Goal: Task Accomplishment & Management: Complete application form

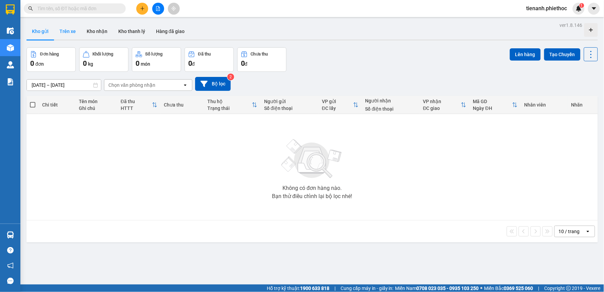
click at [64, 32] on button "Trên xe" at bounding box center [67, 31] width 27 height 16
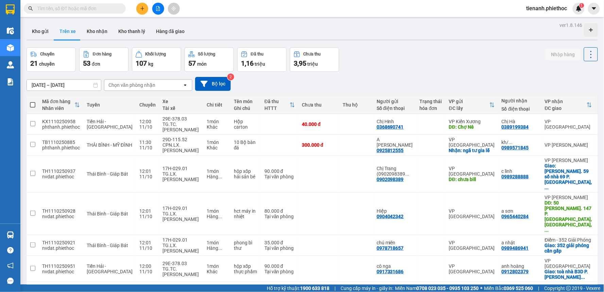
click at [125, 84] on div "Chọn văn phòng nhận" at bounding box center [131, 85] width 47 height 7
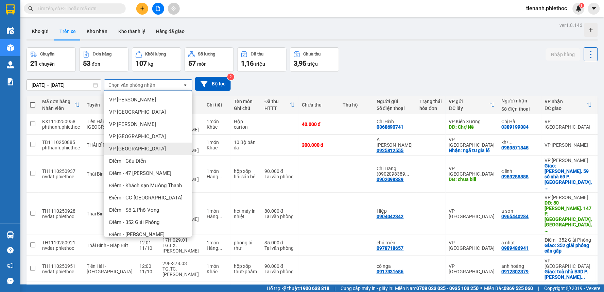
click at [128, 148] on span "VP [GEOGRAPHIC_DATA]" at bounding box center [137, 148] width 57 height 7
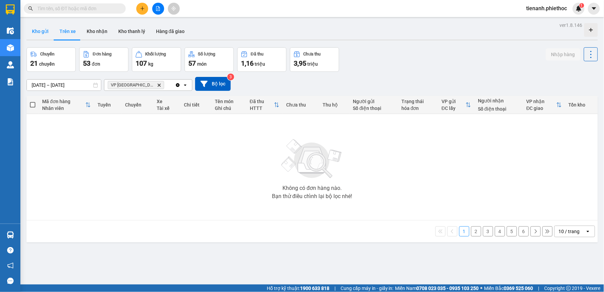
click at [47, 31] on button "Kho gửi" at bounding box center [41, 31] width 28 height 16
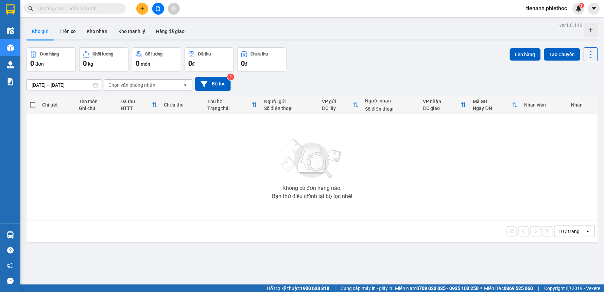
click at [90, 6] on input "text" at bounding box center [77, 8] width 80 height 7
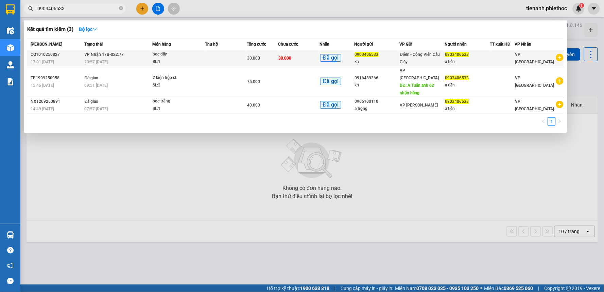
type input "0903406533"
click at [237, 63] on td at bounding box center [226, 58] width 42 height 16
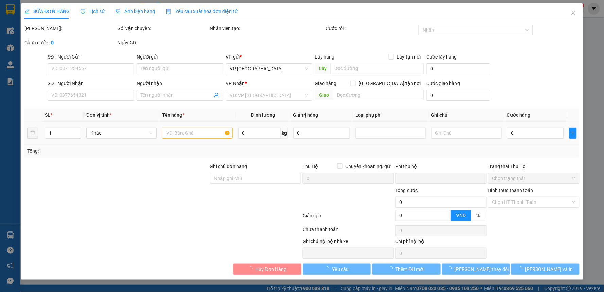
type input "0903406533"
type input "kh"
type input "0903406533"
type input "a tiến"
type input "0"
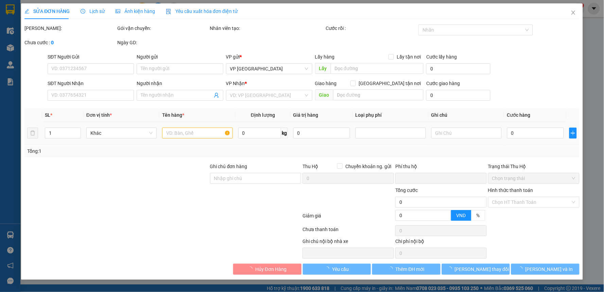
type input "30.000"
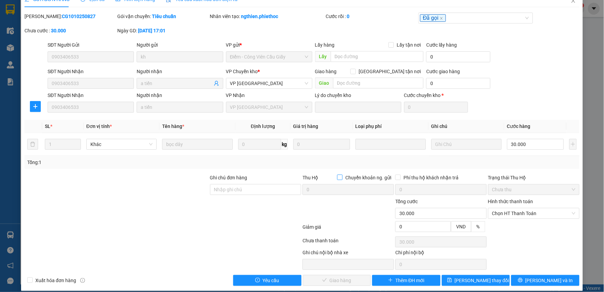
scroll to position [19, 0]
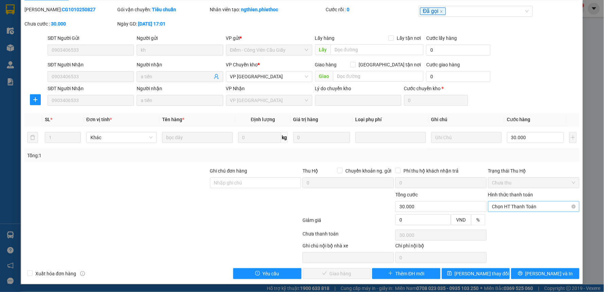
click at [507, 207] on span "Chọn HT Thanh Toán" at bounding box center [533, 206] width 83 height 10
click at [500, 218] on div "Tại văn phòng" at bounding box center [529, 219] width 82 height 7
type input "0"
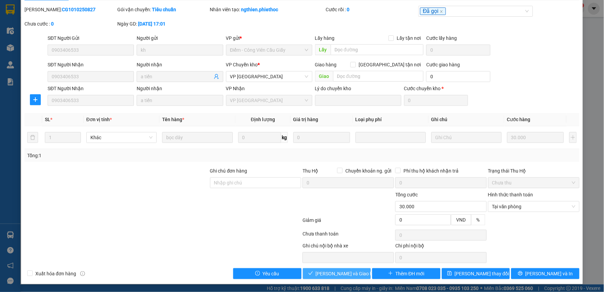
click at [346, 277] on button "Lưu và Giao hàng" at bounding box center [337, 273] width 68 height 11
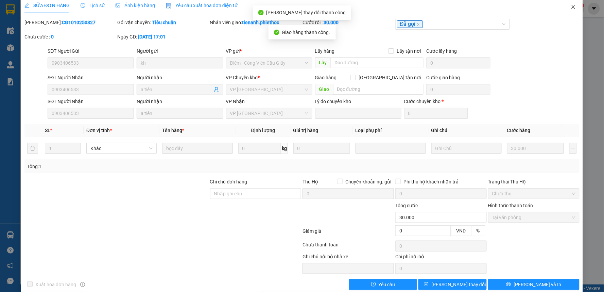
scroll to position [0, 0]
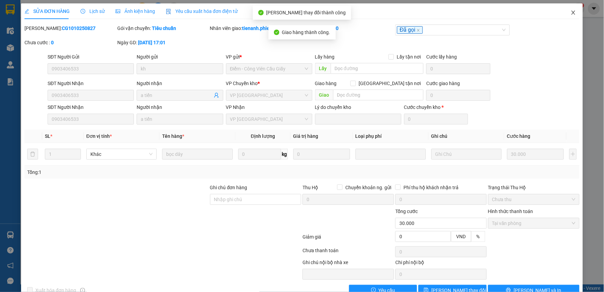
click at [571, 13] on icon "close" at bounding box center [573, 13] width 4 height 4
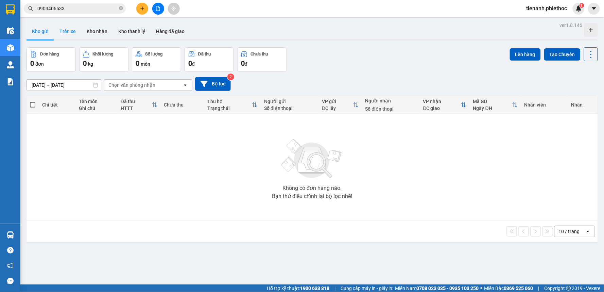
click at [73, 32] on button "Trên xe" at bounding box center [67, 31] width 27 height 16
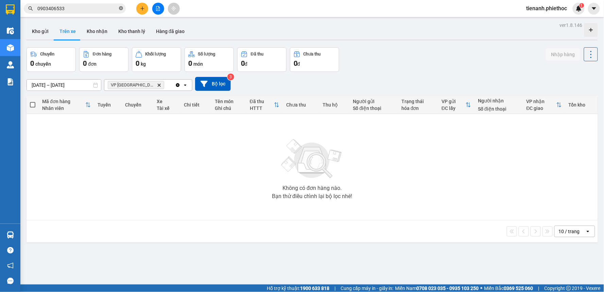
click at [120, 8] on icon "close-circle" at bounding box center [121, 8] width 4 height 4
click at [84, 30] on button "Kho nhận" at bounding box center [97, 31] width 32 height 16
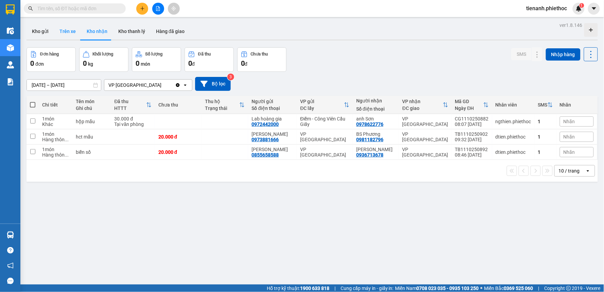
click at [69, 32] on button "Trên xe" at bounding box center [67, 31] width 27 height 16
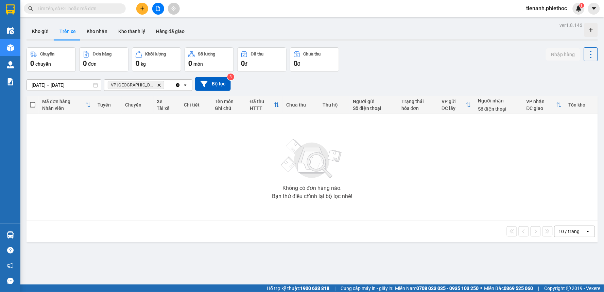
click at [142, 8] on icon "plus" at bounding box center [142, 8] width 0 height 4
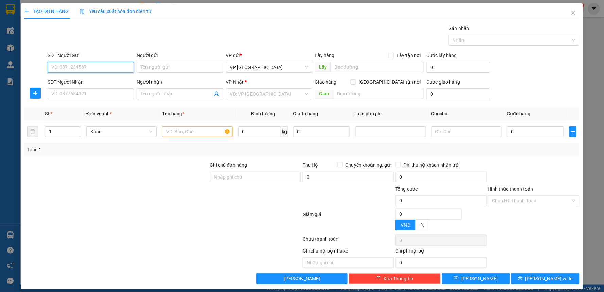
click at [65, 62] on input "SĐT Người Gửi" at bounding box center [91, 67] width 86 height 11
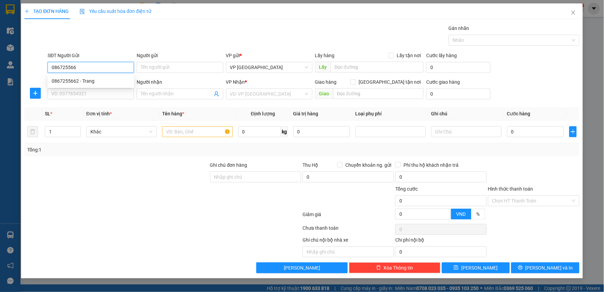
type input "0867255662"
click at [70, 79] on div "0867255662 - Trang" at bounding box center [91, 80] width 78 height 7
type input "Trang"
type input "0867255662"
click at [37, 90] on icon "plus" at bounding box center [35, 92] width 5 height 5
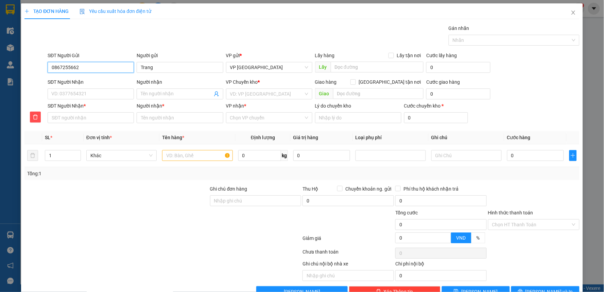
click at [82, 65] on input "0867255662" at bounding box center [91, 67] width 86 height 11
click at [89, 86] on div "0867255662 - Trang" at bounding box center [90, 80] width 86 height 11
click at [89, 93] on input "SĐT Người Nhận" at bounding box center [91, 93] width 86 height 11
paste input "0867255662"
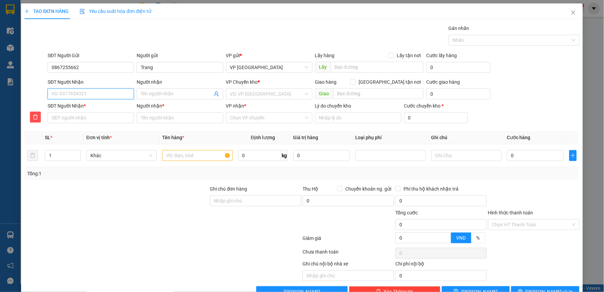
type input "0867255662"
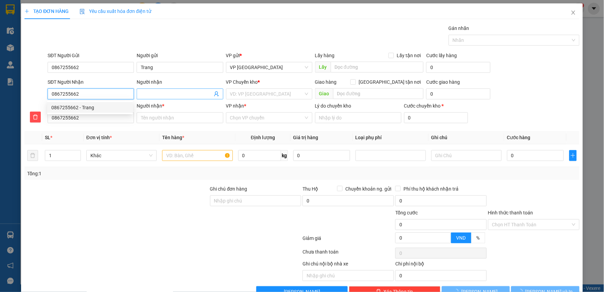
type input "0867255662"
click at [158, 93] on input "Người nhận" at bounding box center [176, 93] width 71 height 7
click at [103, 92] on input "0867255662" at bounding box center [91, 93] width 86 height 11
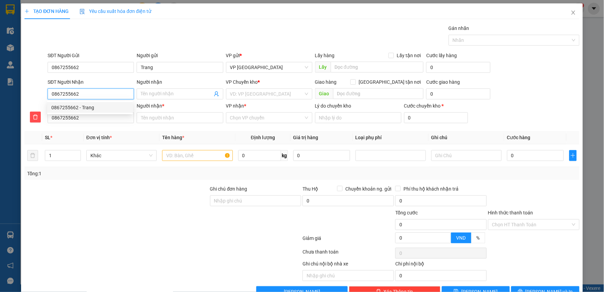
click at [103, 92] on input "0867255662" at bounding box center [91, 93] width 86 height 11
click at [81, 110] on div "0867255662 - Trang" at bounding box center [90, 107] width 78 height 7
type input "Trang"
click at [270, 94] on span "VP [GEOGRAPHIC_DATA]" at bounding box center [269, 94] width 78 height 10
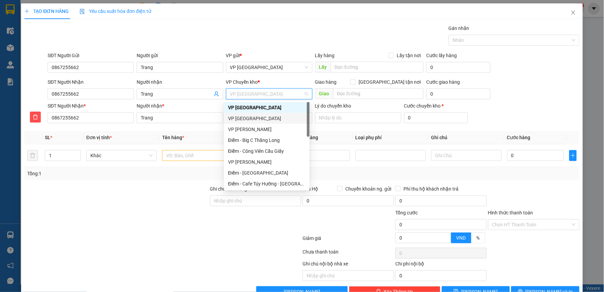
click at [248, 117] on div "VP [GEOGRAPHIC_DATA]" at bounding box center [267, 118] width 78 height 7
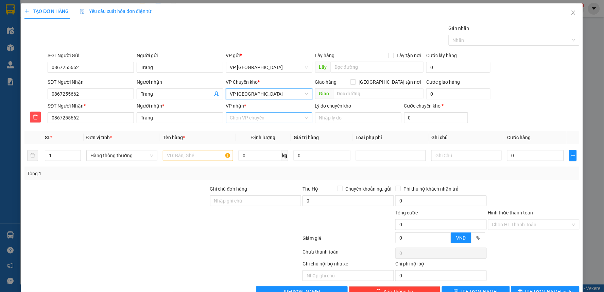
click at [248, 121] on input "VP nhận *" at bounding box center [266, 118] width 73 height 10
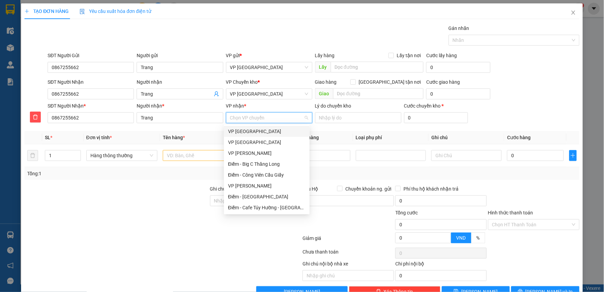
type input "x"
type input "t"
type input "ng"
click at [247, 139] on div "VP [PERSON_NAME]" at bounding box center [267, 141] width 78 height 7
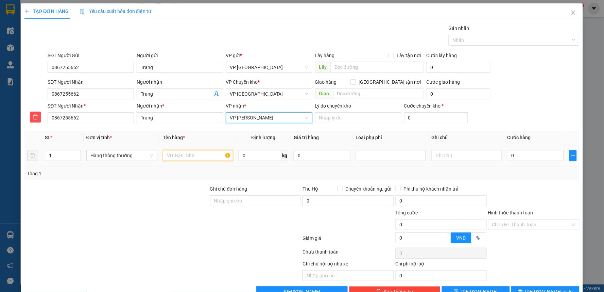
click at [201, 156] on input "text" at bounding box center [198, 155] width 70 height 11
type input "hộp xốp tóc giả"
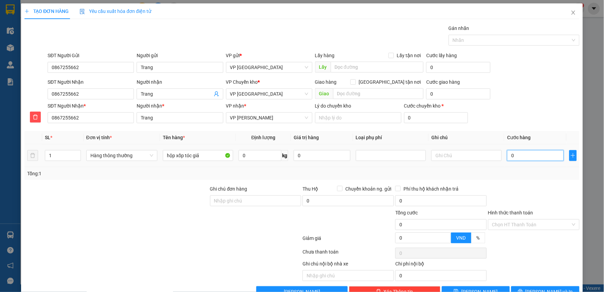
click at [521, 151] on input "0" at bounding box center [535, 155] width 56 height 11
type input "3"
type input "30"
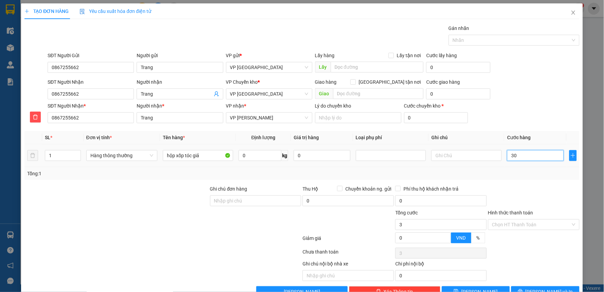
type input "30"
type input "30.000"
click at [538, 204] on div at bounding box center [533, 197] width 93 height 24
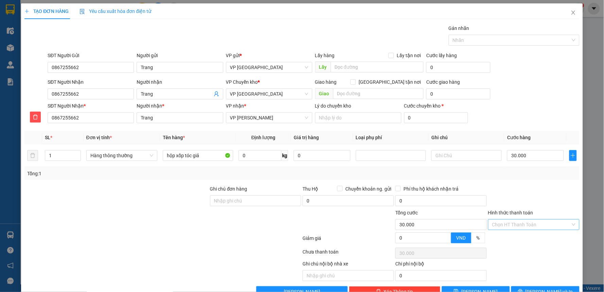
click at [531, 223] on input "Hình thức thanh toán" at bounding box center [531, 224] width 79 height 10
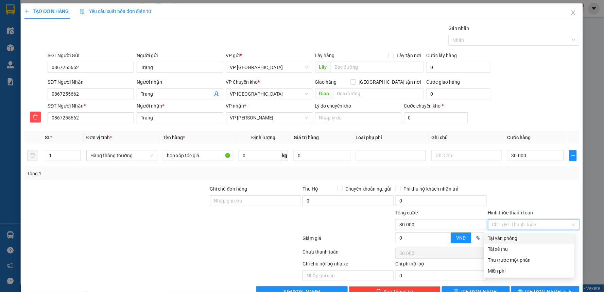
click at [512, 237] on div "Tại văn phòng" at bounding box center [529, 237] width 82 height 7
type input "0"
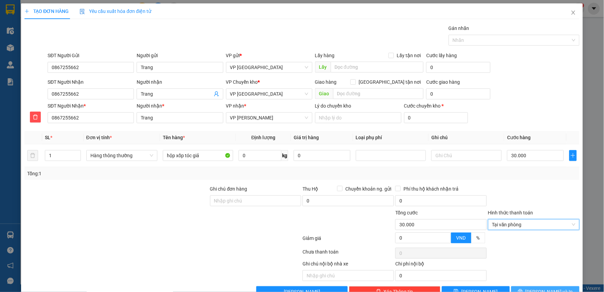
scroll to position [18, 0]
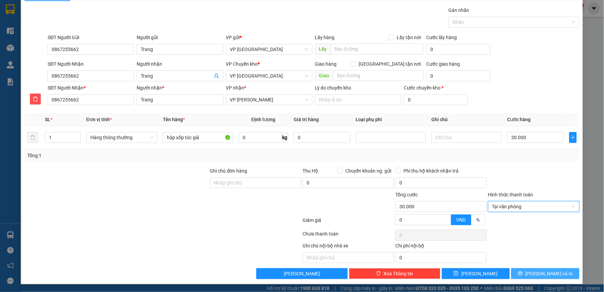
click at [549, 273] on span "[PERSON_NAME] và In" at bounding box center [550, 273] width 48 height 7
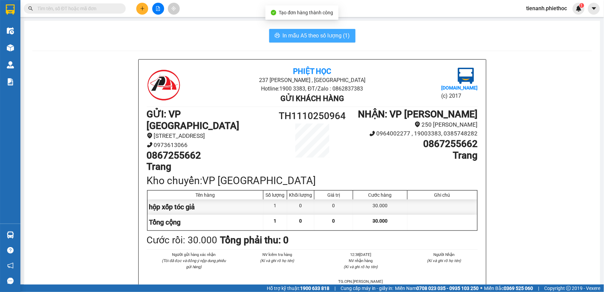
click at [320, 36] on span "In mẫu A5 theo số lượng (1)" at bounding box center [316, 35] width 67 height 8
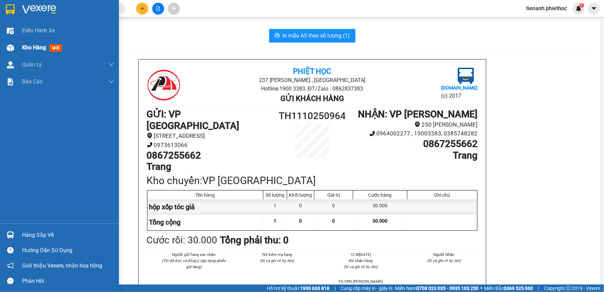
click at [35, 45] on span "Kho hàng" at bounding box center [34, 47] width 24 height 6
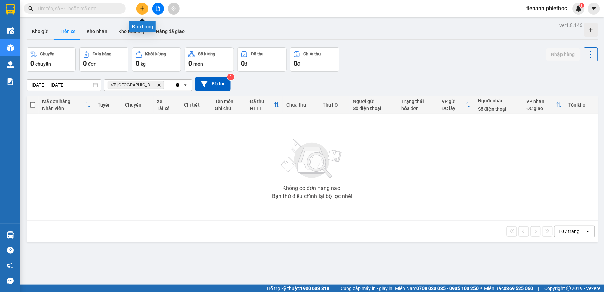
click at [144, 11] on icon "plus" at bounding box center [142, 8] width 5 height 5
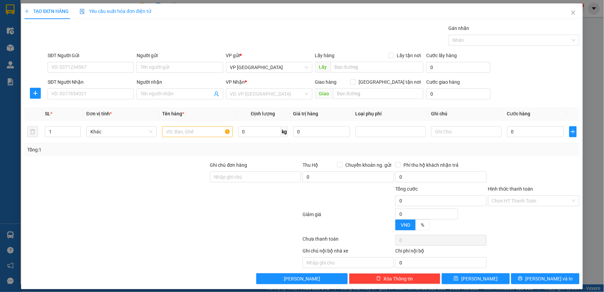
click at [79, 61] on div "SĐT Người Gửi" at bounding box center [91, 57] width 86 height 10
click at [79, 65] on input "SĐT Người Gửi" at bounding box center [91, 67] width 86 height 11
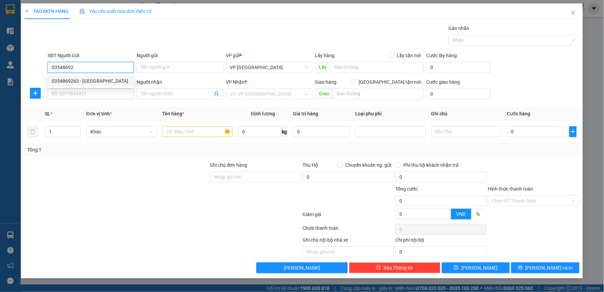
click at [100, 80] on div "0354869263 - Chú Bình" at bounding box center [91, 80] width 78 height 7
type input "0354869263"
type input "Chú Bình"
type input "0354869263"
click at [36, 94] on icon "plus" at bounding box center [35, 92] width 5 height 5
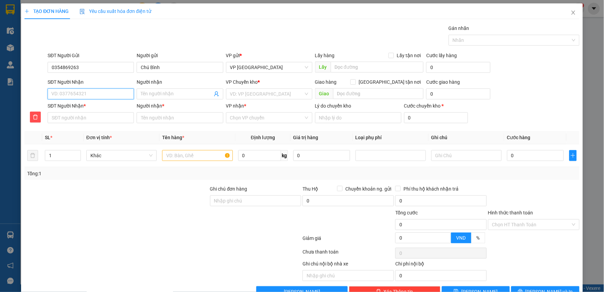
click at [75, 93] on input "SĐT Người Nhận" at bounding box center [91, 93] width 86 height 11
click at [72, 108] on div "0362883529 - Anh Tùng" at bounding box center [90, 107] width 78 height 7
type input "0362883529"
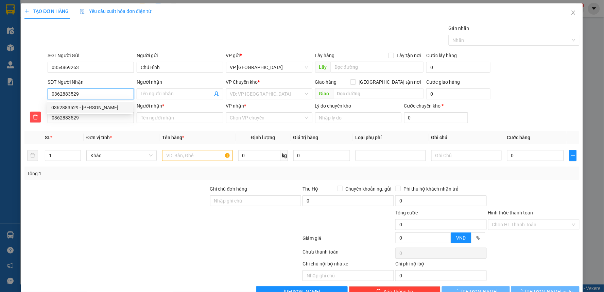
type input "Anh Tùng"
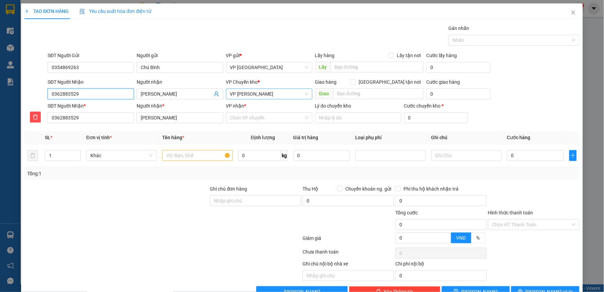
click at [264, 91] on span "VP [PERSON_NAME]" at bounding box center [269, 94] width 78 height 10
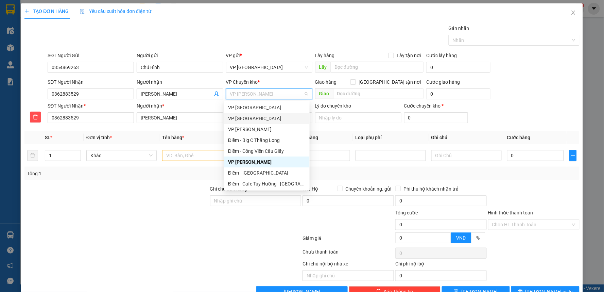
click at [246, 120] on div "VP [GEOGRAPHIC_DATA]" at bounding box center [267, 118] width 78 height 7
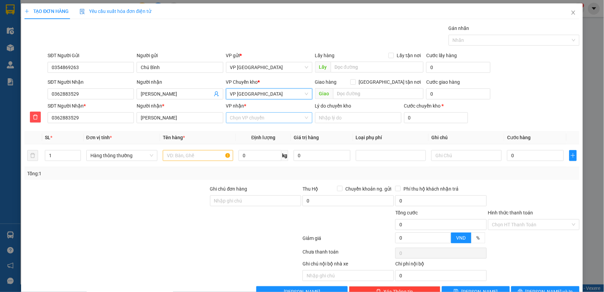
click at [247, 116] on input "VP nhận *" at bounding box center [266, 118] width 73 height 10
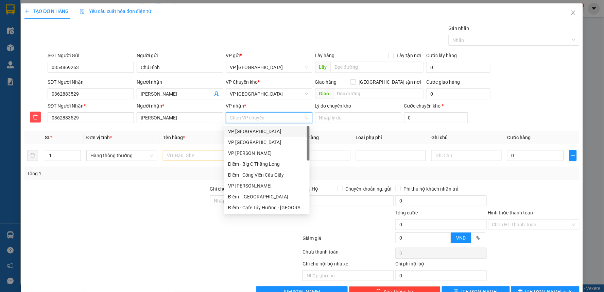
click at [253, 120] on input "VP nhận *" at bounding box center [266, 118] width 73 height 10
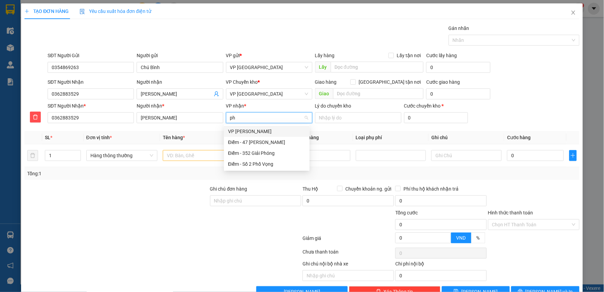
type input "pha"
click at [253, 130] on div "VP [PERSON_NAME]" at bounding box center [267, 130] width 78 height 7
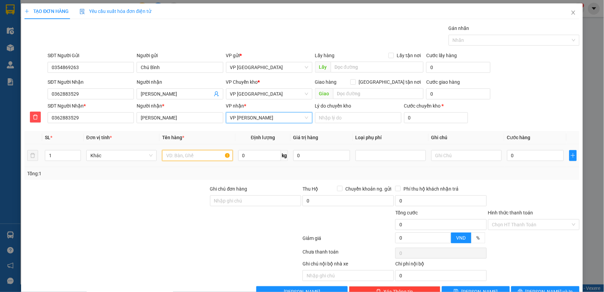
click at [196, 155] on input "text" at bounding box center [197, 155] width 70 height 11
click at [570, 160] on button "button" at bounding box center [572, 155] width 7 height 11
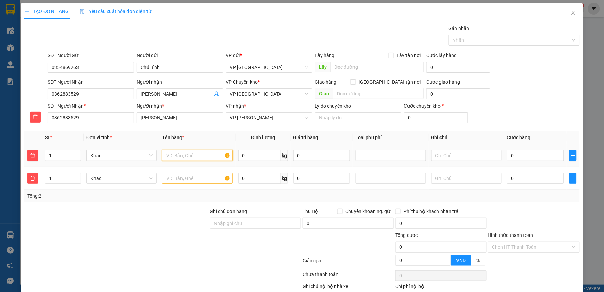
click at [187, 156] on input "text" at bounding box center [197, 155] width 70 height 11
type input "bao gạo trắng"
click at [254, 157] on input "0" at bounding box center [259, 155] width 43 height 11
type input "20"
click at [208, 183] on input "text" at bounding box center [197, 178] width 70 height 11
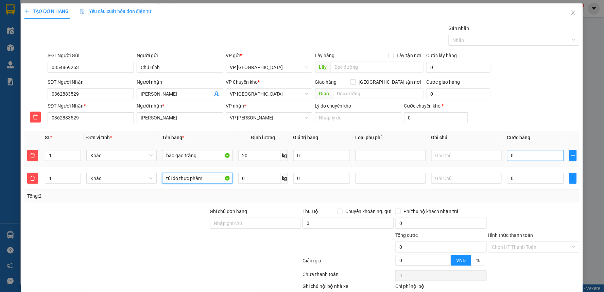
type input "túi đỏ thực phẩm"
click at [535, 157] on input "0" at bounding box center [535, 155] width 57 height 11
type input "5"
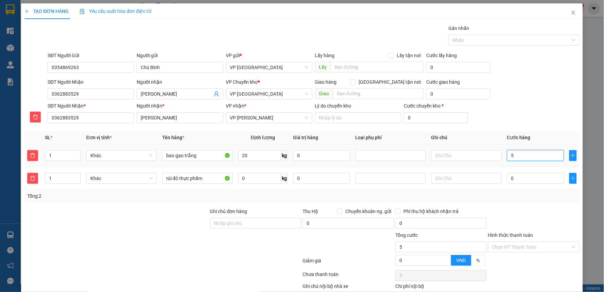
type input "50"
type input "50.000"
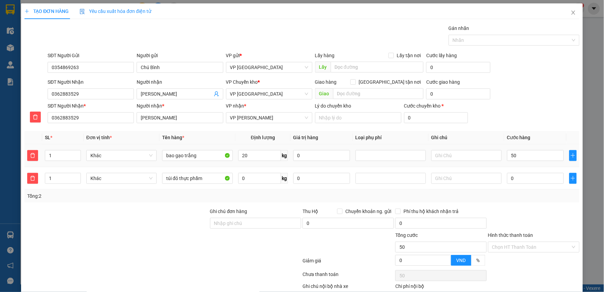
type input "50.000"
click at [545, 114] on div "SĐT Người Nhận * 0362883529 Người nhận * Anh Tùng VP nhận * VP Phạm Văn Đồng Lý…" at bounding box center [313, 114] width 534 height 24
click at [546, 182] on input "0" at bounding box center [535, 178] width 57 height 11
type input "50.003"
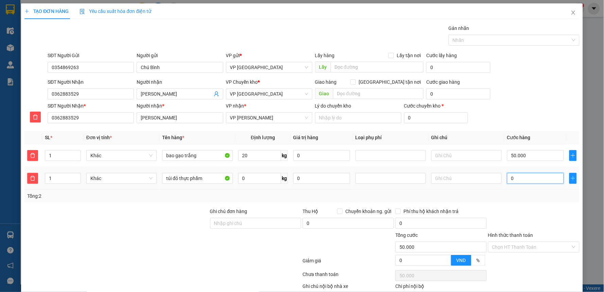
type input "3"
type input "50.030"
type input "30"
type input "80.000"
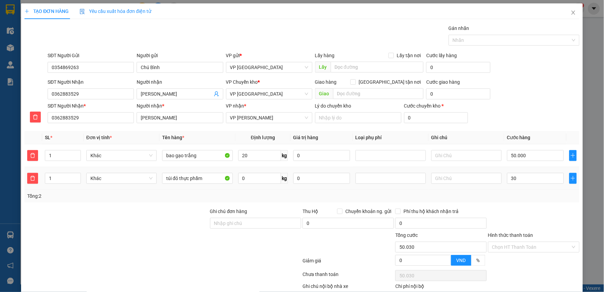
type input "80.000"
type input "30.000"
click at [554, 104] on div "SĐT Người Nhận * 0362883529 Người nhận * Anh Tùng VP nhận * VP Phạm Văn Đồng Lý…" at bounding box center [313, 114] width 534 height 24
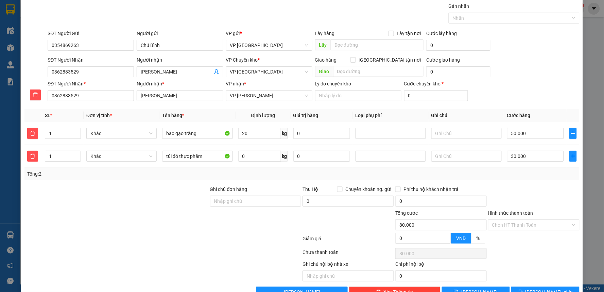
scroll to position [41, 0]
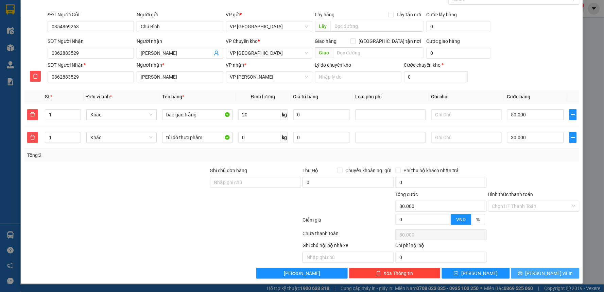
click at [536, 271] on span "[PERSON_NAME] và In" at bounding box center [550, 272] width 48 height 7
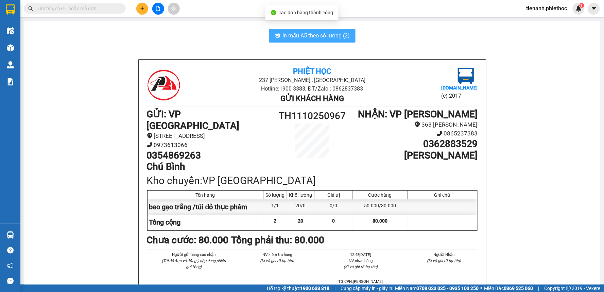
click at [332, 41] on button "In mẫu A5 theo số lượng (2)" at bounding box center [312, 36] width 86 height 14
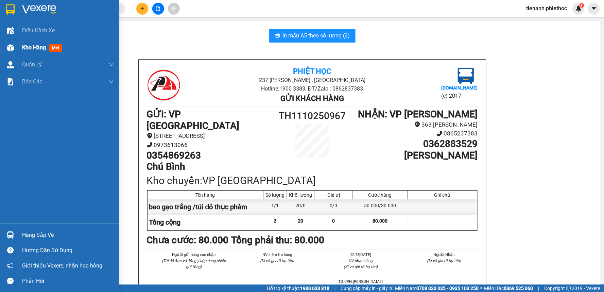
click at [25, 45] on span "Kho hàng" at bounding box center [34, 47] width 24 height 6
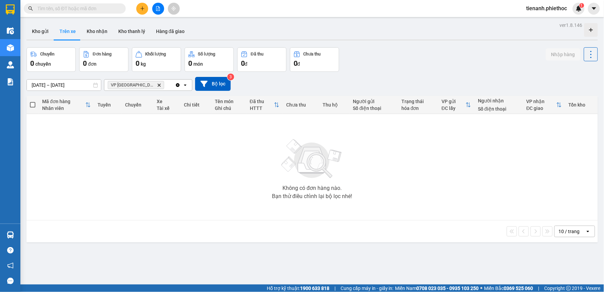
click at [141, 12] on button at bounding box center [142, 9] width 12 height 12
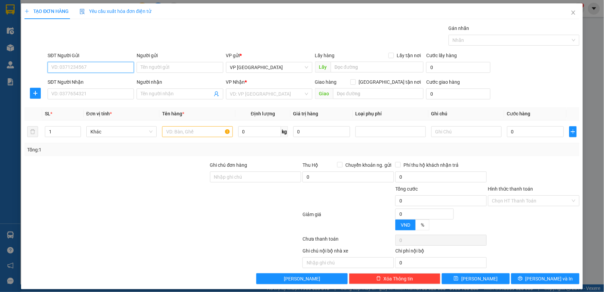
click at [77, 65] on input "SĐT Người Gửi" at bounding box center [91, 67] width 86 height 11
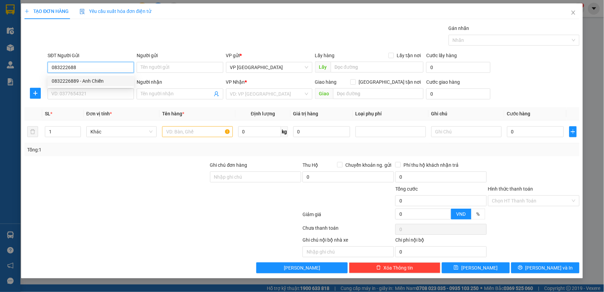
click at [83, 82] on div "0832226889 - Anh Chiến" at bounding box center [91, 80] width 78 height 7
type input "0832226889"
type input "Anh Chiến"
type input "Tuấn e thu cước"
type input "0832226889"
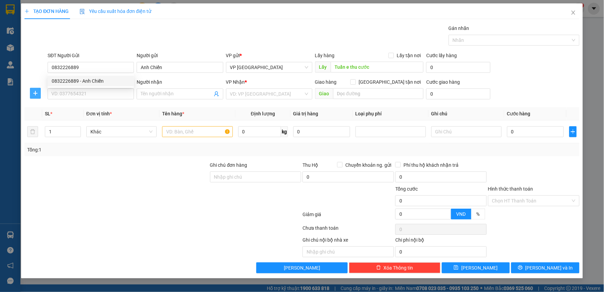
click at [35, 92] on icon "plus" at bounding box center [35, 92] width 5 height 5
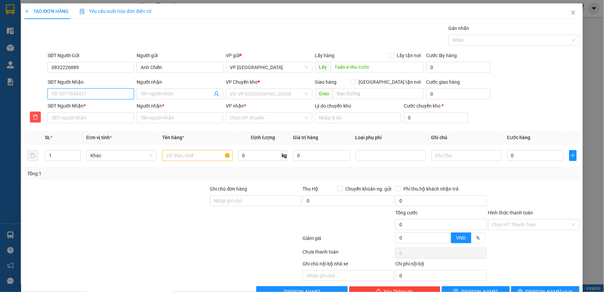
click at [68, 92] on input "SĐT Người Nhận" at bounding box center [91, 93] width 86 height 11
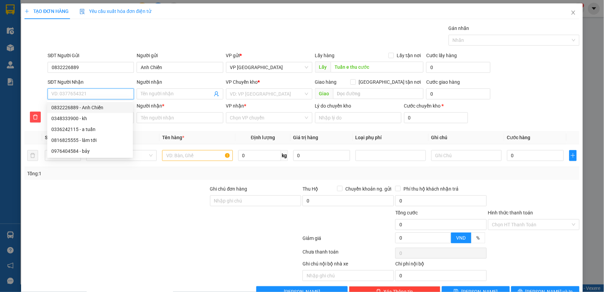
click at [92, 92] on input "SĐT Người Nhận" at bounding box center [91, 93] width 86 height 11
type input "0"
type input "03"
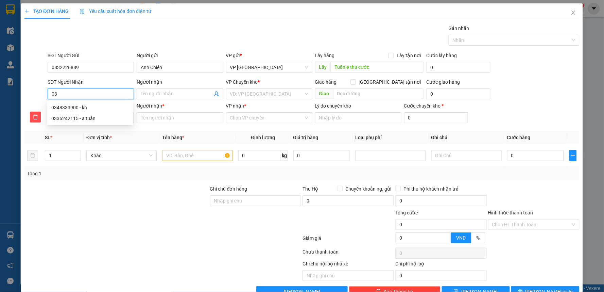
type input "038"
type input "0383"
type input "03830"
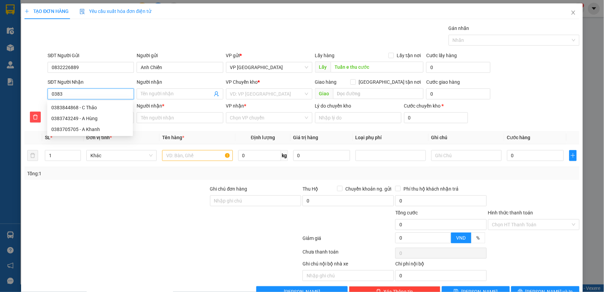
type input "03830"
type input "038302"
type input "0383026"
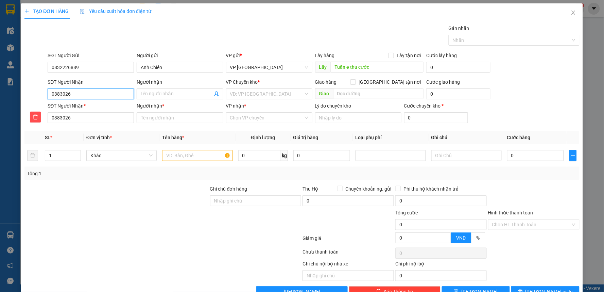
type input "03830262"
type input "038302622"
type input "0383026222"
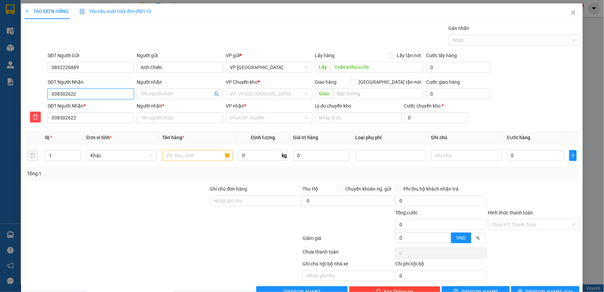
type input "0383026222"
click at [92, 92] on input "0383026222" at bounding box center [91, 93] width 86 height 11
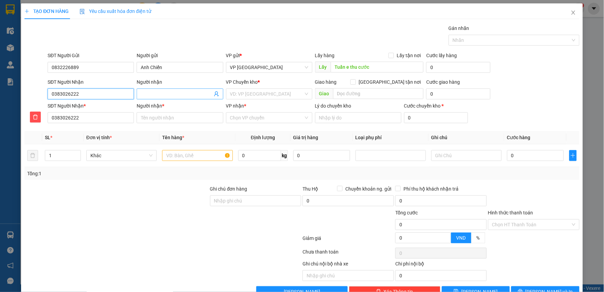
type input "0383026222"
click at [172, 90] on input "Người nhận" at bounding box center [176, 93] width 71 height 7
type input "a"
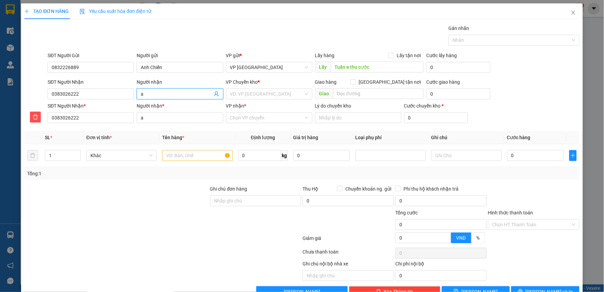
type input "a"
type input "a h"
type input "a hi"
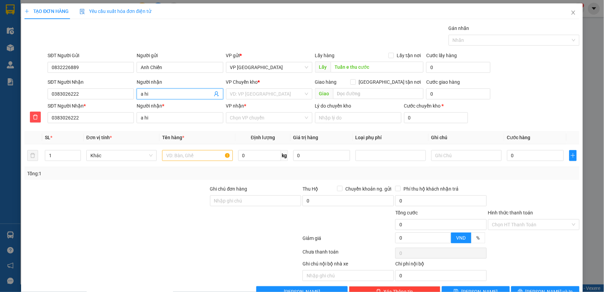
type input "a hie"
type input "a hiêu"
type input "a hiệu"
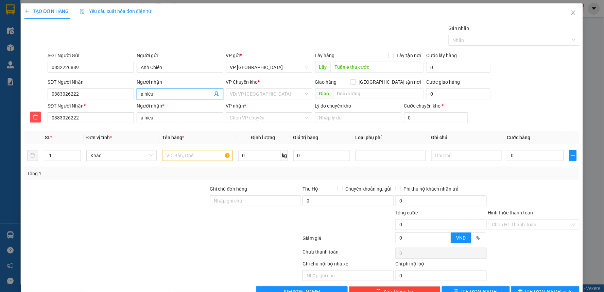
type input "a hiệu"
click at [237, 97] on input "search" at bounding box center [266, 94] width 73 height 10
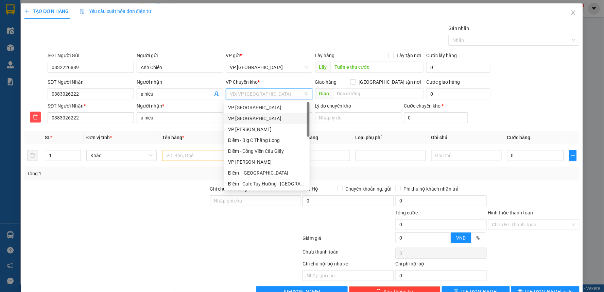
click at [240, 117] on div "VP [GEOGRAPHIC_DATA]" at bounding box center [267, 118] width 78 height 7
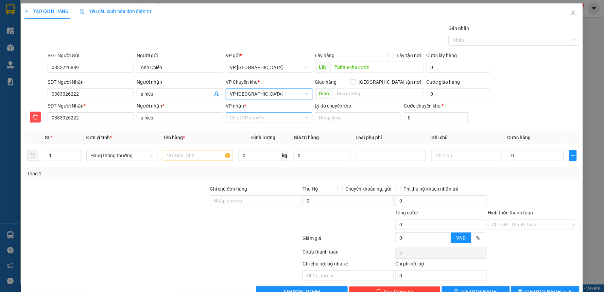
click at [248, 120] on input "VP nhận *" at bounding box center [266, 118] width 73 height 10
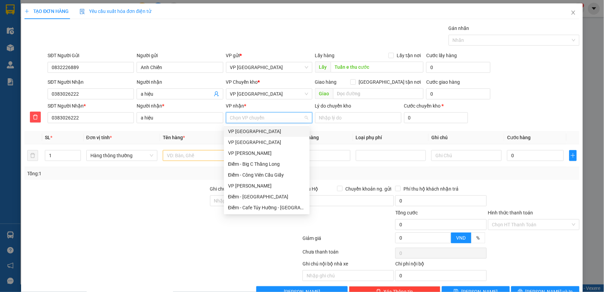
click at [248, 120] on input "VP nhận *" at bounding box center [266, 118] width 73 height 10
click at [247, 152] on div "VP [PERSON_NAME]" at bounding box center [267, 152] width 78 height 7
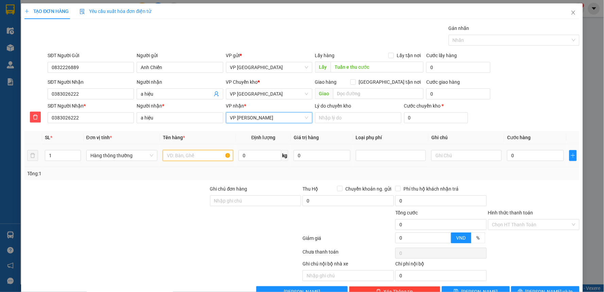
click at [193, 160] on input "text" at bounding box center [198, 155] width 70 height 11
click at [379, 157] on div at bounding box center [391, 155] width 67 height 8
type input "túi vàng máy in"
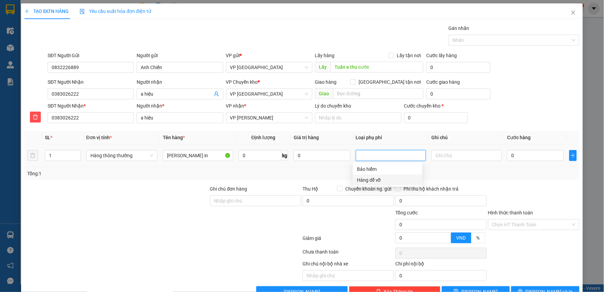
click at [364, 178] on div "Hàng dễ vỡ" at bounding box center [388, 179] width 62 height 7
type input "10.000"
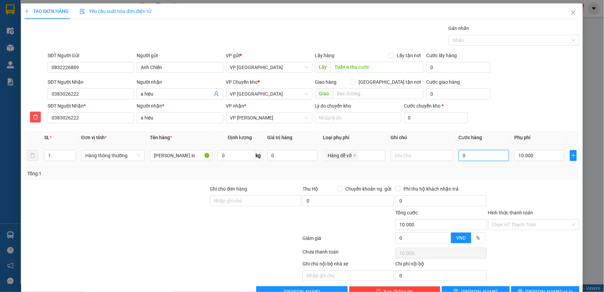
click at [498, 155] on input "0" at bounding box center [484, 155] width 50 height 11
type input "3"
type input "10.003"
type input "30"
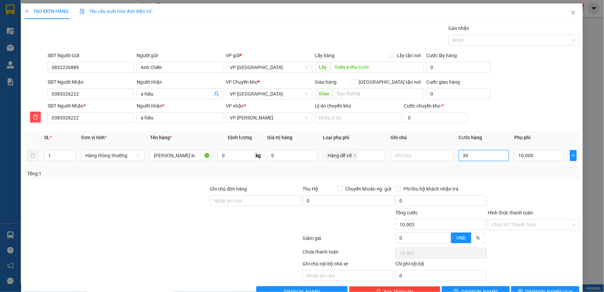
type input "10.030"
type input "30.000"
type input "40.000"
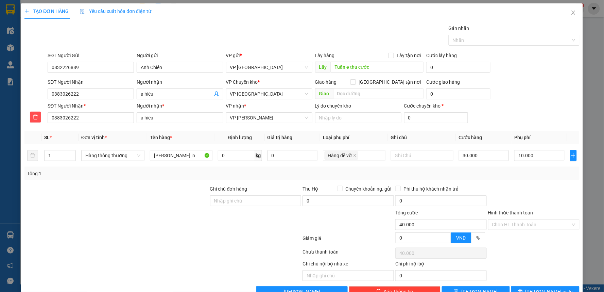
click at [497, 184] on div "Transit Pickup Surcharge Ids Transit Deliver Surcharge Ids Transit Deliver Surc…" at bounding box center [301, 160] width 555 height 272
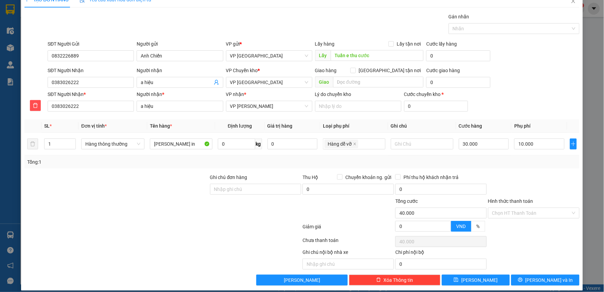
scroll to position [18, 0]
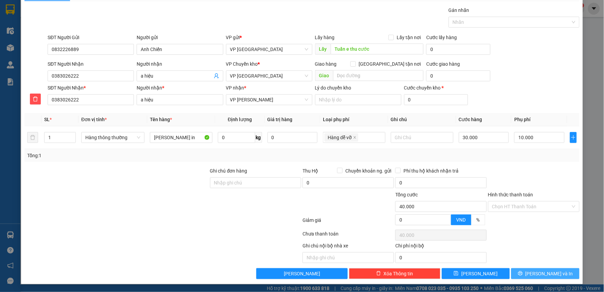
click at [547, 275] on span "[PERSON_NAME] và In" at bounding box center [550, 273] width 48 height 7
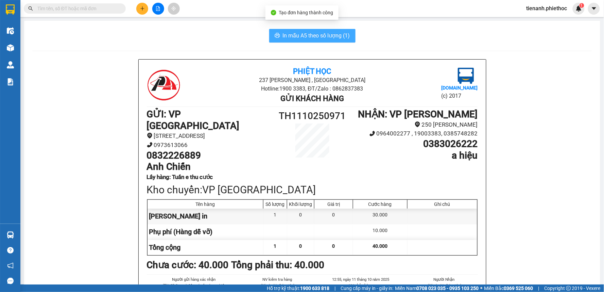
click at [309, 39] on span "In mẫu A5 theo số lượng (1)" at bounding box center [316, 35] width 67 height 8
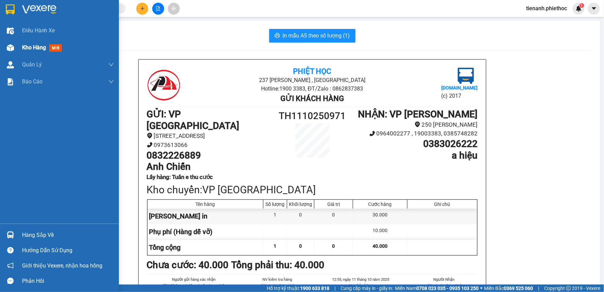
click at [33, 46] on span "Kho hàng" at bounding box center [34, 47] width 24 height 6
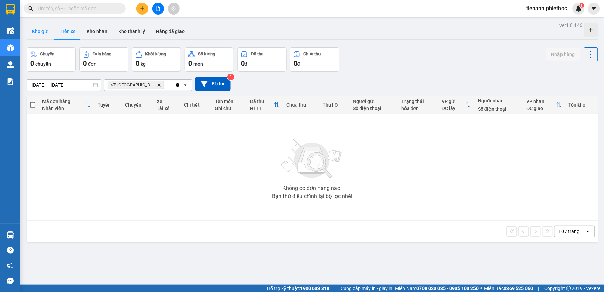
click at [44, 33] on button "Kho gửi" at bounding box center [41, 31] width 28 height 16
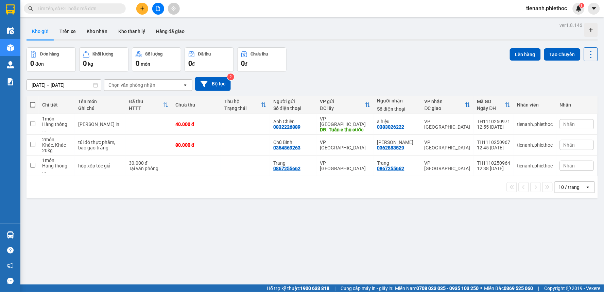
click at [403, 75] on div "11/10/2025 – 11/10/2025 Press the down arrow key to interact with the calendar …" at bounding box center [312, 84] width 571 height 24
click at [542, 121] on button at bounding box center [544, 124] width 10 height 12
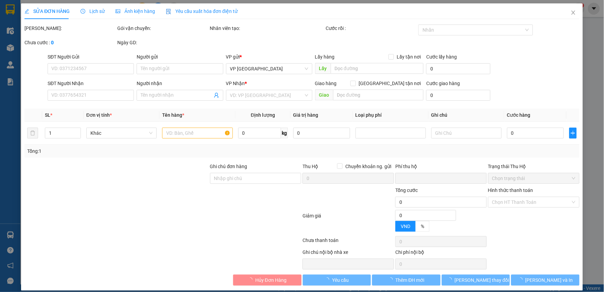
type input "0832226889"
type input "Anh Chiến"
type input "Tuấn e thu cước"
type input "0383026222"
type input "a hiệu"
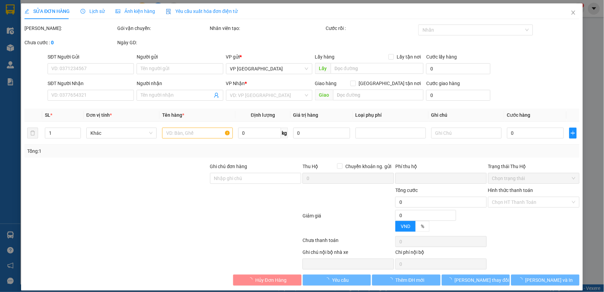
type input "0"
type input "40.000"
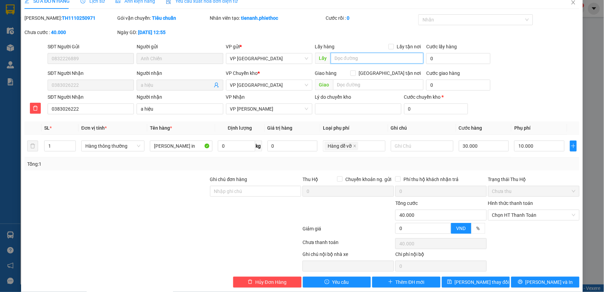
scroll to position [19, 0]
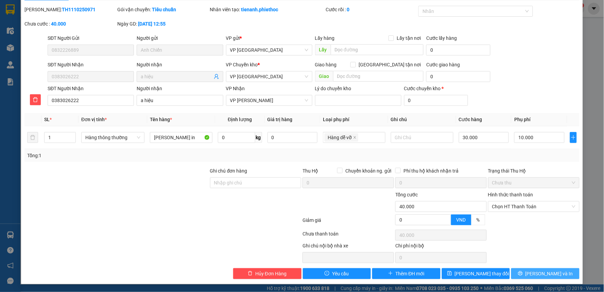
click at [523, 271] on icon "printer" at bounding box center [520, 273] width 5 height 5
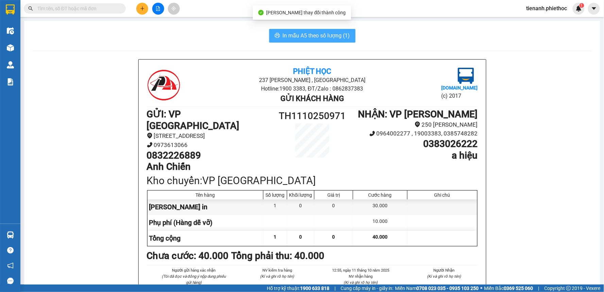
click at [311, 33] on span "In mẫu A5 theo số lượng (1)" at bounding box center [316, 35] width 67 height 8
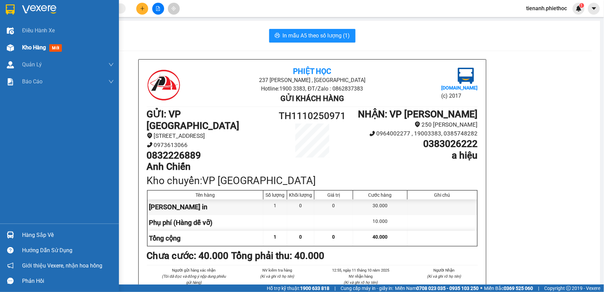
click at [23, 48] on span "Kho hàng" at bounding box center [34, 47] width 24 height 6
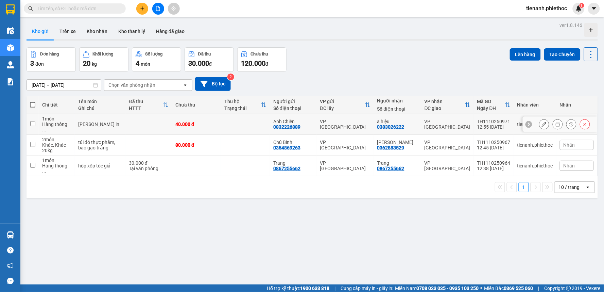
click at [126, 124] on td at bounding box center [148, 124] width 47 height 21
checkbox input "true"
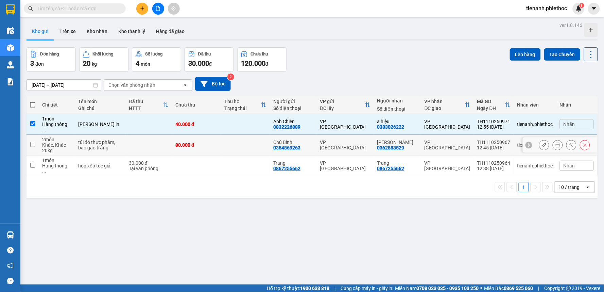
click at [120, 142] on td "túi đỏ thực phẩm, bao gạo trắng" at bounding box center [100, 145] width 51 height 21
checkbox input "true"
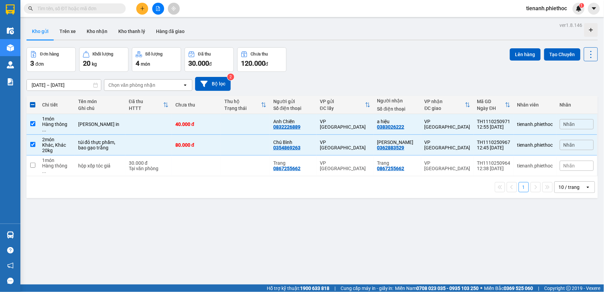
click at [117, 164] on td "hộp xốp tóc giả" at bounding box center [100, 165] width 51 height 21
checkbox input "true"
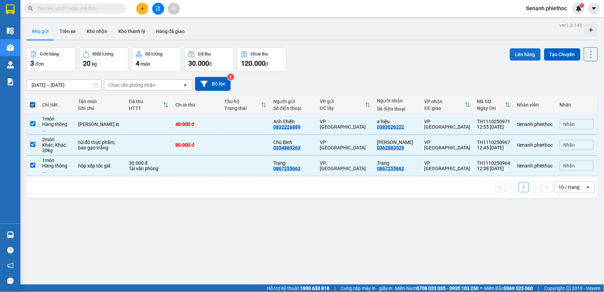
click at [522, 55] on button "Lên hàng" at bounding box center [525, 54] width 31 height 12
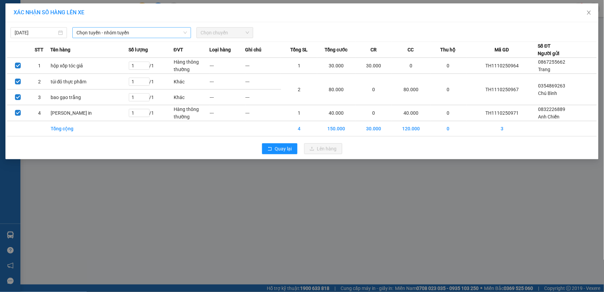
click at [100, 32] on span "Chọn tuyến - nhóm tuyến" at bounding box center [131, 33] width 110 height 10
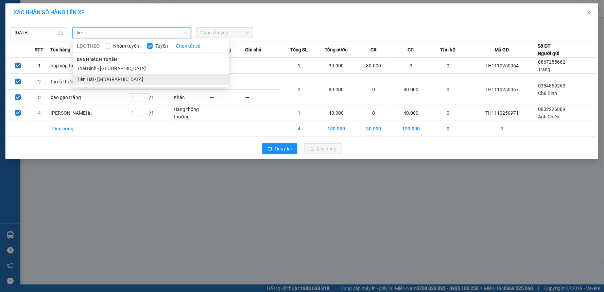
type input "tie"
click at [104, 79] on li "Tiền Hải - [GEOGRAPHIC_DATA]" at bounding box center [151, 79] width 156 height 11
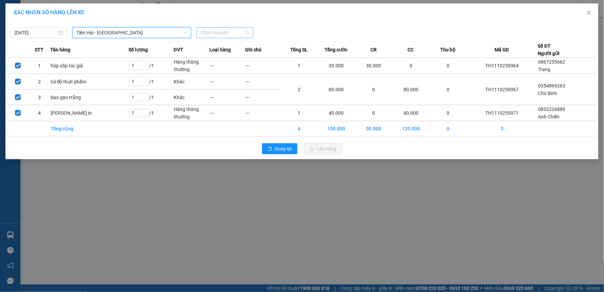
click at [217, 29] on span "Chọn chuyến" at bounding box center [225, 33] width 48 height 10
type input "13"
click at [217, 56] on div "Thêm chuyến " 13:00 "" at bounding box center [227, 58] width 61 height 12
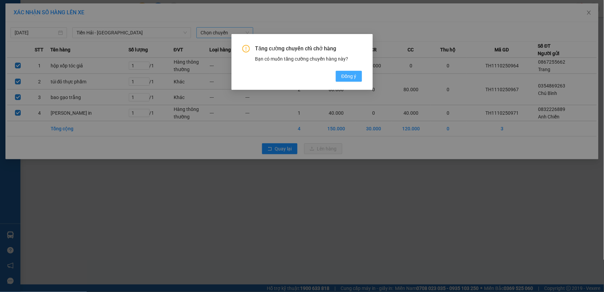
click at [354, 79] on span "Đồng ý" at bounding box center [348, 75] width 15 height 7
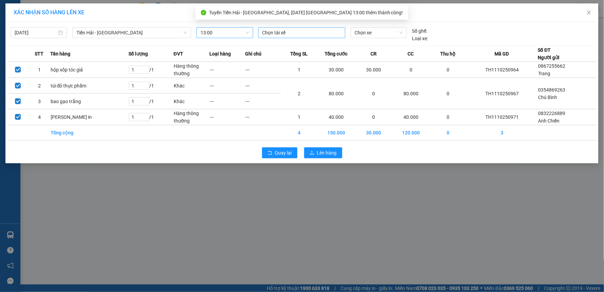
click at [272, 34] on div at bounding box center [302, 33] width 84 height 8
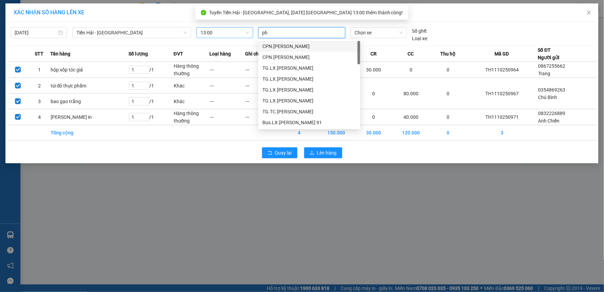
type input "phi"
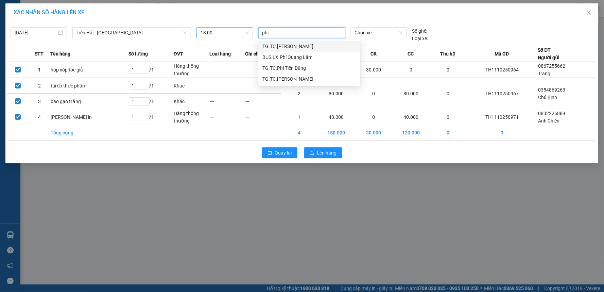
click at [284, 44] on div "TG.TC.Trương Văn Phi" at bounding box center [309, 45] width 94 height 7
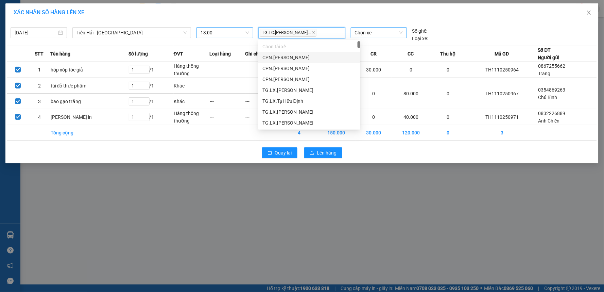
click at [383, 33] on span "Chọn xe" at bounding box center [379, 33] width 48 height 10
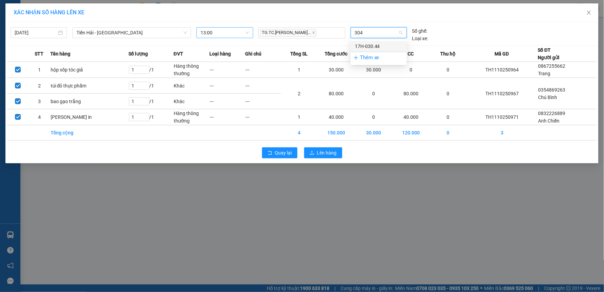
type input "3044"
click at [382, 42] on div "17H-030.44" at bounding box center [379, 45] width 48 height 7
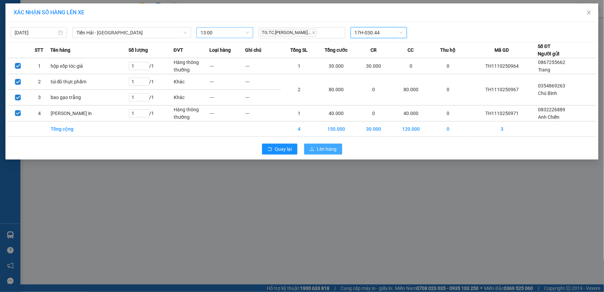
click at [315, 148] on button "Lên hàng" at bounding box center [323, 148] width 38 height 11
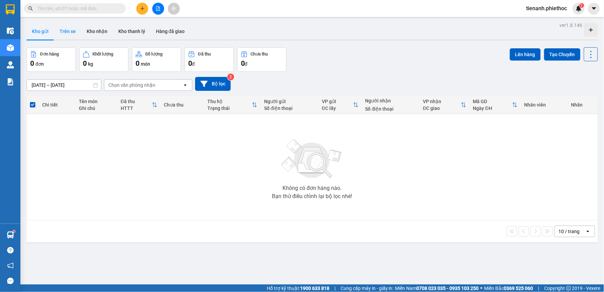
click at [66, 32] on button "Trên xe" at bounding box center [67, 31] width 27 height 16
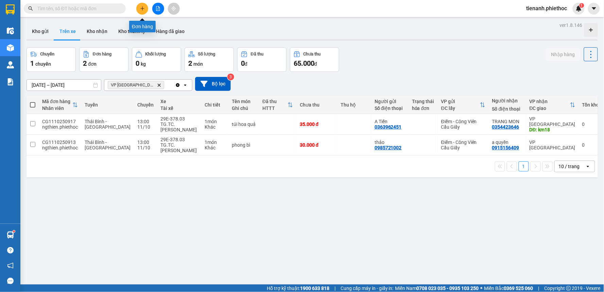
click at [142, 5] on button at bounding box center [142, 9] width 12 height 12
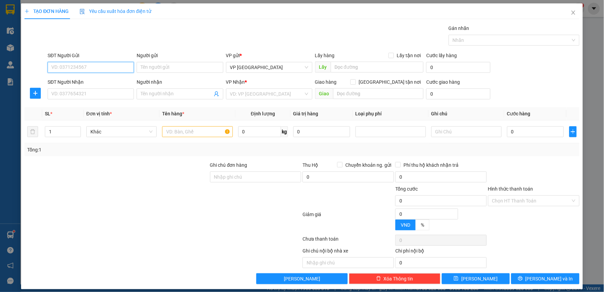
click at [86, 65] on input "SĐT Người Gửi" at bounding box center [91, 67] width 86 height 11
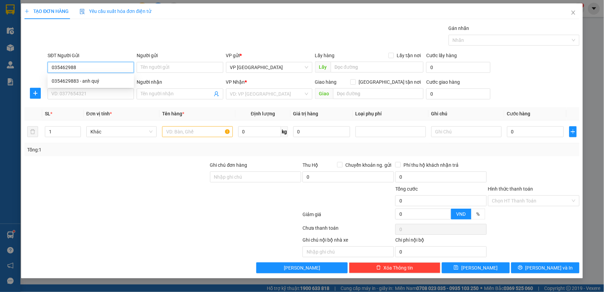
type input "0354629883"
click at [104, 83] on div "0354629883 - anh quý" at bounding box center [91, 80] width 78 height 7
type input "anh quý"
type input "0354629883"
click at [38, 97] on button "button" at bounding box center [35, 93] width 11 height 11
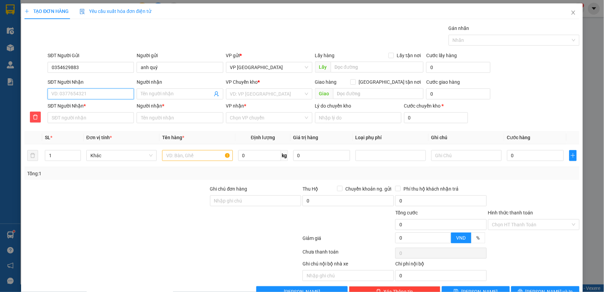
click at [83, 99] on input "SĐT Người Nhận" at bounding box center [91, 93] width 86 height 11
drag, startPoint x: 86, startPoint y: 107, endPoint x: 92, endPoint y: 110, distance: 6.5
click at [86, 107] on div "0985217333 - Chị Xuân" at bounding box center [90, 107] width 78 height 7
type input "0985217333"
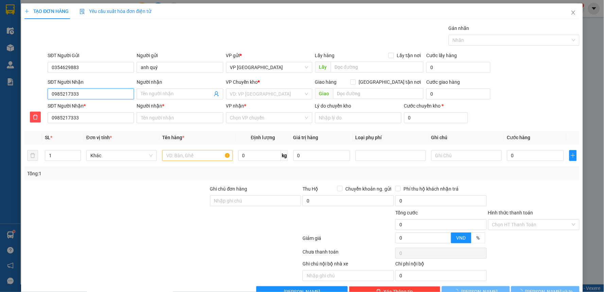
type input "Chị Xuân"
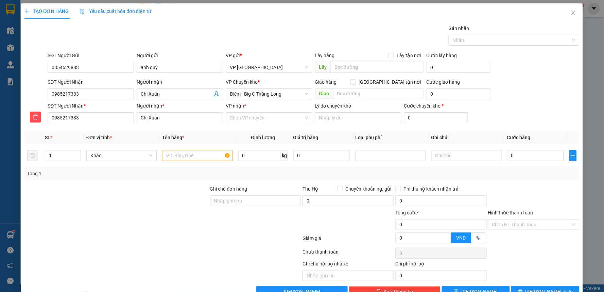
click at [262, 99] on div "VP Chuyển kho * Điểm - Big C Thăng Long" at bounding box center [269, 90] width 86 height 24
click at [263, 95] on span "Điểm - Big C Thăng Long" at bounding box center [269, 94] width 78 height 10
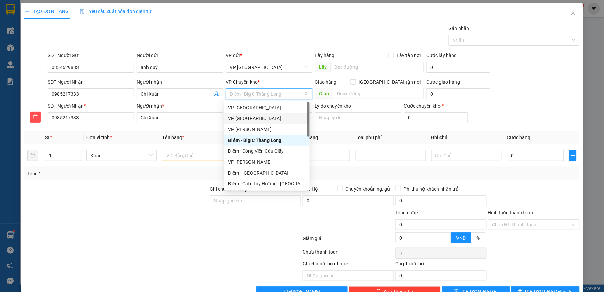
click at [247, 116] on div "VP [GEOGRAPHIC_DATA]" at bounding box center [267, 118] width 78 height 7
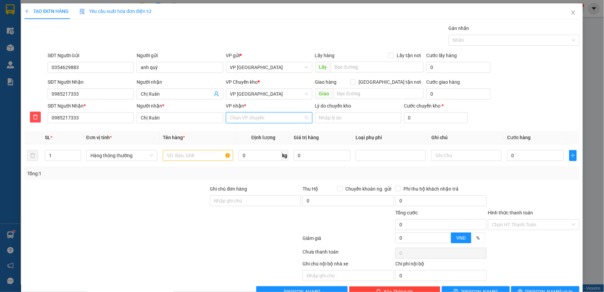
click at [256, 113] on input "VP nhận *" at bounding box center [266, 118] width 73 height 10
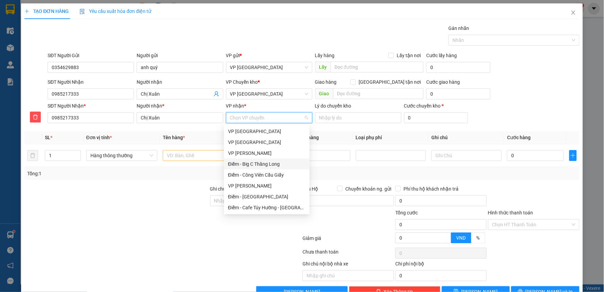
click at [257, 167] on div "Điểm - Big C Thăng Long" at bounding box center [267, 163] width 78 height 7
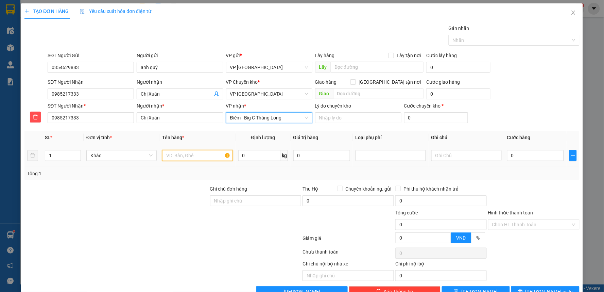
click at [200, 158] on input "text" at bounding box center [197, 155] width 70 height 11
click at [202, 157] on input "bọc vàng" at bounding box center [197, 155] width 70 height 11
type input "bọc vàng thực phẩm"
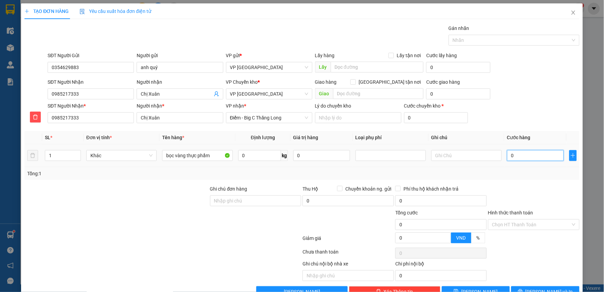
click at [510, 152] on input "0" at bounding box center [535, 155] width 57 height 11
type input "4"
type input "40"
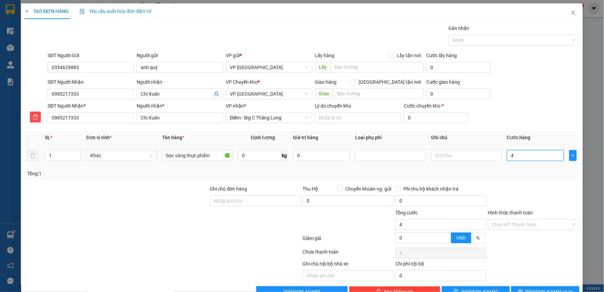
type input "40"
type input "40.000"
click at [542, 109] on div "SĐT Người Nhận * 0985217333 Người nhận * Chị Xuân VP nhận * Điểm - Big C Thăng …" at bounding box center [313, 114] width 534 height 24
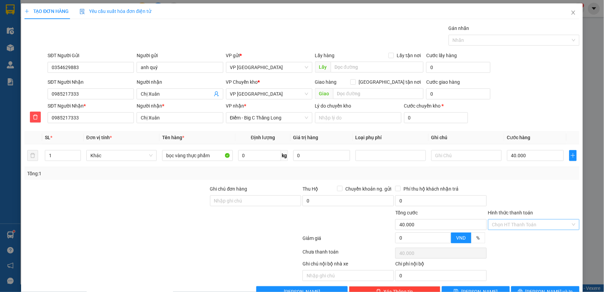
click at [512, 226] on input "Hình thức thanh toán" at bounding box center [531, 224] width 79 height 10
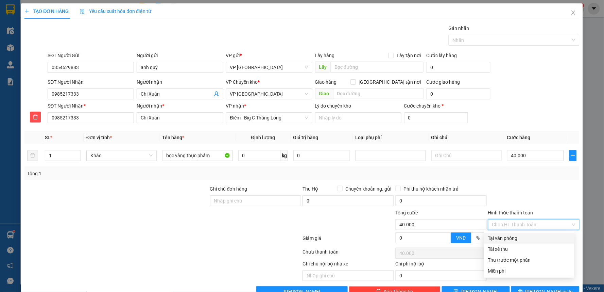
click at [507, 236] on div "Tại văn phòng" at bounding box center [529, 237] width 82 height 7
type input "0"
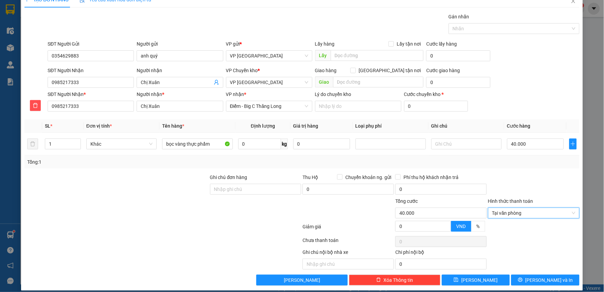
scroll to position [18, 0]
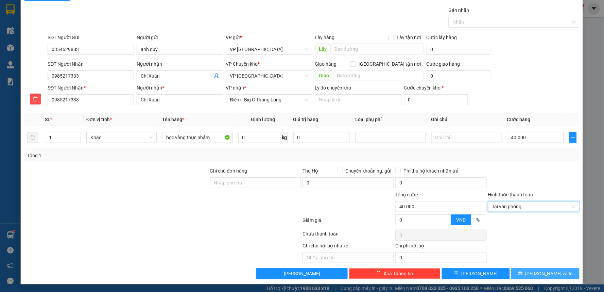
click at [524, 273] on button "[PERSON_NAME] và In" at bounding box center [545, 273] width 68 height 11
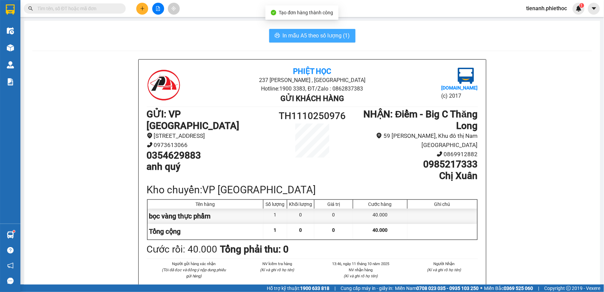
click at [326, 38] on span "In mẫu A5 theo số lượng (1)" at bounding box center [316, 35] width 67 height 8
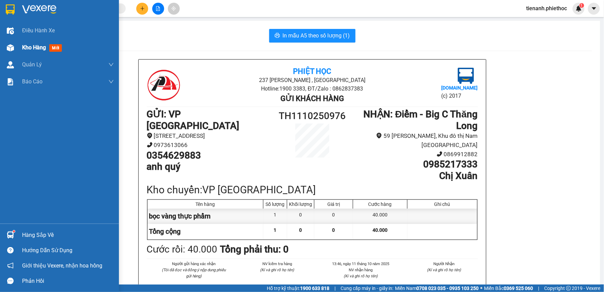
click at [42, 46] on span "Kho hàng" at bounding box center [34, 47] width 24 height 6
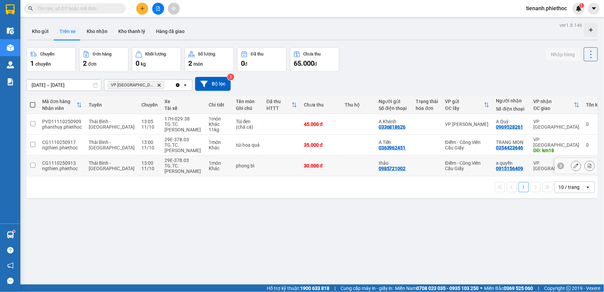
click at [263, 164] on td at bounding box center [281, 165] width 37 height 21
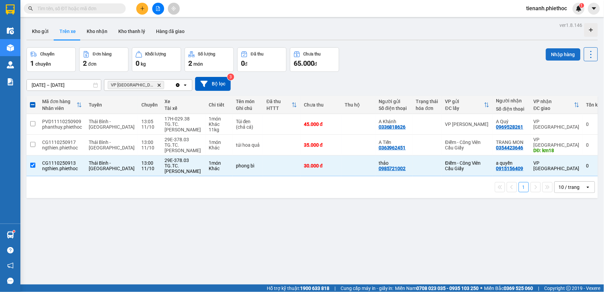
click at [553, 53] on button "Nhập hàng" at bounding box center [563, 54] width 35 height 12
checkbox input "false"
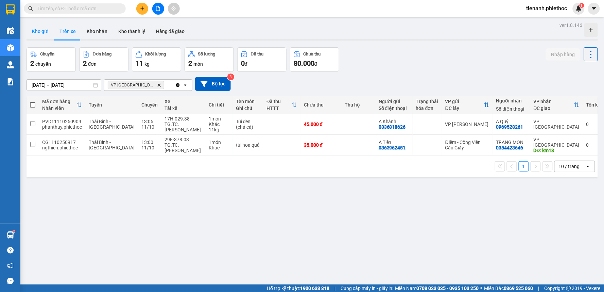
click at [42, 33] on button "Kho gửi" at bounding box center [41, 31] width 28 height 16
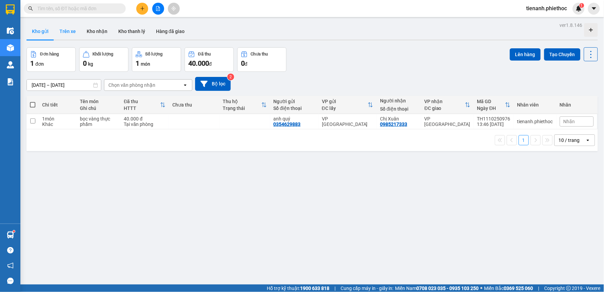
click at [69, 33] on button "Trên xe" at bounding box center [67, 31] width 27 height 16
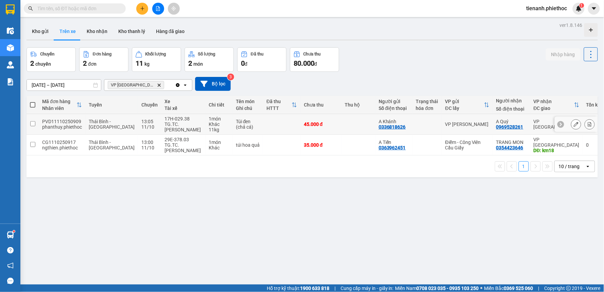
click at [264, 124] on td at bounding box center [281, 124] width 37 height 21
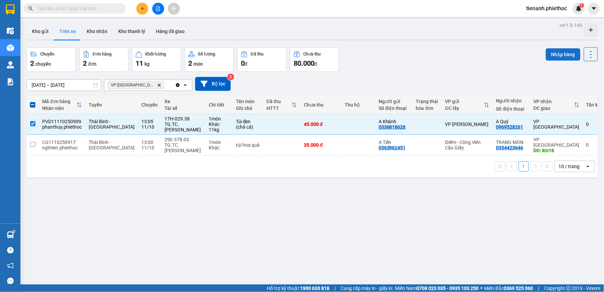
click at [555, 56] on button "Nhập hàng" at bounding box center [563, 54] width 35 height 12
checkbox input "false"
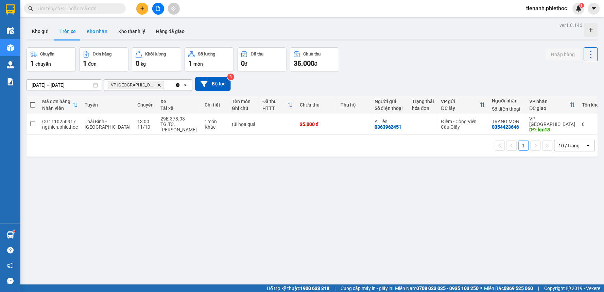
click at [100, 30] on button "Kho nhận" at bounding box center [97, 31] width 32 height 16
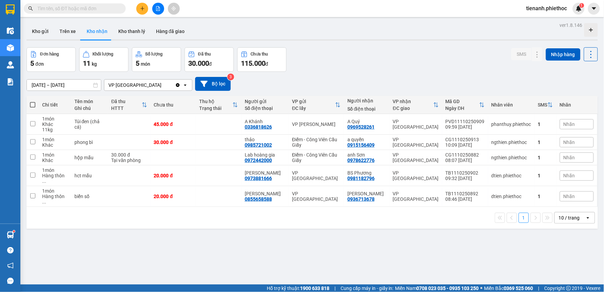
click at [574, 124] on div "Nhãn" at bounding box center [577, 124] width 34 height 10
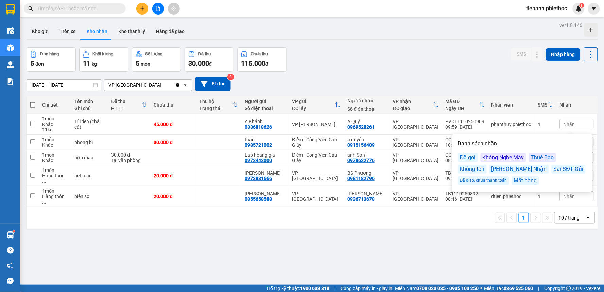
click at [475, 158] on div "Đã gọi" at bounding box center [468, 157] width 20 height 9
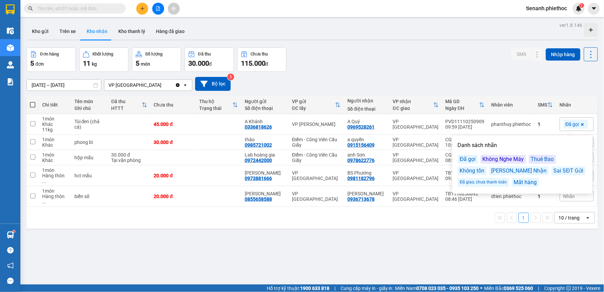
click at [473, 76] on div "[DATE] – [DATE] Press the down arrow key to interact with the calendar and sele…" at bounding box center [312, 84] width 571 height 24
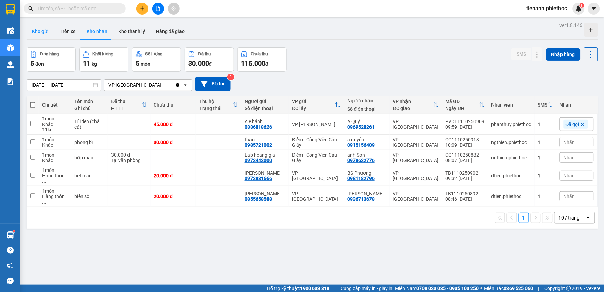
click at [40, 35] on button "Kho gửi" at bounding box center [41, 31] width 28 height 16
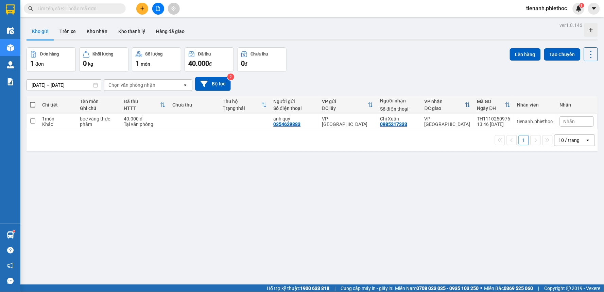
click at [109, 6] on input "text" at bounding box center [77, 8] width 80 height 7
click at [176, 119] on td at bounding box center [194, 121] width 51 height 15
checkbox input "true"
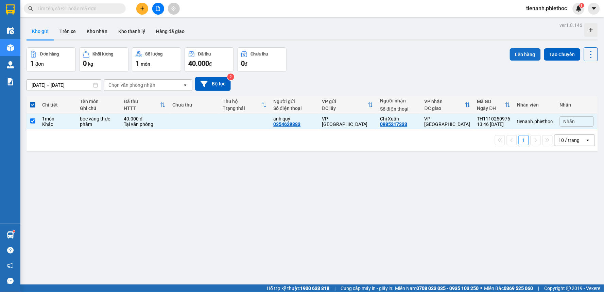
click at [525, 59] on button "Lên hàng" at bounding box center [525, 54] width 31 height 12
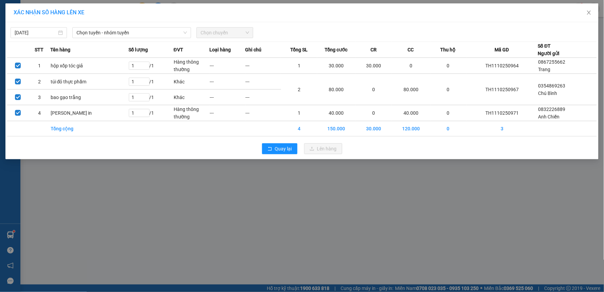
click at [116, 38] on div "11/10/2025 Chọn tuyến - nhóm tuyến Chọn chuyến STT Tên hàng Số lượng ĐVT Loại h…" at bounding box center [301, 90] width 593 height 137
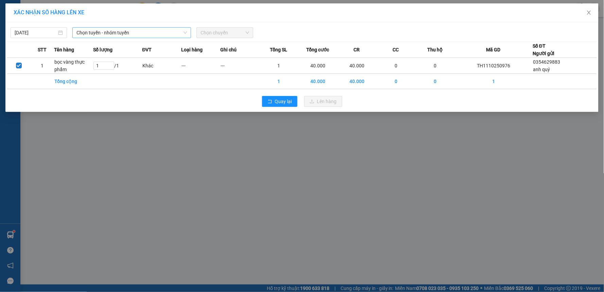
click at [118, 35] on span "Chọn tuyến - nhóm tuyến" at bounding box center [131, 33] width 110 height 10
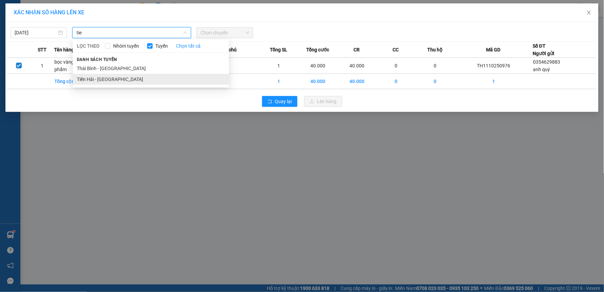
type input "tie"
click at [120, 82] on li "Tiền Hải - [GEOGRAPHIC_DATA]" at bounding box center [151, 79] width 156 height 11
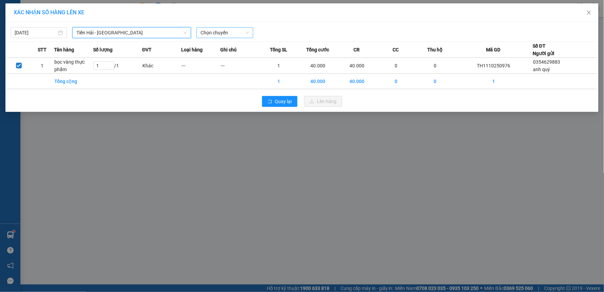
click at [240, 31] on span "Chọn chuyến" at bounding box center [225, 33] width 48 height 10
type input "14"
click at [243, 55] on div "Thêm chuyến " 14:00 "" at bounding box center [233, 58] width 72 height 12
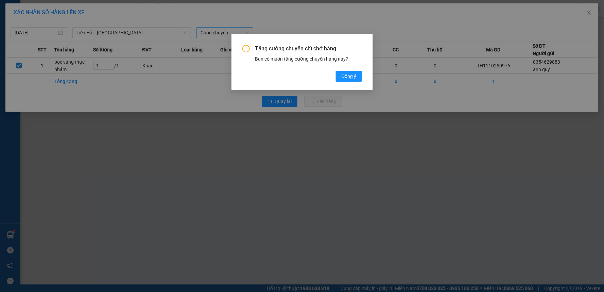
drag, startPoint x: 347, startPoint y: 79, endPoint x: 304, endPoint y: 56, distance: 48.8
click at [348, 79] on span "Đồng ý" at bounding box center [348, 75] width 15 height 7
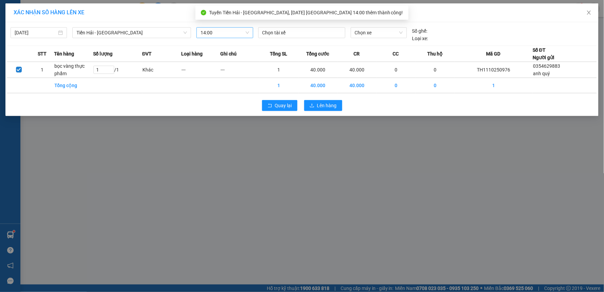
click at [297, 39] on div "Chọn tài xế" at bounding box center [302, 34] width 92 height 15
click at [297, 36] on div at bounding box center [302, 33] width 84 height 8
type input "kho"
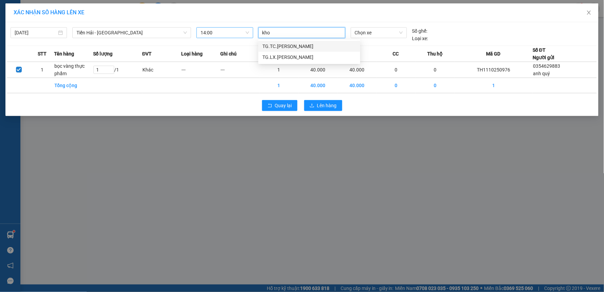
click at [293, 47] on div "TG.TC.Ngô Gia Khoản" at bounding box center [309, 45] width 94 height 7
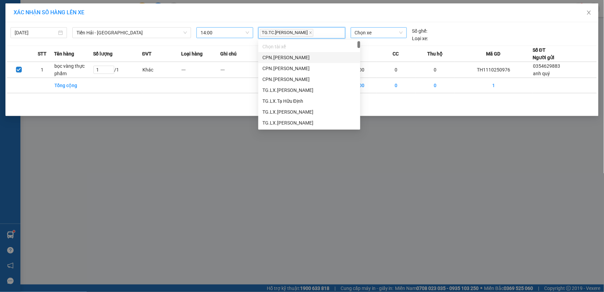
click at [374, 32] on span "Chọn xe" at bounding box center [379, 33] width 48 height 10
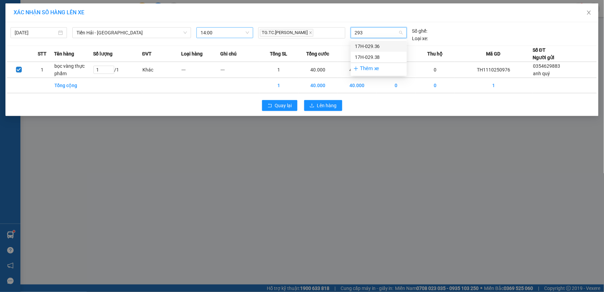
type input "2938"
click at [362, 45] on div "17H-029.38" at bounding box center [379, 45] width 48 height 7
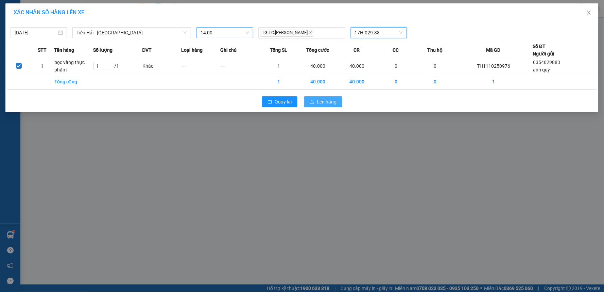
click at [328, 101] on span "Lên hàng" at bounding box center [327, 101] width 20 height 7
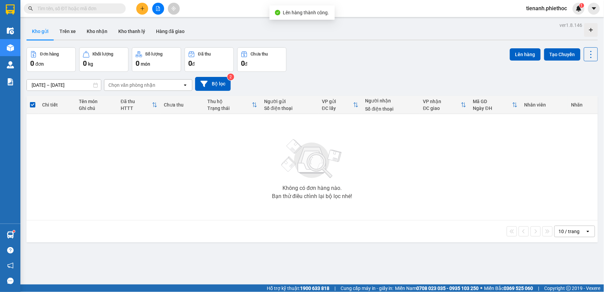
click at [72, 10] on input "text" at bounding box center [77, 8] width 80 height 7
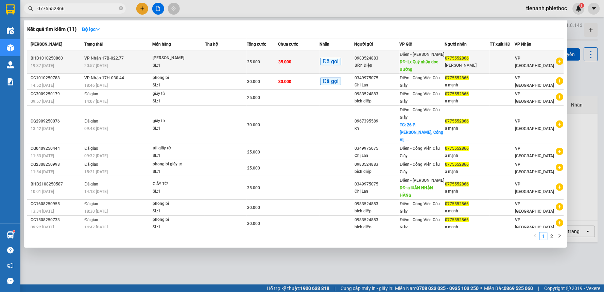
type input "0775552866"
click at [420, 62] on span "DĐ: Lx Quý nhận dọc đường" at bounding box center [419, 65] width 38 height 12
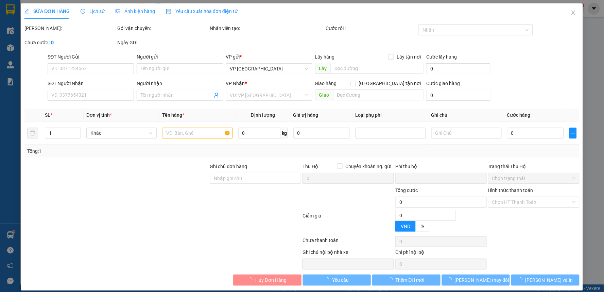
type input "0983524883"
type input "Bích Diệp"
type input "Lx Quý nhận dọc đường"
type input "5.000"
type input "0775552866"
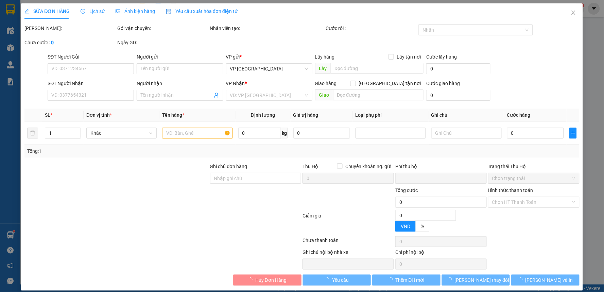
type input "Anh Mạnh"
type input "0"
type input "35.000"
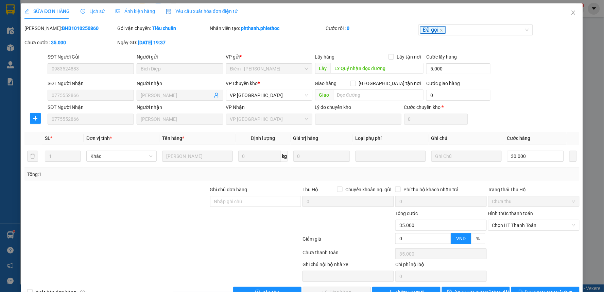
scroll to position [18, 0]
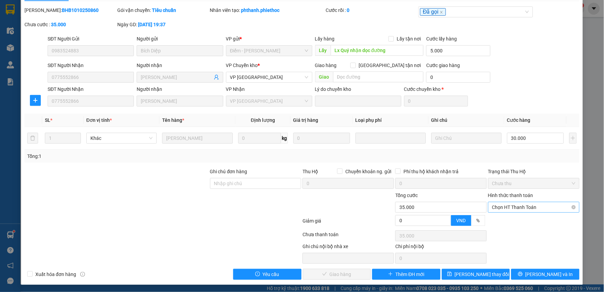
click at [538, 208] on span "Chọn HT Thanh Toán" at bounding box center [533, 207] width 83 height 10
click at [519, 218] on div "Tại văn phòng" at bounding box center [529, 220] width 82 height 7
type input "0"
click at [338, 273] on span "[PERSON_NAME] và Giao hàng" at bounding box center [348, 273] width 65 height 7
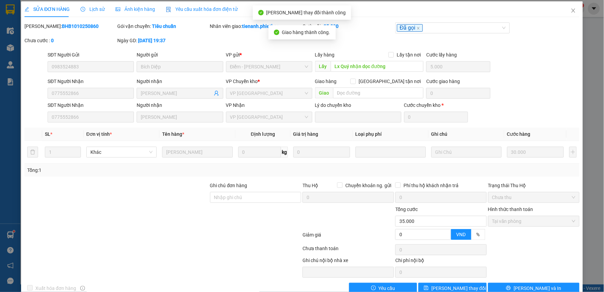
scroll to position [0, 0]
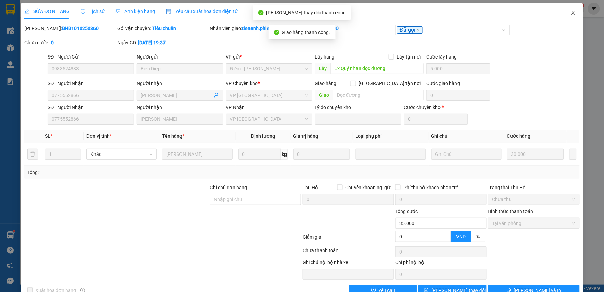
click at [568, 9] on span "Close" at bounding box center [573, 12] width 19 height 19
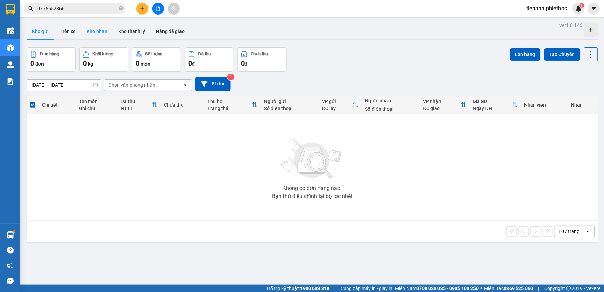
click at [93, 35] on button "Kho nhận" at bounding box center [97, 31] width 32 height 16
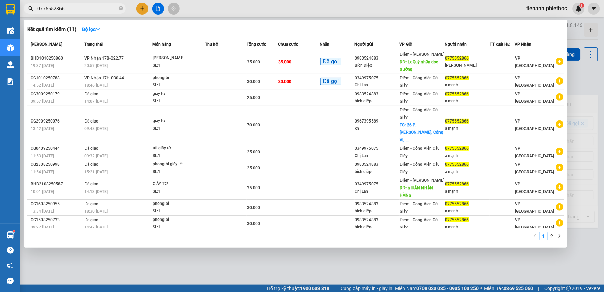
click at [77, 12] on input "0775552866" at bounding box center [77, 8] width 80 height 7
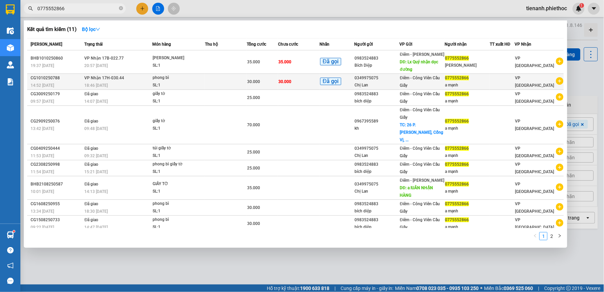
click at [329, 80] on span "Đã gọi" at bounding box center [330, 82] width 21 height 8
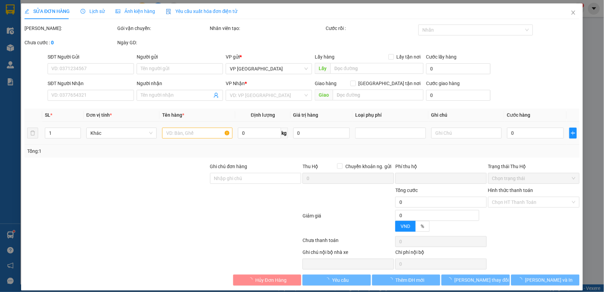
type input "0349975075"
type input "Chị Lan"
type input "0775552866"
type input "a mạnh"
type input "0"
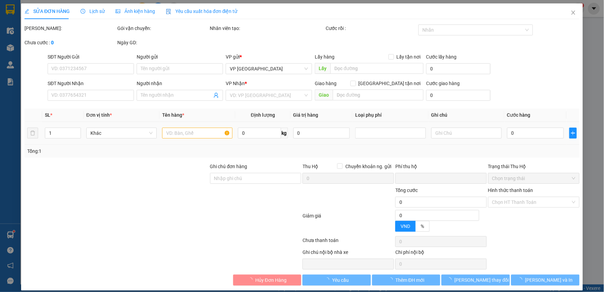
type input "30.000"
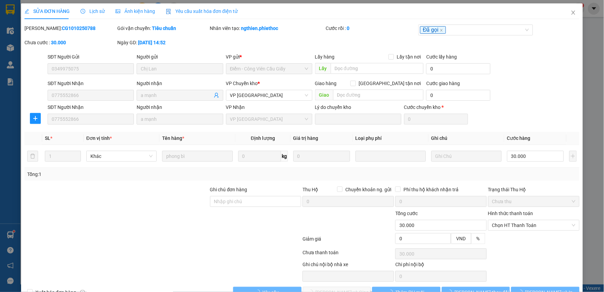
scroll to position [19, 0]
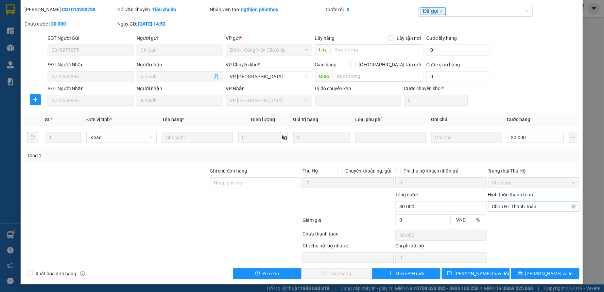
click at [524, 205] on span "Chọn HT Thanh Toán" at bounding box center [533, 206] width 83 height 10
click at [509, 218] on div "Tại văn phòng" at bounding box center [529, 219] width 82 height 7
type input "0"
click at [342, 272] on span "[PERSON_NAME] và Giao hàng" at bounding box center [348, 273] width 65 height 7
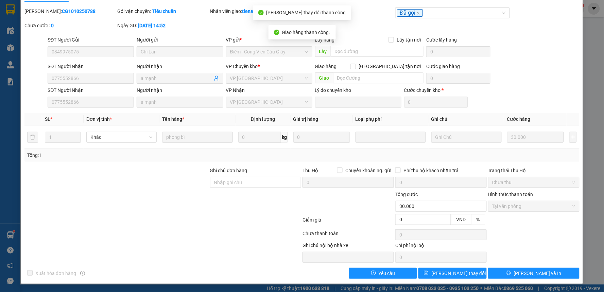
scroll to position [0, 0]
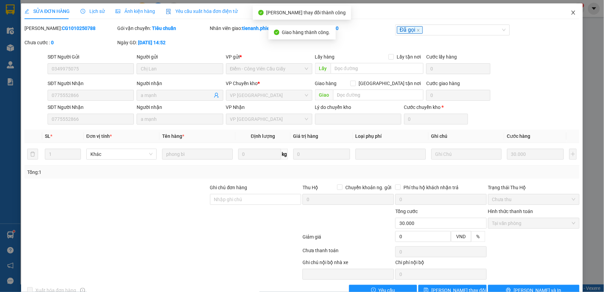
click at [568, 10] on span "Close" at bounding box center [573, 12] width 19 height 19
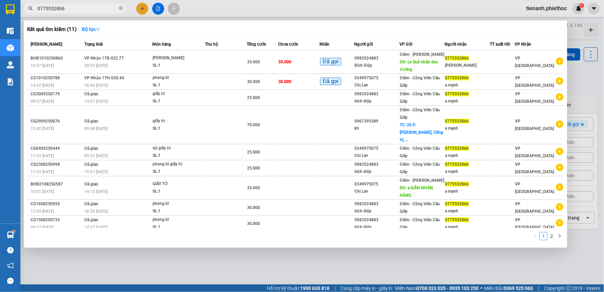
click at [76, 10] on input "0775552866" at bounding box center [77, 8] width 80 height 7
paste input "250781"
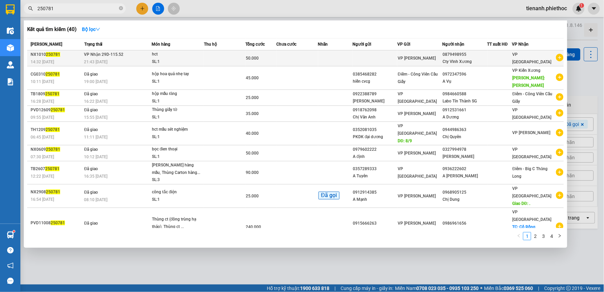
type input "250781"
click at [217, 58] on td at bounding box center [224, 58] width 41 height 16
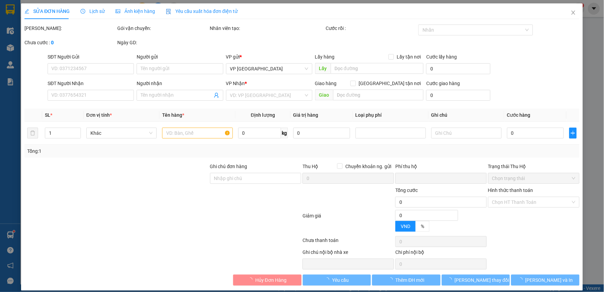
type input "0879498955"
type input "Cty Vĩnh Xương"
type input "0"
type input "50.000"
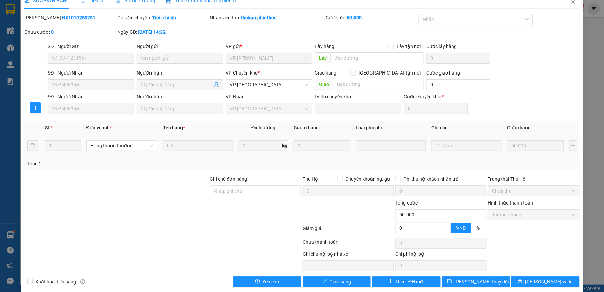
scroll to position [19, 0]
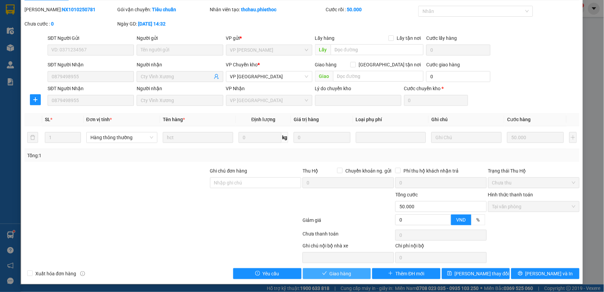
click at [347, 271] on span "Giao hàng" at bounding box center [341, 273] width 22 height 7
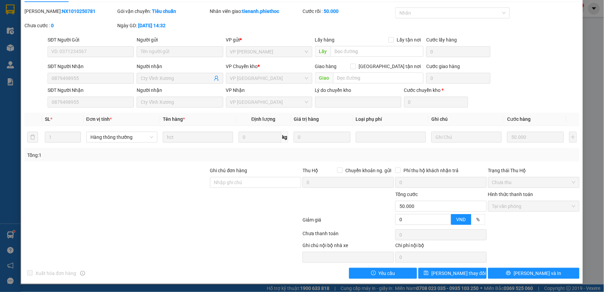
scroll to position [0, 0]
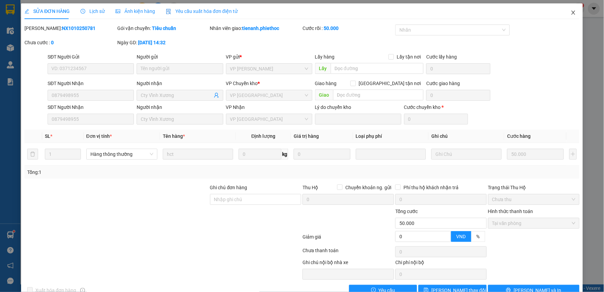
click at [571, 11] on icon "close" at bounding box center [573, 13] width 4 height 4
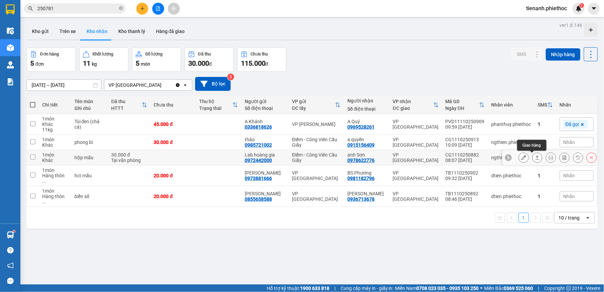
click at [535, 159] on icon at bounding box center [537, 157] width 5 height 5
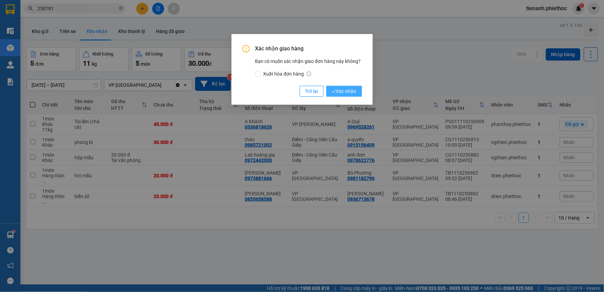
click at [352, 93] on span "Xác nhận" at bounding box center [344, 90] width 25 height 7
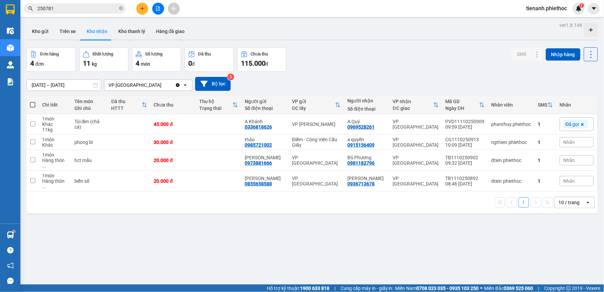
click at [330, 57] on div "Đơn hàng 4 đơn Khối lượng 11 kg Số lượng 4 món Đã thu 0 đ Chưa thu 115.000 đ SM…" at bounding box center [312, 59] width 571 height 24
click at [83, 11] on input "250781" at bounding box center [77, 8] width 80 height 7
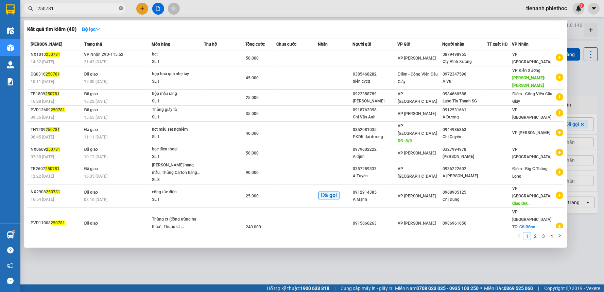
click at [123, 7] on icon "close-circle" at bounding box center [121, 8] width 4 height 4
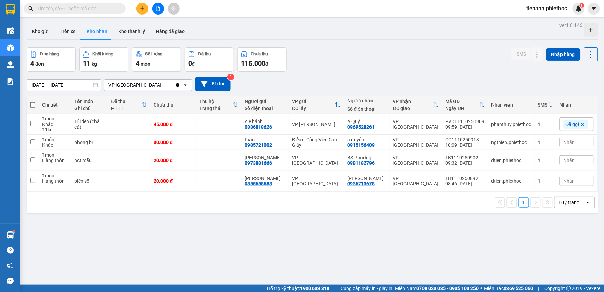
click at [111, 8] on input "text" at bounding box center [77, 8] width 80 height 7
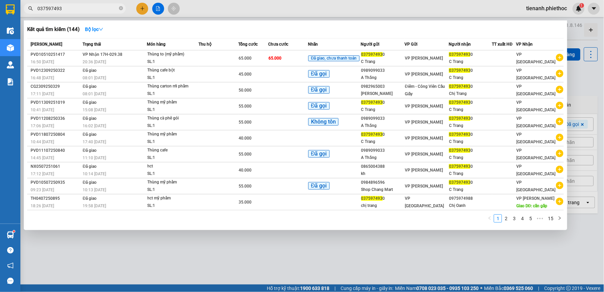
type input "0375974930"
click at [120, 8] on icon "close-circle" at bounding box center [121, 8] width 4 height 4
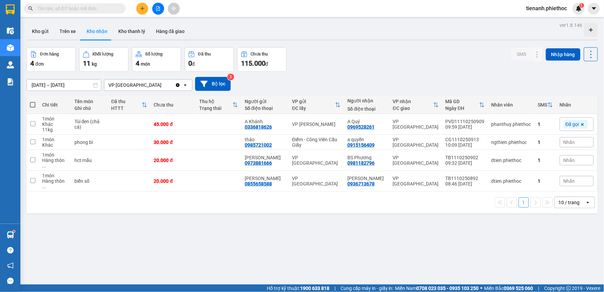
click at [96, 9] on input "text" at bounding box center [77, 8] width 80 height 7
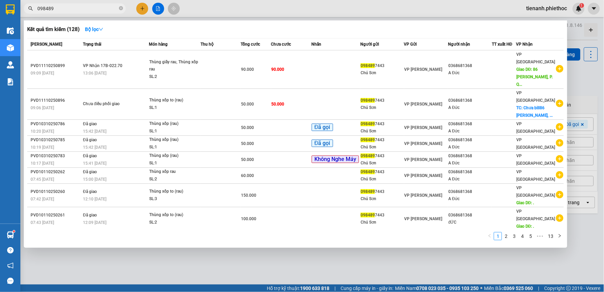
type input "098489"
click at [213, 267] on div at bounding box center [302, 146] width 604 height 292
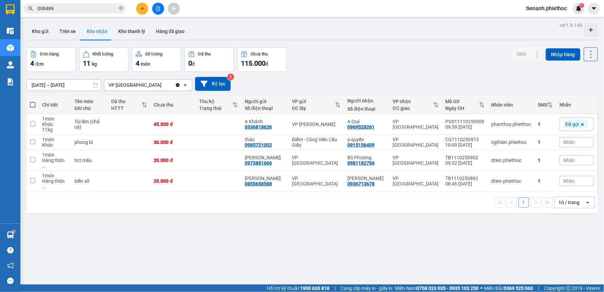
click at [37, 88] on div "ver 1.8.146 Kho gửi Trên xe Kho nhận Kho thanh lý Hàng đã giao Đơn hàng 4 đơn K…" at bounding box center [312, 166] width 577 height 292
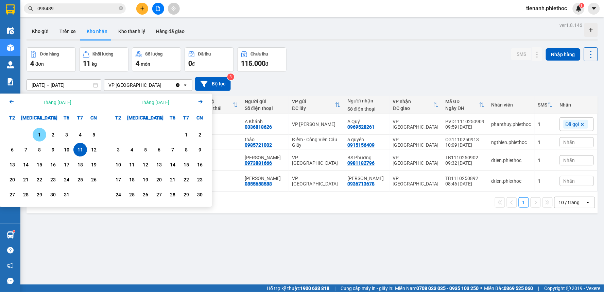
click at [39, 131] on div "1" at bounding box center [40, 135] width 10 height 8
click at [79, 152] on div "11" at bounding box center [80, 149] width 10 height 8
type input "01/10/2025 – 11/10/2025"
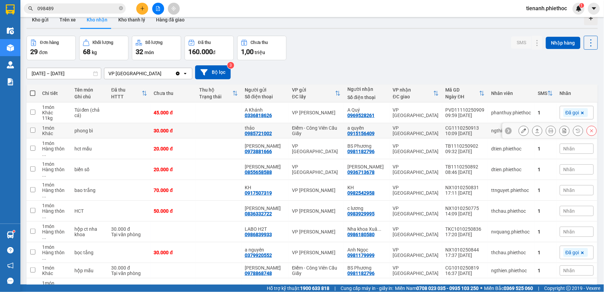
scroll to position [31, 0]
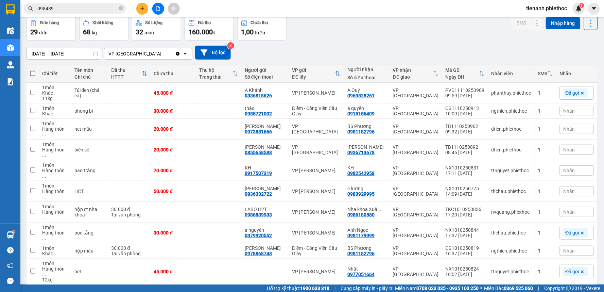
click at [566, 291] on div "10 / trang" at bounding box center [569, 295] width 21 height 7
click at [562, 246] on span "100 / trang" at bounding box center [566, 245] width 24 height 7
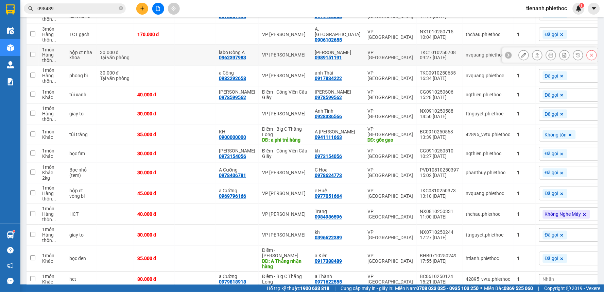
scroll to position [333, 0]
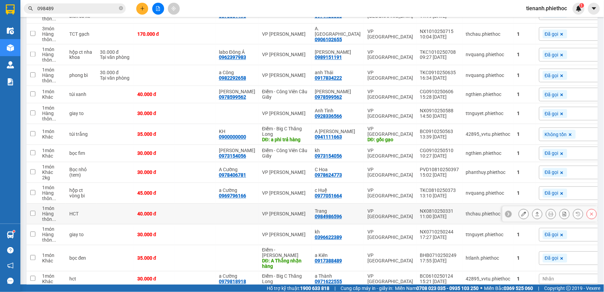
click at [535, 216] on icon at bounding box center [537, 213] width 5 height 5
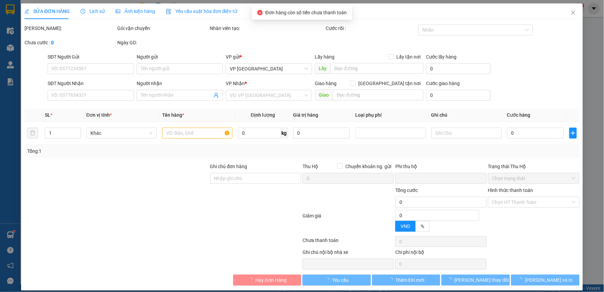
type input "0984986596"
type input "Trang"
type input "0"
type input "40.000"
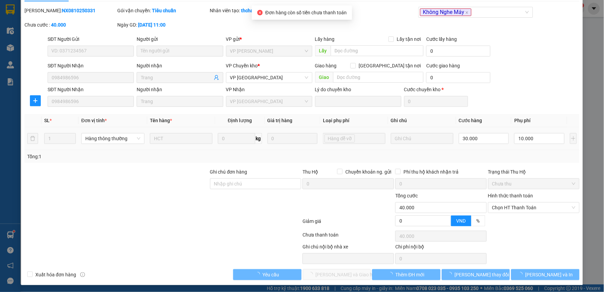
scroll to position [19, 0]
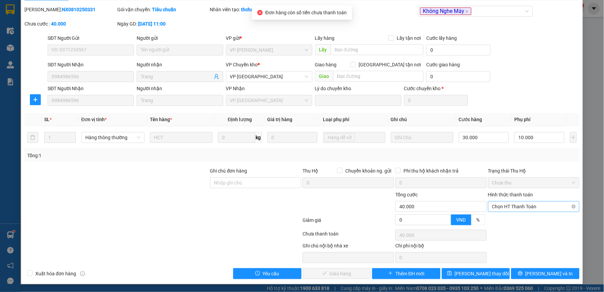
click at [525, 207] on span "Chọn HT Thanh Toán" at bounding box center [533, 206] width 83 height 10
drag, startPoint x: 517, startPoint y: 218, endPoint x: 512, endPoint y: 219, distance: 5.2
click at [517, 218] on div "Tại văn phòng" at bounding box center [529, 219] width 82 height 7
type input "0"
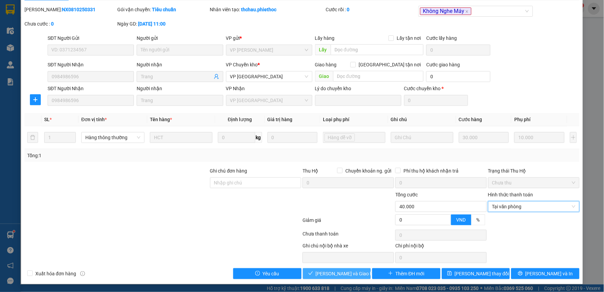
click at [330, 278] on button "[PERSON_NAME] và Giao hàng" at bounding box center [337, 273] width 68 height 11
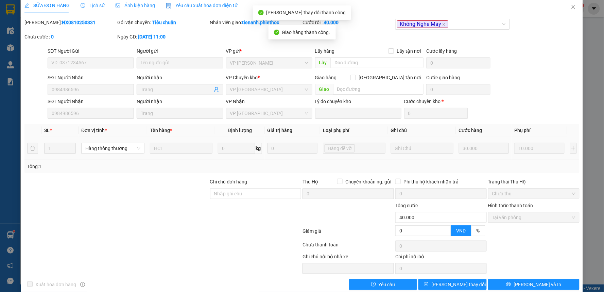
scroll to position [0, 0]
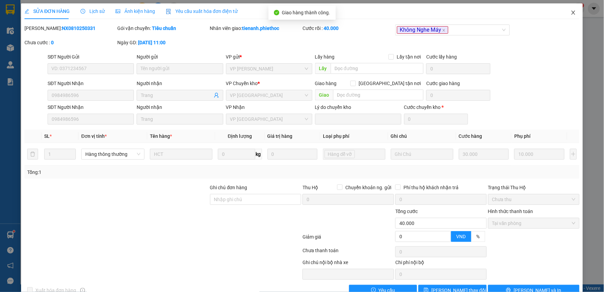
click at [571, 15] on icon "close" at bounding box center [573, 12] width 5 height 5
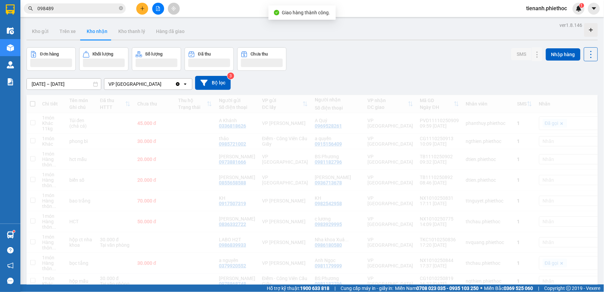
click at [568, 15] on div "Kết quả tìm kiếm ( 128 ) Bộ lọc Mã ĐH Trạng thái Món hàng Thu hộ Tổng cước Chưa…" at bounding box center [302, 8] width 604 height 17
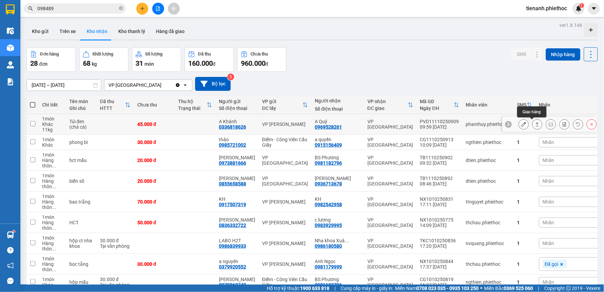
click at [536, 124] on icon at bounding box center [538, 124] width 4 height 4
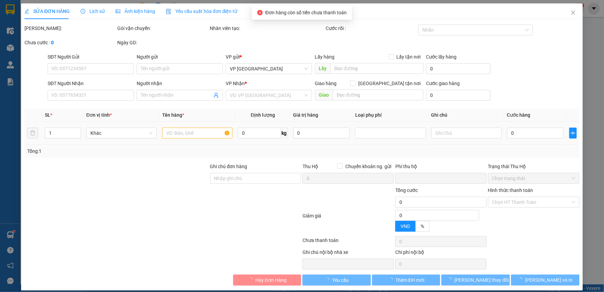
type input "0336818626"
type input "A Khánh"
type input "0969528261"
type input "A Quý"
type input "0"
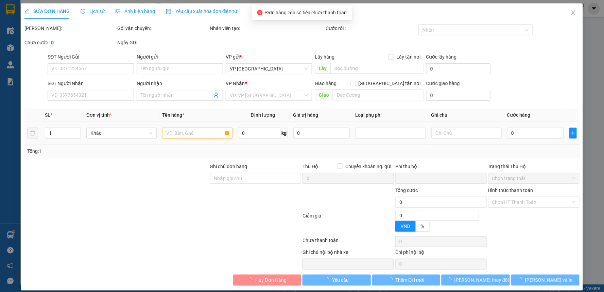
type input "45.000"
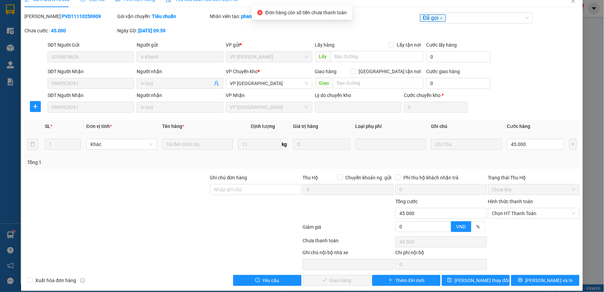
scroll to position [19, 0]
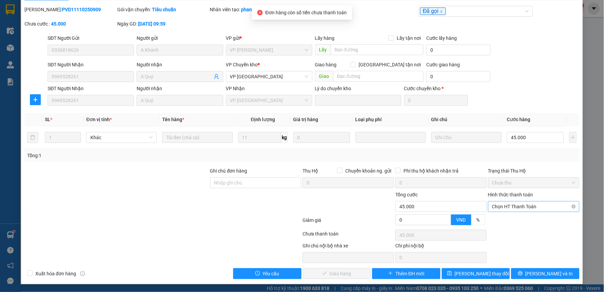
click at [509, 205] on span "Chọn HT Thanh Toán" at bounding box center [533, 206] width 83 height 10
click at [502, 221] on div "Tại văn phòng" at bounding box center [529, 219] width 82 height 7
type input "0"
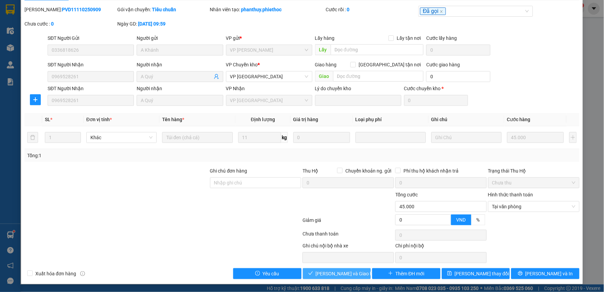
click at [349, 274] on span "[PERSON_NAME] và Giao hàng" at bounding box center [348, 273] width 65 height 7
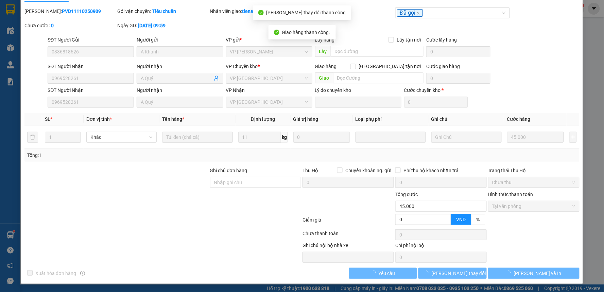
scroll to position [0, 0]
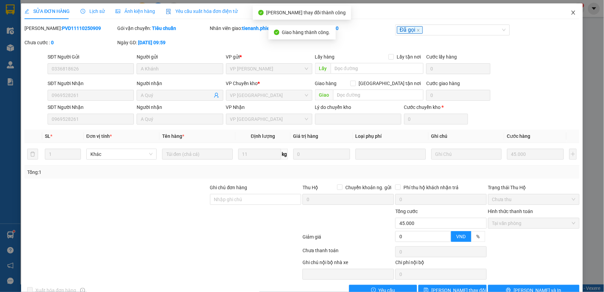
click at [571, 11] on icon "close" at bounding box center [573, 12] width 5 height 5
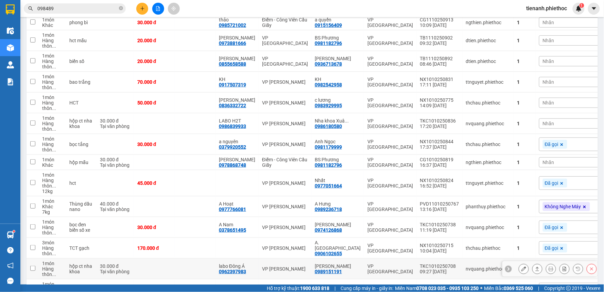
scroll to position [34, 0]
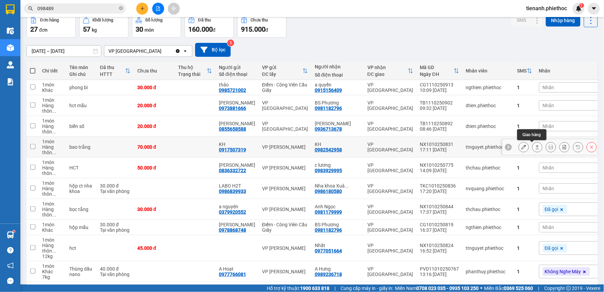
click at [535, 148] on icon at bounding box center [537, 146] width 5 height 5
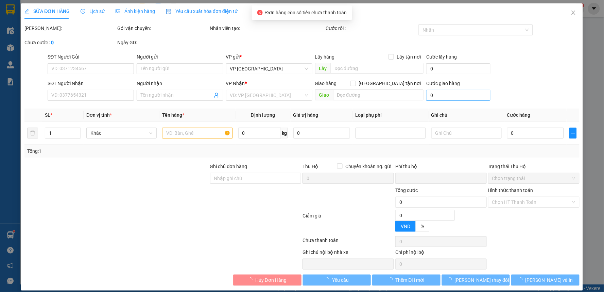
type input "0917507319"
type input "KH"
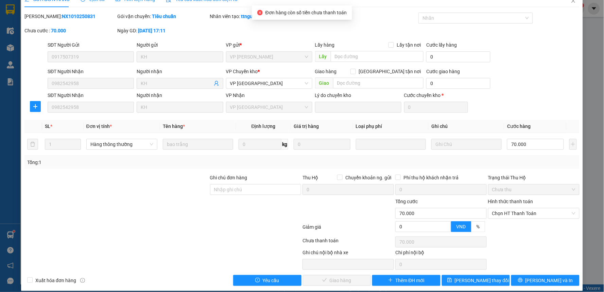
scroll to position [19, 0]
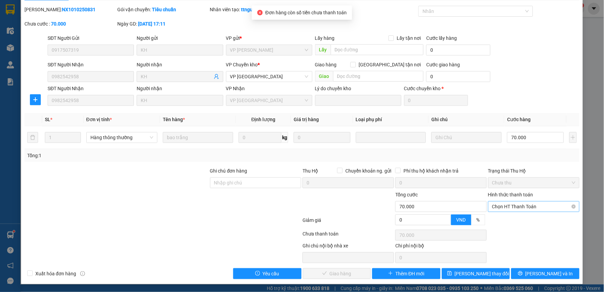
click at [503, 205] on span "Chọn HT Thanh Toán" at bounding box center [533, 206] width 83 height 10
click at [502, 217] on div "Tại văn phòng" at bounding box center [529, 219] width 82 height 7
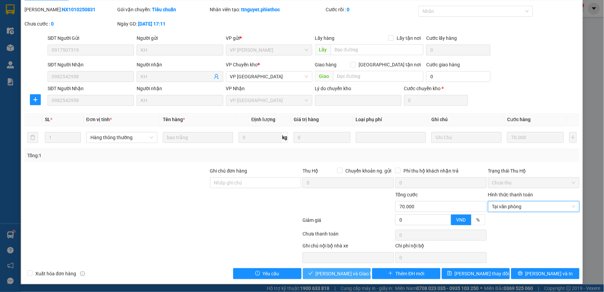
click at [336, 272] on span "[PERSON_NAME] và Giao hàng" at bounding box center [348, 273] width 65 height 7
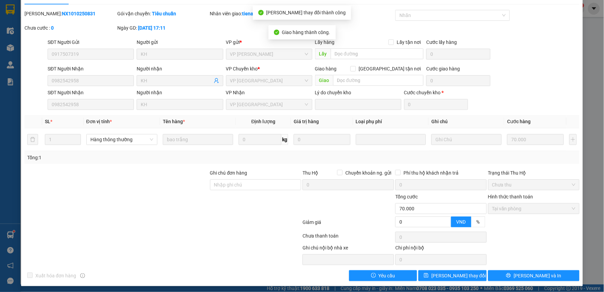
scroll to position [0, 0]
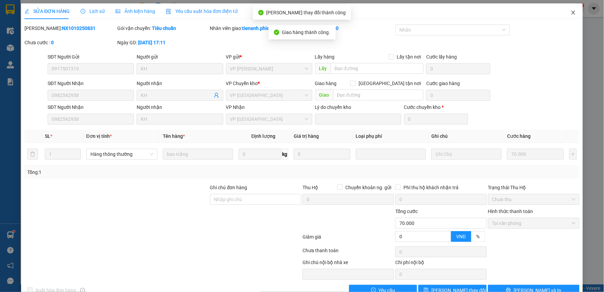
drag, startPoint x: 576, startPoint y: 14, endPoint x: 571, endPoint y: 14, distance: 4.4
click at [575, 14] on span "Close" at bounding box center [573, 12] width 19 height 19
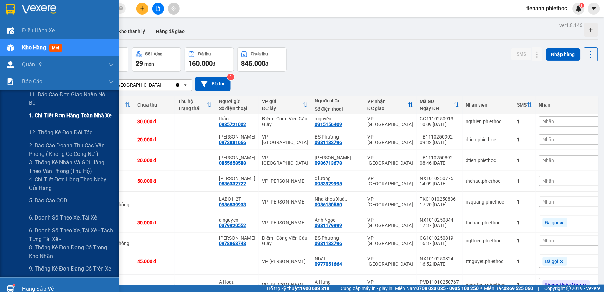
click at [48, 112] on span "1. Chi tiết đơn hàng toàn nhà xe" at bounding box center [70, 115] width 83 height 8
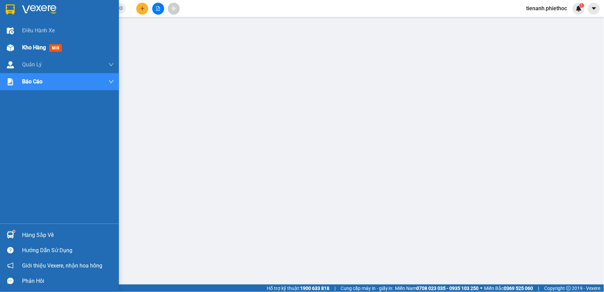
click at [41, 52] on div "Kho hàng mới" at bounding box center [43, 47] width 42 height 8
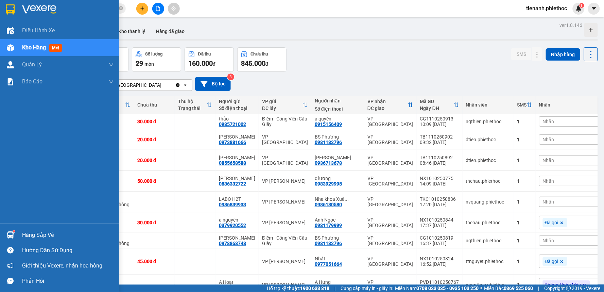
click at [32, 236] on div "Hàng sắp về" at bounding box center [68, 235] width 92 height 10
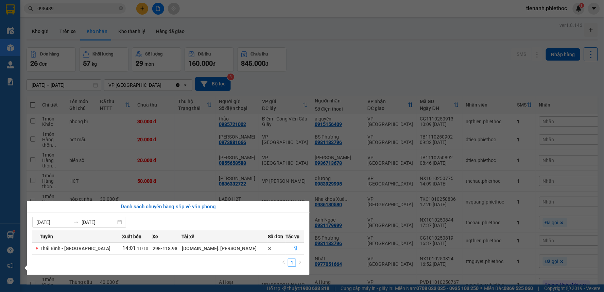
click at [276, 52] on section "Kết quả tìm kiếm ( 128 ) Bộ lọc Mã ĐH Trạng thái Món hàng Thu hộ Tổng cước Chưa…" at bounding box center [302, 146] width 604 height 292
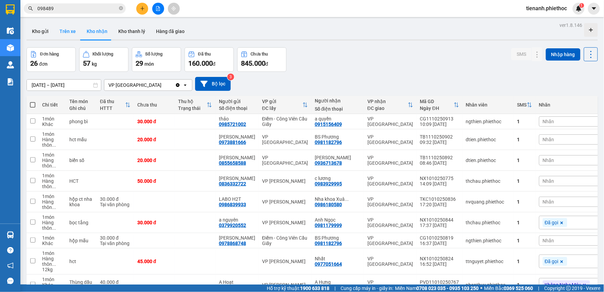
click at [65, 24] on button "Trên xe" at bounding box center [67, 31] width 27 height 16
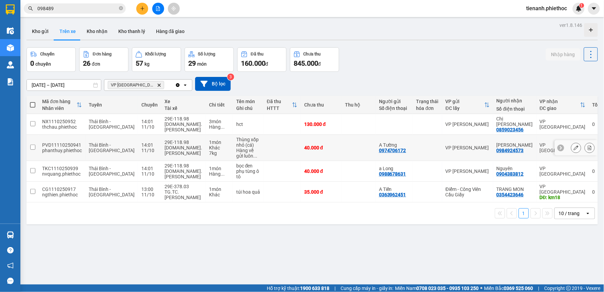
click at [574, 147] on icon at bounding box center [576, 147] width 5 height 5
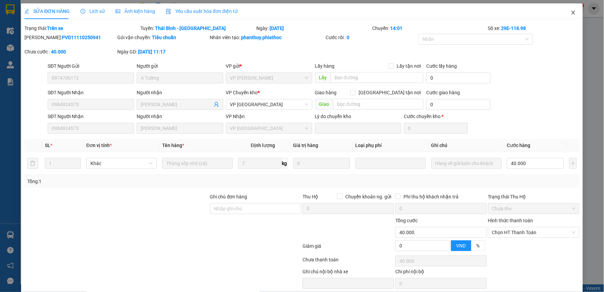
click at [571, 14] on icon "close" at bounding box center [573, 12] width 5 height 5
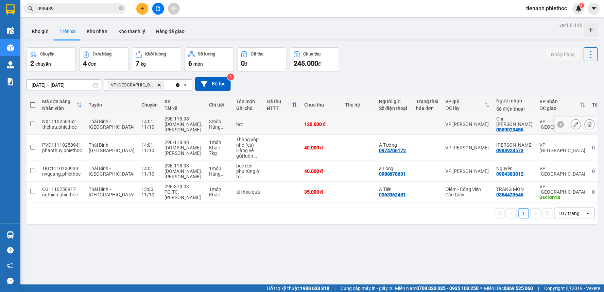
click at [263, 126] on td at bounding box center [281, 124] width 37 height 21
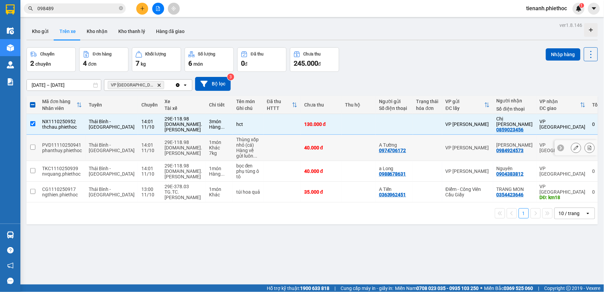
drag, startPoint x: 329, startPoint y: 142, endPoint x: 330, endPoint y: 155, distance: 13.7
click at [342, 142] on td at bounding box center [359, 148] width 34 height 26
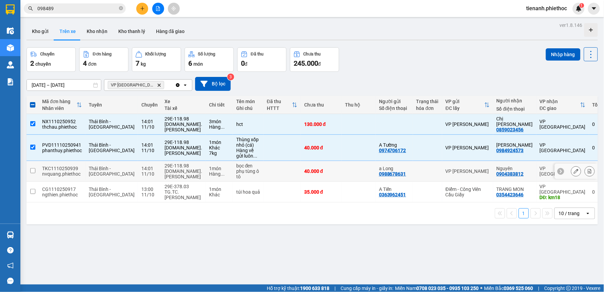
click at [342, 174] on td at bounding box center [359, 171] width 34 height 21
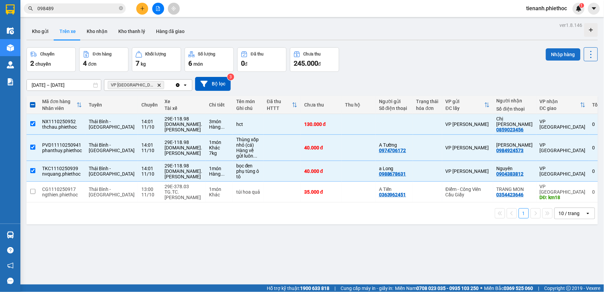
click at [555, 55] on button "Nhập hàng" at bounding box center [563, 54] width 35 height 12
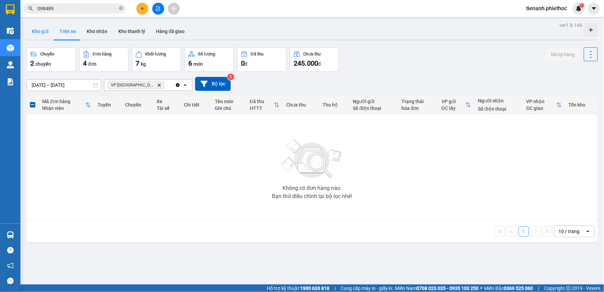
click at [41, 31] on button "Kho gửi" at bounding box center [41, 31] width 28 height 16
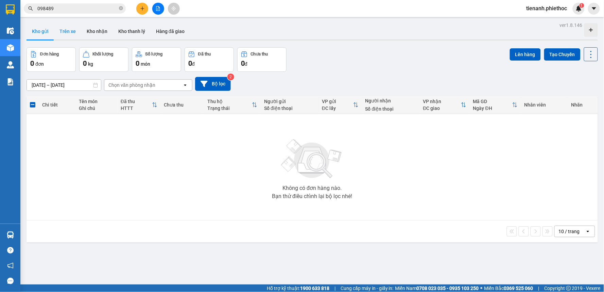
click at [72, 33] on button "Trên xe" at bounding box center [67, 31] width 27 height 16
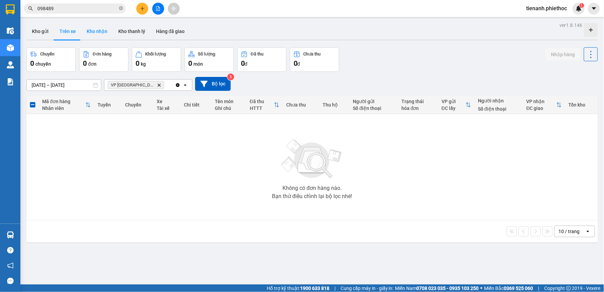
click at [95, 29] on button "Kho nhận" at bounding box center [97, 31] width 32 height 16
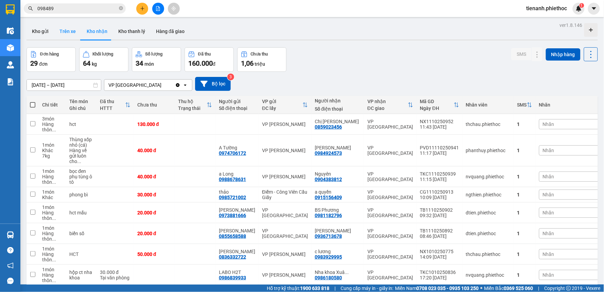
click at [68, 32] on button "Trên xe" at bounding box center [67, 31] width 27 height 16
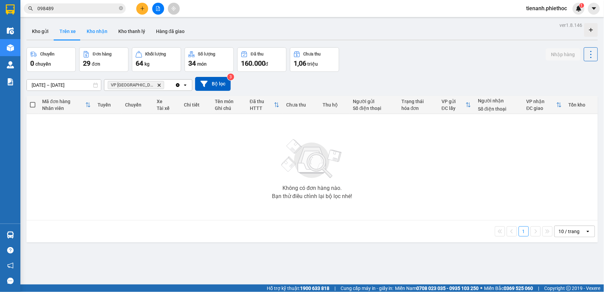
click at [95, 31] on button "Kho nhận" at bounding box center [97, 31] width 32 height 16
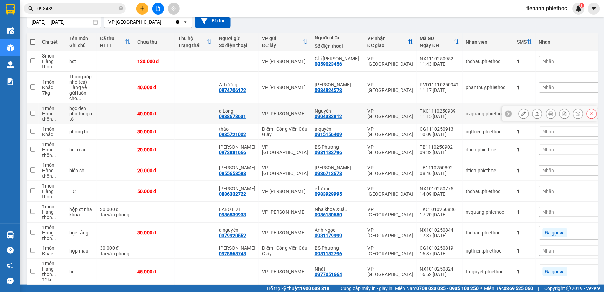
scroll to position [75, 0]
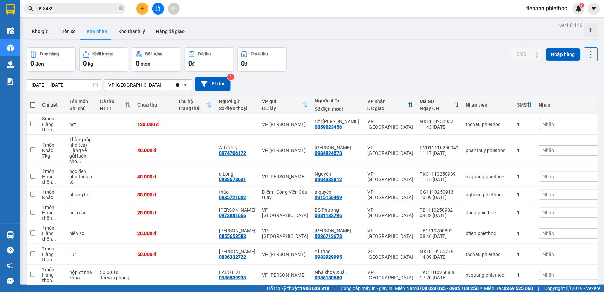
click at [539, 157] on div "Nhãn" at bounding box center [573, 150] width 69 height 31
click at [539, 155] on div "Nhãn" at bounding box center [573, 150] width 69 height 10
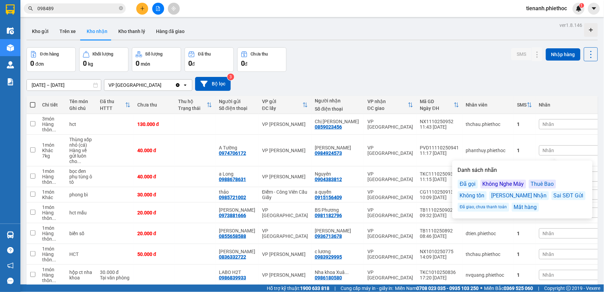
click at [470, 187] on div "Đã gọi" at bounding box center [468, 183] width 20 height 9
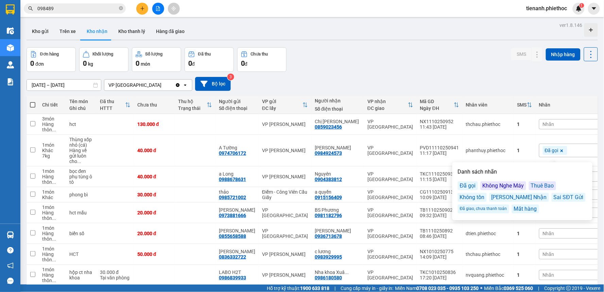
drag, startPoint x: 416, startPoint y: 48, endPoint x: 416, endPoint y: 52, distance: 4.4
click at [416, 47] on div "Đơn hàng 0 đơn Khối lượng 0 kg Số lượng 0 món Đã thu 0 đ Chưa thu 0 đ SMS Nhập …" at bounding box center [312, 59] width 571 height 24
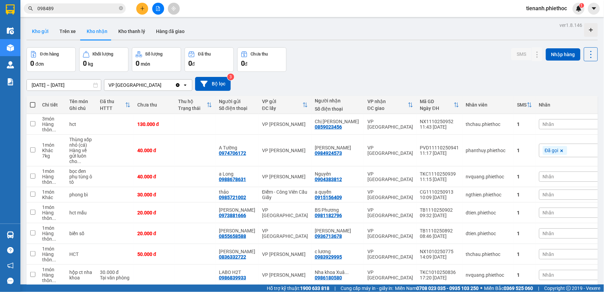
click at [53, 37] on button "Kho gửi" at bounding box center [41, 31] width 28 height 16
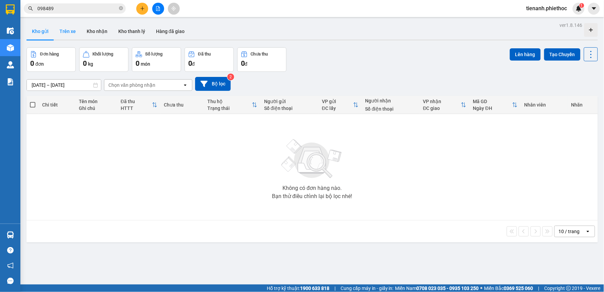
click at [67, 29] on button "Trên xe" at bounding box center [67, 31] width 27 height 16
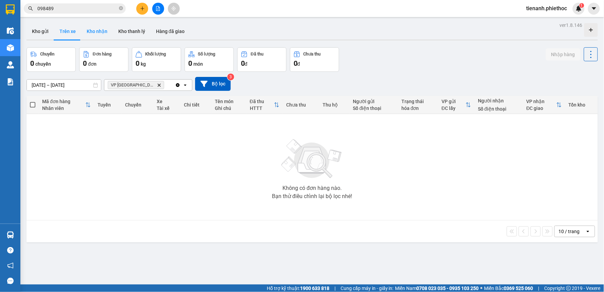
click at [89, 35] on button "Kho nhận" at bounding box center [97, 31] width 32 height 16
type input "[DATE] – [DATE]"
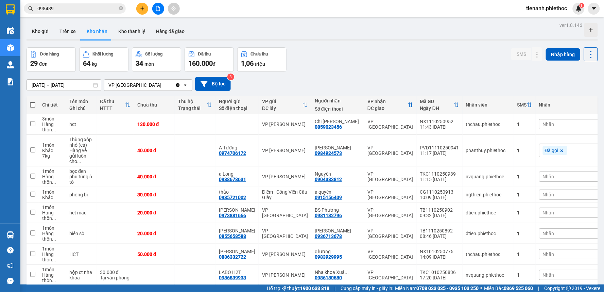
click at [146, 3] on div at bounding box center [158, 9] width 51 height 12
click at [145, 4] on button at bounding box center [142, 9] width 12 height 12
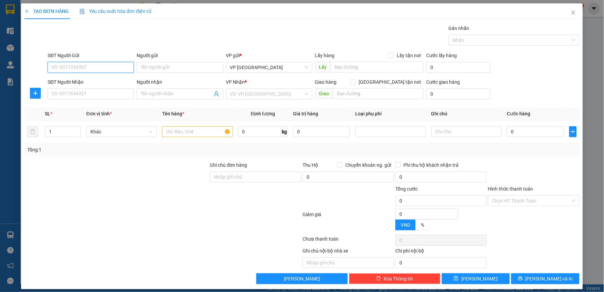
click at [85, 69] on input "SĐT Người Gửi" at bounding box center [91, 67] width 86 height 11
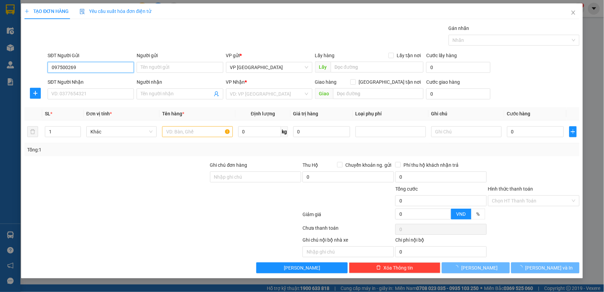
type input "0975002692"
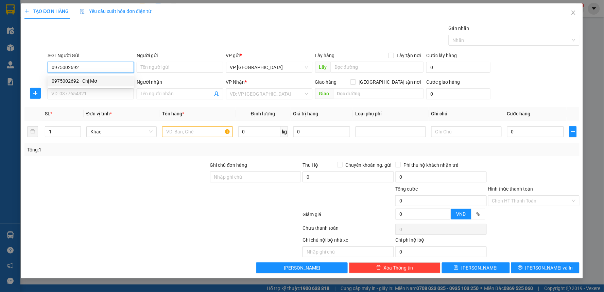
click at [77, 65] on input "0975002692" at bounding box center [91, 67] width 86 height 11
click at [89, 79] on div "0975002692 - Chị Mơ" at bounding box center [91, 80] width 78 height 7
type input "Chị Mơ"
type input "2/10"
type input "0975002692"
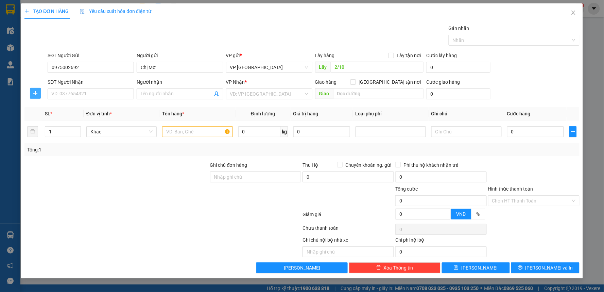
click at [38, 91] on icon "plus" at bounding box center [35, 92] width 5 height 5
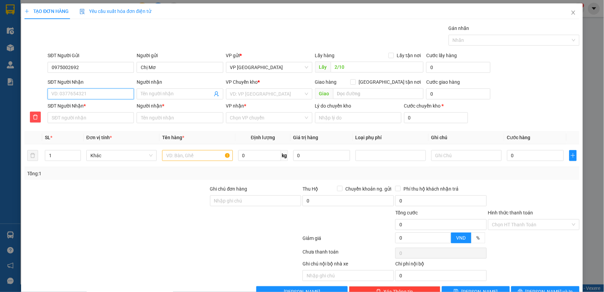
click at [77, 94] on input "SĐT Người Nhận" at bounding box center [91, 93] width 86 height 11
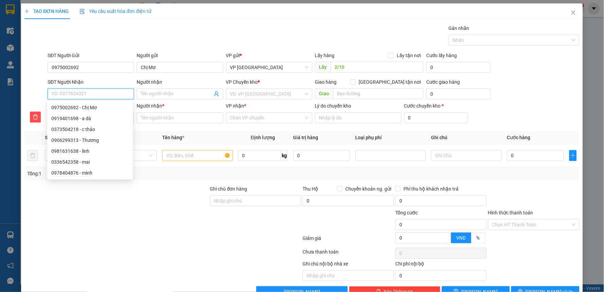
type input "0"
type input "09"
type input "091"
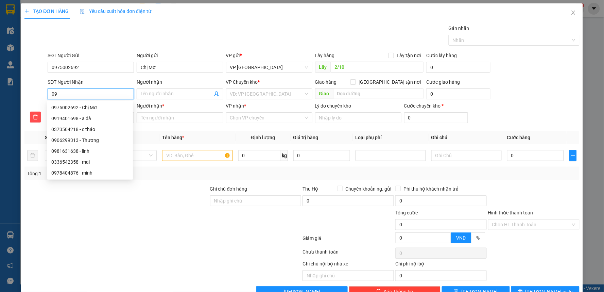
type input "091"
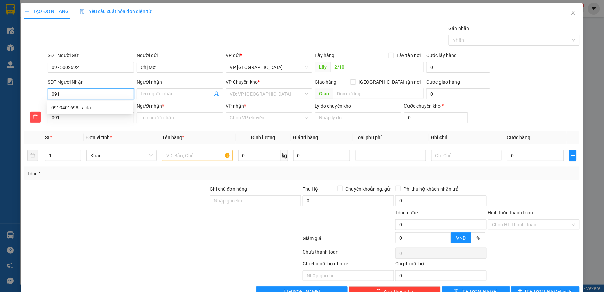
type input "0912"
type input "09129"
type input "091291"
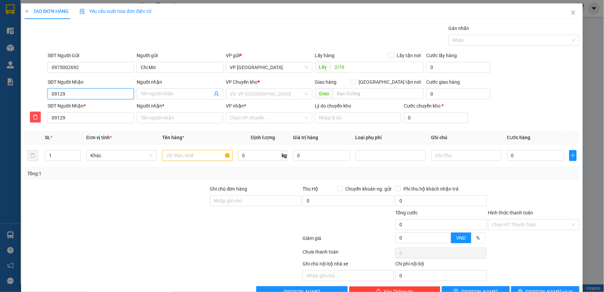
type input "091291"
type input "0912918"
type input "09129180"
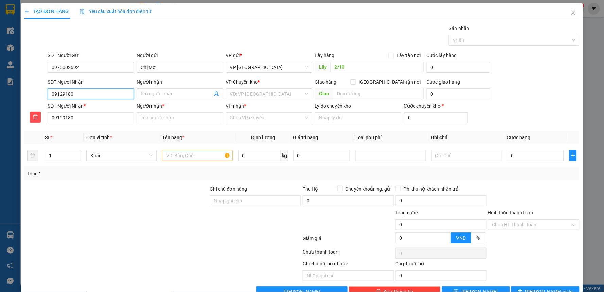
type input "091291806"
type input "0912918068"
click at [82, 104] on div "0912918068 - KH" at bounding box center [90, 107] width 78 height 7
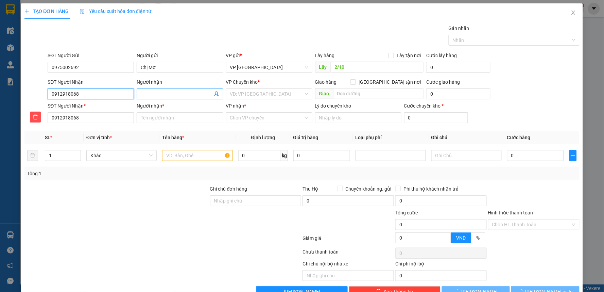
type input "KH"
type input "."
type input "KH"
type input "0912918068"
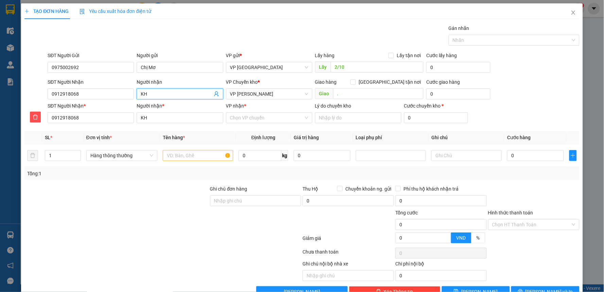
click at [160, 97] on input "KH" at bounding box center [176, 93] width 71 height 7
type input "a"
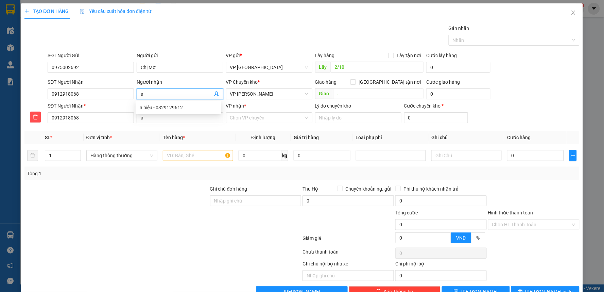
type input "a"
type input "a t"
type input "a ti"
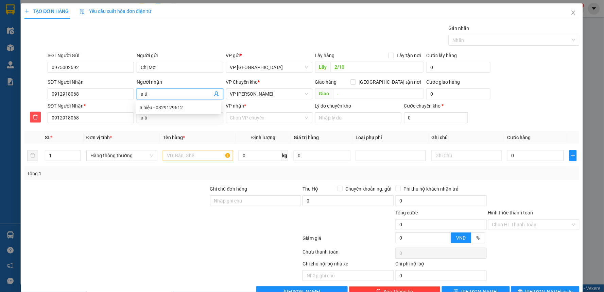
type input "a tie"
type input "a tién"
type input "a tiến"
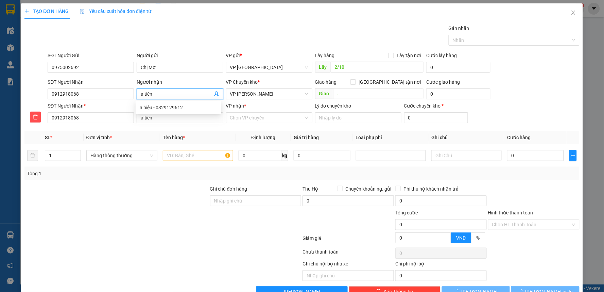
type input "a tiến"
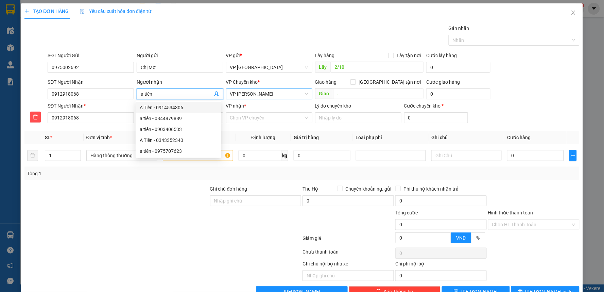
click at [261, 95] on span "VP [PERSON_NAME]" at bounding box center [269, 94] width 78 height 10
type input "a tiến"
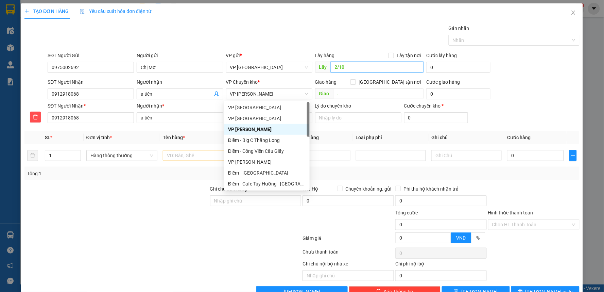
click at [345, 68] on input "2/10" at bounding box center [377, 67] width 93 height 11
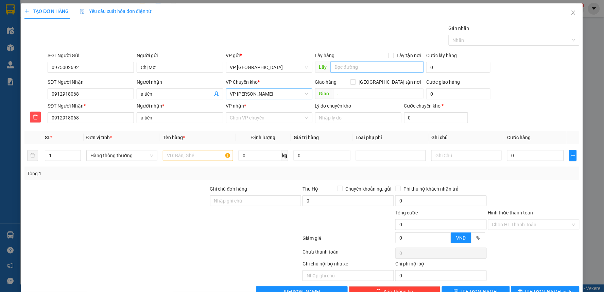
click at [260, 93] on span "VP [PERSON_NAME]" at bounding box center [269, 94] width 78 height 10
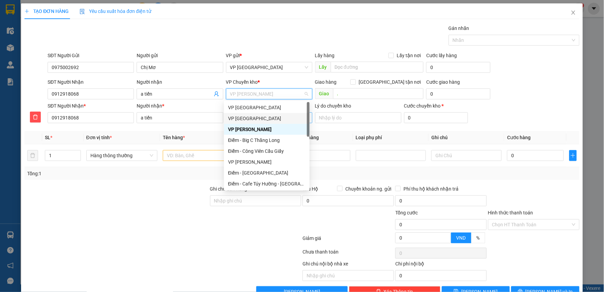
click at [255, 120] on div "VP [GEOGRAPHIC_DATA]" at bounding box center [267, 118] width 78 height 7
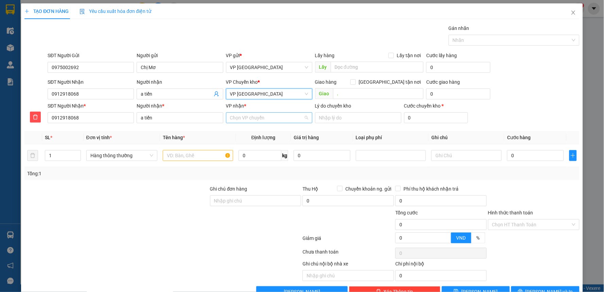
click at [258, 119] on input "VP nhận *" at bounding box center [266, 118] width 73 height 10
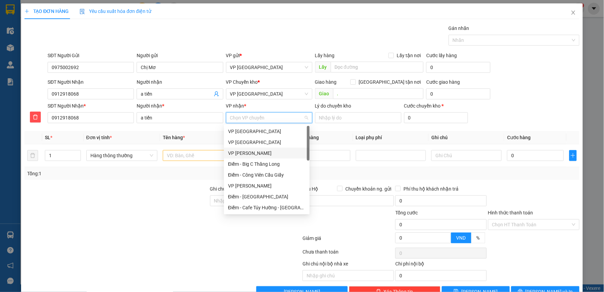
click at [250, 152] on div "VP [PERSON_NAME]" at bounding box center [267, 152] width 78 height 7
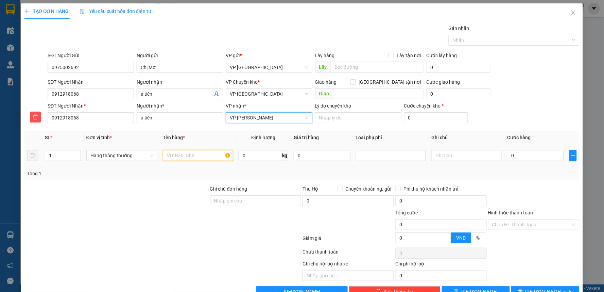
click at [186, 159] on input "text" at bounding box center [198, 155] width 70 height 11
type input "hct bánh"
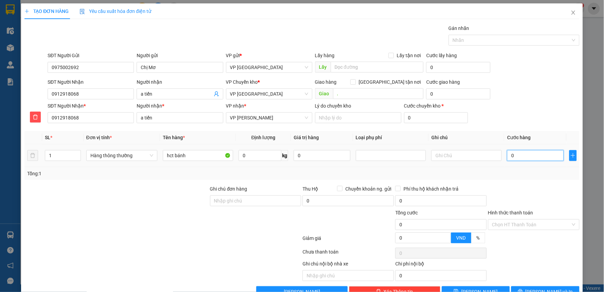
drag, startPoint x: 503, startPoint y: 155, endPoint x: 511, endPoint y: 155, distance: 7.5
click at [507, 155] on input "0" at bounding box center [535, 155] width 56 height 11
click at [511, 155] on input "0" at bounding box center [535, 155] width 56 height 11
type input "04"
type input "4"
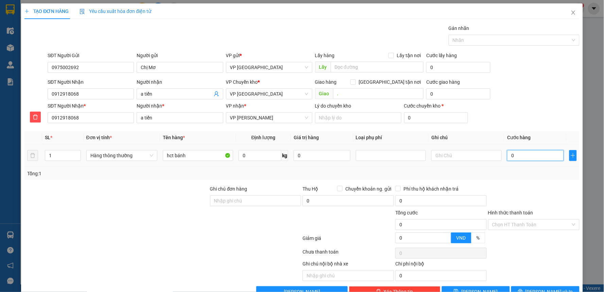
type input "4"
type input "040"
type input "40"
drag, startPoint x: 525, startPoint y: 158, endPoint x: 468, endPoint y: 165, distance: 56.5
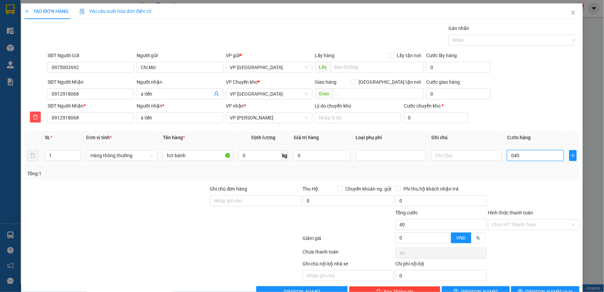
click at [472, 165] on tr "1 Hàng thông thường hct bánh 0 kg 0 040" at bounding box center [301, 155] width 555 height 23
type input "0"
type input "40"
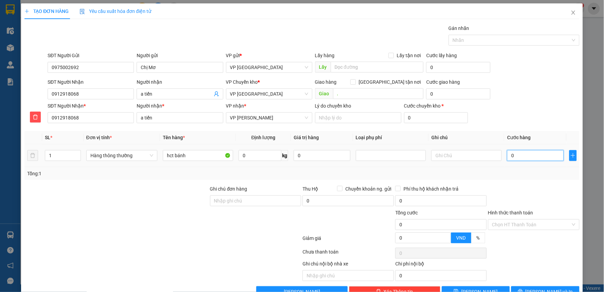
type input "40"
type input "40.000"
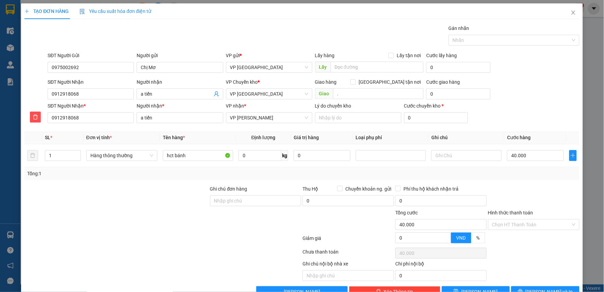
click at [563, 80] on div "SĐT Người Nhận 0912918068 Người nhận a tiến VP Chuyển kho * VP Thái Bình Giao …" at bounding box center [313, 90] width 534 height 24
click at [376, 93] on input "." at bounding box center [378, 93] width 91 height 11
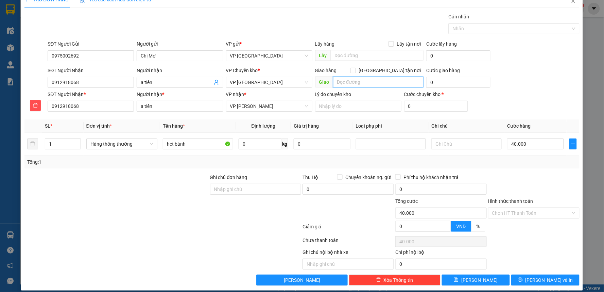
scroll to position [18, 0]
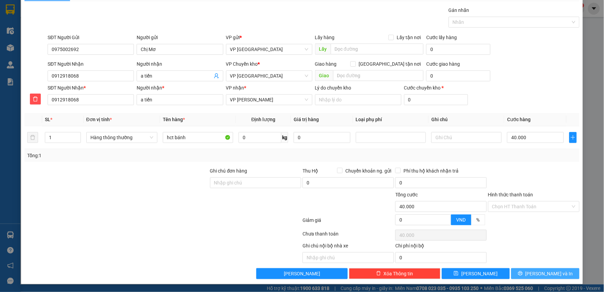
click at [532, 276] on button "[PERSON_NAME] và In" at bounding box center [545, 273] width 68 height 11
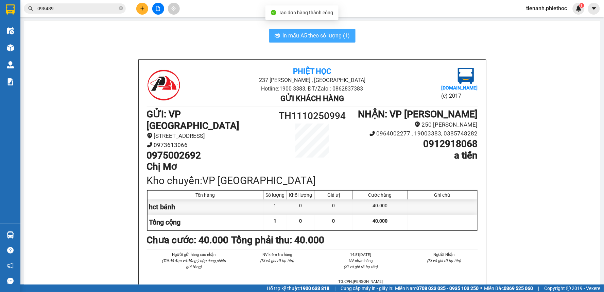
click at [315, 31] on button "In mẫu A5 theo số lượng (1)" at bounding box center [312, 36] width 86 height 14
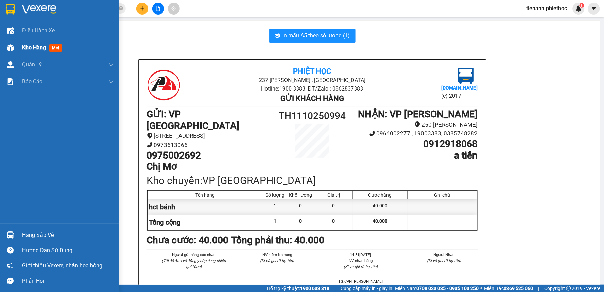
click at [26, 44] on span "Kho hàng" at bounding box center [34, 47] width 24 height 6
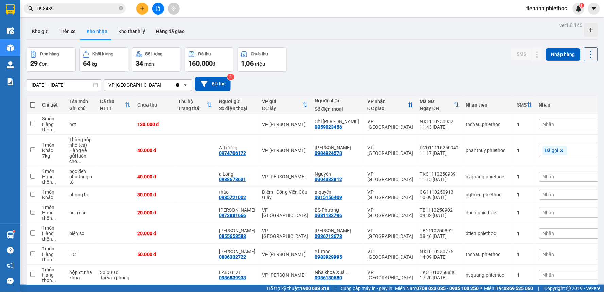
scroll to position [38, 0]
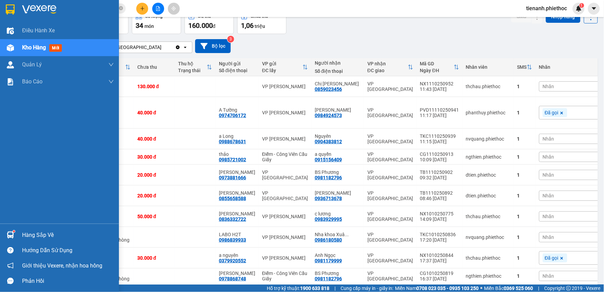
click at [22, 232] on div "Hàng sắp về" at bounding box center [68, 235] width 92 height 10
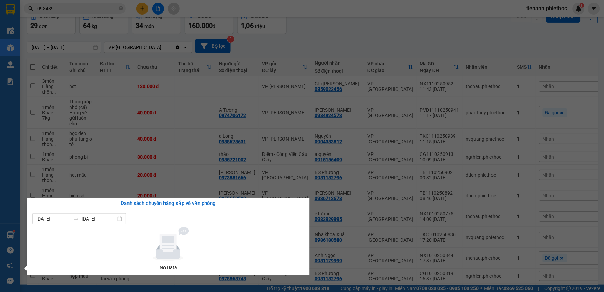
click at [329, 24] on section "Kết quả tìm kiếm ( 128 ) Bộ lọc Mã ĐH Trạng thái Món hàng Thu hộ Tổng cước Chưa…" at bounding box center [302, 146] width 604 height 292
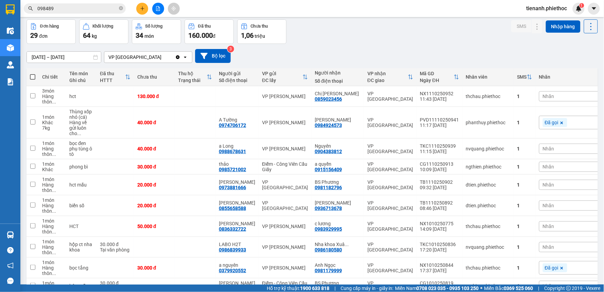
scroll to position [0, 0]
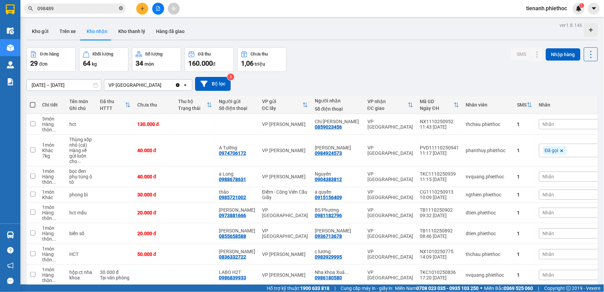
click at [121, 8] on icon "close-circle" at bounding box center [121, 8] width 4 height 4
click at [99, 11] on input "text" at bounding box center [77, 8] width 80 height 7
click at [535, 151] on icon at bounding box center [537, 150] width 5 height 5
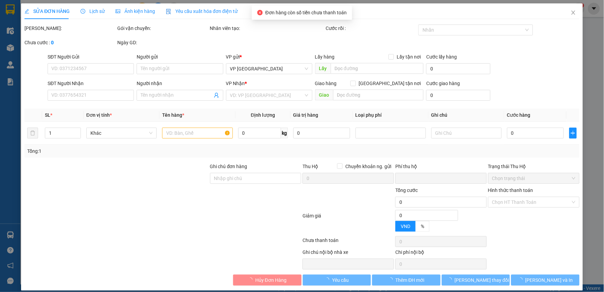
type input "0974706172"
type input "A Tường"
type input "0984924573"
type input "[PERSON_NAME]"
type input "0"
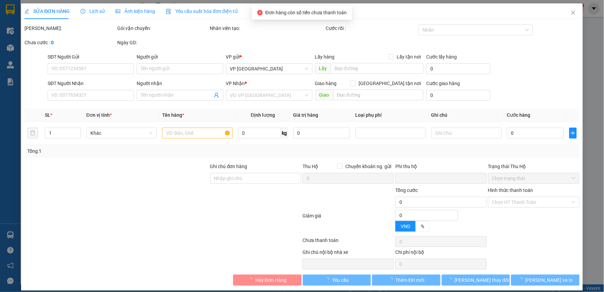
type input "40.000"
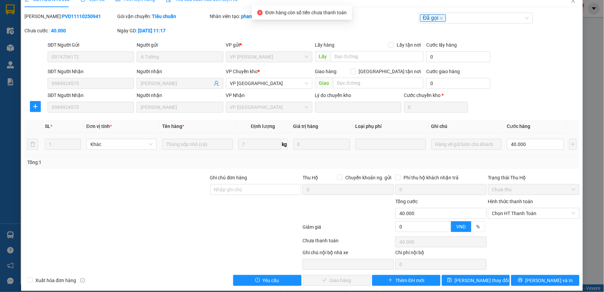
scroll to position [19, 0]
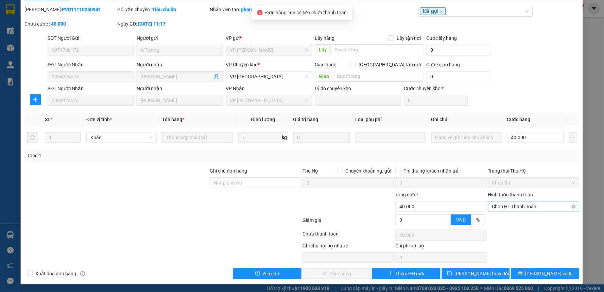
click at [527, 207] on span "Chọn HT Thanh Toán" at bounding box center [533, 206] width 83 height 10
click at [519, 216] on div "Tại văn phòng" at bounding box center [529, 219] width 82 height 7
type input "0"
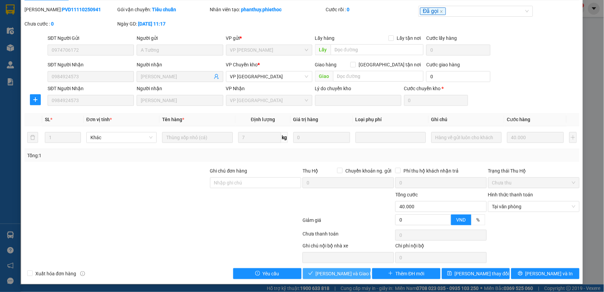
click at [338, 272] on span "Lưu và Giao hàng" at bounding box center [348, 273] width 65 height 7
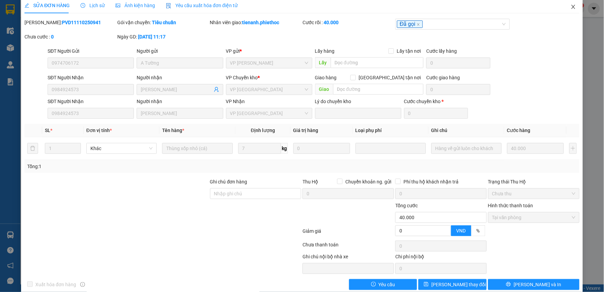
scroll to position [0, 0]
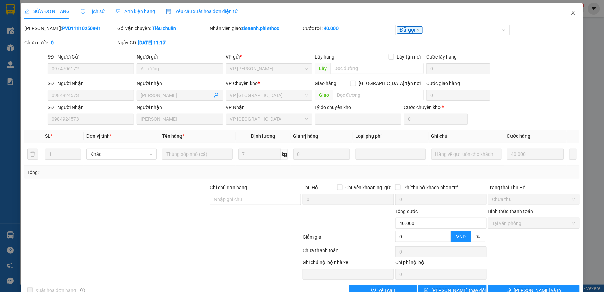
click at [571, 14] on icon "close" at bounding box center [573, 13] width 4 height 4
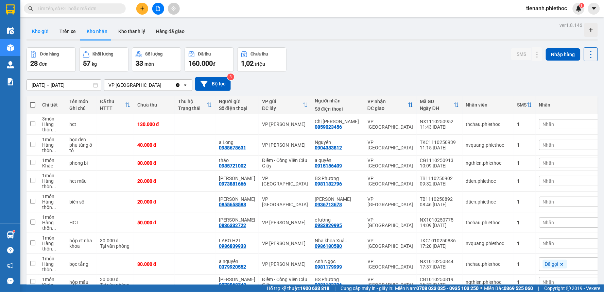
click at [42, 32] on button "Kho gửi" at bounding box center [41, 31] width 28 height 16
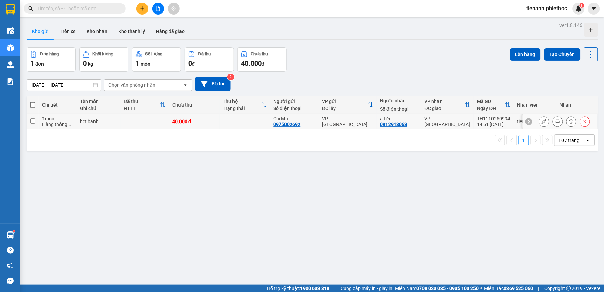
click at [55, 120] on div "1 món" at bounding box center [57, 118] width 31 height 5
checkbox input "true"
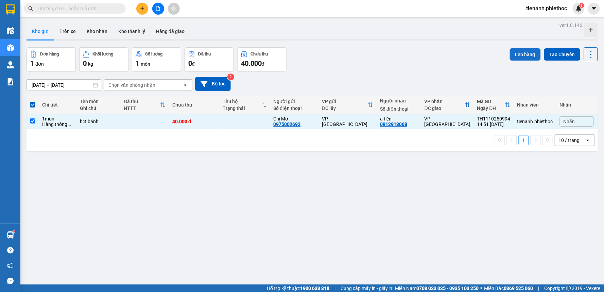
click at [517, 56] on button "Lên hàng" at bounding box center [525, 54] width 31 height 12
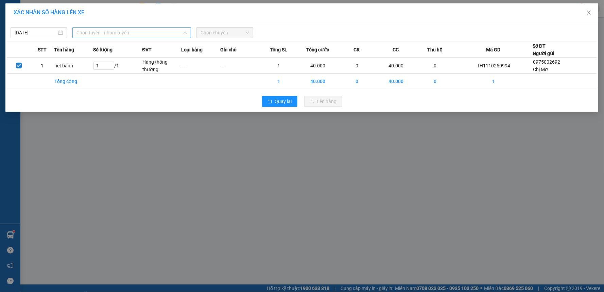
click at [103, 32] on span "Chọn tuyến - nhóm tuyến" at bounding box center [131, 33] width 110 height 10
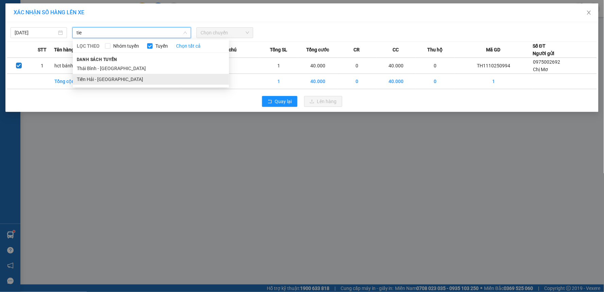
type input "tie"
click at [106, 81] on li "Tiền Hải - [GEOGRAPHIC_DATA]" at bounding box center [151, 79] width 156 height 11
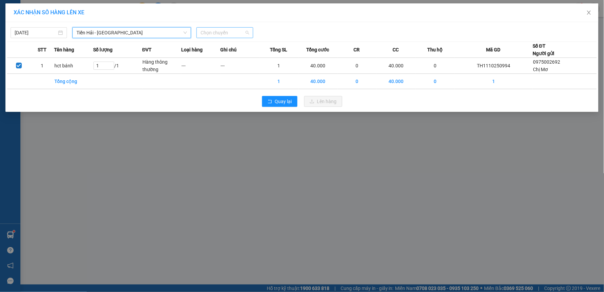
click at [222, 28] on span "Chọn chuyến" at bounding box center [225, 33] width 48 height 10
type input "15"
click at [220, 56] on div "Thêm chuyến " 15:00 "" at bounding box center [227, 58] width 61 height 12
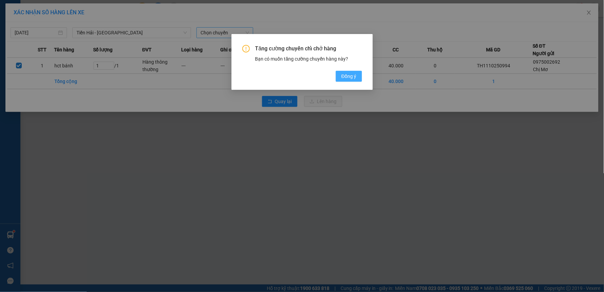
click at [348, 79] on span "Đồng ý" at bounding box center [348, 75] width 15 height 7
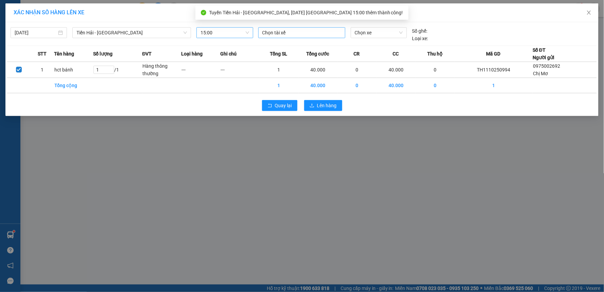
click at [282, 38] on div "Chọn tài xế" at bounding box center [301, 32] width 87 height 11
type input "tu"
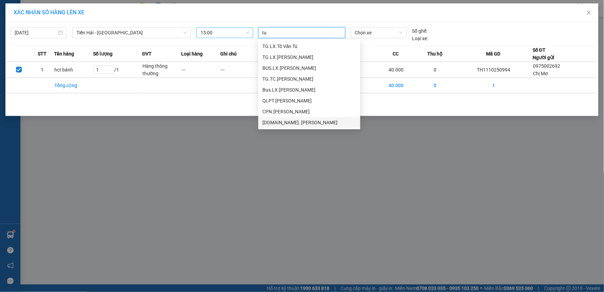
click at [304, 121] on div "[DOMAIN_NAME]. [PERSON_NAME]" at bounding box center [309, 122] width 94 height 7
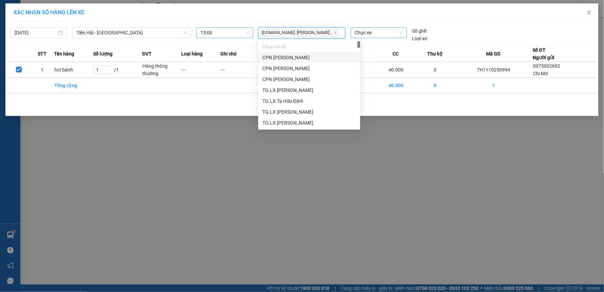
click at [374, 36] on span "Chọn xe" at bounding box center [379, 33] width 48 height 10
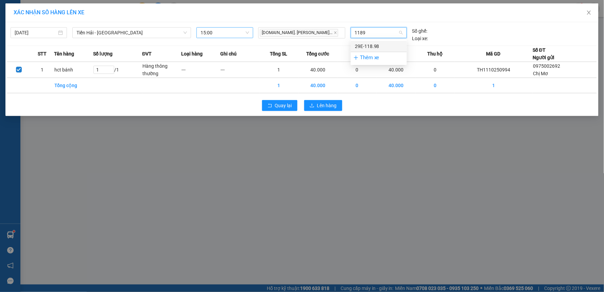
type input "11898"
click at [372, 46] on div "29E-118.98" at bounding box center [379, 45] width 48 height 7
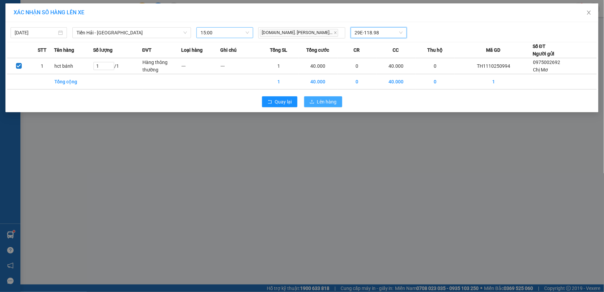
click at [325, 102] on span "Lên hàng" at bounding box center [327, 101] width 20 height 7
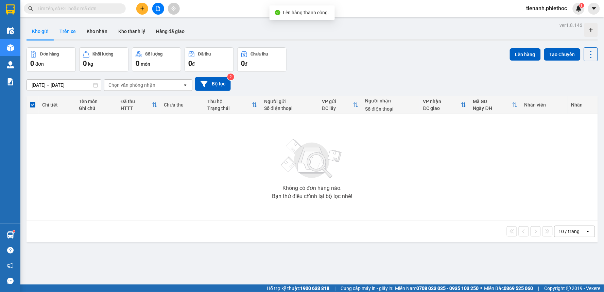
click at [62, 33] on button "Trên xe" at bounding box center [67, 31] width 27 height 16
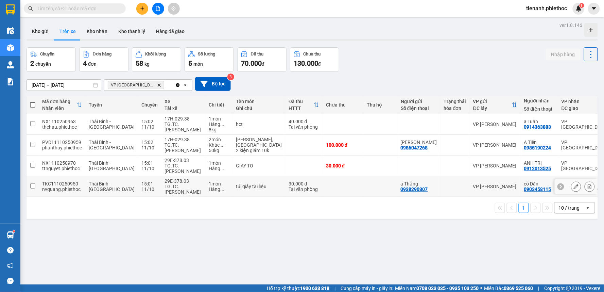
click at [171, 194] on div "TG.TC.[PERSON_NAME]" at bounding box center [183, 189] width 37 height 11
checkbox input "true"
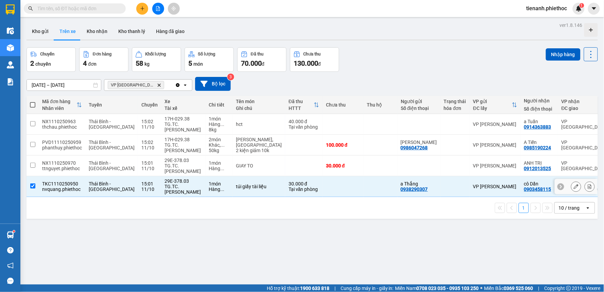
click at [174, 169] on div "TG.TC.[PERSON_NAME]" at bounding box center [183, 168] width 37 height 11
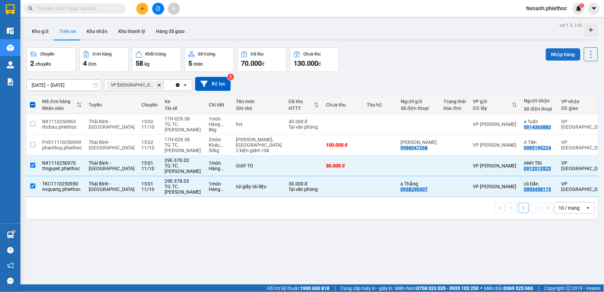
click at [548, 58] on button "Nhập hàng" at bounding box center [563, 54] width 35 height 12
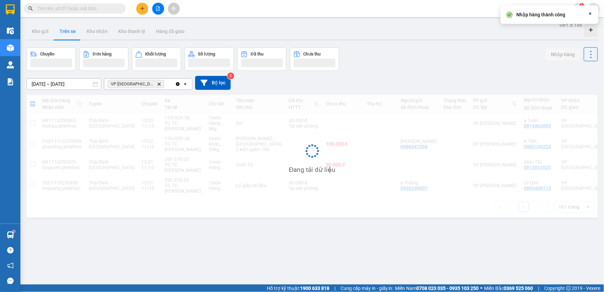
checkbox input "false"
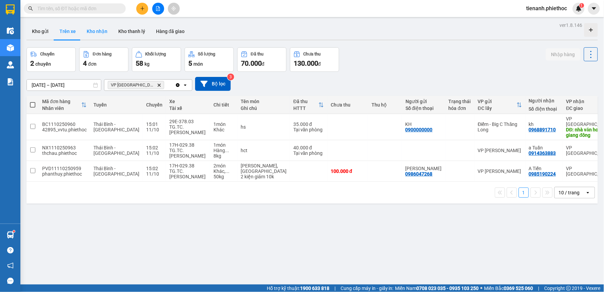
click at [92, 31] on button "Kho nhận" at bounding box center [97, 31] width 32 height 16
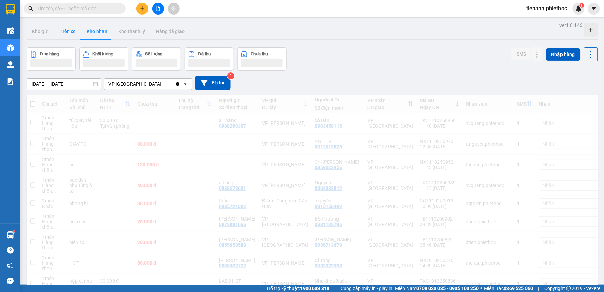
click at [69, 31] on button "Trên xe" at bounding box center [67, 31] width 27 height 16
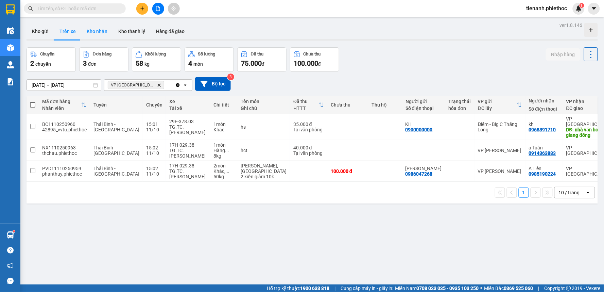
click at [108, 33] on button "Kho nhận" at bounding box center [97, 31] width 32 height 16
type input "[DATE] – [DATE]"
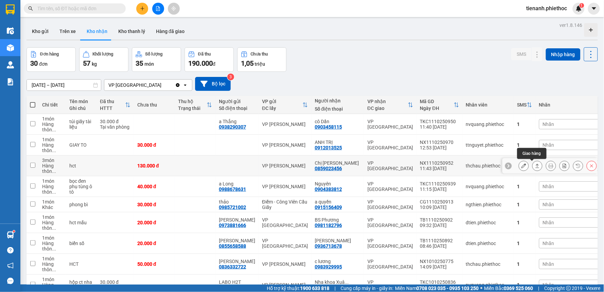
click at [535, 166] on icon at bounding box center [537, 165] width 5 height 5
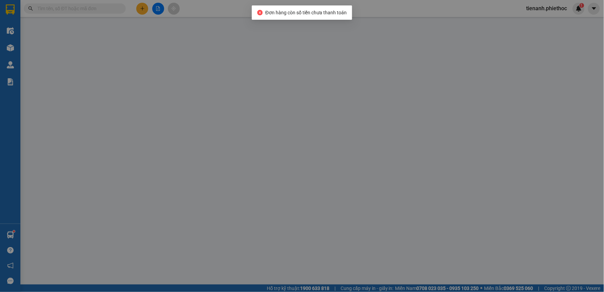
type input "0859023456"
type input "Chị [PERSON_NAME]"
type input "0"
type input "130.000"
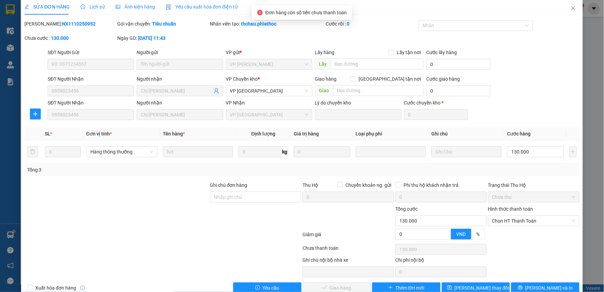
scroll to position [19, 0]
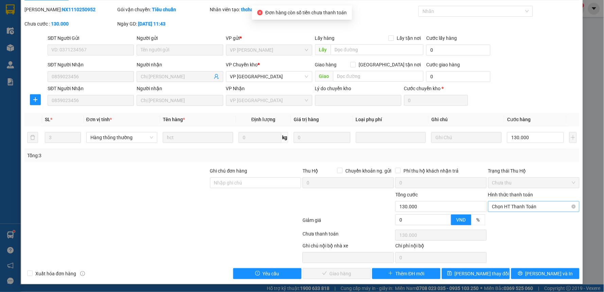
click at [515, 204] on span "Chọn HT Thanh Toán" at bounding box center [533, 206] width 83 height 10
click at [513, 220] on div "Tại văn phòng" at bounding box center [529, 219] width 82 height 7
type input "0"
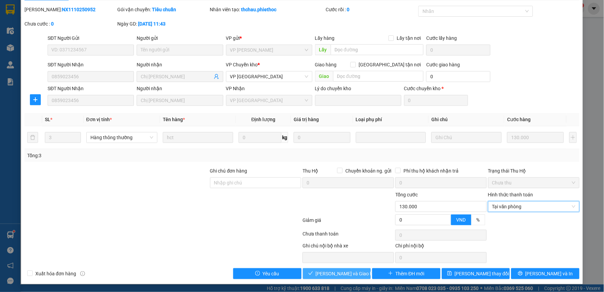
click at [352, 276] on span "Lưu và Giao hàng" at bounding box center [348, 273] width 65 height 7
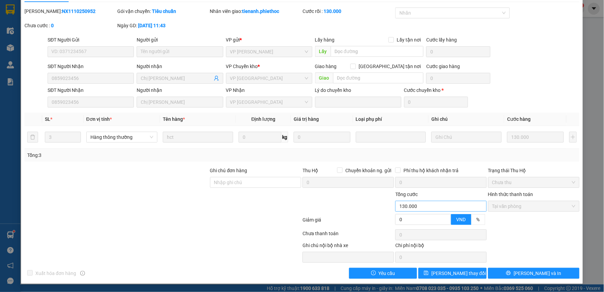
scroll to position [0, 0]
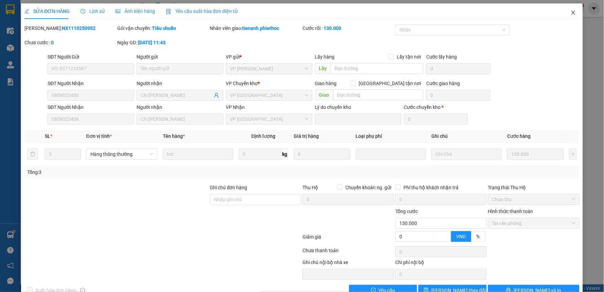
click at [571, 12] on icon "close" at bounding box center [573, 12] width 5 height 5
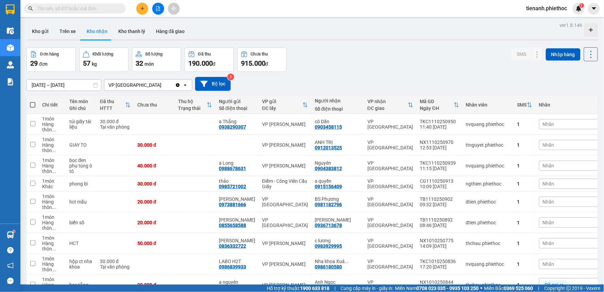
click at [145, 12] on button at bounding box center [142, 9] width 12 height 12
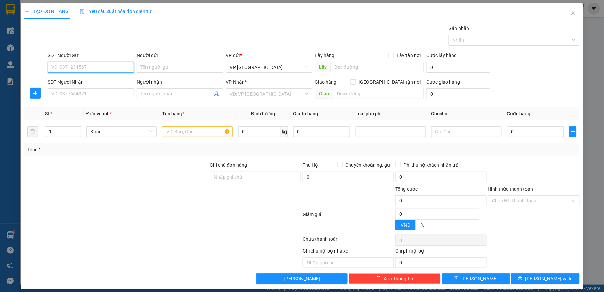
click at [93, 70] on input "SĐT Người Gửi" at bounding box center [91, 67] width 86 height 11
click at [60, 70] on input "SĐT Người Gửi" at bounding box center [91, 67] width 86 height 11
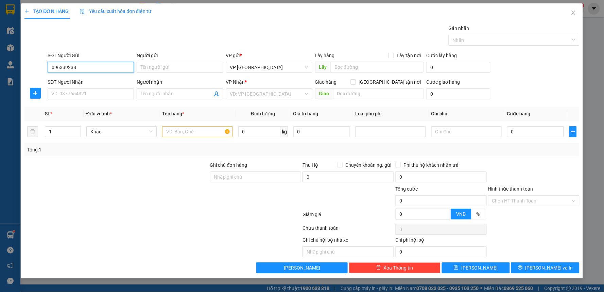
type input "0963392388"
click at [105, 65] on input "0963392388" at bounding box center [91, 67] width 86 height 11
click at [100, 80] on div "0963392388 - chú lợi" at bounding box center [91, 80] width 78 height 7
type input "chú lợi"
type input "chưa có bill"
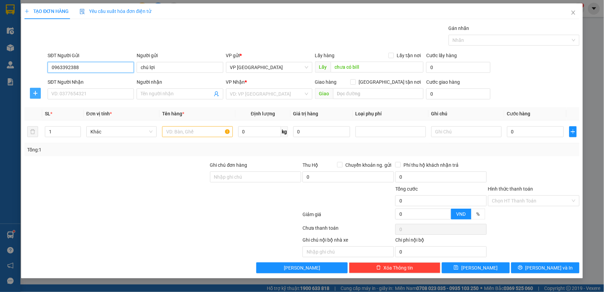
type input "0963392388"
click at [40, 97] on button "button" at bounding box center [35, 93] width 11 height 11
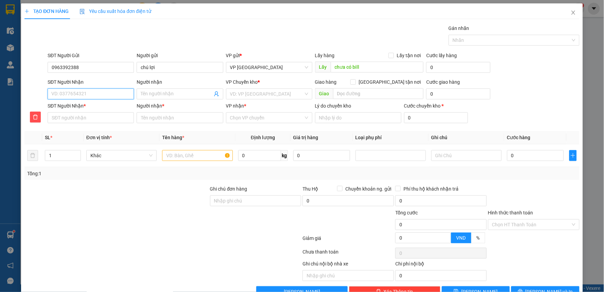
click at [64, 94] on input "SĐT Người Nhận" at bounding box center [91, 93] width 86 height 11
click at [66, 107] on div "0396416699 - Hằng" at bounding box center [90, 107] width 78 height 7
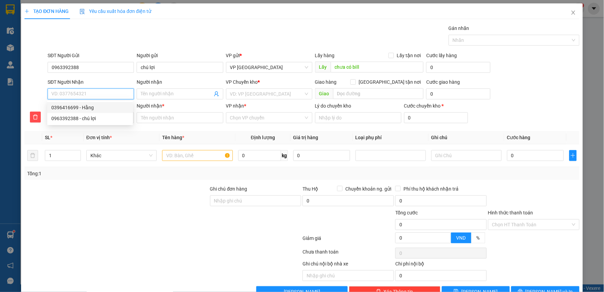
type input "0396416699"
type input "Hằng"
type input "."
type input "Hằng"
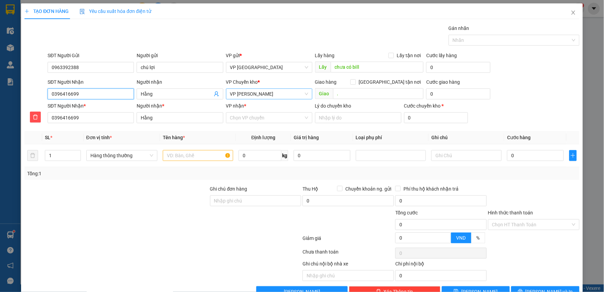
click at [273, 93] on span "VP [PERSON_NAME]" at bounding box center [269, 94] width 78 height 10
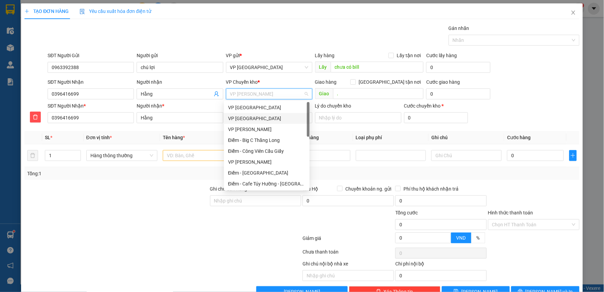
click at [250, 118] on div "VP [GEOGRAPHIC_DATA]" at bounding box center [267, 118] width 78 height 7
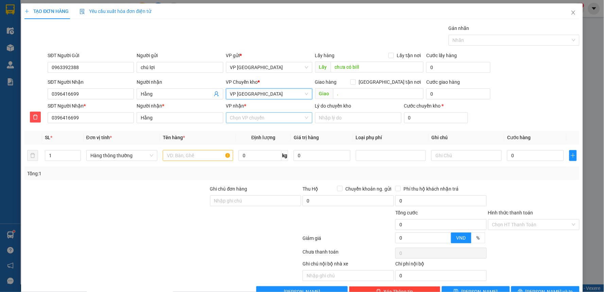
click at [256, 118] on input "VP nhận *" at bounding box center [266, 118] width 73 height 10
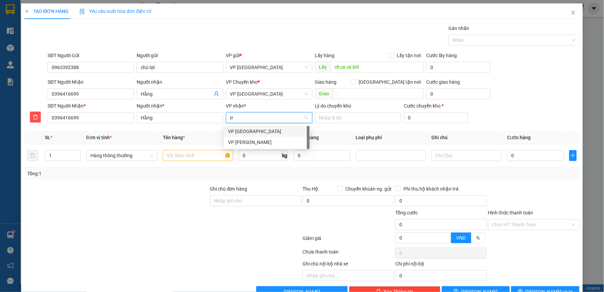
type input "tra"
click at [254, 131] on div "VP [PERSON_NAME]" at bounding box center [267, 130] width 78 height 7
click at [199, 157] on input "text" at bounding box center [198, 155] width 70 height 11
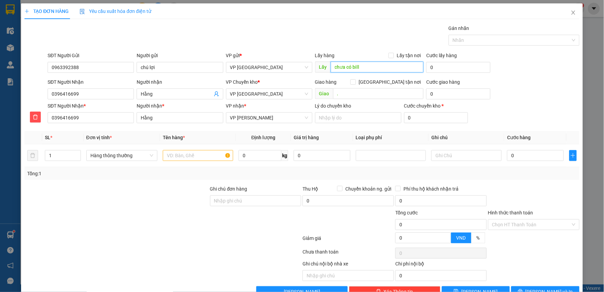
click at [363, 68] on input "chưa có bill" at bounding box center [377, 67] width 93 height 11
click at [201, 155] on input "text" at bounding box center [198, 155] width 70 height 11
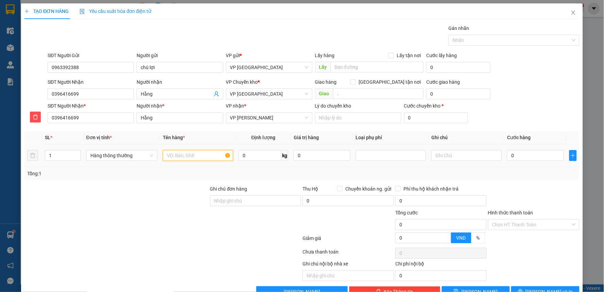
click at [201, 155] on input "text" at bounding box center [198, 155] width 70 height 11
type input "hct sách + điện thoại"
click at [528, 158] on input "0" at bounding box center [535, 155] width 56 height 11
click at [378, 150] on div at bounding box center [391, 155] width 70 height 11
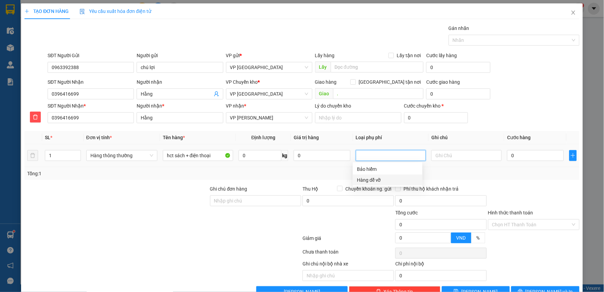
click at [381, 179] on div "Hàng dễ vỡ" at bounding box center [388, 179] width 62 height 7
type input "10.000"
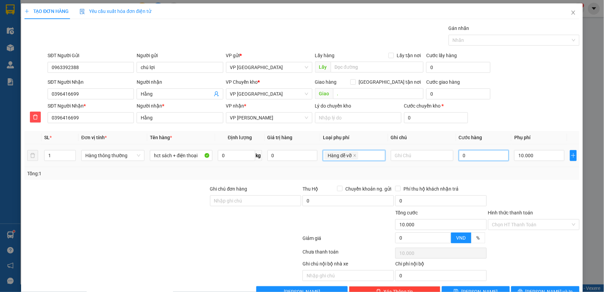
click at [481, 157] on input "0" at bounding box center [484, 155] width 50 height 11
type input "4"
type input "10.004"
type input "40"
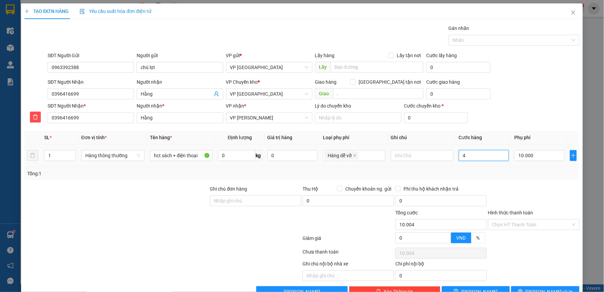
type input "10.040"
type input "40.000"
type input "50.000"
click at [490, 195] on div at bounding box center [533, 197] width 93 height 24
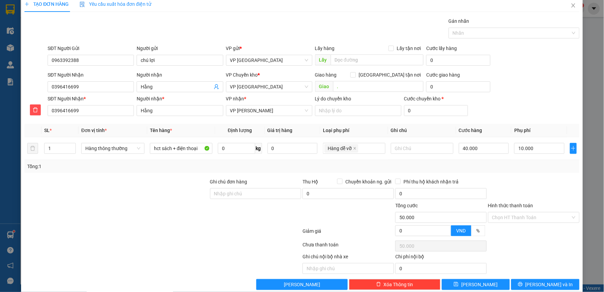
scroll to position [18, 0]
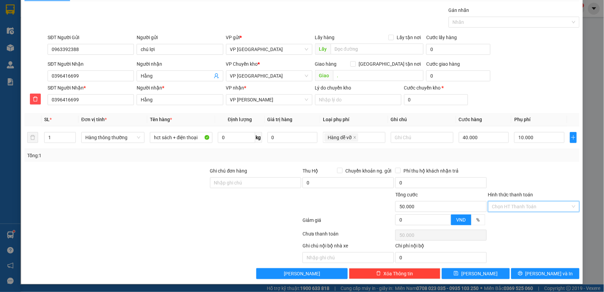
click at [515, 203] on input "Hình thức thanh toán" at bounding box center [531, 206] width 79 height 10
click at [505, 220] on div "Tại văn phòng" at bounding box center [529, 219] width 82 height 7
type input "0"
click at [539, 271] on span "[PERSON_NAME] và In" at bounding box center [550, 273] width 48 height 7
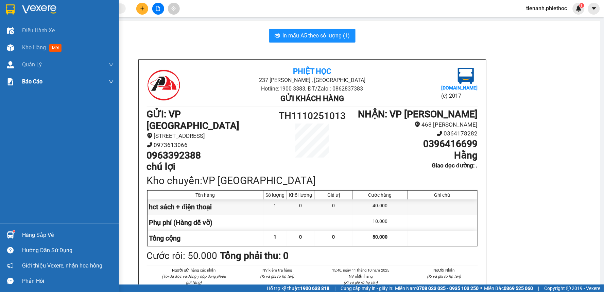
click at [21, 49] on div "Kho hàng mới" at bounding box center [59, 47] width 119 height 17
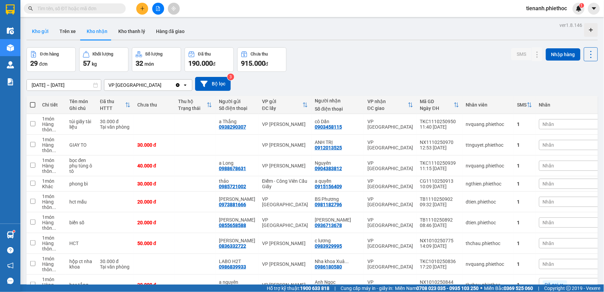
click at [43, 39] on div at bounding box center [312, 39] width 571 height 1
click at [39, 31] on button "Kho gửi" at bounding box center [41, 31] width 28 height 16
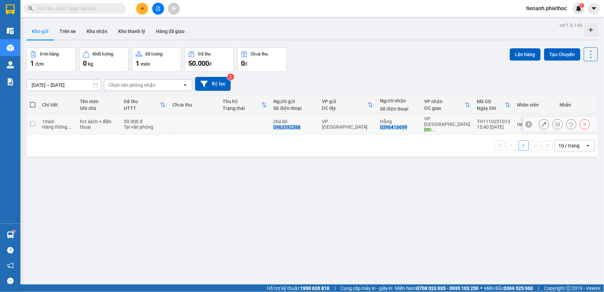
click at [542, 122] on icon at bounding box center [544, 124] width 5 height 5
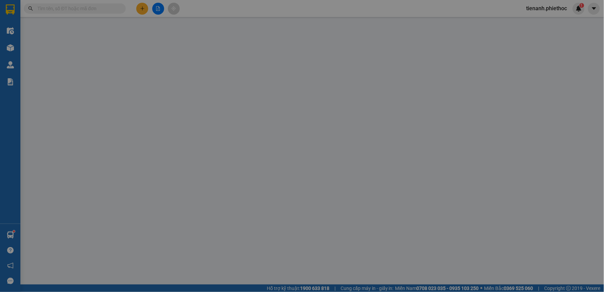
type input "0963392388"
type input "chú lợi"
type input "0396416699"
type input "Hằng"
type input "."
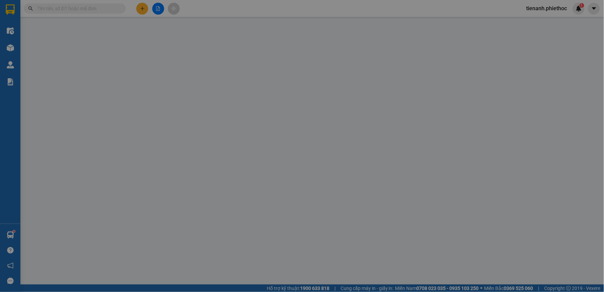
type input "0"
type input "50.000"
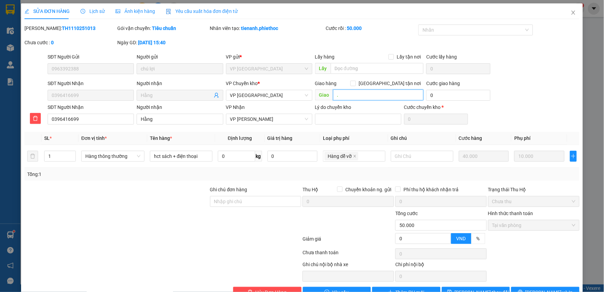
click at [361, 90] on input "." at bounding box center [378, 94] width 91 height 11
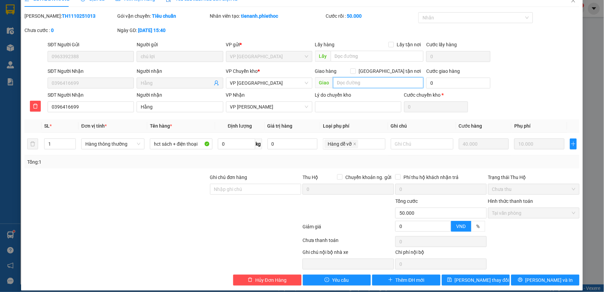
scroll to position [19, 0]
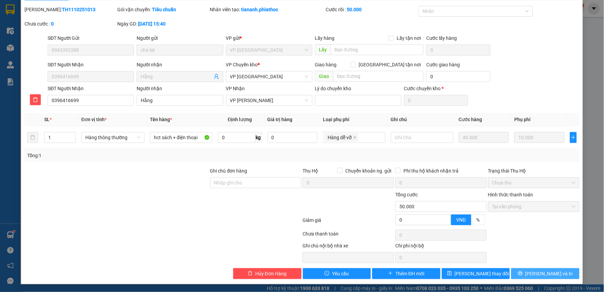
click at [543, 276] on span "[PERSON_NAME] và In" at bounding box center [550, 273] width 48 height 7
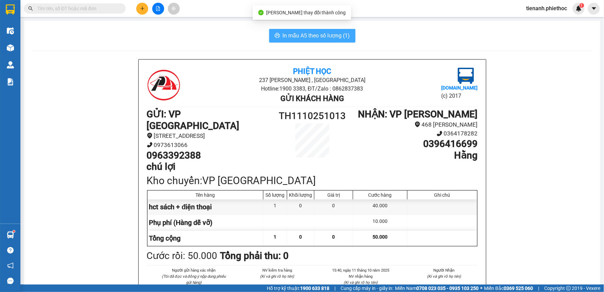
click at [334, 37] on span "In mẫu A5 theo số lượng (1)" at bounding box center [316, 35] width 67 height 8
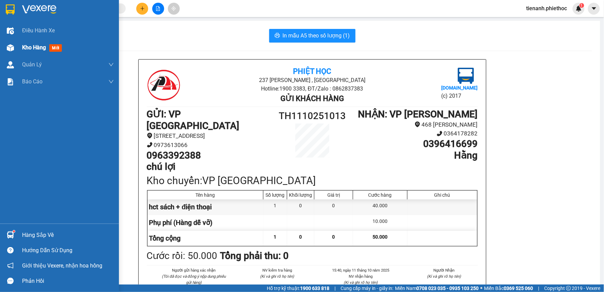
click at [32, 46] on span "Kho hàng" at bounding box center [34, 47] width 24 height 6
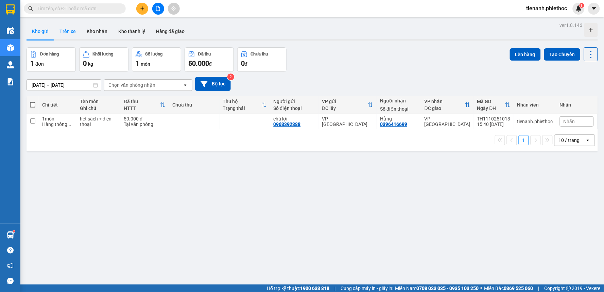
click at [75, 31] on button "Trên xe" at bounding box center [67, 31] width 27 height 16
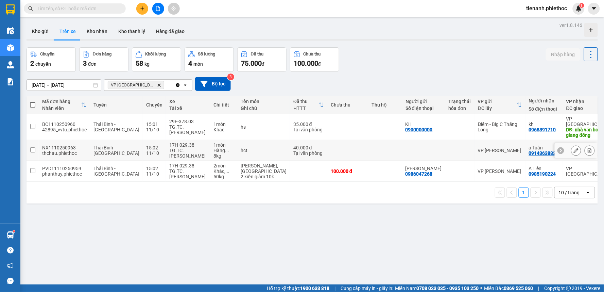
click at [327, 147] on td at bounding box center [347, 150] width 41 height 21
checkbox input "true"
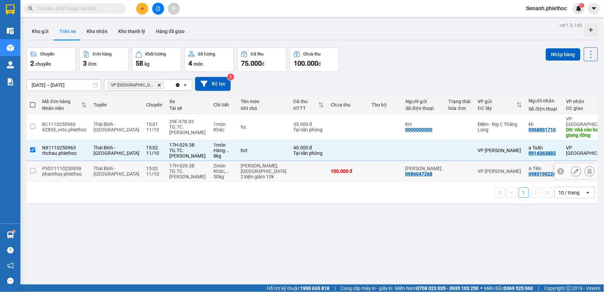
click at [327, 172] on td "100.000 đ" at bounding box center [347, 171] width 41 height 21
checkbox input "true"
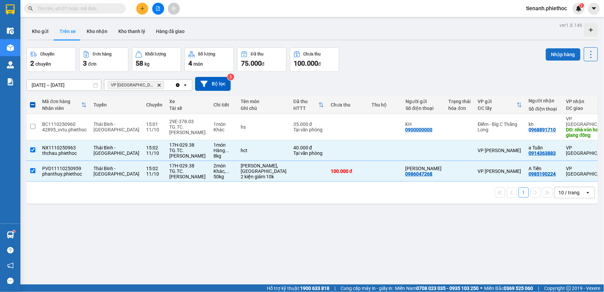
click at [556, 55] on button "Nhập hàng" at bounding box center [563, 54] width 35 height 12
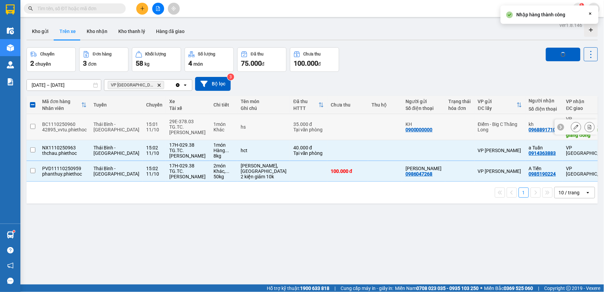
checkbox input "false"
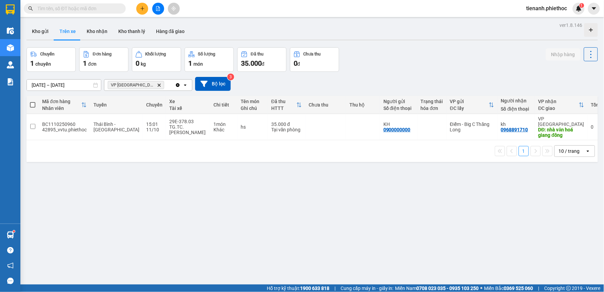
click at [109, 13] on span at bounding box center [75, 8] width 102 height 10
click at [108, 7] on input "text" at bounding box center [77, 8] width 80 height 7
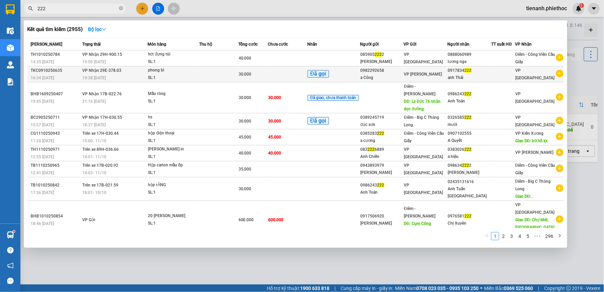
type input "222"
click at [198, 75] on div "SL: 1" at bounding box center [173, 77] width 51 height 7
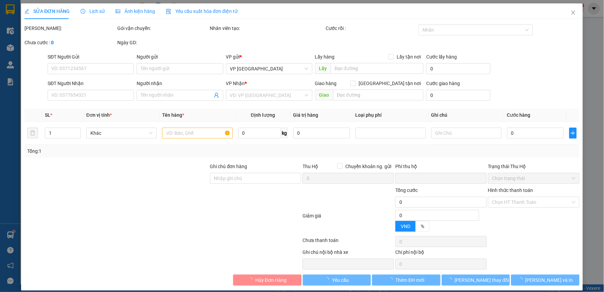
type input "0982292658"
type input "a Công"
type input "0917834222"
type input "anh Thái"
type input "0"
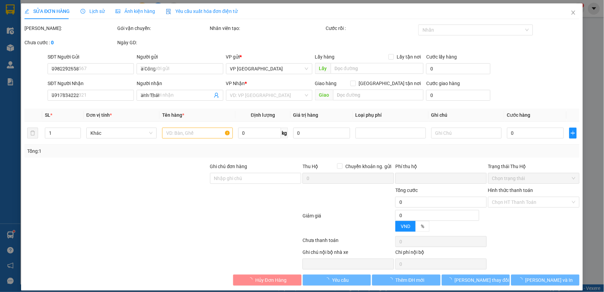
type input "30.000"
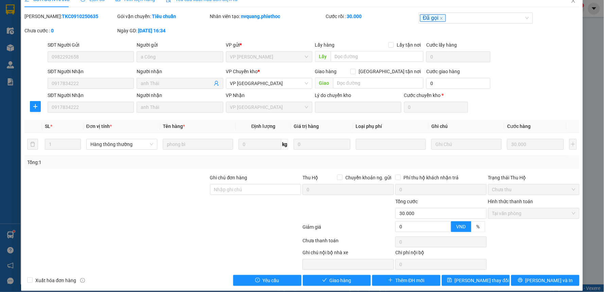
scroll to position [19, 0]
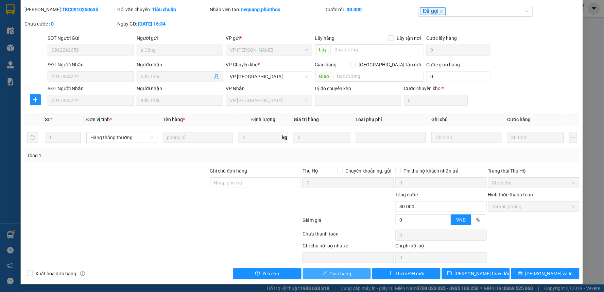
click at [338, 276] on span "Giao hàng" at bounding box center [341, 273] width 22 height 7
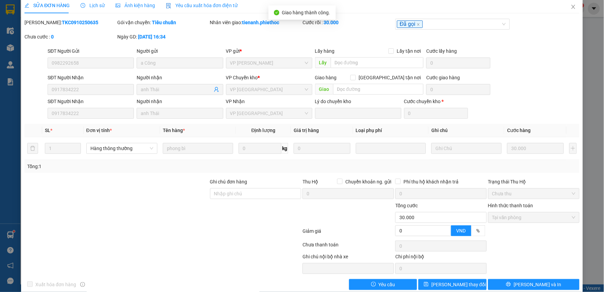
scroll to position [0, 0]
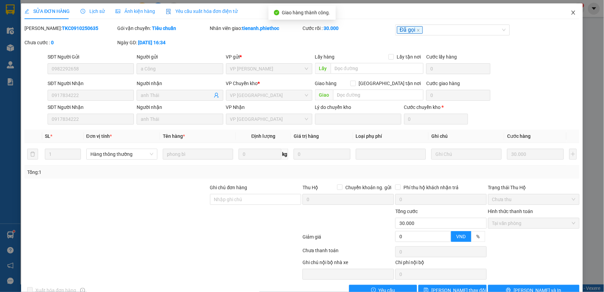
click at [571, 14] on span "Close" at bounding box center [573, 12] width 19 height 19
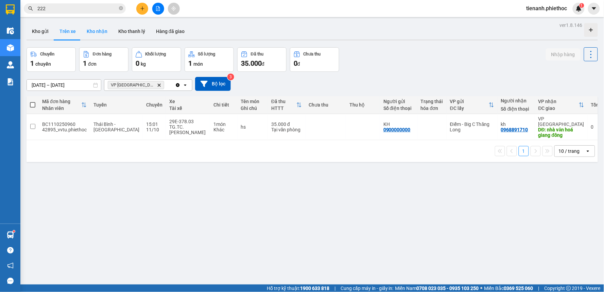
click at [92, 32] on button "Kho nhận" at bounding box center [97, 31] width 32 height 16
type input "[DATE] – [DATE]"
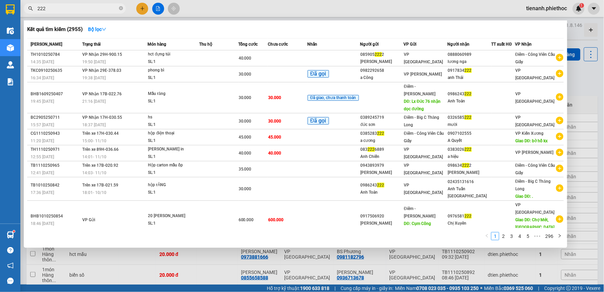
click at [123, 9] on span "222" at bounding box center [75, 8] width 102 height 10
click at [120, 9] on icon "close-circle" at bounding box center [121, 8] width 4 height 4
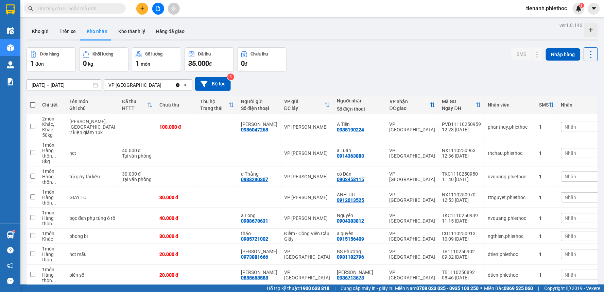
click at [45, 8] on input "text" at bounding box center [77, 8] width 80 height 7
click at [55, 7] on input "text" at bounding box center [77, 8] width 80 height 7
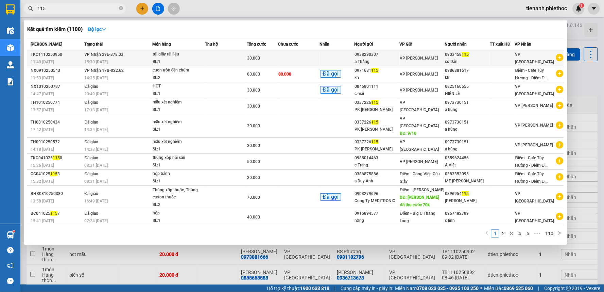
type input "115"
click at [186, 62] on div "SL: 1" at bounding box center [178, 61] width 51 height 7
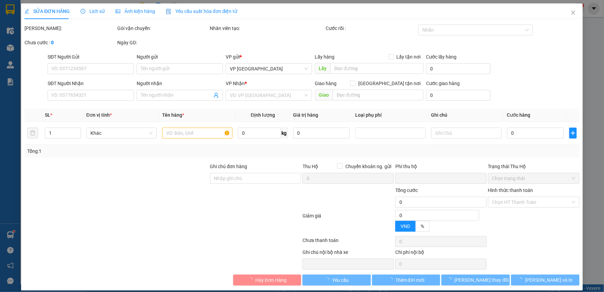
click at [89, 14] on span "Lịch sử" at bounding box center [93, 10] width 24 height 5
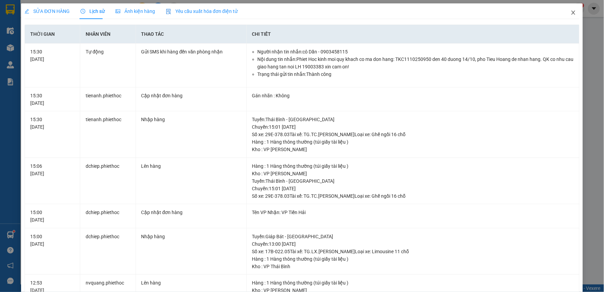
click at [571, 11] on icon "close" at bounding box center [573, 12] width 5 height 5
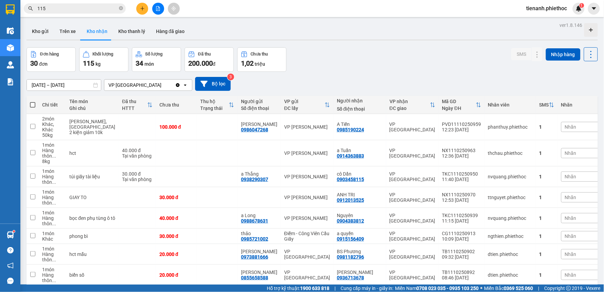
click at [83, 7] on input "115" at bounding box center [77, 8] width 80 height 7
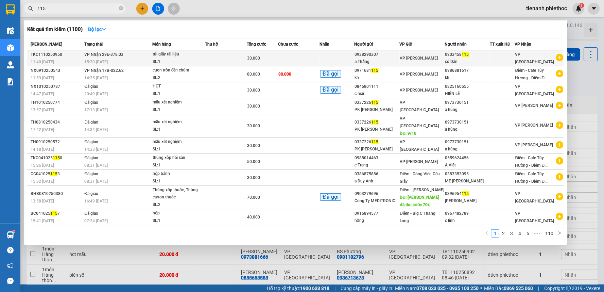
click at [246, 63] on td at bounding box center [226, 58] width 42 height 16
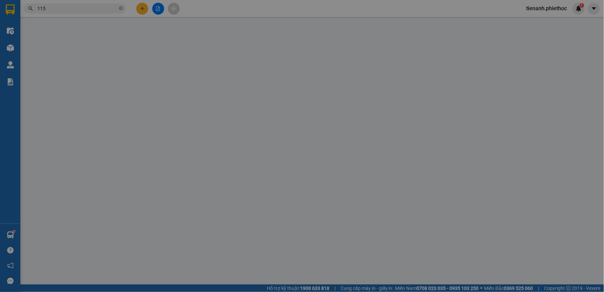
type input "0938290307"
type input "a Thắng"
type input "0903458115"
type input "cô Dần"
type input "0"
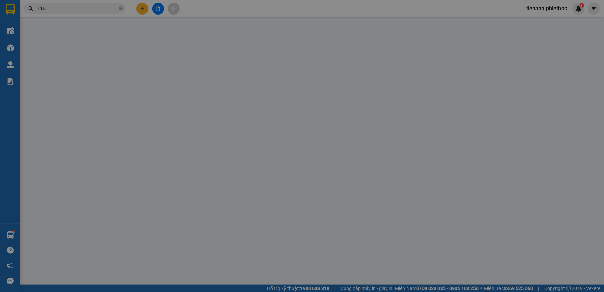
type input "30.000"
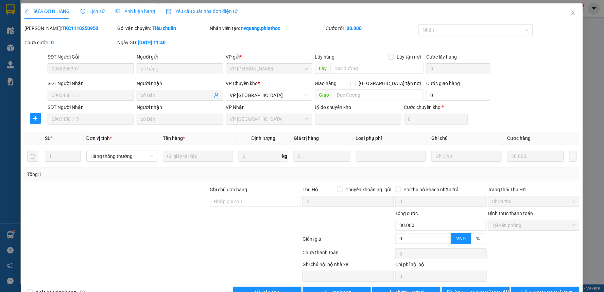
scroll to position [19, 0]
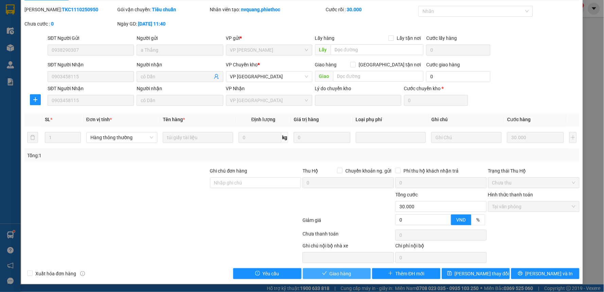
click at [347, 274] on span "Giao hàng" at bounding box center [341, 273] width 22 height 7
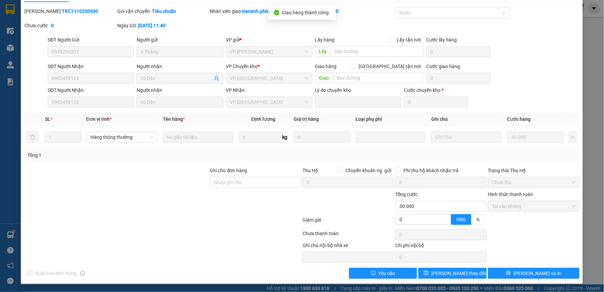
scroll to position [0, 0]
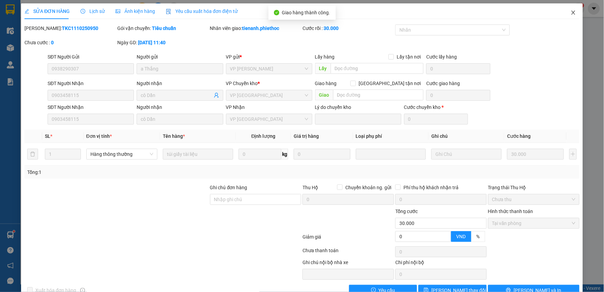
click at [571, 13] on icon "close" at bounding box center [573, 12] width 5 height 5
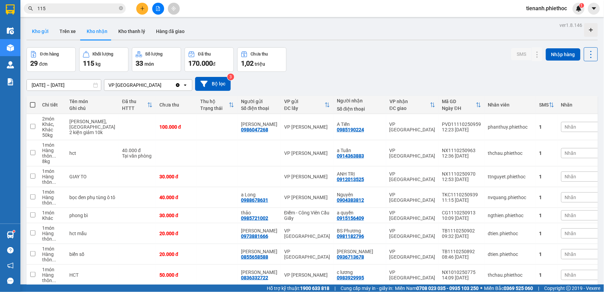
click at [39, 31] on button "Kho gửi" at bounding box center [41, 31] width 28 height 16
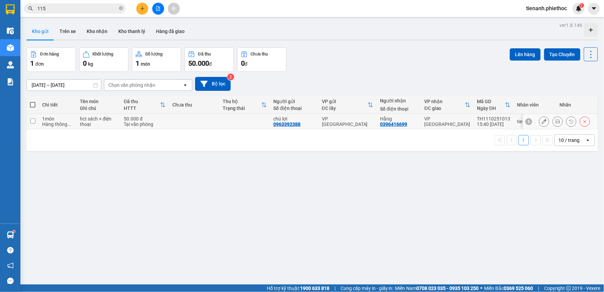
drag, startPoint x: 157, startPoint y: 122, endPoint x: 165, endPoint y: 119, distance: 8.4
click at [158, 122] on div "Tại văn phòng" at bounding box center [144, 123] width 41 height 5
checkbox input "true"
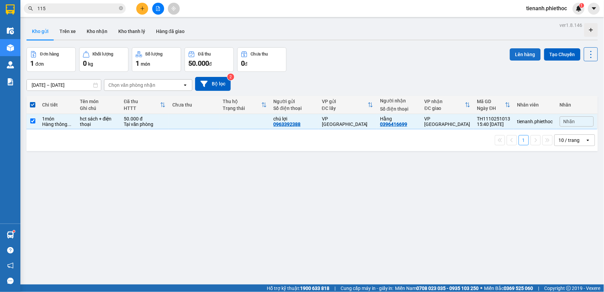
click at [517, 53] on button "Lên hàng" at bounding box center [525, 54] width 31 height 12
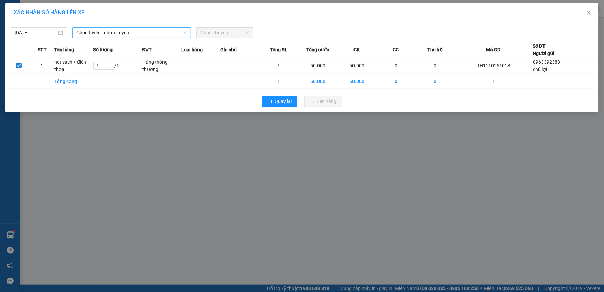
click at [128, 32] on span "Chọn tuyến - nhóm tuyến" at bounding box center [131, 33] width 110 height 10
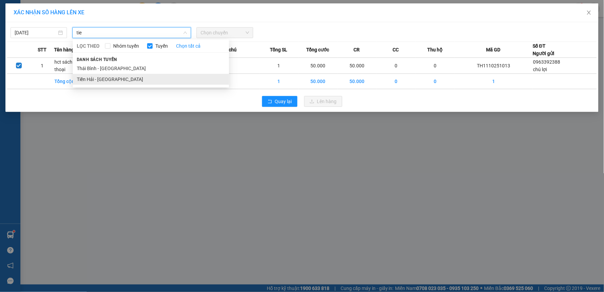
type input "tie"
click at [116, 79] on li "Tiền Hải - [GEOGRAPHIC_DATA]" at bounding box center [151, 79] width 156 height 11
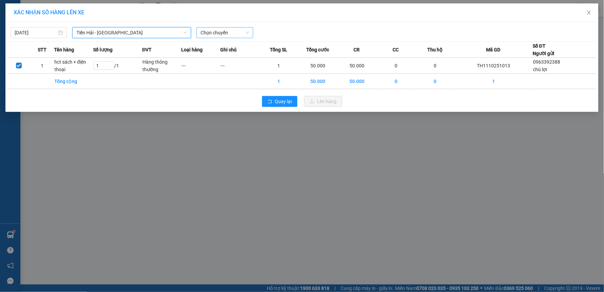
click at [212, 34] on span "Chọn chuyến" at bounding box center [225, 33] width 48 height 10
type input "16"
click at [233, 56] on div "Thêm chuyến " 16:00 "" at bounding box center [233, 58] width 72 height 12
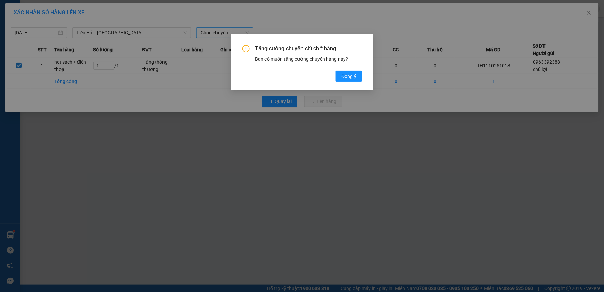
click at [344, 69] on div "Tăng cường chuyến chỉ chở hàng Bạn có muốn tăng cường chuyến hàng này? Đồng ý" at bounding box center [302, 63] width 120 height 37
click at [345, 72] on button "Đồng ý" at bounding box center [349, 76] width 26 height 11
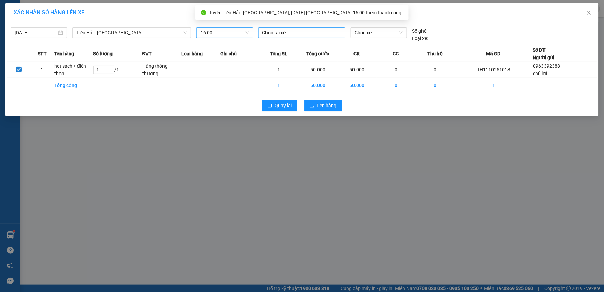
click at [304, 32] on div at bounding box center [302, 33] width 84 height 8
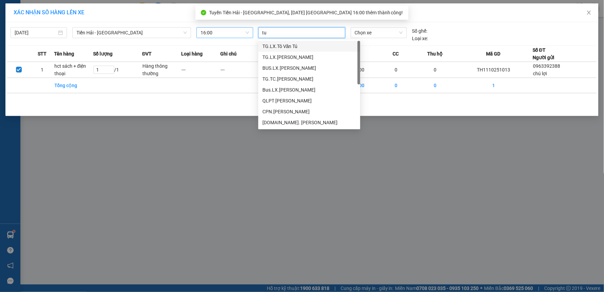
type input "tuy"
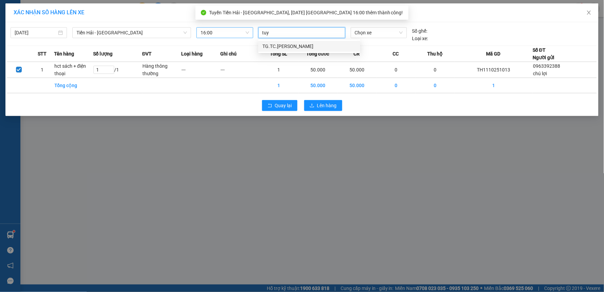
click at [324, 49] on div "TG.TC.[PERSON_NAME]" at bounding box center [309, 45] width 94 height 7
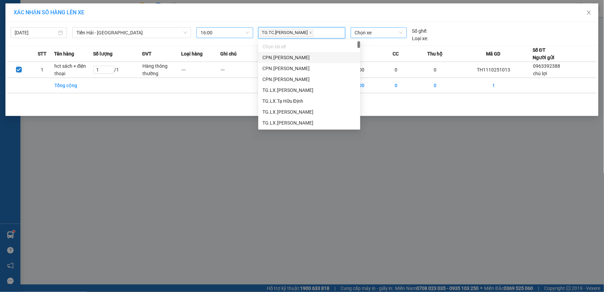
click at [367, 31] on span "Chọn xe" at bounding box center [379, 33] width 48 height 10
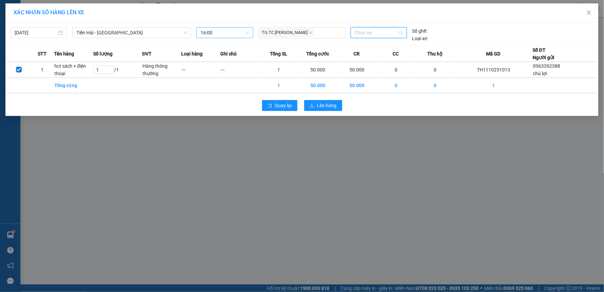
click at [368, 34] on span "Chọn xe" at bounding box center [379, 33] width 48 height 10
type input "387"
click at [372, 42] on div "29E-387.03" at bounding box center [379, 45] width 48 height 7
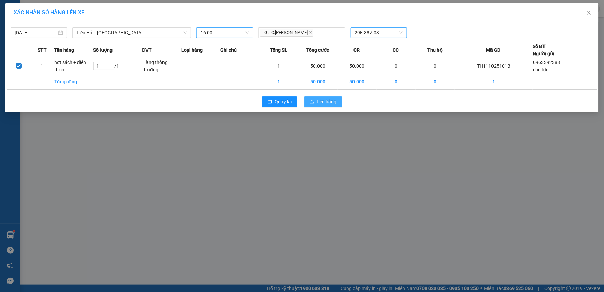
click at [323, 103] on span "Lên hàng" at bounding box center [327, 101] width 20 height 7
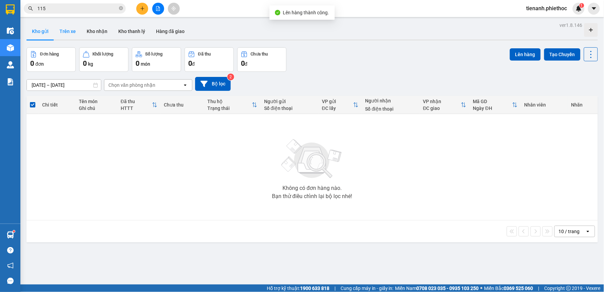
click at [67, 30] on button "Trên xe" at bounding box center [67, 31] width 27 height 16
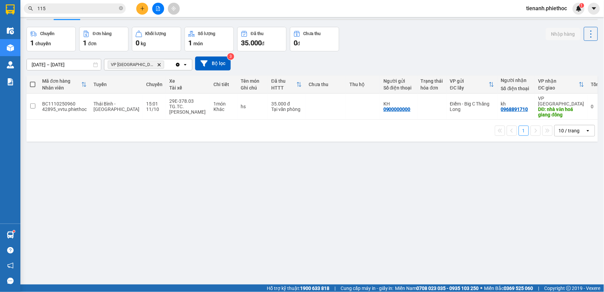
scroll to position [31, 0]
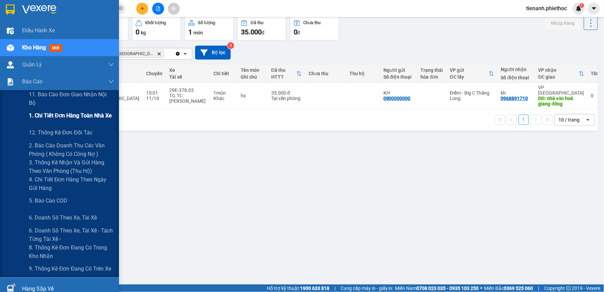
click at [57, 116] on span "1. Chi tiết đơn hàng toàn nhà xe" at bounding box center [70, 115] width 83 height 8
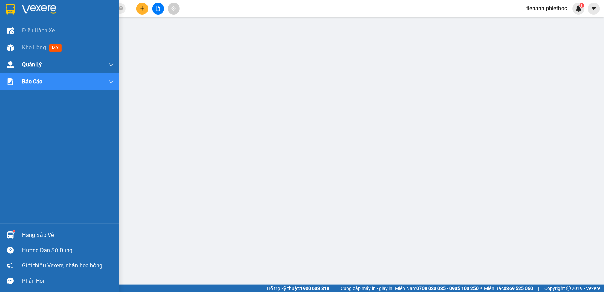
drag, startPoint x: 28, startPoint y: 49, endPoint x: 76, endPoint y: 57, distance: 49.3
click at [29, 49] on span "Kho hàng" at bounding box center [34, 47] width 24 height 6
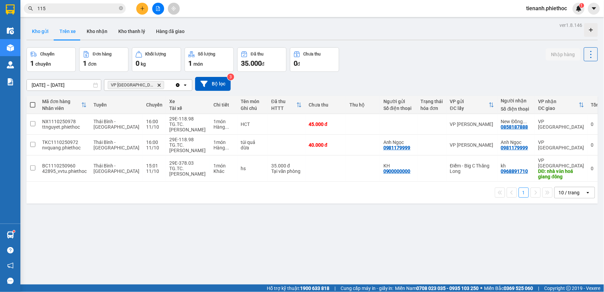
click at [28, 28] on button "Kho gửi" at bounding box center [41, 31] width 28 height 16
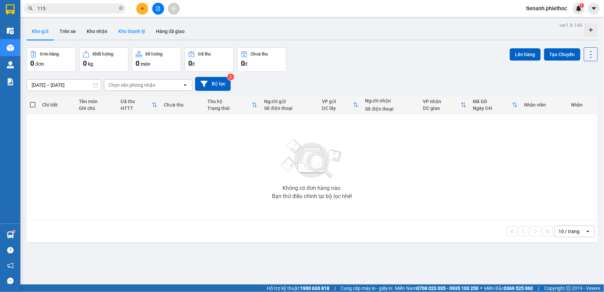
click at [113, 34] on button "Kho thanh lý" at bounding box center [132, 31] width 38 height 16
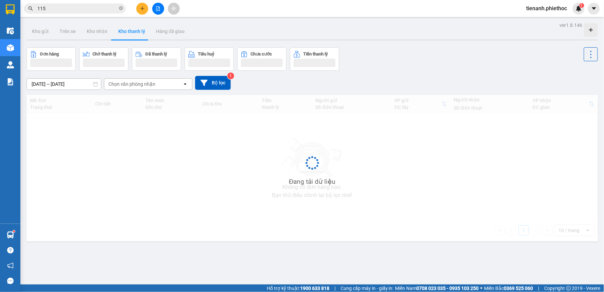
type input "04/10/2025 – 11/10/2025"
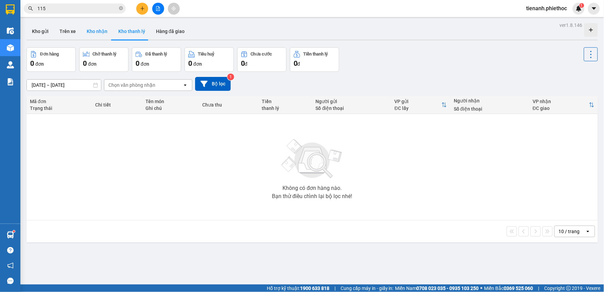
click at [105, 33] on button "Kho nhận" at bounding box center [97, 31] width 32 height 16
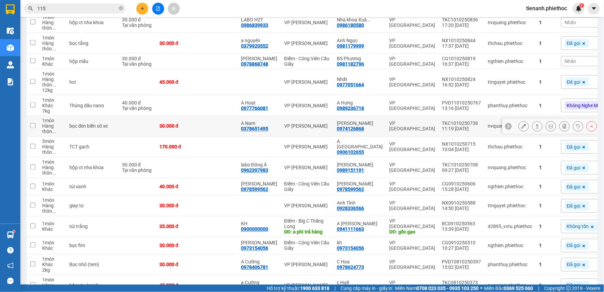
scroll to position [378, 0]
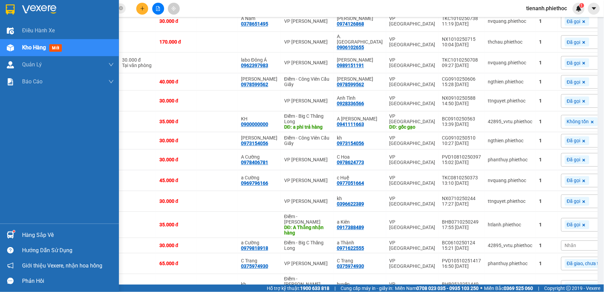
click at [39, 233] on div "Hàng sắp về" at bounding box center [68, 235] width 92 height 10
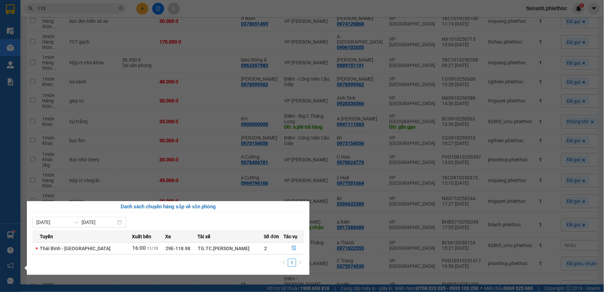
click at [198, 131] on section "Kết quả tìm kiếm ( 1100 ) Bộ lọc Mã ĐH Trạng thái Món hàng Thu hộ Tổng cước Chư…" at bounding box center [302, 146] width 604 height 292
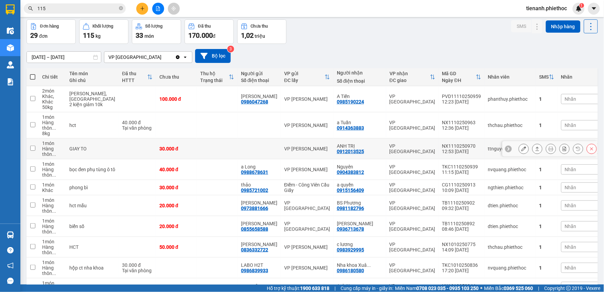
scroll to position [0, 0]
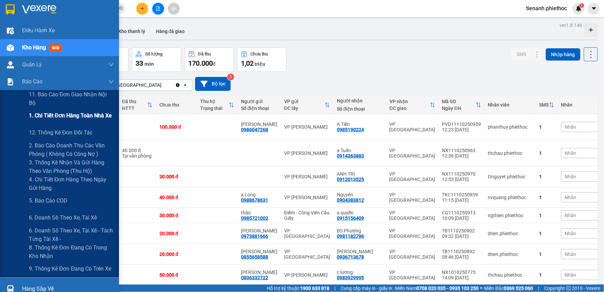
click at [52, 121] on div "1. Chi tiết đơn hàng toàn nhà xe" at bounding box center [71, 115] width 85 height 17
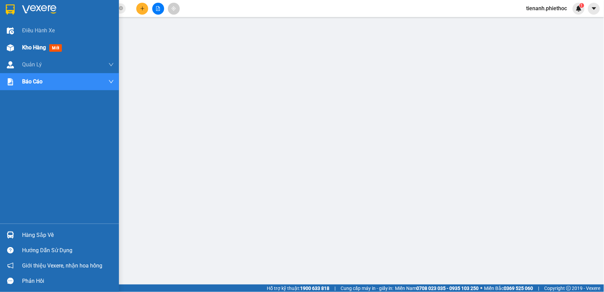
click at [29, 48] on span "Kho hàng" at bounding box center [34, 47] width 24 height 6
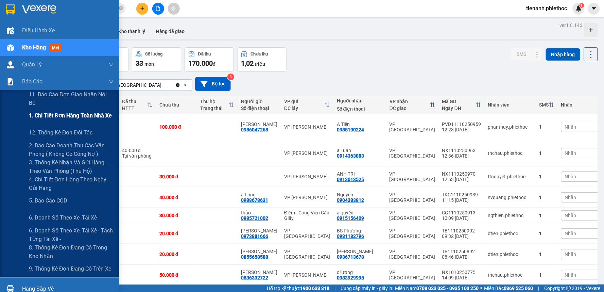
drag, startPoint x: 52, startPoint y: 117, endPoint x: 84, endPoint y: 122, distance: 32.4
click at [52, 117] on span "1. Chi tiết đơn hàng toàn nhà xe" at bounding box center [70, 115] width 83 height 8
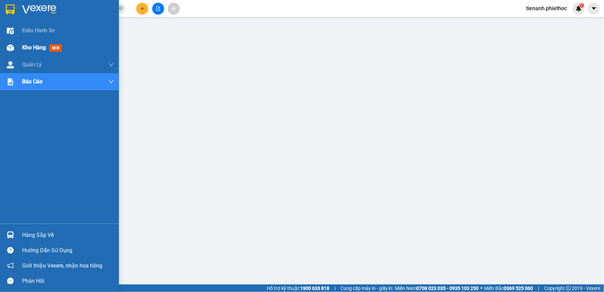
click at [28, 45] on span "Kho hàng" at bounding box center [34, 47] width 24 height 6
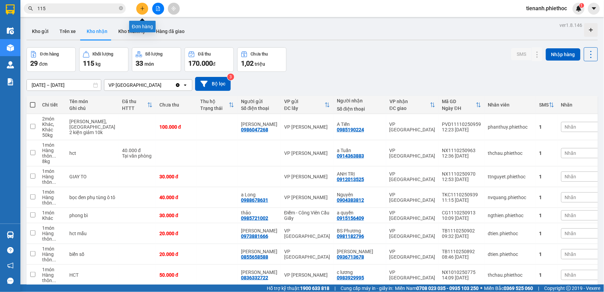
click at [143, 12] on button at bounding box center [142, 9] width 12 height 12
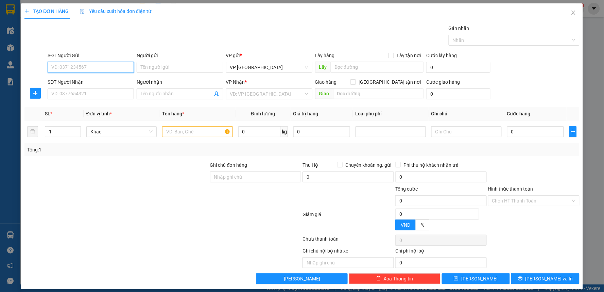
click at [94, 62] on input "SĐT Người Gửi" at bounding box center [91, 67] width 86 height 11
click at [92, 68] on input "SĐT Người Gửi" at bounding box center [91, 67] width 86 height 11
click at [109, 67] on input "SĐT Người Gửi" at bounding box center [91, 67] width 86 height 11
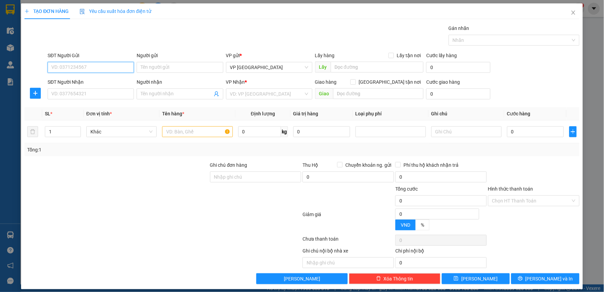
click at [109, 67] on input "SĐT Người Gửi" at bounding box center [91, 67] width 86 height 11
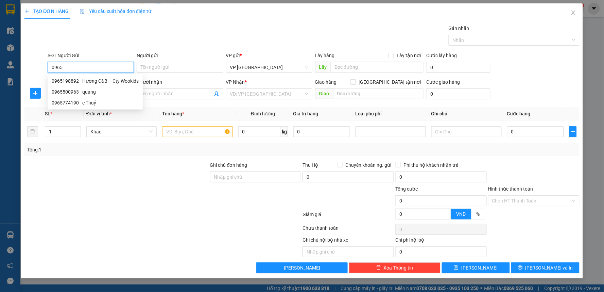
click at [109, 67] on input "0965" at bounding box center [91, 67] width 86 height 11
click at [107, 66] on input "0965" at bounding box center [91, 67] width 86 height 11
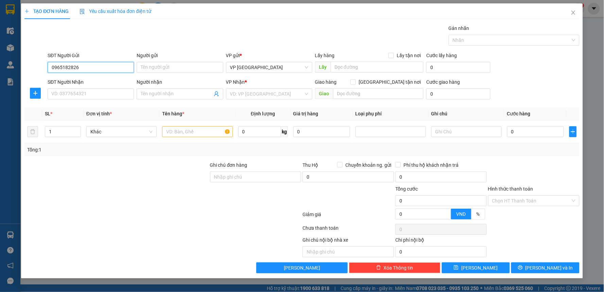
click at [107, 66] on input "0965182826" at bounding box center [91, 67] width 86 height 11
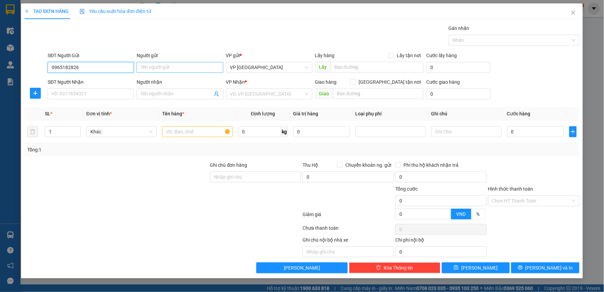
type input "0965182826"
click at [151, 69] on input "Người gửi" at bounding box center [180, 67] width 86 height 11
type input "chị hậu"
click at [36, 95] on icon "plus" at bounding box center [35, 92] width 5 height 5
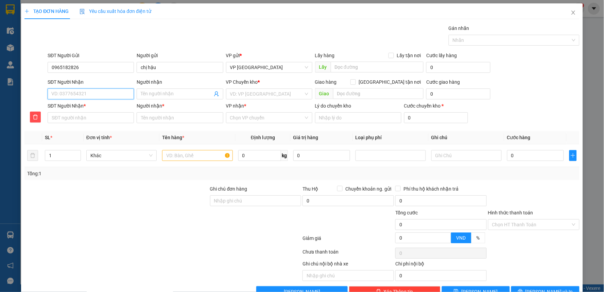
click at [75, 94] on input "SĐT Người Nhận" at bounding box center [91, 93] width 86 height 11
type input "0"
type input "03"
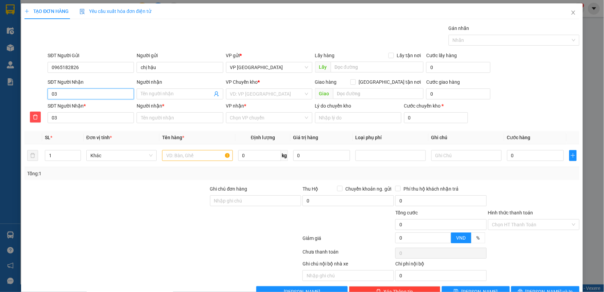
type input "033"
type input "0335"
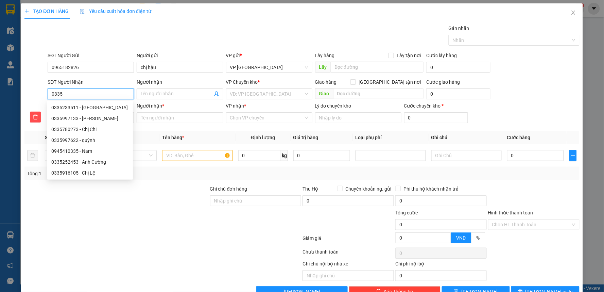
type input "03352"
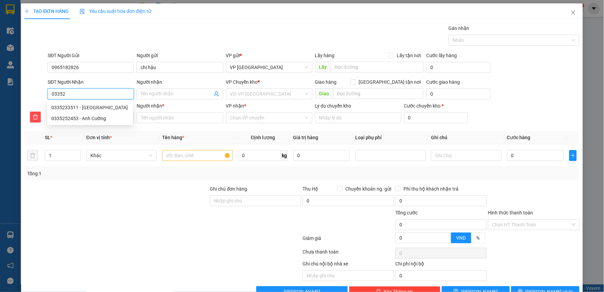
type input "033521"
type input "0335211"
type input "03352110"
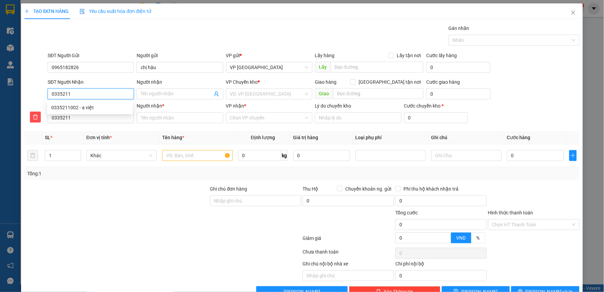
type input "03352110"
type input "033521100"
type input "0335211002"
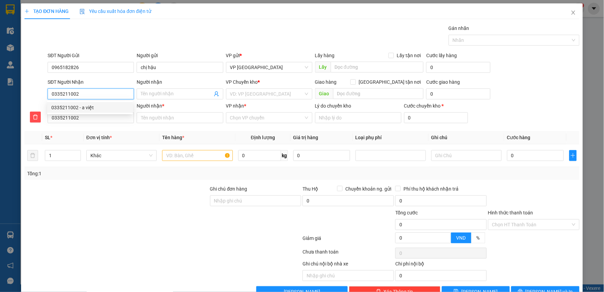
click at [83, 108] on div "0335211002 - a việt" at bounding box center [90, 107] width 78 height 7
type input "a việt"
click at [278, 96] on span "VP [PERSON_NAME]" at bounding box center [269, 94] width 78 height 10
type input "0335211002"
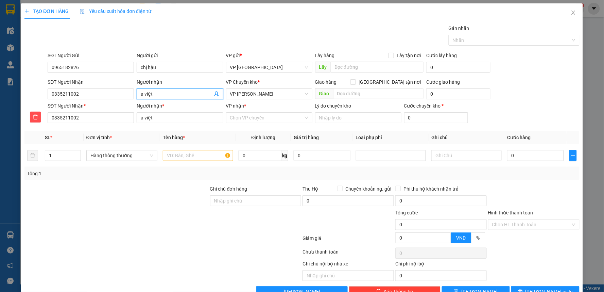
click at [173, 96] on input "a việt" at bounding box center [176, 93] width 71 height 7
type input "a việt a"
type input "a việt an"
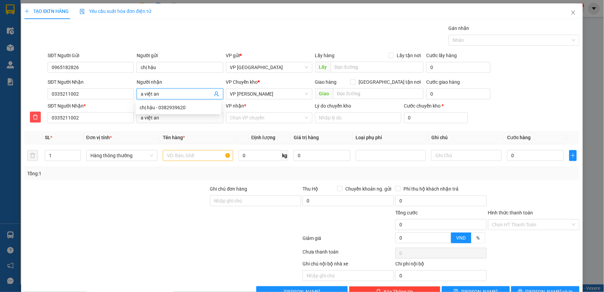
type input "a việt anh"
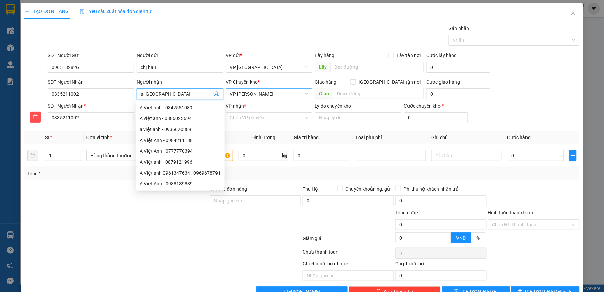
click at [269, 90] on span "VP [PERSON_NAME]" at bounding box center [269, 94] width 78 height 10
type input "a việt anh"
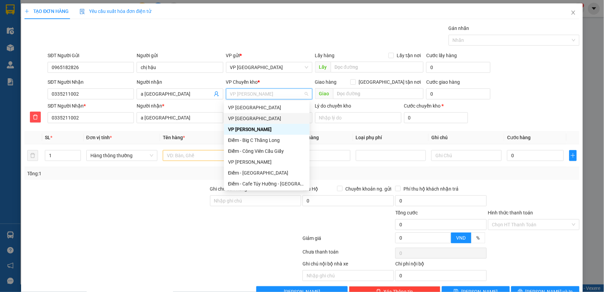
click at [247, 118] on div "VP [GEOGRAPHIC_DATA]" at bounding box center [267, 118] width 78 height 7
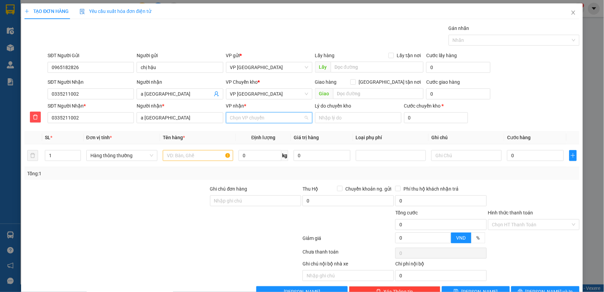
click at [252, 120] on input "VP nhận *" at bounding box center [266, 118] width 73 height 10
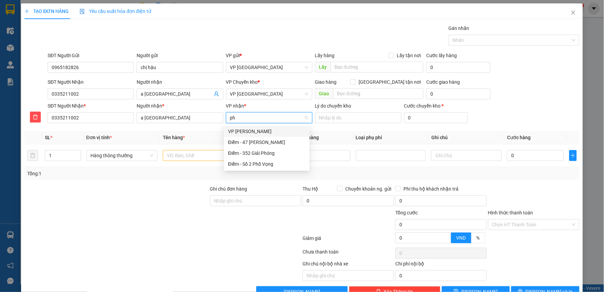
type input "pha"
click at [260, 132] on div "VP [PERSON_NAME]" at bounding box center [267, 130] width 78 height 7
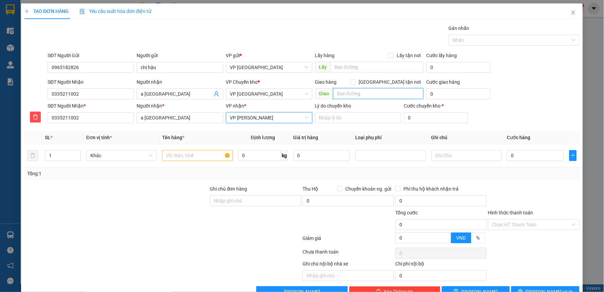
click at [349, 93] on input "text" at bounding box center [378, 93] width 91 height 11
click at [388, 95] on input "47 pvd" at bounding box center [378, 93] width 91 height 11
type input "47 pvd cần gấp"
click at [391, 96] on input "47 pvd cần gấp" at bounding box center [378, 93] width 91 height 11
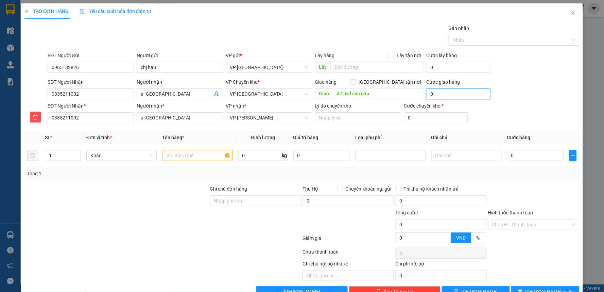
click at [452, 96] on input "0" at bounding box center [458, 93] width 64 height 11
type input "45"
type input "4"
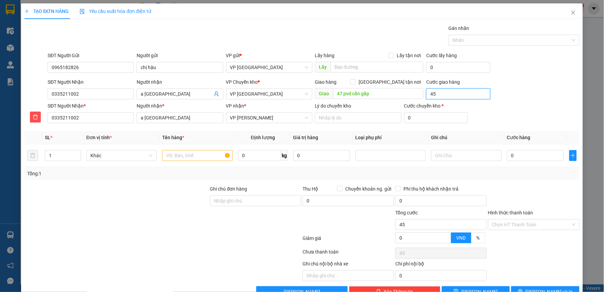
type input "4"
type input "0"
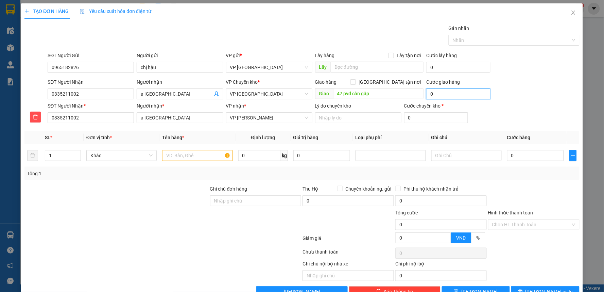
type input "5"
type input "5.000"
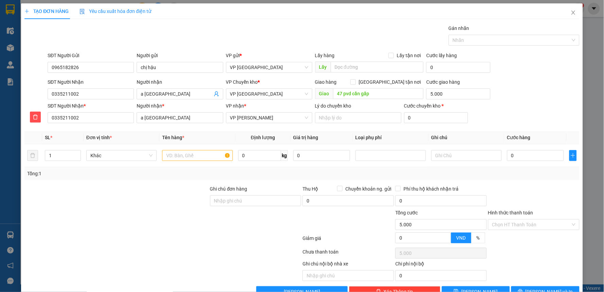
click at [554, 62] on div "SĐT Người Gửi 0965182826 Người gửi chị hậu VP gửi * VP Tiền Hải Lấy hàng Lấy …" at bounding box center [313, 64] width 534 height 24
click at [207, 155] on input "text" at bounding box center [197, 155] width 70 height 11
click at [537, 156] on input "0" at bounding box center [535, 155] width 57 height 11
click at [542, 96] on div "SĐT Người Nhận 0335211002 Người nhận a việt anh VP Chuyển kho * VP Thái Bình Gi…" at bounding box center [313, 90] width 534 height 24
click at [519, 222] on input "Hình thức thanh toán" at bounding box center [531, 224] width 79 height 10
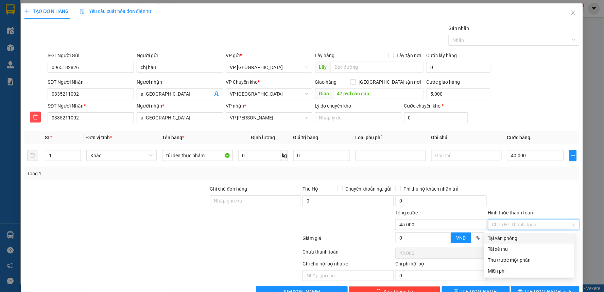
click at [504, 236] on div "Tại văn phòng" at bounding box center [529, 237] width 82 height 7
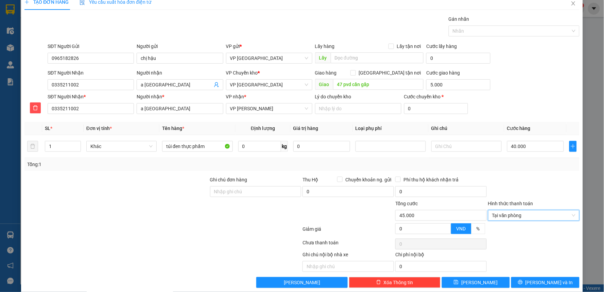
scroll to position [18, 0]
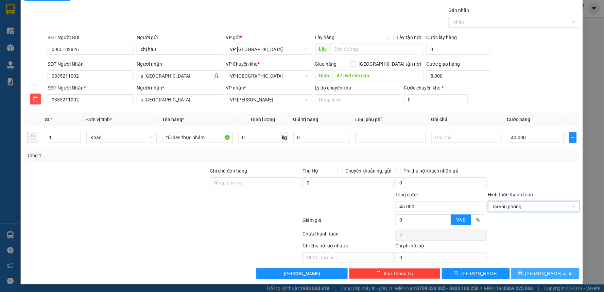
click at [541, 273] on span "[PERSON_NAME] và In" at bounding box center [550, 273] width 48 height 7
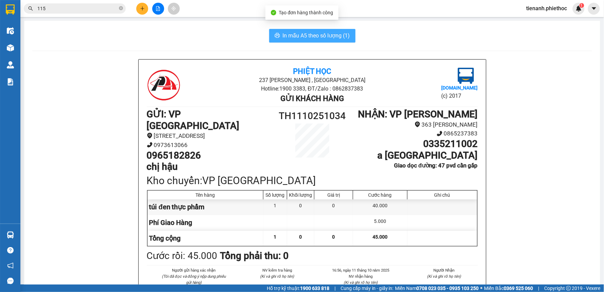
click at [283, 41] on button "In mẫu A5 theo số lượng (1)" at bounding box center [312, 36] width 86 height 14
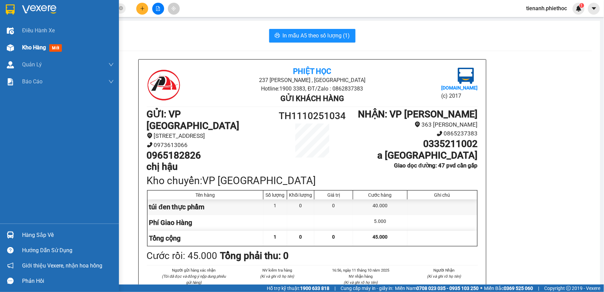
click at [29, 50] on span "Kho hàng" at bounding box center [34, 47] width 24 height 6
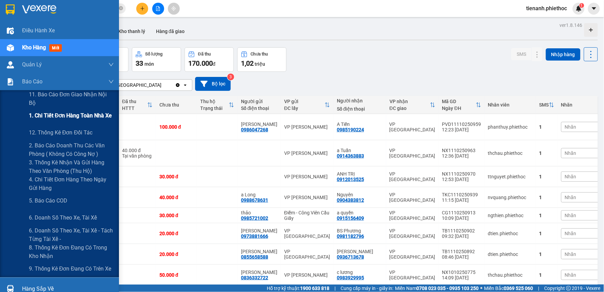
click at [44, 118] on span "1. Chi tiết đơn hàng toàn nhà xe" at bounding box center [70, 115] width 83 height 8
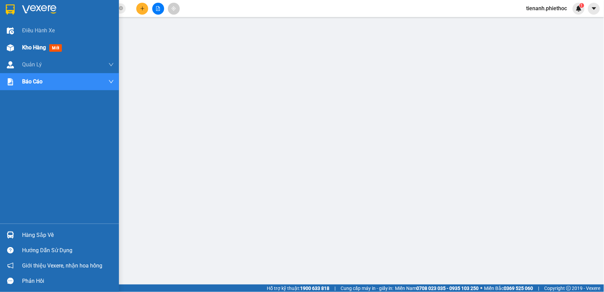
click at [28, 50] on span "Kho hàng" at bounding box center [34, 47] width 24 height 6
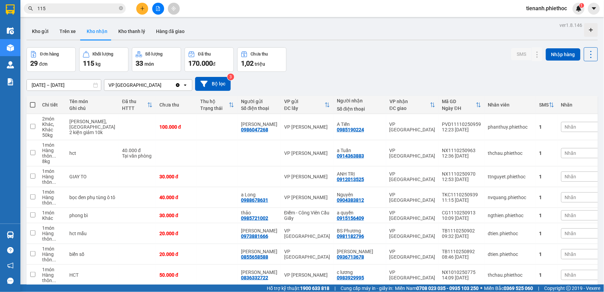
click at [384, 68] on div "Đơn hàng 29 đơn Khối lượng 115 kg Số lượng 33 món Đã thu 170.000 đ Chưa thu 1,0…" at bounding box center [312, 59] width 571 height 24
click at [535, 232] on icon at bounding box center [537, 233] width 5 height 5
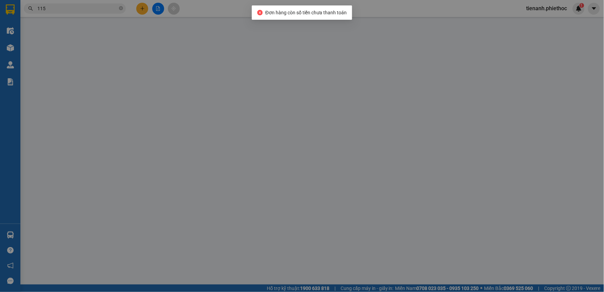
type input "0973881666"
type input "[PERSON_NAME]"
type input "0981182796"
type input "BS Phương"
type input "0"
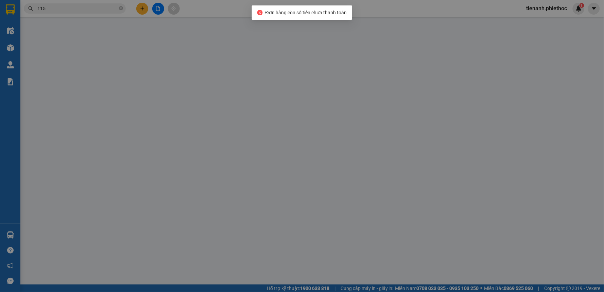
type input "20.000"
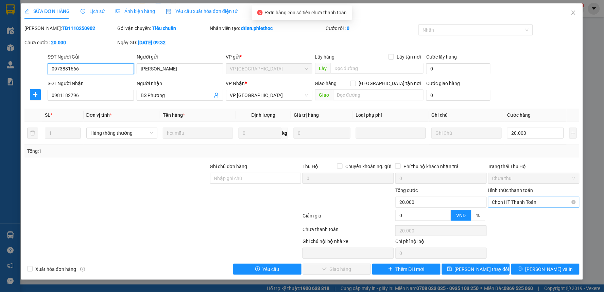
click at [494, 203] on span "Chọn HT Thanh Toán" at bounding box center [533, 202] width 83 height 10
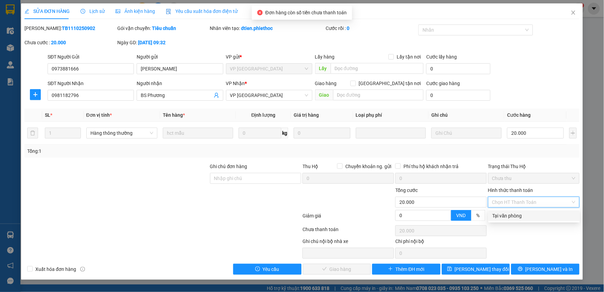
drag, startPoint x: 494, startPoint y: 212, endPoint x: 486, endPoint y: 218, distance: 9.9
click at [494, 212] on div "Tại văn phòng" at bounding box center [534, 215] width 83 height 7
type input "0"
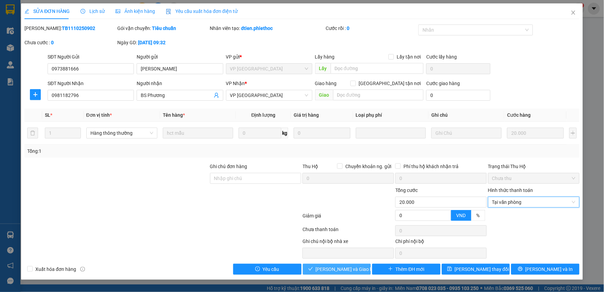
click at [338, 271] on span "Lưu và Giao hàng" at bounding box center [348, 268] width 65 height 7
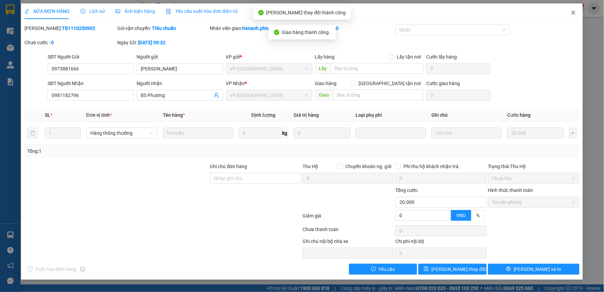
click at [571, 10] on span "Close" at bounding box center [573, 12] width 19 height 19
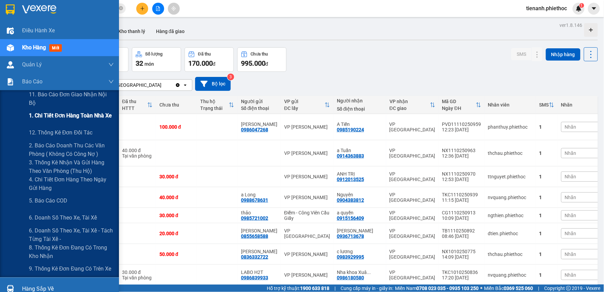
click at [58, 122] on div "1. Chi tiết đơn hàng toàn nhà xe" at bounding box center [71, 115] width 85 height 17
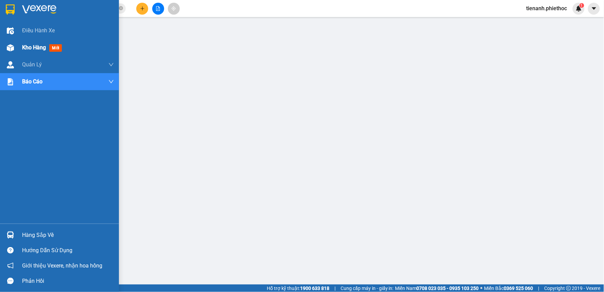
click at [37, 49] on span "Kho hàng" at bounding box center [34, 47] width 24 height 6
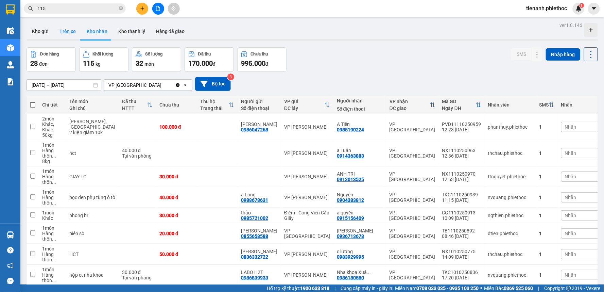
click at [70, 29] on button "Trên xe" at bounding box center [67, 31] width 27 height 16
type input "[DATE] – [DATE]"
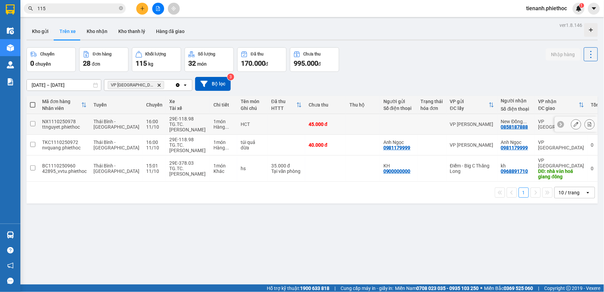
click at [355, 117] on td at bounding box center [363, 124] width 34 height 21
checkbox input "true"
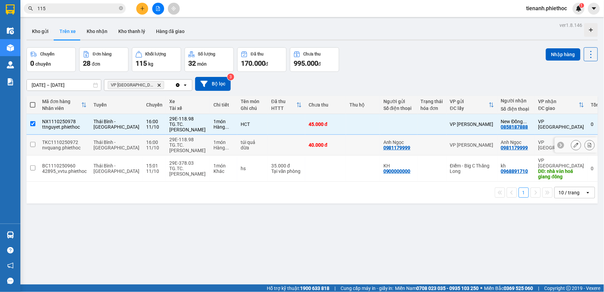
click at [347, 142] on td at bounding box center [363, 145] width 34 height 21
checkbox input "true"
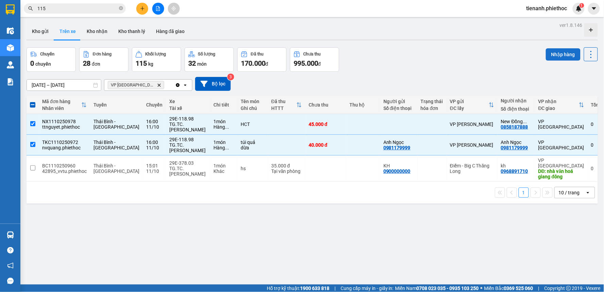
click at [555, 53] on button "Nhập hàng" at bounding box center [563, 54] width 35 height 12
checkbox input "false"
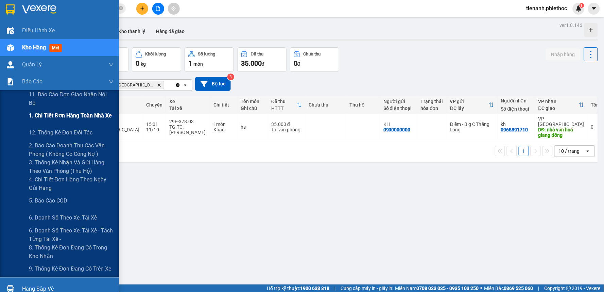
click at [63, 107] on div "1. Chi tiết đơn hàng toàn nhà xe" at bounding box center [71, 115] width 85 height 17
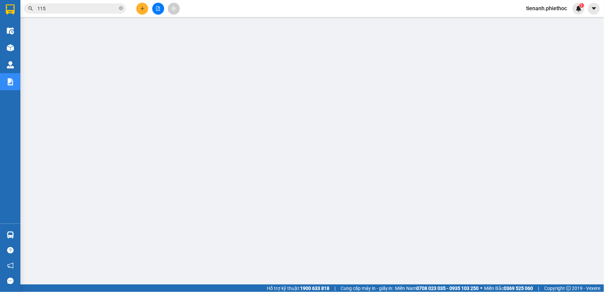
click at [198, 5] on div "Kết quả tìm kiếm ( 1100 ) Bộ lọc Mã ĐH Trạng thái Món hàng Thu hộ Tổng cước Chư…" at bounding box center [302, 8] width 604 height 17
click at [69, 3] on span "115" at bounding box center [75, 8] width 102 height 10
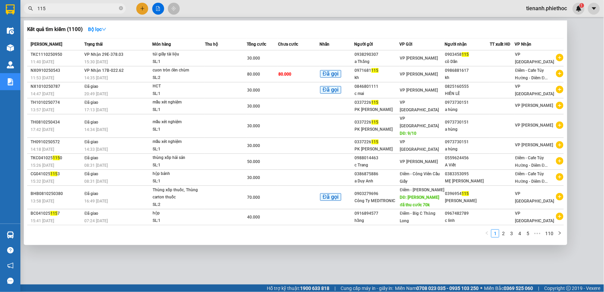
click at [358, 262] on div at bounding box center [302, 146] width 604 height 292
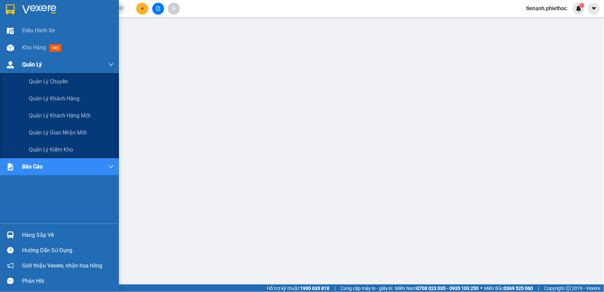
click at [28, 64] on span "Quản Lý" at bounding box center [32, 64] width 20 height 8
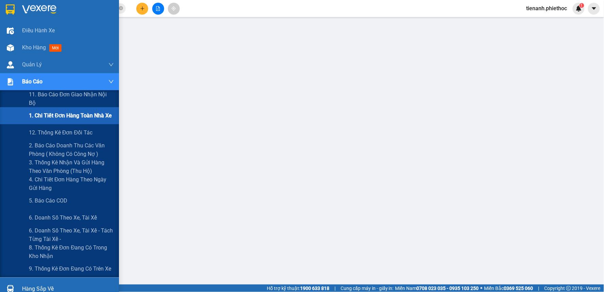
click at [54, 118] on span "1. Chi tiết đơn hàng toàn nhà xe" at bounding box center [70, 115] width 83 height 8
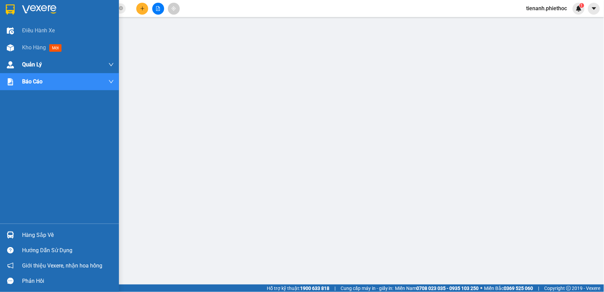
click at [29, 47] on span "Kho hàng" at bounding box center [34, 47] width 24 height 6
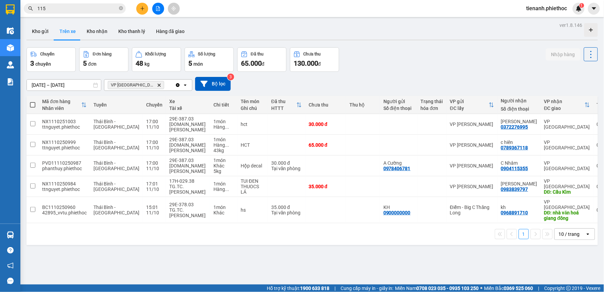
click at [385, 0] on div "Kết quả tìm kiếm ( 1100 ) Bộ lọc Mã ĐH Trạng thái Món hàng Thu hộ Tổng cước Chư…" at bounding box center [302, 8] width 604 height 17
click at [86, 31] on button "Kho nhận" at bounding box center [97, 31] width 32 height 16
type input "[DATE] – [DATE]"
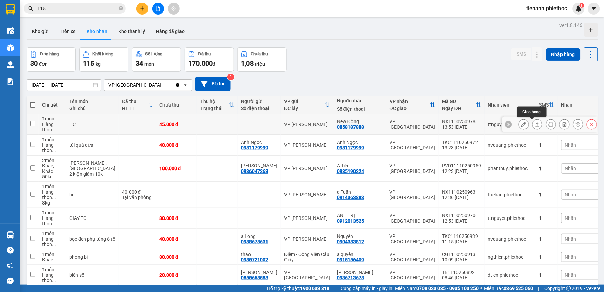
click at [535, 125] on icon at bounding box center [537, 124] width 5 height 5
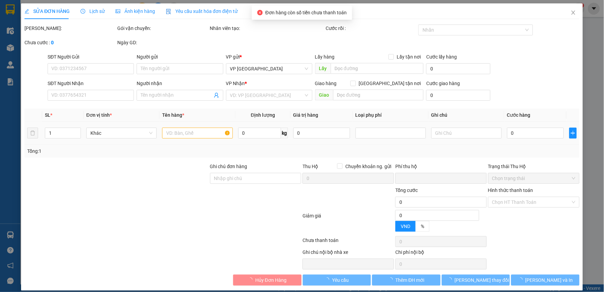
type input "0858187888"
type input "New Đồng Châu"
type input "0"
type input "45.000"
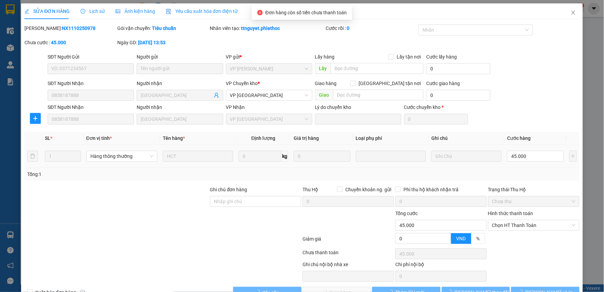
scroll to position [19, 0]
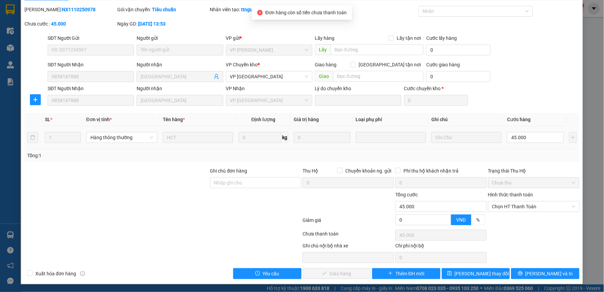
drag, startPoint x: 508, startPoint y: 198, endPoint x: 504, endPoint y: 205, distance: 8.2
click at [508, 199] on div "Hình thức thanh toán" at bounding box center [533, 196] width 91 height 10
click at [504, 205] on span "Chọn HT Thanh Toán" at bounding box center [533, 206] width 83 height 10
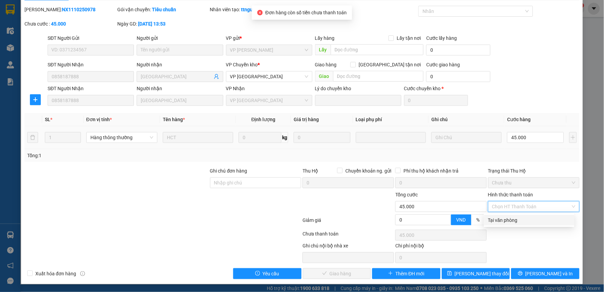
click at [504, 218] on div "Tại văn phòng" at bounding box center [529, 219] width 82 height 7
type input "0"
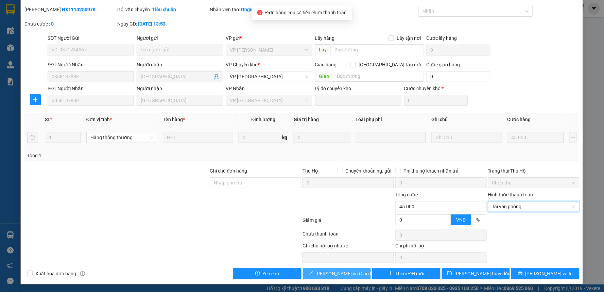
click at [342, 276] on span "Lưu và Giao hàng" at bounding box center [348, 273] width 65 height 7
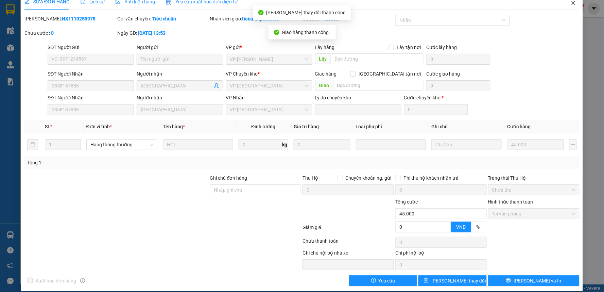
scroll to position [0, 0]
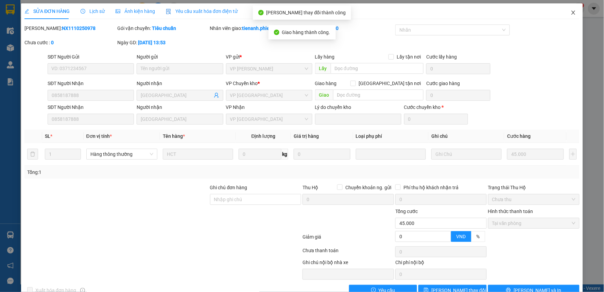
click at [571, 12] on icon "close" at bounding box center [573, 13] width 4 height 4
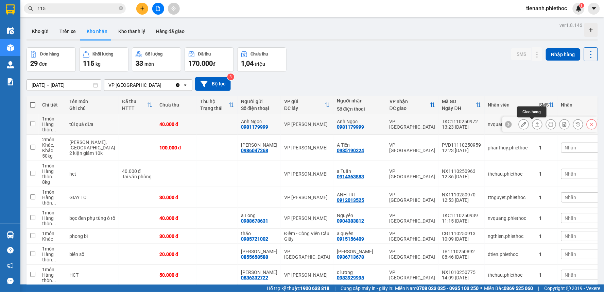
click at [536, 123] on icon at bounding box center [538, 124] width 4 height 4
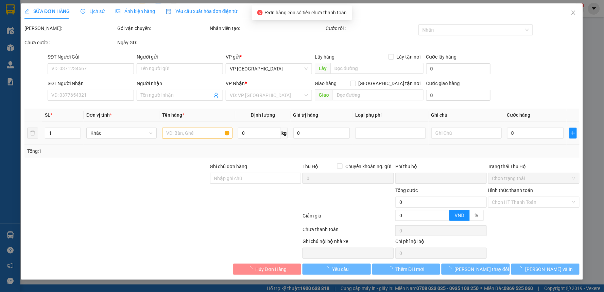
type input "0981179999"
type input "Anh Ngọc"
type input "0981179999"
type input "Anh Ngọc"
type input "0"
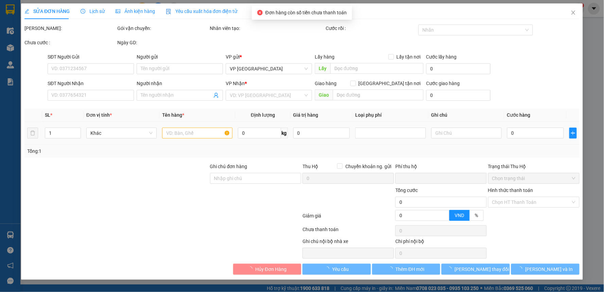
type input "40.000"
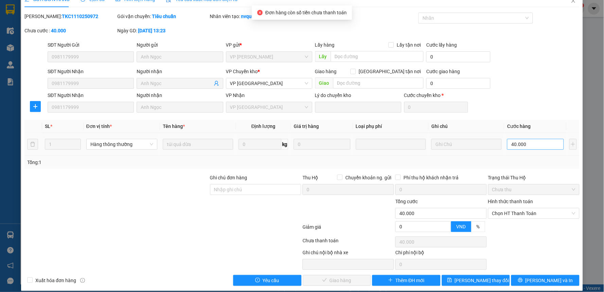
scroll to position [19, 0]
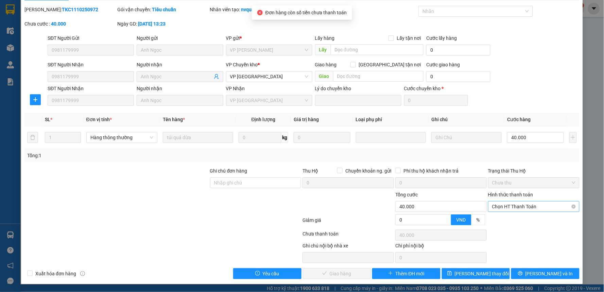
click at [519, 206] on span "Chọn HT Thanh Toán" at bounding box center [533, 206] width 83 height 10
click at [515, 215] on div "Tại văn phòng" at bounding box center [529, 220] width 90 height 11
type input "0"
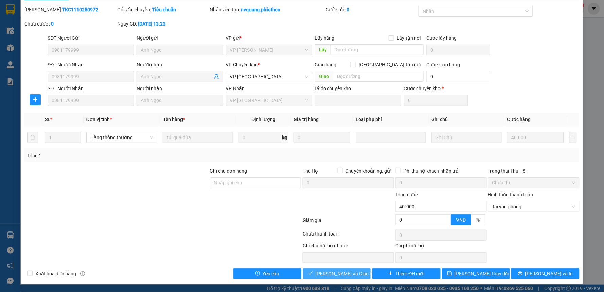
click at [332, 270] on span "Lưu và Giao hàng" at bounding box center [348, 273] width 65 height 7
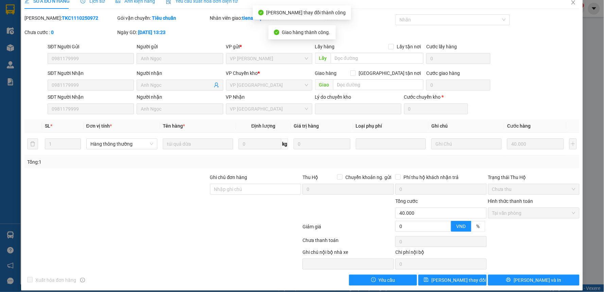
scroll to position [0, 0]
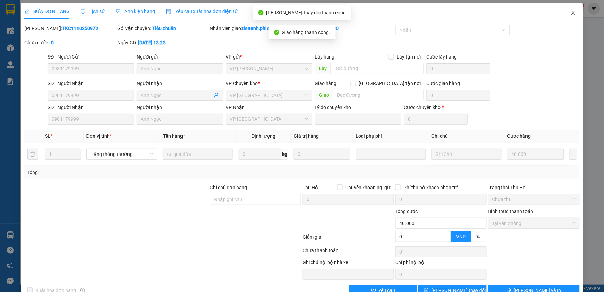
click at [571, 12] on icon "close" at bounding box center [573, 12] width 5 height 5
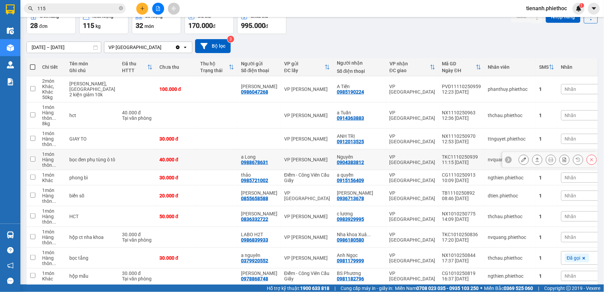
scroll to position [75, 0]
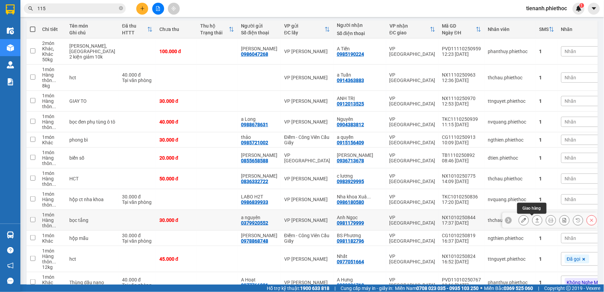
click at [535, 220] on icon at bounding box center [537, 220] width 5 height 5
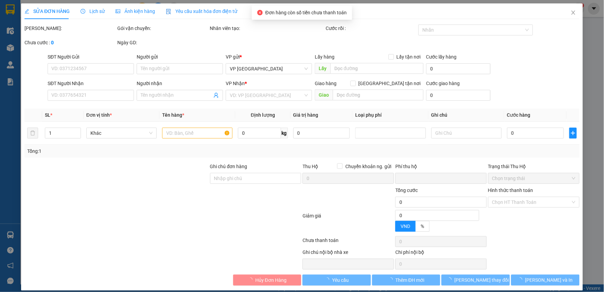
type input "0379920552"
type input "a nguyên"
type input "0981179999"
type input "Anh Ngọc"
type input "0"
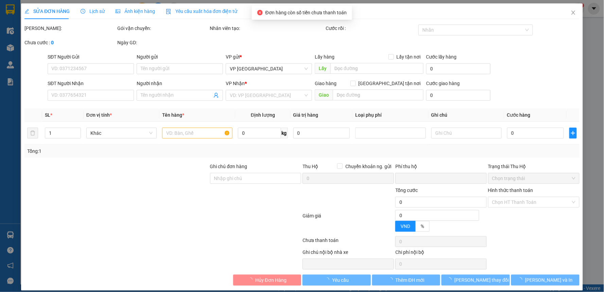
type input "30.000"
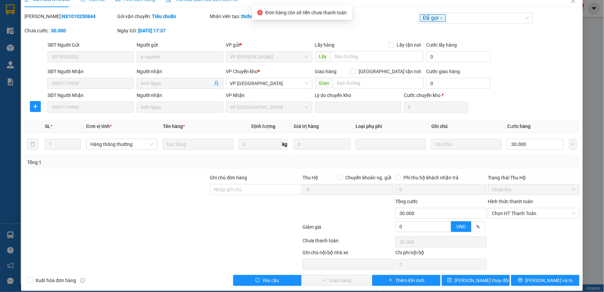
scroll to position [19, 0]
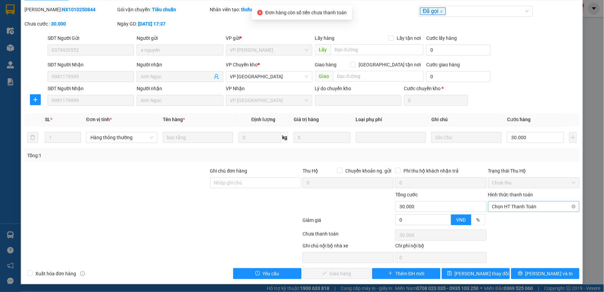
click at [513, 208] on span "Chọn HT Thanh Toán" at bounding box center [533, 206] width 83 height 10
click at [511, 219] on div "Tại văn phòng" at bounding box center [529, 219] width 82 height 7
type input "0"
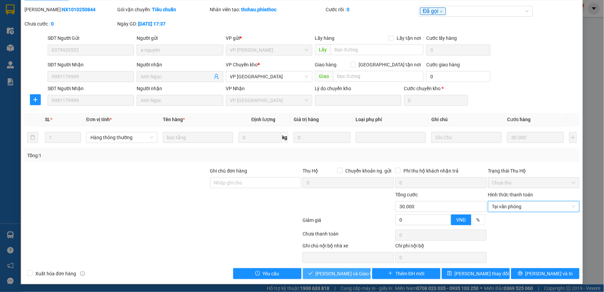
click at [343, 273] on span "Lưu và Giao hàng" at bounding box center [348, 273] width 65 height 7
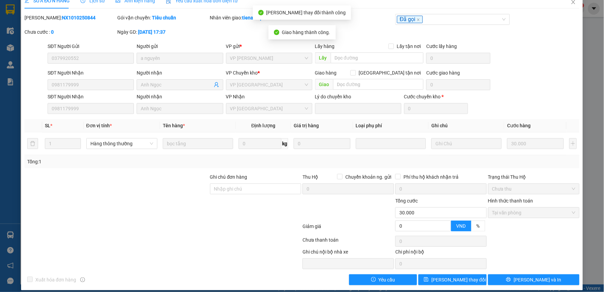
scroll to position [0, 0]
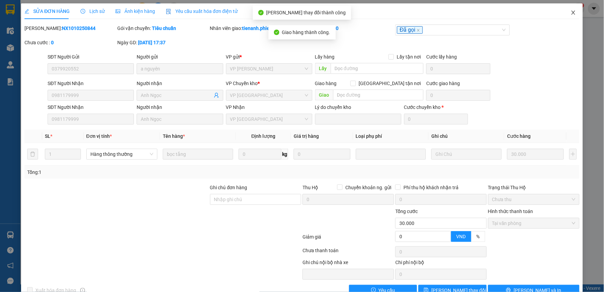
click at [571, 14] on icon "close" at bounding box center [573, 12] width 5 height 5
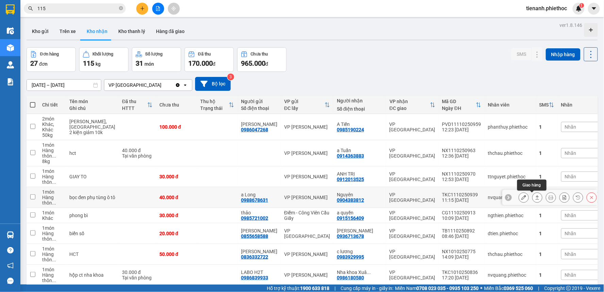
click at [536, 197] on icon at bounding box center [538, 197] width 4 height 4
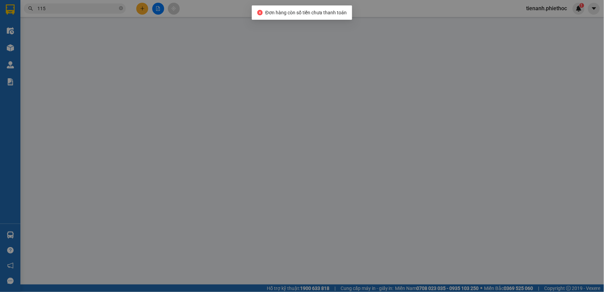
type input "0988678631"
type input "a Long"
type input "0904383812"
type input "Nguyên"
type input "0"
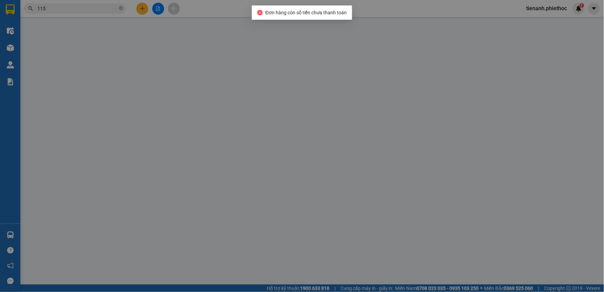
type input "40.000"
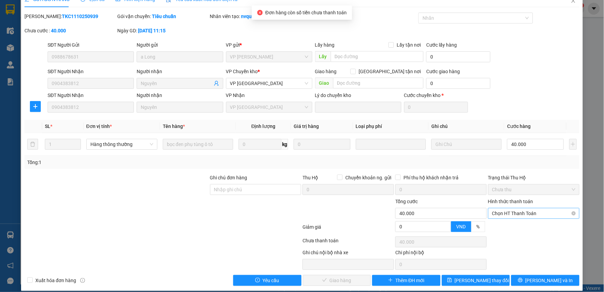
scroll to position [19, 0]
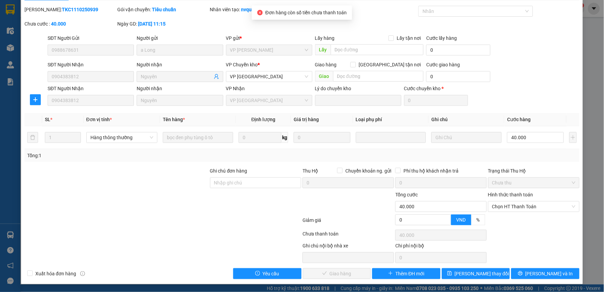
click at [510, 212] on div "Hình thức thanh toán Chọn HT Thanh Toán" at bounding box center [533, 203] width 91 height 24
click at [512, 209] on span "Chọn HT Thanh Toán" at bounding box center [533, 206] width 83 height 10
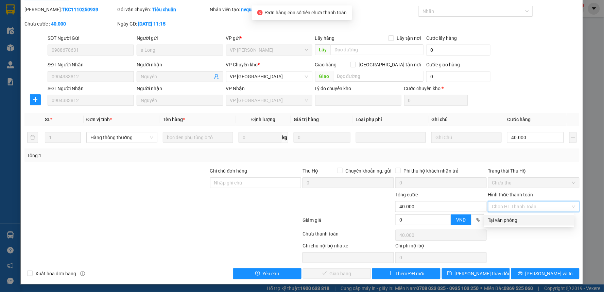
click at [511, 219] on div "Tại văn phòng" at bounding box center [529, 219] width 82 height 7
type input "0"
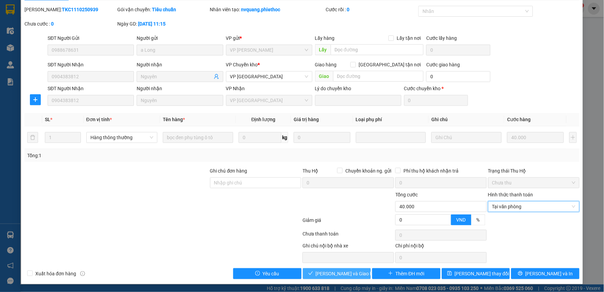
click at [342, 274] on span "Lưu và Giao hàng" at bounding box center [348, 273] width 65 height 7
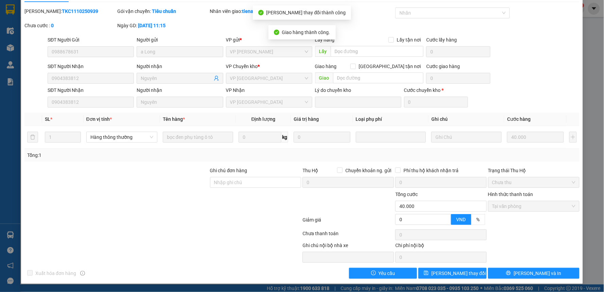
scroll to position [0, 0]
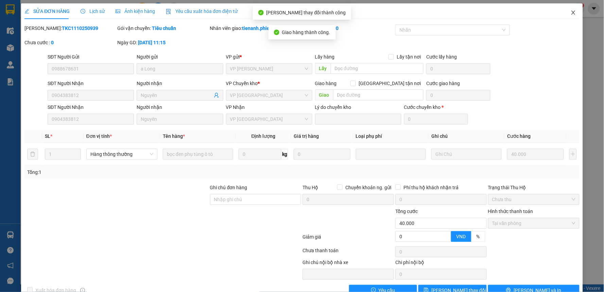
click at [571, 11] on icon "close" at bounding box center [573, 12] width 5 height 5
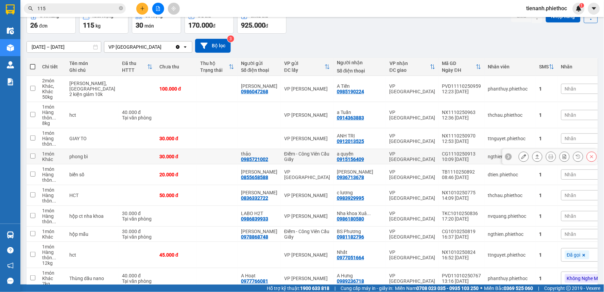
scroll to position [38, 0]
click at [565, 235] on span "Nhãn" at bounding box center [571, 234] width 12 height 5
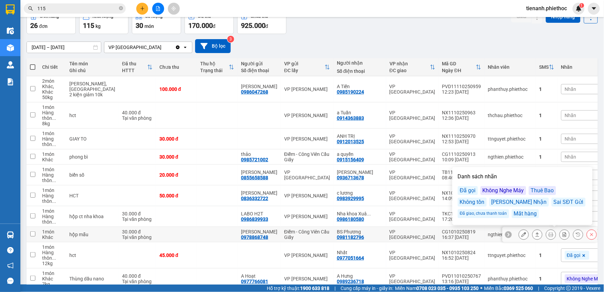
click at [512, 235] on div at bounding box center [549, 234] width 95 height 15
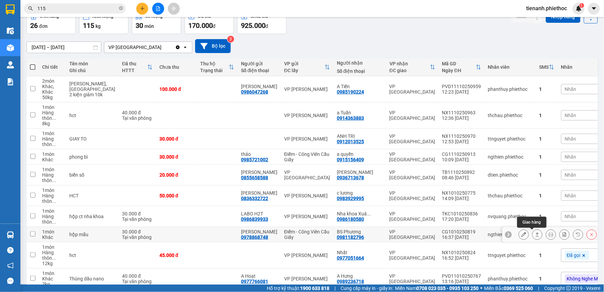
click at [535, 235] on icon at bounding box center [537, 234] width 5 height 5
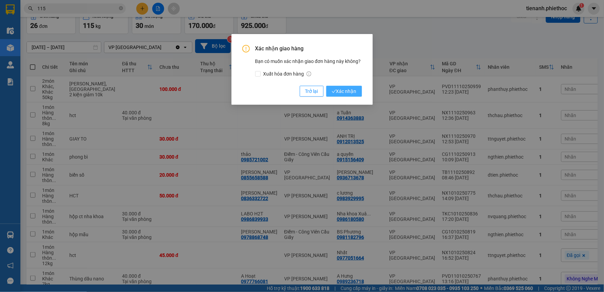
click at [349, 90] on span "Xác nhận" at bounding box center [344, 90] width 25 height 7
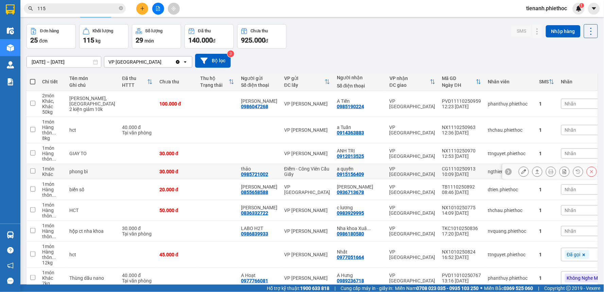
scroll to position [0, 0]
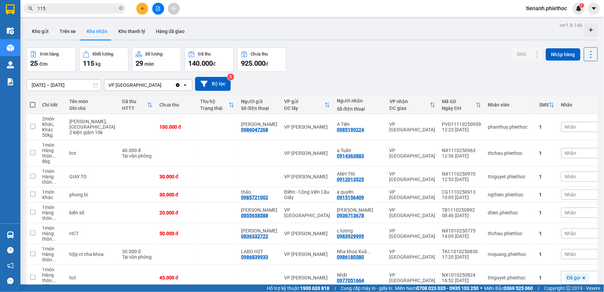
click at [383, 63] on div "Đơn hàng 25 đơn Khối lượng 115 kg Số lượng 29 món Đã thu 140.000 đ Chưa thu 925…" at bounding box center [312, 59] width 571 height 24
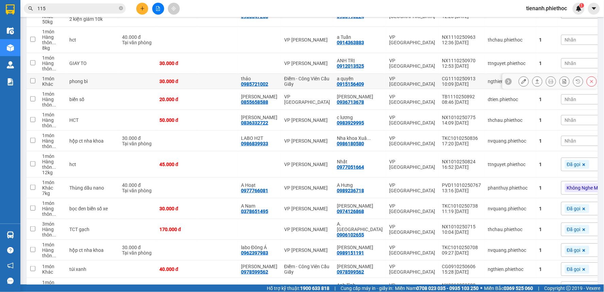
scroll to position [189, 0]
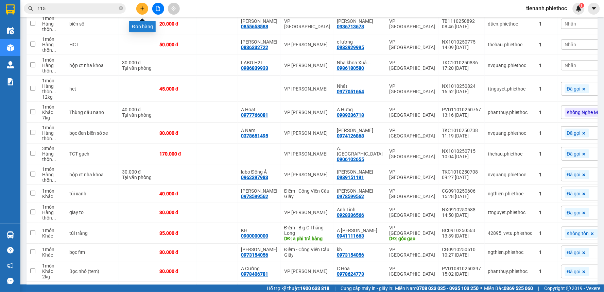
click at [145, 8] on button at bounding box center [142, 9] width 12 height 12
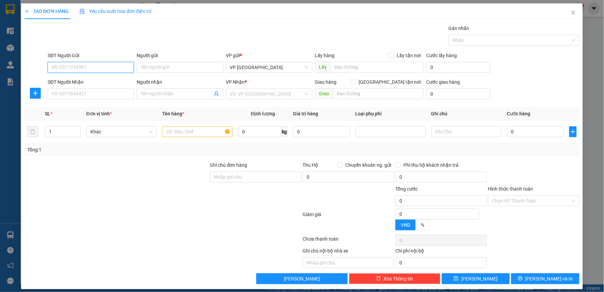
click at [90, 63] on input "SĐT Người Gửi" at bounding box center [91, 67] width 86 height 11
click at [90, 67] on input "SĐT Người Gửi" at bounding box center [91, 67] width 86 height 11
click at [90, 68] on input "SĐT Người Gửi" at bounding box center [91, 67] width 86 height 11
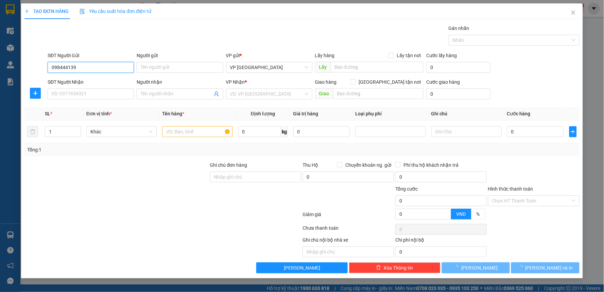
type input "0984441399"
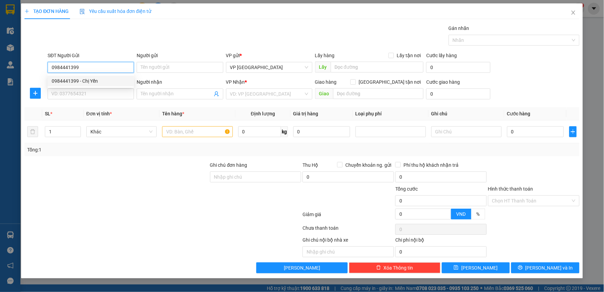
click at [94, 83] on div "0984441399 - Chị Yến" at bounding box center [91, 80] width 78 height 7
type input "Chị Yến"
type input "4/9"
type input "0984441399"
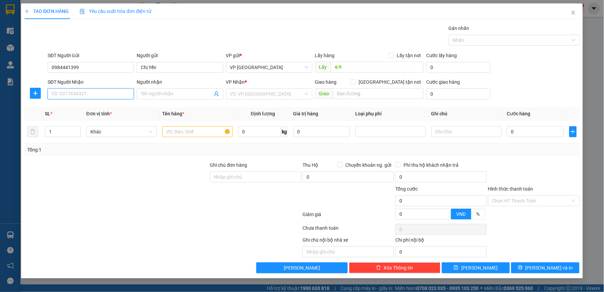
click at [64, 93] on input "SĐT Người Nhận" at bounding box center [91, 93] width 86 height 11
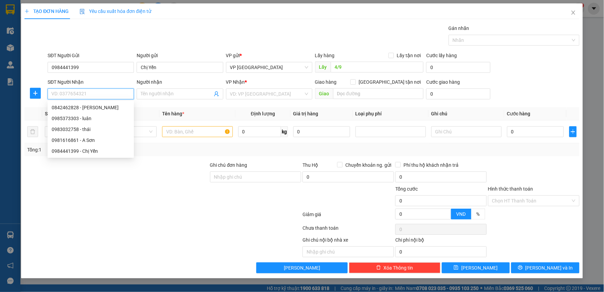
click at [65, 94] on input "SĐT Người Nhận" at bounding box center [91, 93] width 86 height 11
click at [89, 92] on input "SĐT Người Nhận" at bounding box center [91, 93] width 86 height 11
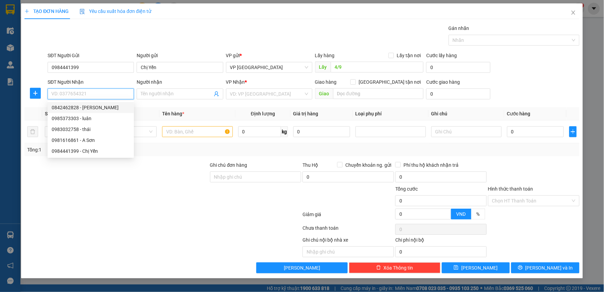
click at [89, 92] on input "SĐT Người Nhận" at bounding box center [91, 93] width 86 height 11
click at [356, 67] on input "4/9" at bounding box center [377, 67] width 93 height 11
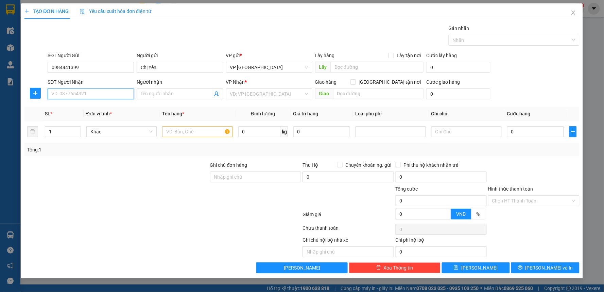
click at [88, 96] on input "SĐT Người Nhận" at bounding box center [91, 93] width 86 height 11
type input "0983032758"
click at [90, 108] on div "0983032758 - thái" at bounding box center [91, 107] width 78 height 7
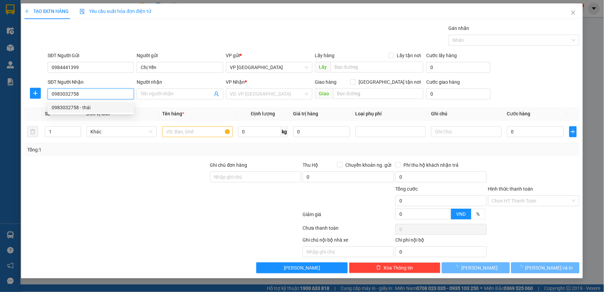
type input "thái"
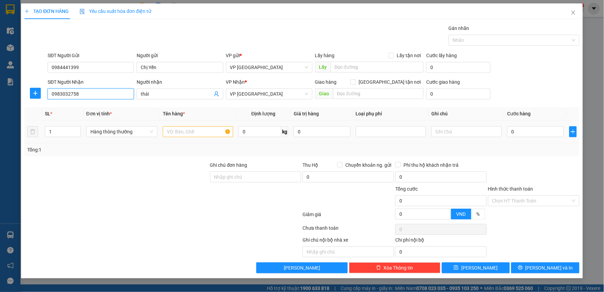
type input "0983032758"
click at [193, 136] on input "text" at bounding box center [198, 131] width 70 height 11
type input "bọc đen thuốc"
click at [537, 136] on input "0" at bounding box center [535, 131] width 56 height 11
type input "3"
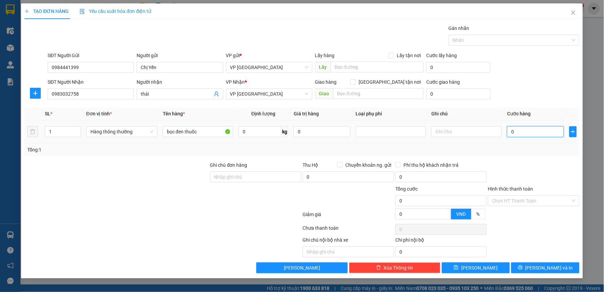
type input "3"
type input "33"
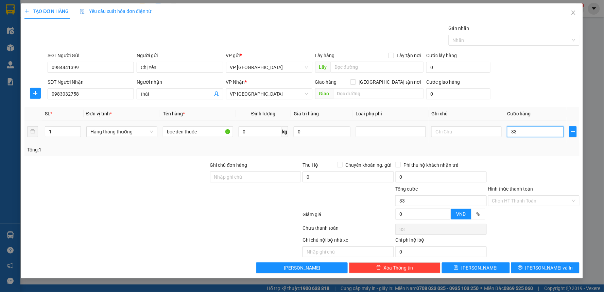
type input "3"
type input "30"
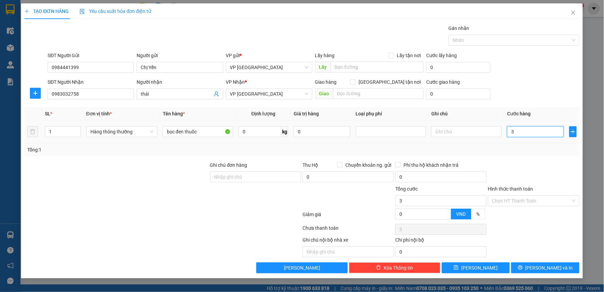
type input "30"
type input "30.000"
click at [531, 155] on div "Tổng: 1" at bounding box center [301, 149] width 555 height 13
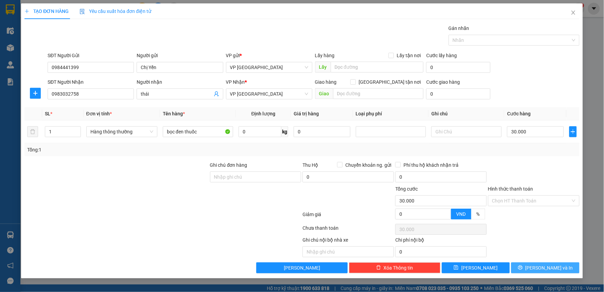
click at [540, 267] on span "[PERSON_NAME] và In" at bounding box center [550, 267] width 48 height 7
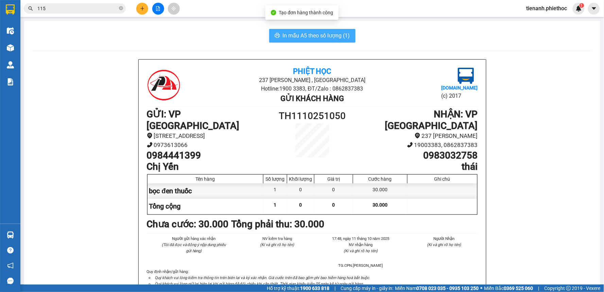
click at [318, 38] on span "In mẫu A5 theo số lượng (1)" at bounding box center [316, 35] width 67 height 8
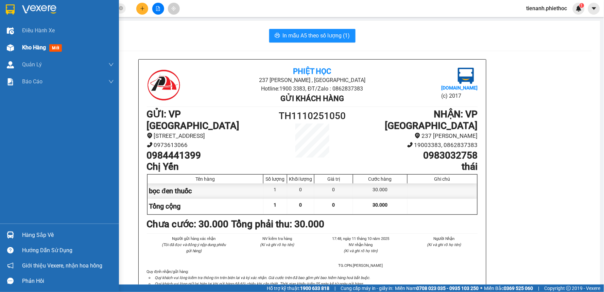
click at [29, 46] on span "Kho hàng" at bounding box center [34, 47] width 24 height 6
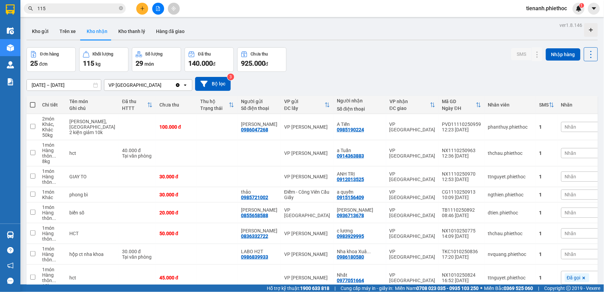
click at [327, 67] on div "Đơn hàng 25 đơn Khối lượng 115 kg Số lượng 29 món Đã thu 140.000 đ Chưa thu 925…" at bounding box center [312, 59] width 571 height 24
click at [68, 33] on button "Trên xe" at bounding box center [67, 31] width 27 height 16
type input "[DATE] – [DATE]"
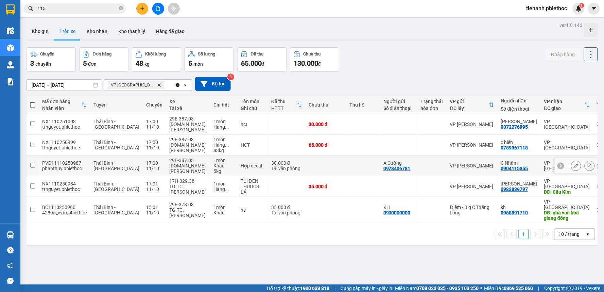
drag, startPoint x: 288, startPoint y: 167, endPoint x: 270, endPoint y: 147, distance: 26.7
click at [305, 166] on td at bounding box center [325, 165] width 41 height 21
checkbox input "true"
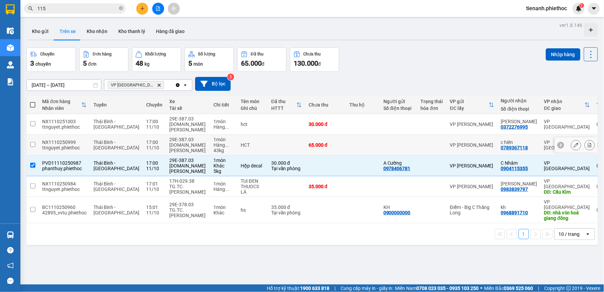
click at [270, 146] on td at bounding box center [286, 145] width 37 height 21
checkbox input "true"
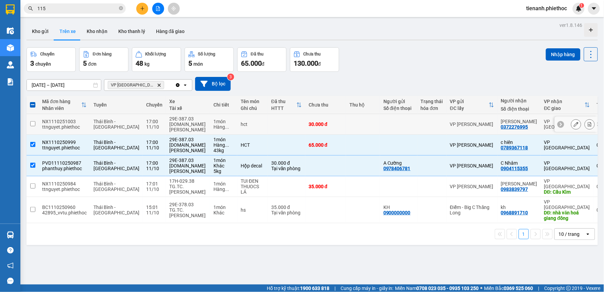
click at [275, 118] on td at bounding box center [286, 124] width 37 height 21
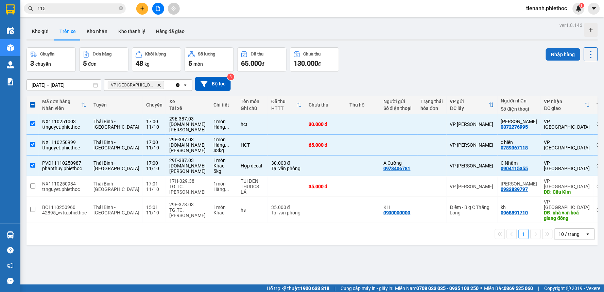
click at [549, 56] on button "Nhập hàng" at bounding box center [563, 54] width 35 height 12
checkbox input "false"
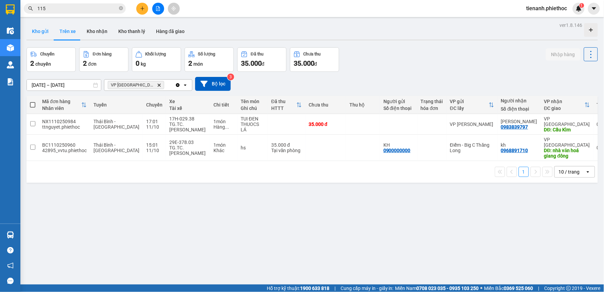
click at [53, 24] on button "Kho gửi" at bounding box center [41, 31] width 28 height 16
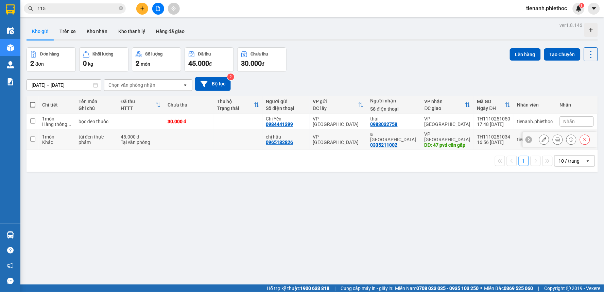
click at [188, 139] on td at bounding box center [188, 139] width 49 height 21
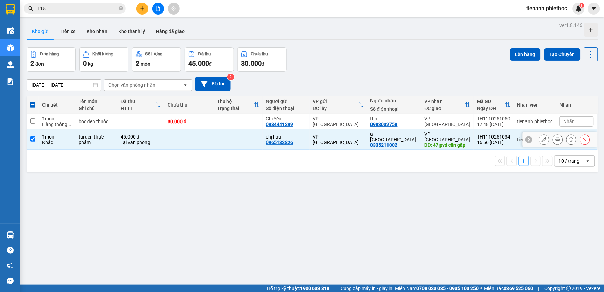
click at [221, 139] on td at bounding box center [237, 139] width 49 height 21
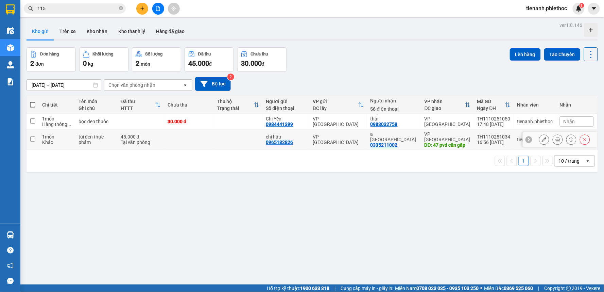
click at [222, 141] on td at bounding box center [237, 139] width 49 height 21
checkbox input "true"
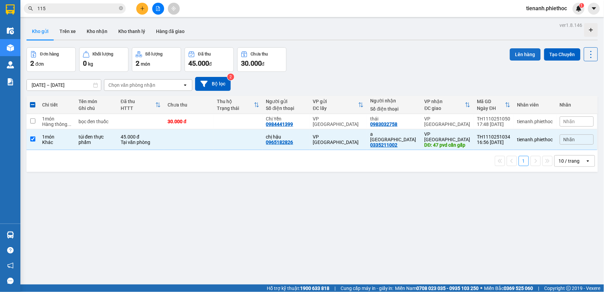
click at [517, 53] on button "Lên hàng" at bounding box center [525, 54] width 31 height 12
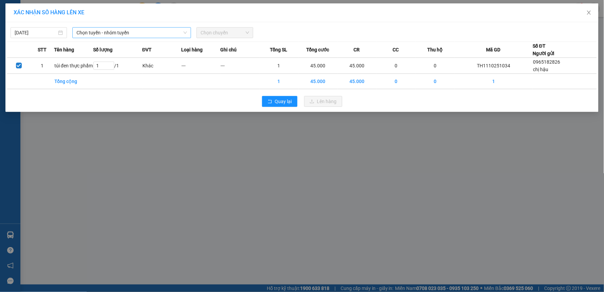
click at [157, 34] on span "Chọn tuyến - nhóm tuyến" at bounding box center [131, 33] width 110 height 10
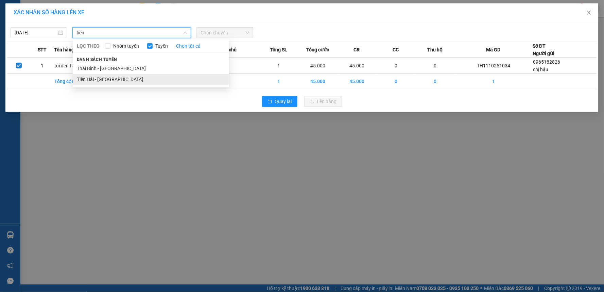
type input "tien"
click at [108, 79] on li "Tiền Hải - [GEOGRAPHIC_DATA]" at bounding box center [151, 79] width 156 height 11
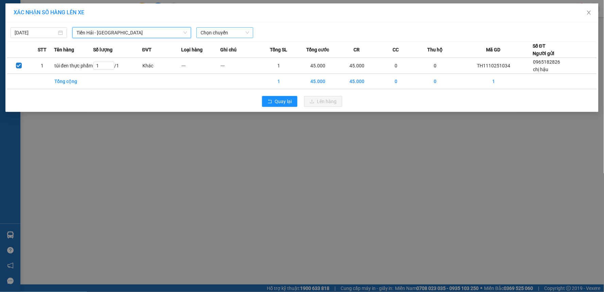
click at [203, 32] on span "Chọn chuyến" at bounding box center [225, 33] width 48 height 10
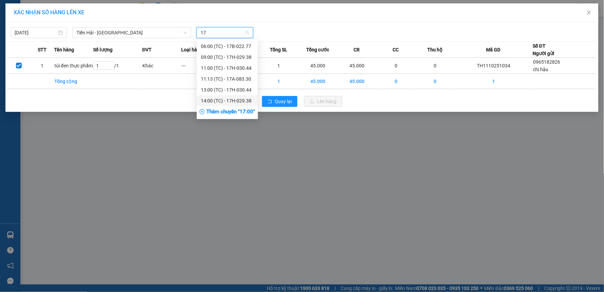
type input "17"
click at [228, 111] on div "Thêm chuyến " 17:00 "" at bounding box center [227, 112] width 61 height 12
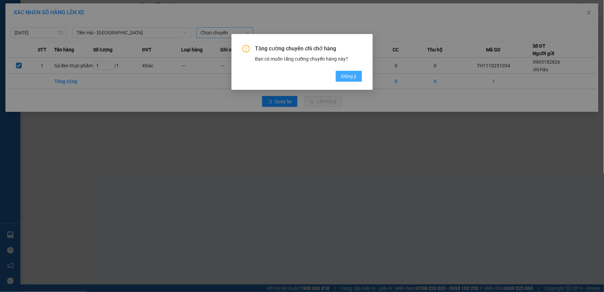
click at [342, 74] on span "Đồng ý" at bounding box center [348, 75] width 15 height 7
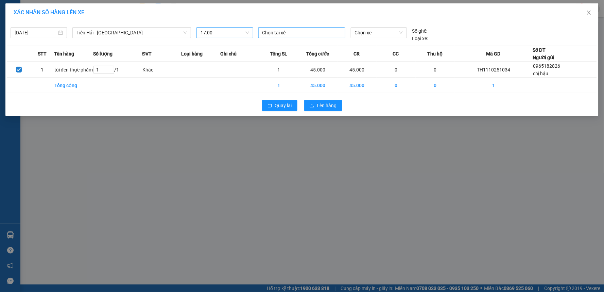
click at [298, 31] on div at bounding box center [302, 33] width 84 height 8
type input "khươn"
click at [300, 50] on div "TG.TC.Phạm Duy Khương" at bounding box center [309, 46] width 102 height 11
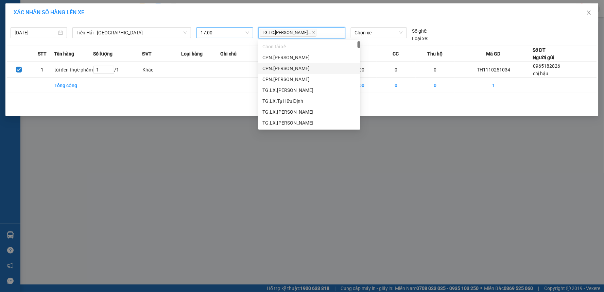
click at [384, 40] on div "Chọn xe" at bounding box center [379, 34] width 62 height 15
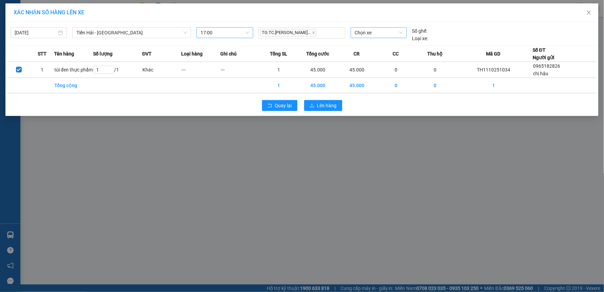
click at [384, 34] on span "Chọn xe" at bounding box center [379, 33] width 48 height 10
click at [374, 29] on div "11/10/2025 Tiền Hải - Thái Bình LỌC THEO Nhóm tuyến Tuyến Chọn tất cả Danh sách…" at bounding box center [302, 33] width 590 height 18
click at [373, 33] on span "Chọn xe" at bounding box center [379, 33] width 48 height 10
type input "11898"
click at [366, 45] on div "29E-118.98" at bounding box center [379, 45] width 48 height 7
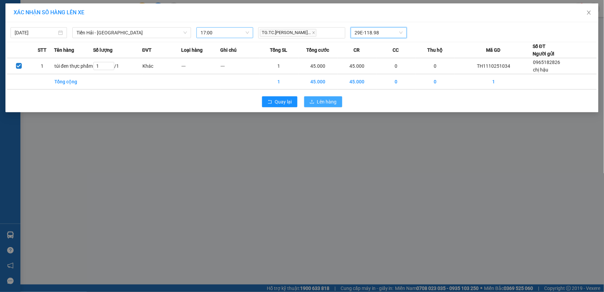
click at [339, 102] on button "Lên hàng" at bounding box center [323, 101] width 38 height 11
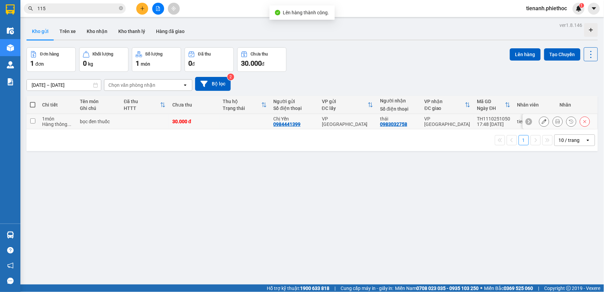
click at [90, 123] on div "bọc đen thuốc" at bounding box center [98, 121] width 37 height 5
checkbox input "true"
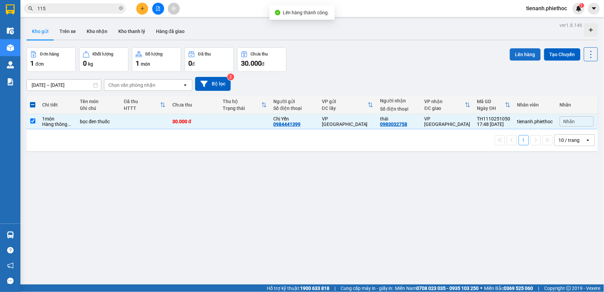
click at [519, 57] on button "Lên hàng" at bounding box center [525, 54] width 31 height 12
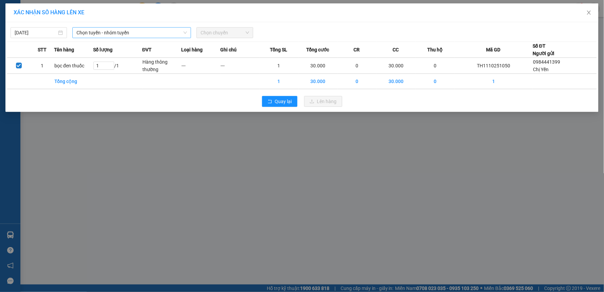
click at [155, 37] on span "Chọn tuyến - nhóm tuyến" at bounding box center [131, 33] width 110 height 10
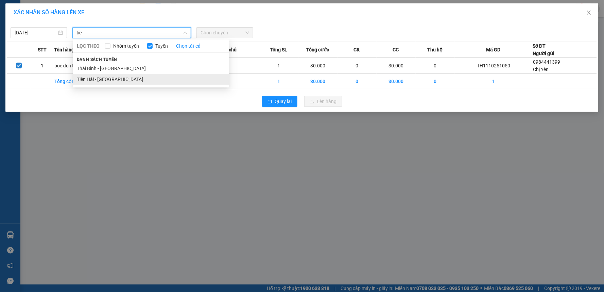
type input "tie"
click at [125, 77] on li "Tiền Hải - [GEOGRAPHIC_DATA]" at bounding box center [151, 79] width 156 height 11
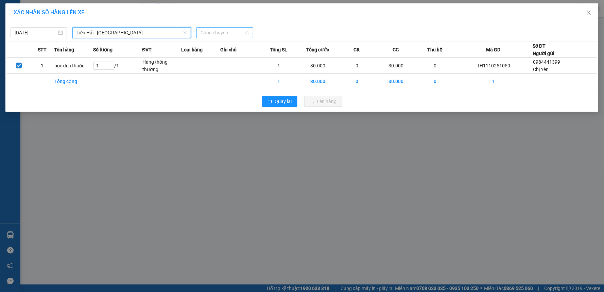
click at [224, 36] on span "Chọn chuyến" at bounding box center [225, 33] width 48 height 10
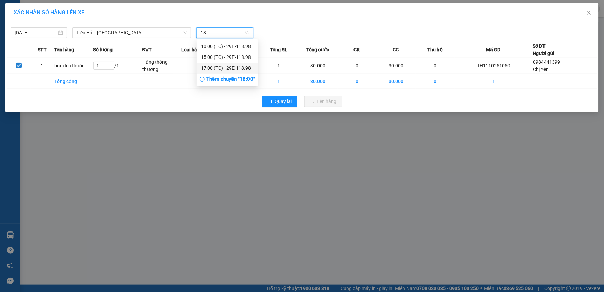
type input "18"
click at [221, 80] on div "Thêm chuyến " 18:00 "" at bounding box center [227, 79] width 61 height 12
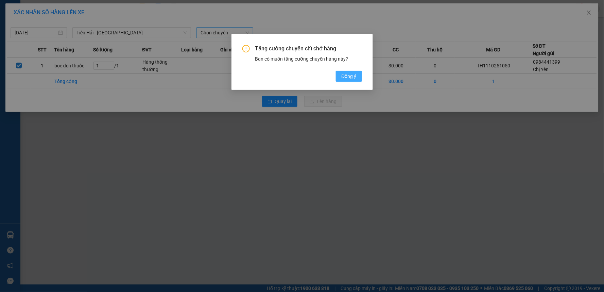
click at [341, 75] on span "Đồng ý" at bounding box center [348, 75] width 15 height 7
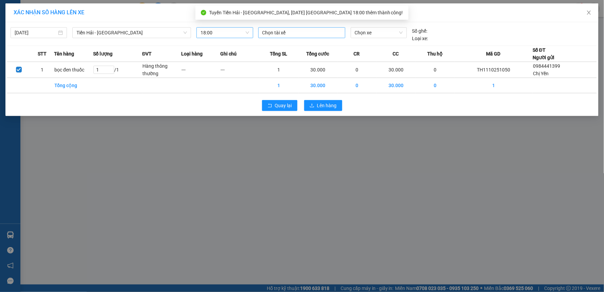
click at [286, 32] on div at bounding box center [302, 33] width 84 height 8
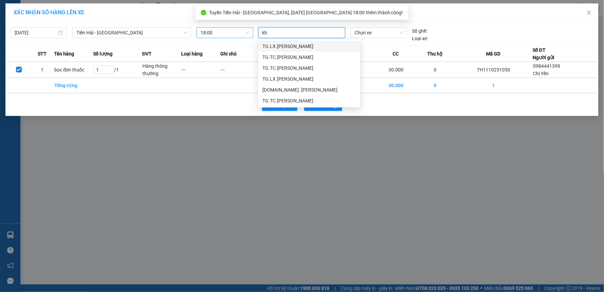
type input "kho"
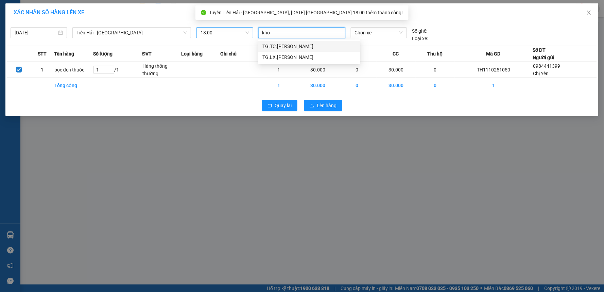
click at [302, 46] on div "TG.TC.[PERSON_NAME]" at bounding box center [309, 45] width 94 height 7
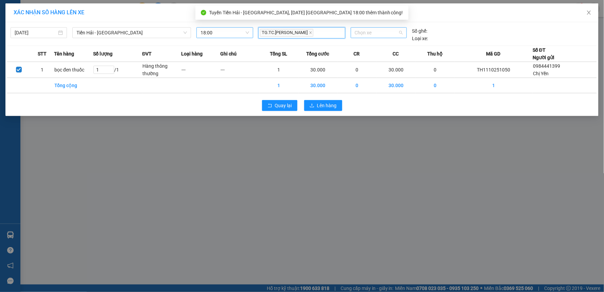
click at [364, 35] on span "Chọn xe" at bounding box center [379, 33] width 48 height 10
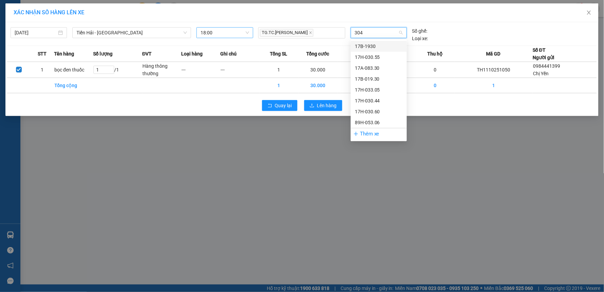
type input "3044"
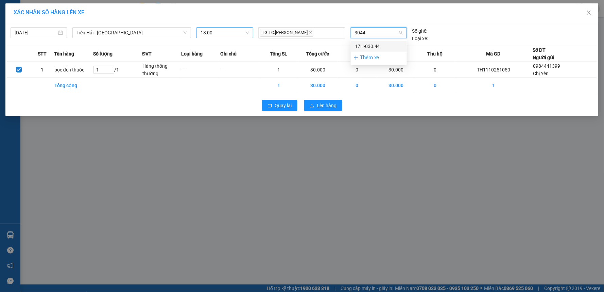
click at [372, 44] on div "17H-030.44" at bounding box center [379, 45] width 48 height 7
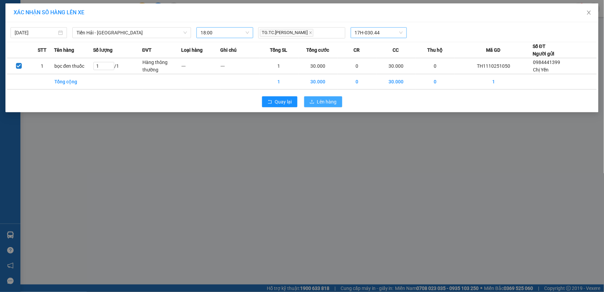
click at [329, 103] on span "Lên hàng" at bounding box center [327, 101] width 20 height 7
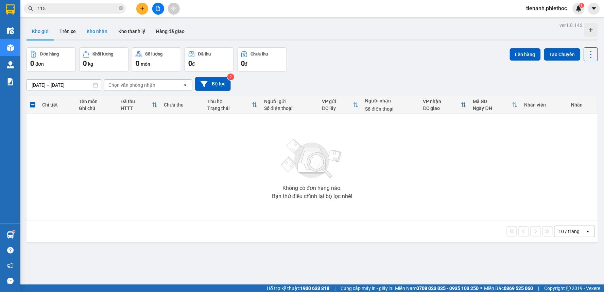
click at [109, 31] on button "Kho nhận" at bounding box center [97, 31] width 32 height 16
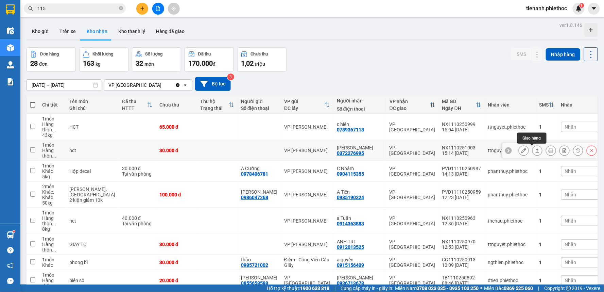
click at [535, 152] on icon at bounding box center [537, 150] width 5 height 5
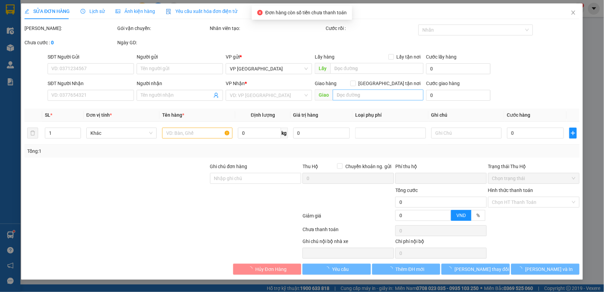
type input "0372276995"
type input "Anh Huy"
type input "0"
type input "30.000"
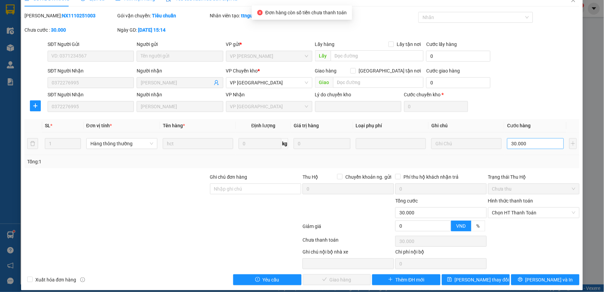
scroll to position [19, 0]
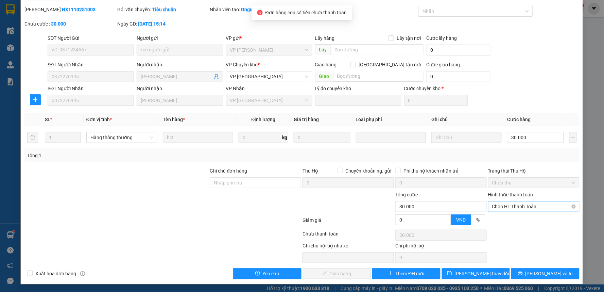
click at [538, 209] on span "Chọn HT Thanh Toán" at bounding box center [533, 206] width 83 height 10
click at [525, 219] on div "Tại văn phòng" at bounding box center [529, 219] width 82 height 7
type input "0"
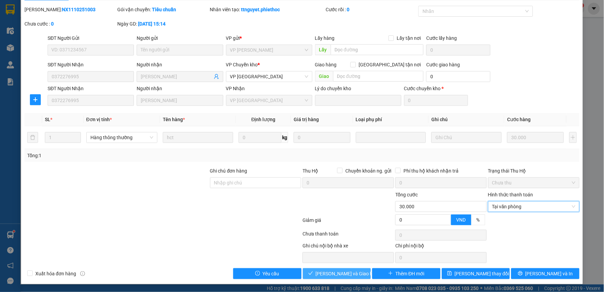
click at [355, 273] on span "[PERSON_NAME] và Giao hàng" at bounding box center [348, 273] width 65 height 7
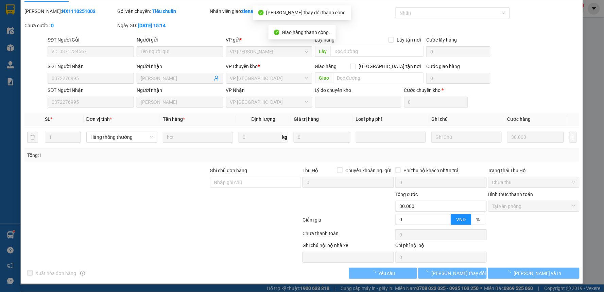
scroll to position [0, 0]
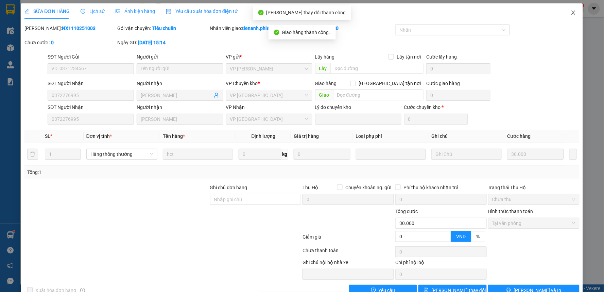
click at [571, 15] on icon "close" at bounding box center [573, 12] width 5 height 5
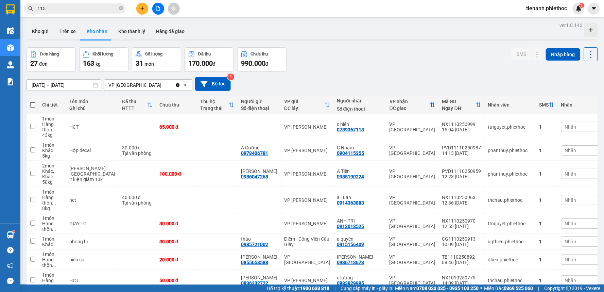
click at [447, 50] on div "Đơn hàng 27 đơn Khối lượng 163 kg Số lượng 31 món Đã thu 170.000 đ Chưa thu 990…" at bounding box center [312, 59] width 571 height 24
click at [449, 57] on div "Đơn hàng 27 đơn Khối lượng 163 kg Số lượng 31 món Đã thu 170.000 đ Chưa thu 990…" at bounding box center [312, 59] width 571 height 24
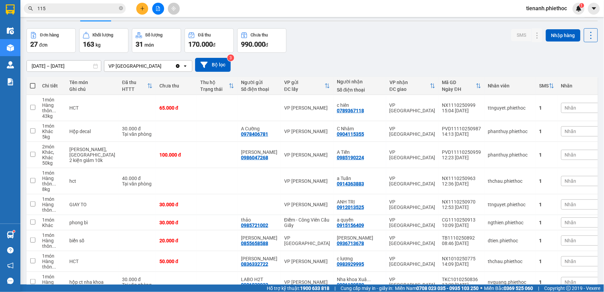
scroll to position [38, 0]
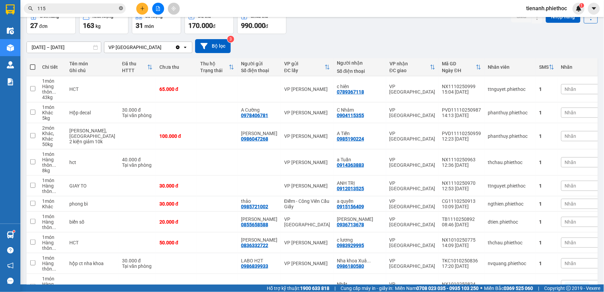
click at [119, 8] on icon "close-circle" at bounding box center [121, 8] width 4 height 4
click at [84, 8] on input "text" at bounding box center [77, 8] width 80 height 7
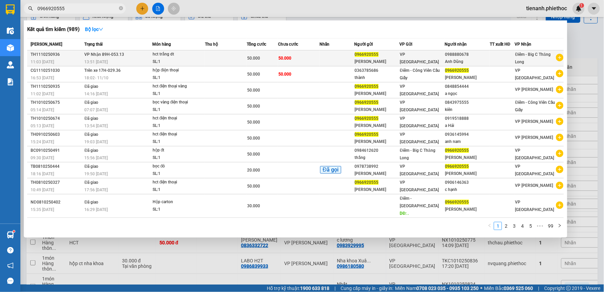
type input "0966920555"
click at [290, 60] on span "50.000" at bounding box center [284, 58] width 13 height 5
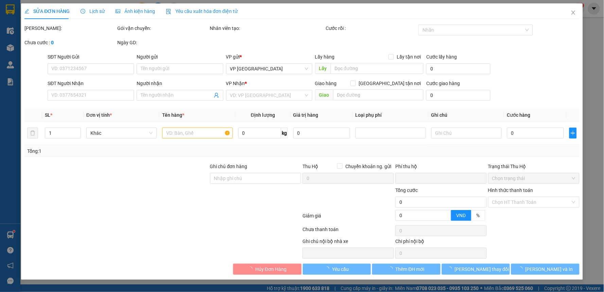
type input "0966920555"
type input "[PERSON_NAME]"
type input "0988880678"
type input "Anh Dũng"
type input "0"
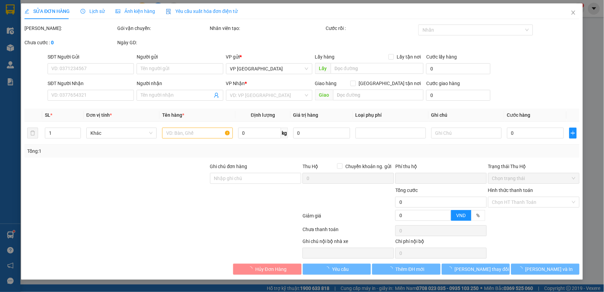
type input "50.000"
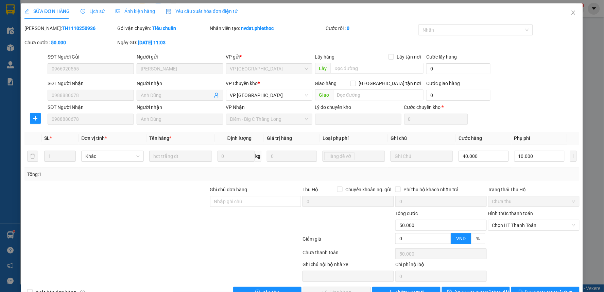
click at [96, 14] on span "Lịch sử" at bounding box center [93, 10] width 24 height 5
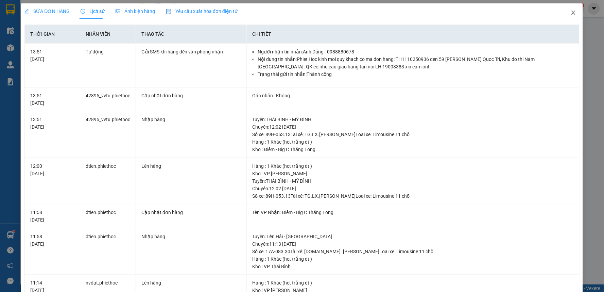
click at [571, 10] on icon "close" at bounding box center [573, 12] width 5 height 5
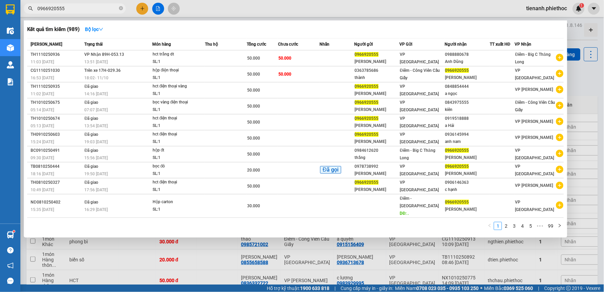
click at [79, 6] on input "0966920555" at bounding box center [77, 8] width 80 height 7
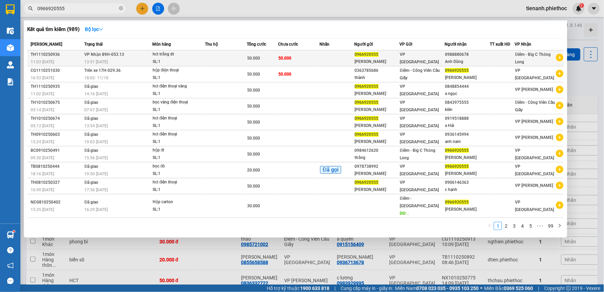
click at [298, 59] on td "50.000" at bounding box center [299, 58] width 42 height 16
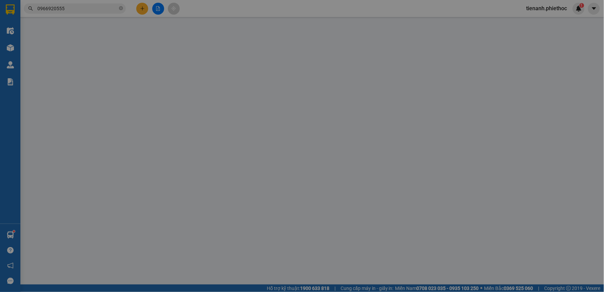
type input "0966920555"
type input "[PERSON_NAME]"
type input "0988880678"
type input "Anh Dũng"
type input "0"
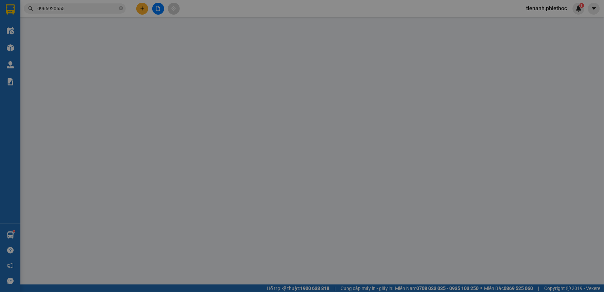
type input "50.000"
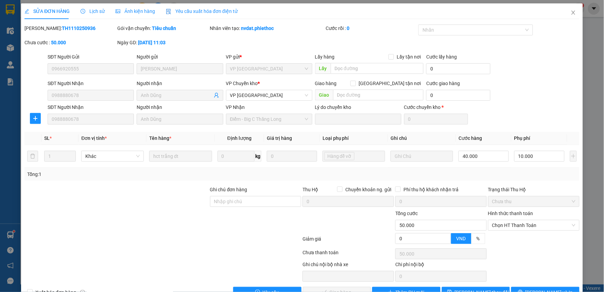
click at [87, 13] on span "Lịch sử" at bounding box center [93, 10] width 24 height 5
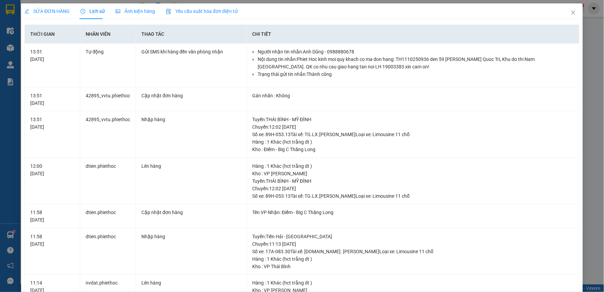
click at [61, 14] on span "SỬA ĐƠN HÀNG" at bounding box center [46, 10] width 45 height 5
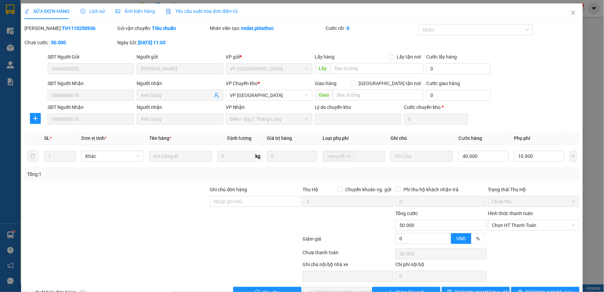
click at [83, 12] on icon "clock-circle" at bounding box center [83, 11] width 5 height 5
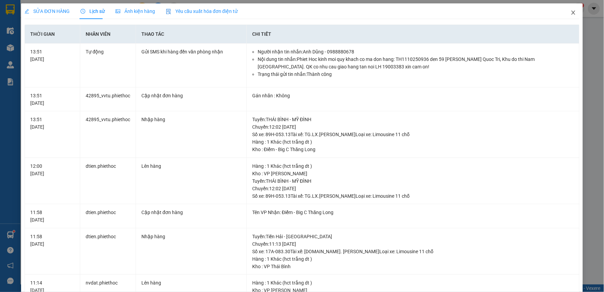
click at [571, 12] on icon "close" at bounding box center [573, 12] width 5 height 5
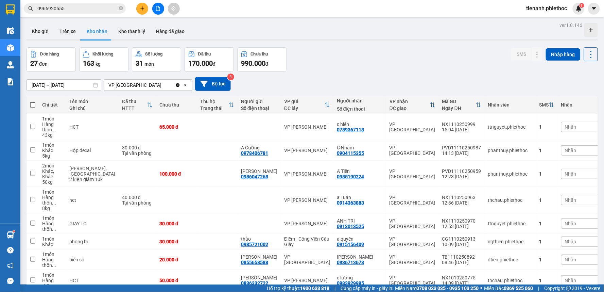
click at [84, 8] on input "0966920555" at bounding box center [77, 8] width 80 height 7
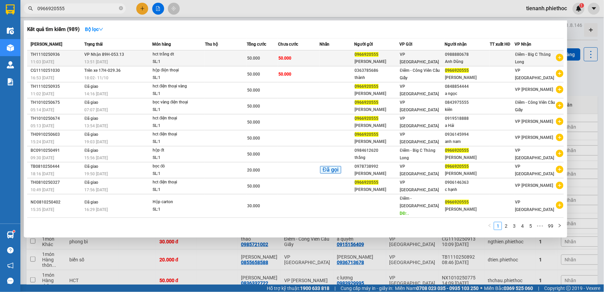
click at [328, 60] on td at bounding box center [337, 58] width 35 height 16
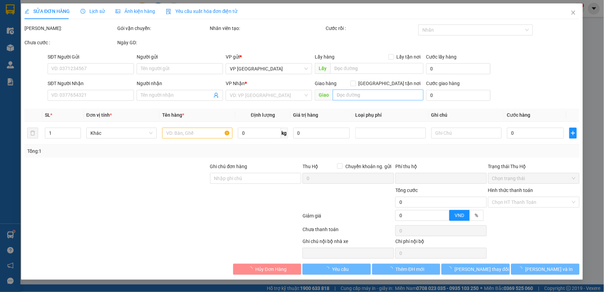
type input "0966920555"
type input "[PERSON_NAME]"
type input "0988880678"
type input "Anh Dũng"
type input "0"
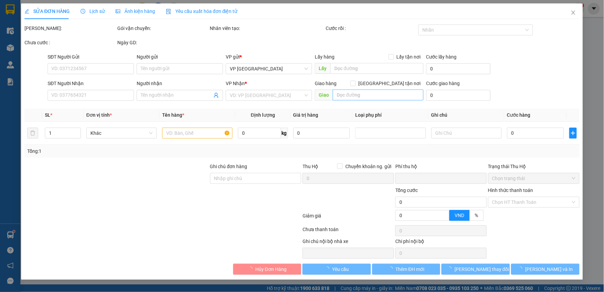
type input "50.000"
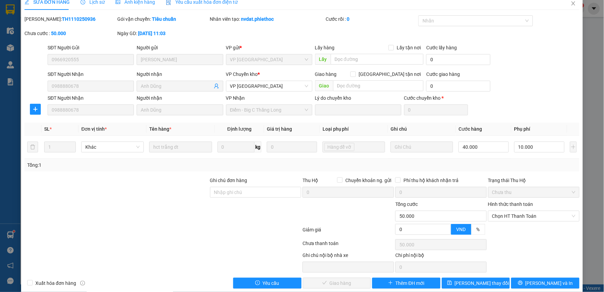
scroll to position [19, 0]
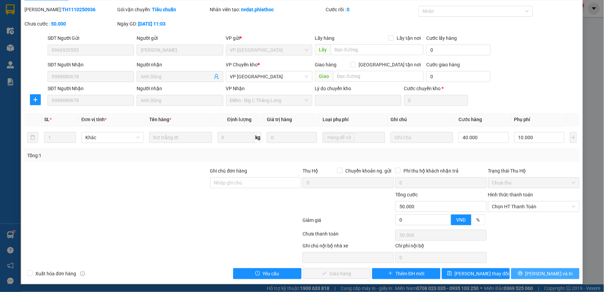
click at [542, 275] on span "[PERSON_NAME] và In" at bounding box center [550, 273] width 48 height 7
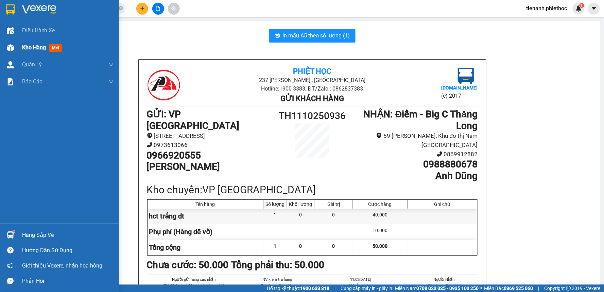
click at [31, 45] on span "Kho hàng" at bounding box center [34, 47] width 24 height 6
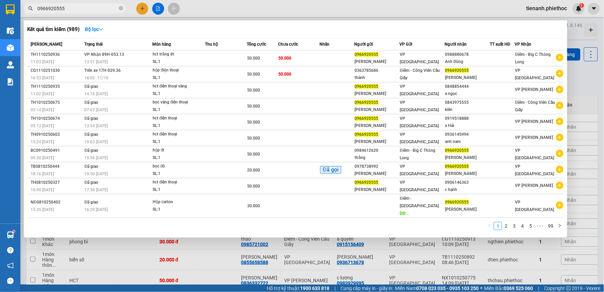
click at [89, 10] on input "0966920555" at bounding box center [77, 8] width 80 height 7
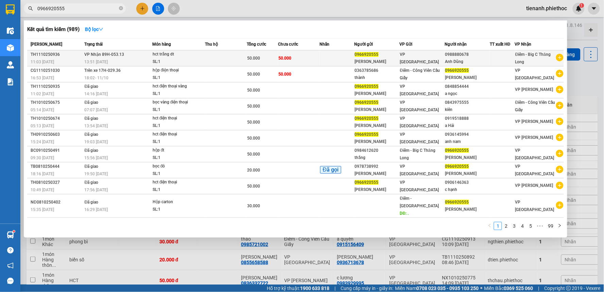
click at [224, 56] on td at bounding box center [226, 58] width 42 height 16
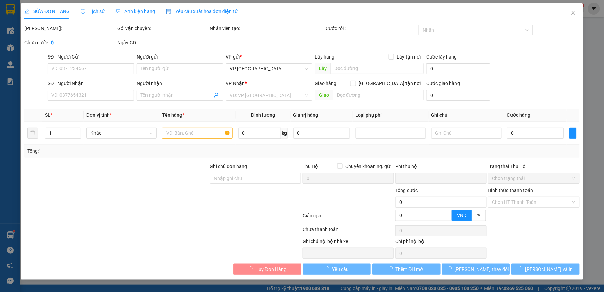
type input "0966920555"
type input "[PERSON_NAME]"
type input "0988880678"
type input "Anh Dũng"
type input "0"
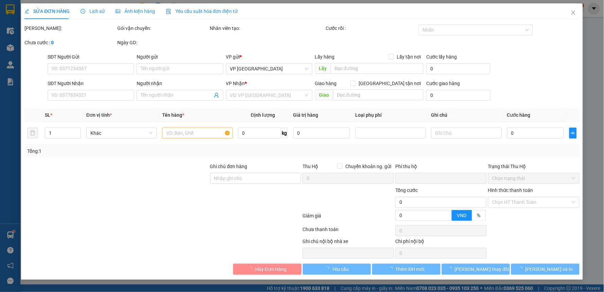
type input "50.000"
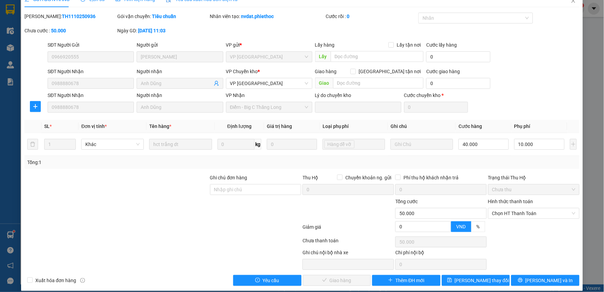
scroll to position [19, 0]
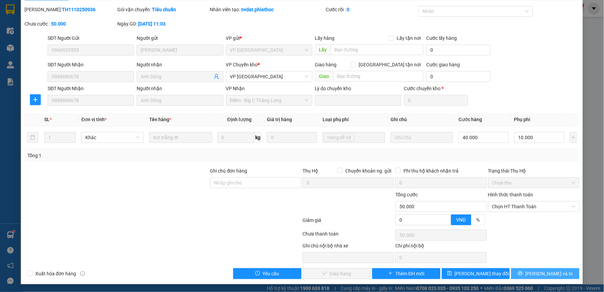
click at [541, 271] on span "[PERSON_NAME] và In" at bounding box center [550, 273] width 48 height 7
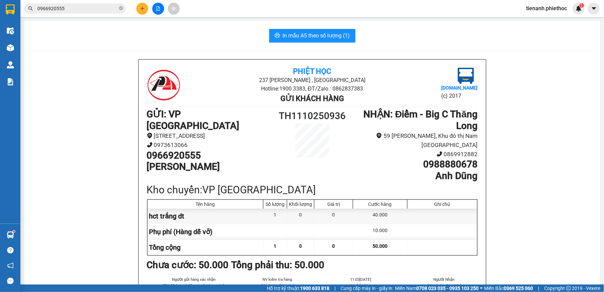
scroll to position [38, 0]
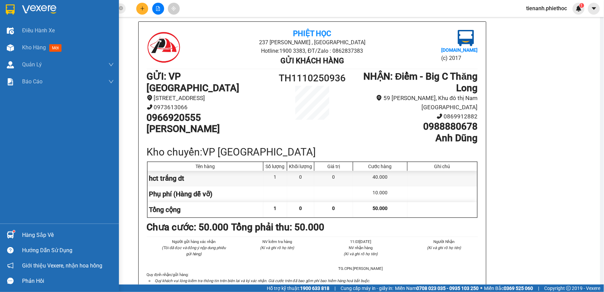
click at [36, 236] on div "Hàng sắp về" at bounding box center [68, 235] width 92 height 10
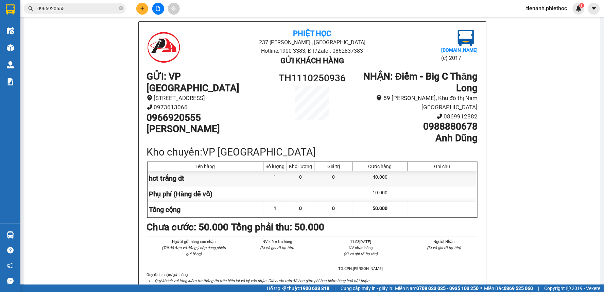
click at [104, 152] on section "Kết quả tìm kiếm ( 989 ) Bộ lọc Mã ĐH Trạng thái Món hàng Thu hộ Tổng cước Chưa…" at bounding box center [302, 146] width 604 height 292
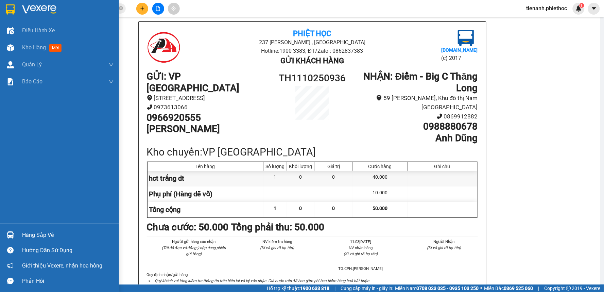
click at [33, 237] on div "Hàng sắp về" at bounding box center [68, 235] width 92 height 10
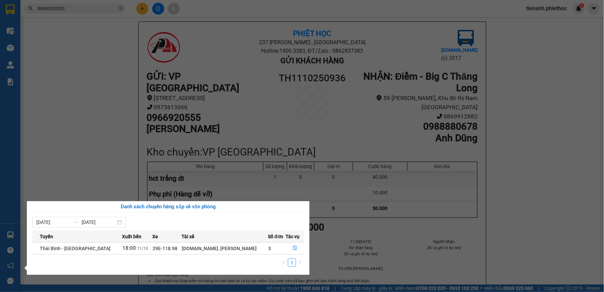
drag, startPoint x: 66, startPoint y: 64, endPoint x: 246, endPoint y: 0, distance: 191.2
click at [67, 64] on section "Kết quả tìm kiếm ( 989 ) Bộ lọc Mã ĐH Trạng thái Món hàng Thu hộ Tổng cước Chưa…" at bounding box center [302, 146] width 604 height 292
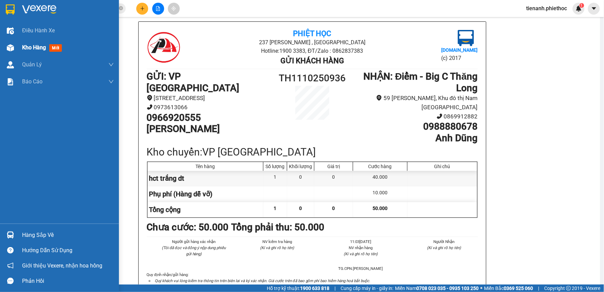
click at [34, 48] on span "Kho hàng" at bounding box center [34, 47] width 24 height 6
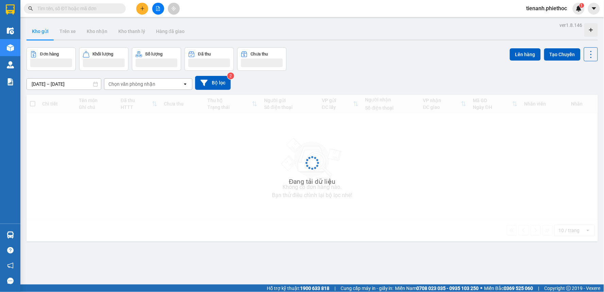
click at [91, 10] on input "text" at bounding box center [77, 8] width 80 height 7
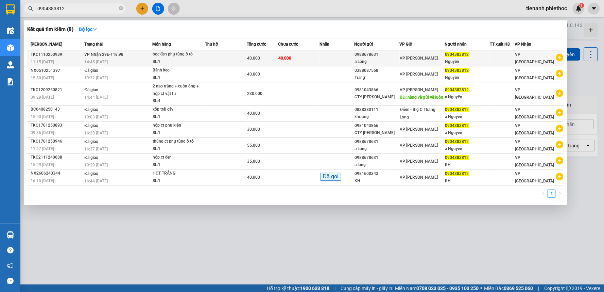
type input "0904383812"
click at [291, 56] on span "40.000" at bounding box center [284, 58] width 13 height 5
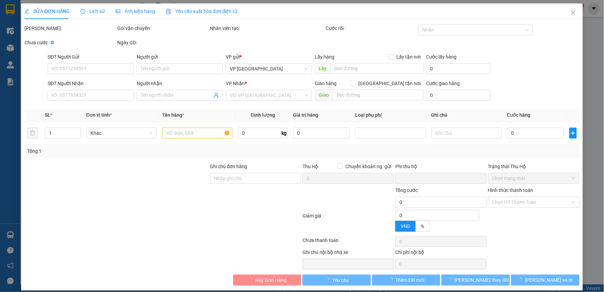
type input "0988678631"
type input "a Long"
type input "0904383812"
type input "Nguyên"
type input "0"
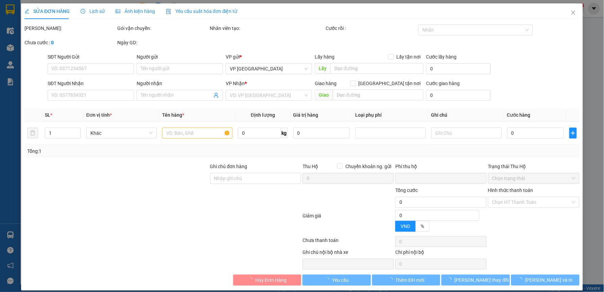
type input "40.000"
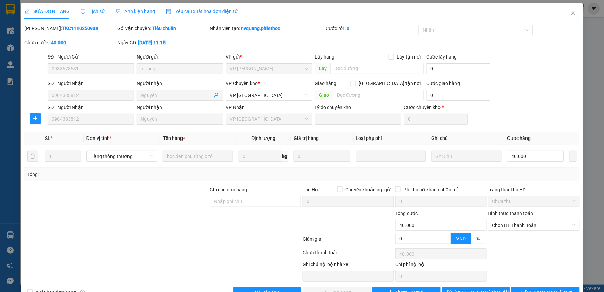
drag, startPoint x: 98, startPoint y: 10, endPoint x: 95, endPoint y: 10, distance: 3.5
click at [97, 10] on span "Lịch sử" at bounding box center [93, 10] width 24 height 5
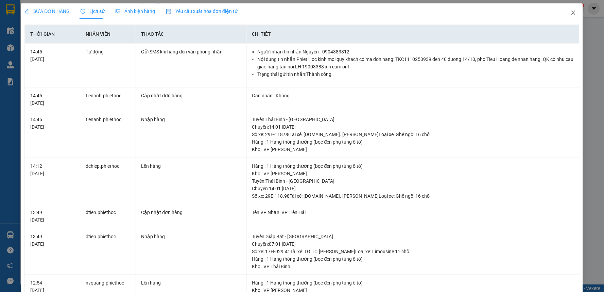
click at [571, 12] on icon "close" at bounding box center [573, 12] width 5 height 5
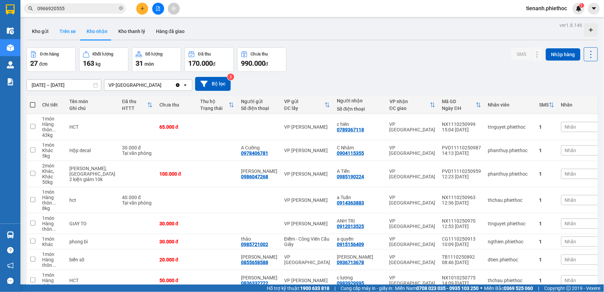
click at [70, 35] on button "Trên xe" at bounding box center [67, 31] width 27 height 16
type input "[DATE] – [DATE]"
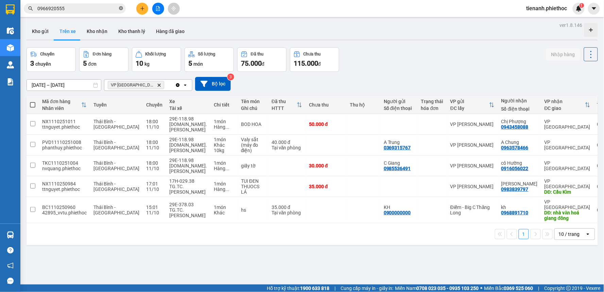
click at [120, 9] on icon "close-circle" at bounding box center [121, 8] width 4 height 4
click at [90, 10] on input "text" at bounding box center [77, 8] width 80 height 7
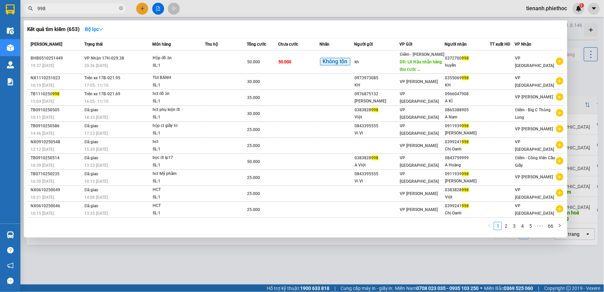
type input "998"
click at [118, 8] on span "998" at bounding box center [75, 8] width 102 height 10
click at [120, 8] on icon "close-circle" at bounding box center [121, 8] width 4 height 4
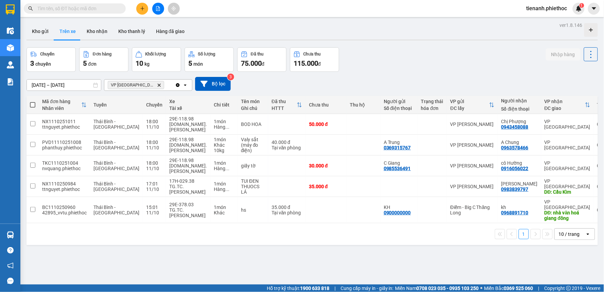
click at [99, 9] on input "text" at bounding box center [77, 8] width 80 height 7
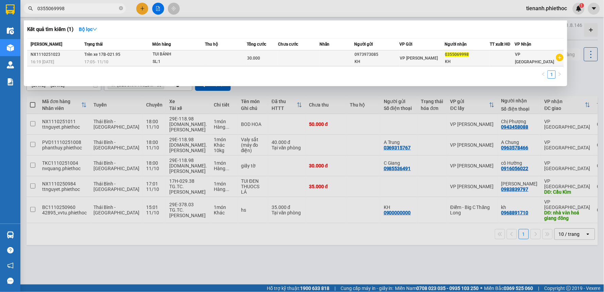
type input "0355069998"
click at [209, 56] on td at bounding box center [226, 58] width 42 height 16
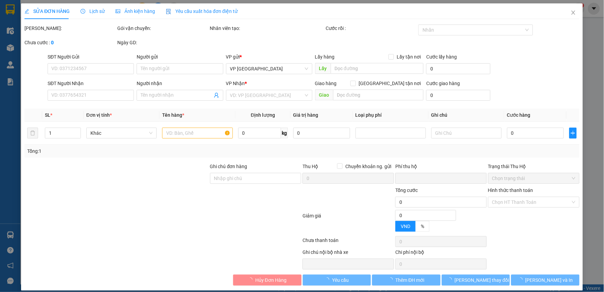
click at [101, 12] on span "Lịch sử" at bounding box center [93, 10] width 24 height 5
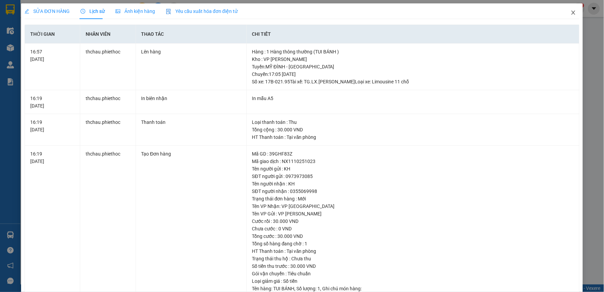
click at [571, 11] on icon "close" at bounding box center [573, 12] width 5 height 5
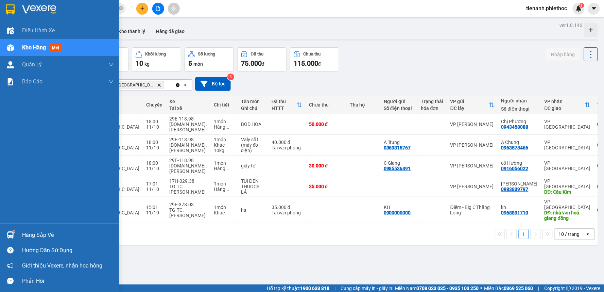
click at [35, 234] on div "Hàng sắp về" at bounding box center [68, 235] width 92 height 10
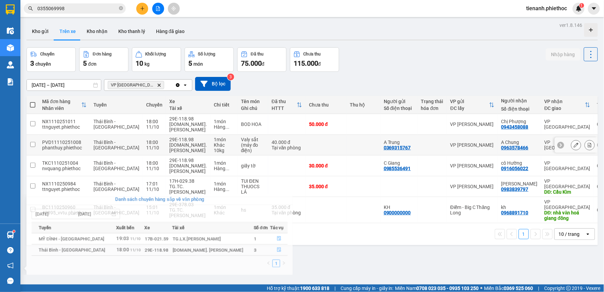
click at [285, 135] on section "Kết quả tìm kiếm ( 1 ) Bộ lọc Mã ĐH Trạng thái Món hàng Thu hộ Tổng cước Chưa c…" at bounding box center [302, 146] width 604 height 292
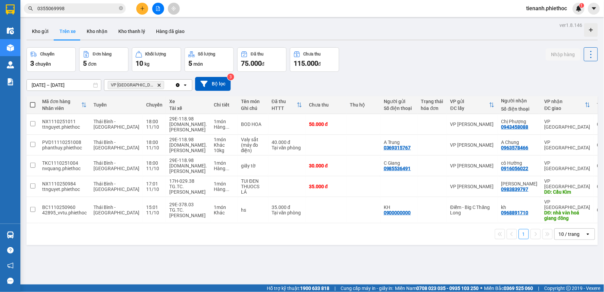
click at [83, 8] on input "0355069998" at bounding box center [77, 8] width 80 height 7
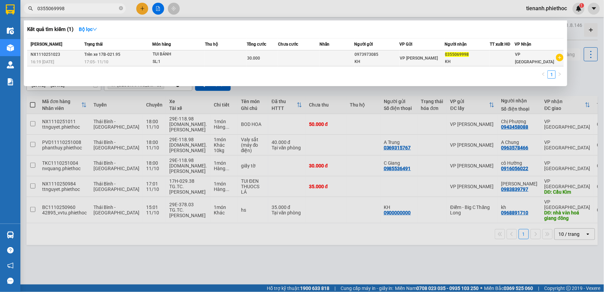
click at [143, 60] on div "17:05 [DATE]" at bounding box center [118, 61] width 67 height 7
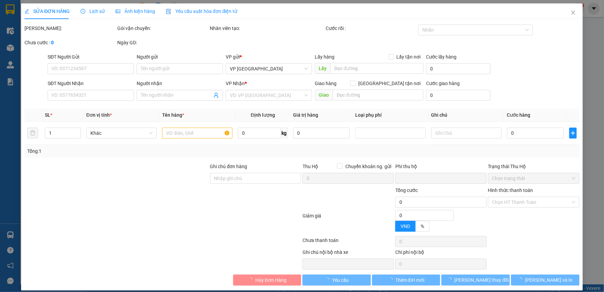
type input "0973973085"
type input "KH"
type input "0355069998"
type input "KH"
type input "0"
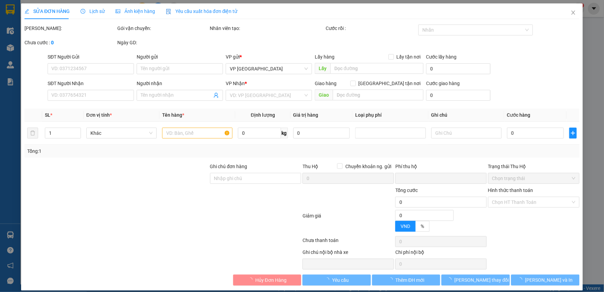
type input "30.000"
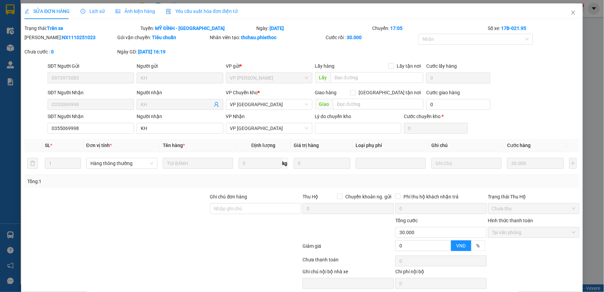
click at [93, 11] on span "Lịch sử" at bounding box center [93, 10] width 24 height 5
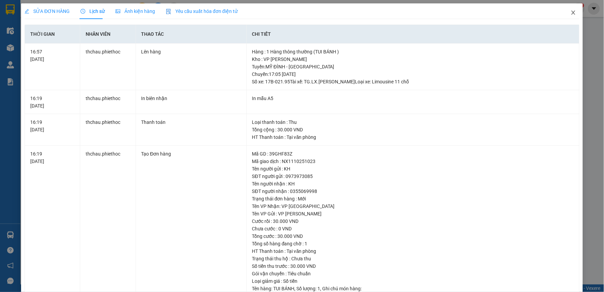
click at [564, 14] on span "Close" at bounding box center [573, 12] width 19 height 19
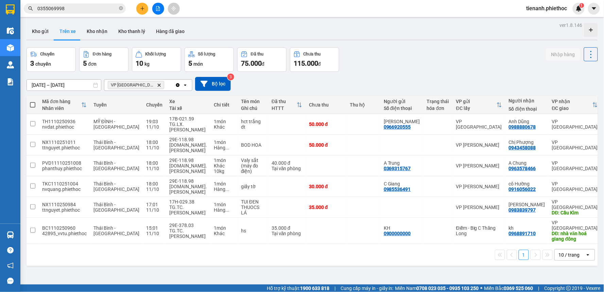
click at [87, 8] on input "0355069998" at bounding box center [77, 8] width 80 height 7
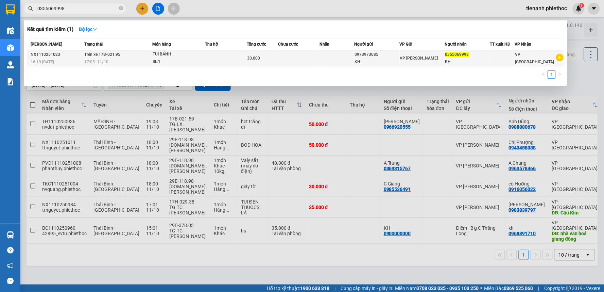
click at [495, 60] on div at bounding box center [502, 58] width 24 height 7
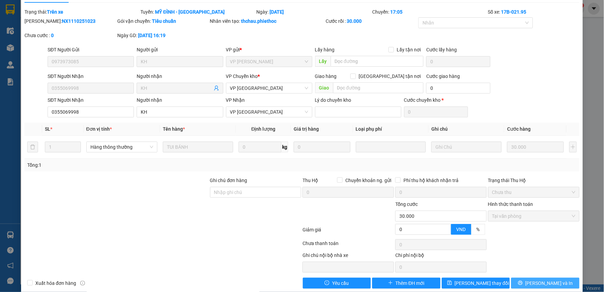
scroll to position [26, 0]
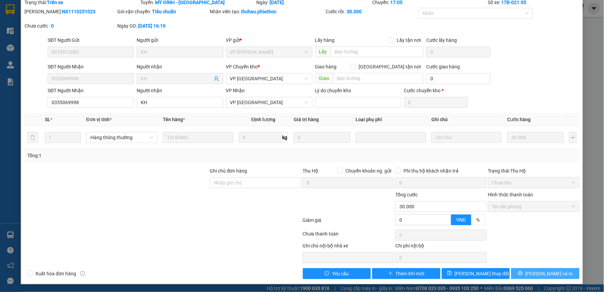
click at [546, 277] on button "[PERSON_NAME] và In" at bounding box center [545, 273] width 68 height 11
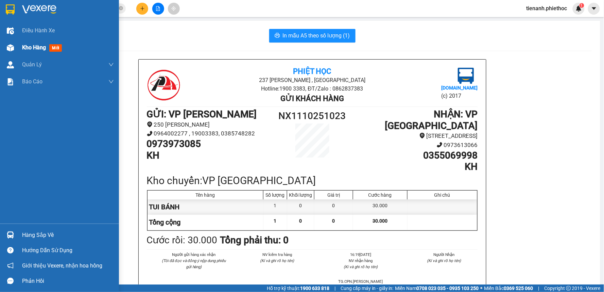
click at [22, 49] on span "Kho hàng" at bounding box center [34, 47] width 24 height 6
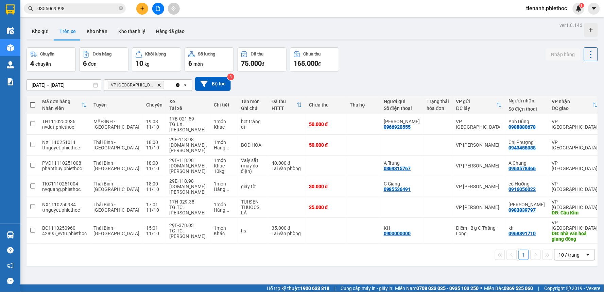
click at [416, 66] on div "Chuyến 4 chuyến Đơn hàng 6 đơn Khối lượng 10 kg Số lượng 6 món Đã thu 75.000 đ …" at bounding box center [312, 59] width 571 height 24
click at [571, 123] on button at bounding box center [576, 124] width 10 height 12
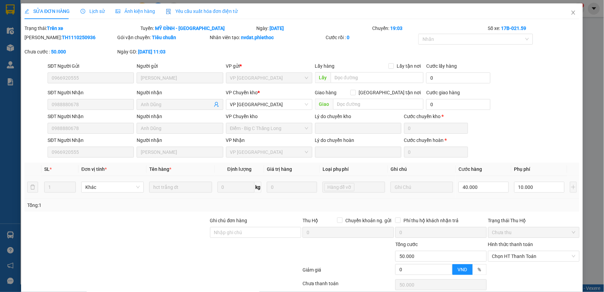
type input "0966920555"
type input "[PERSON_NAME]"
type input "0988880678"
type input "Anh Dũng"
type input "0"
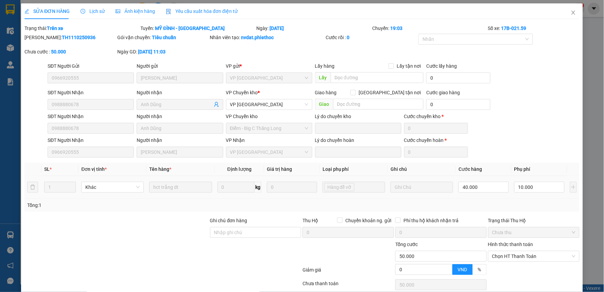
type input "50.000"
click at [97, 17] on div "Lịch sử" at bounding box center [93, 11] width 24 height 16
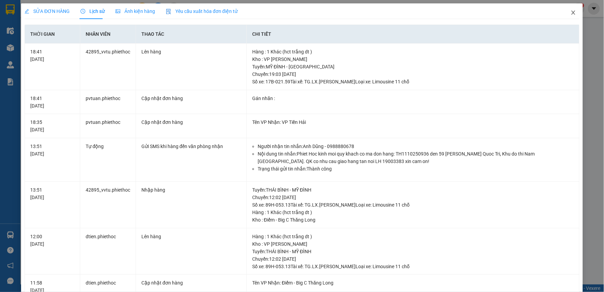
click at [571, 14] on icon "close" at bounding box center [573, 12] width 5 height 5
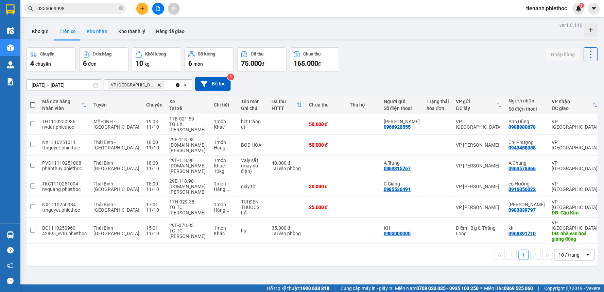
click at [103, 31] on button "Kho nhận" at bounding box center [97, 31] width 32 height 16
type input "[DATE] – [DATE]"
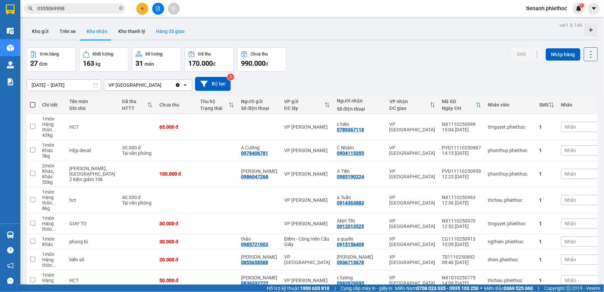
click at [172, 36] on button "Hàng đã giao" at bounding box center [170, 31] width 39 height 16
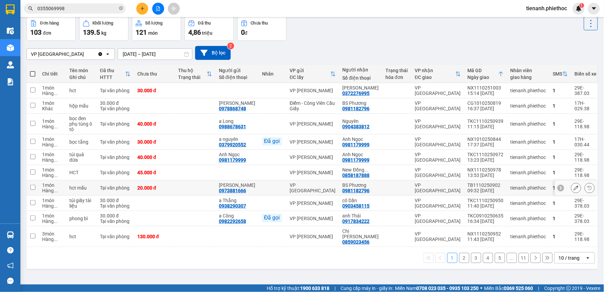
scroll to position [31, 0]
click at [578, 252] on div "10 / trang" at bounding box center [570, 257] width 31 height 11
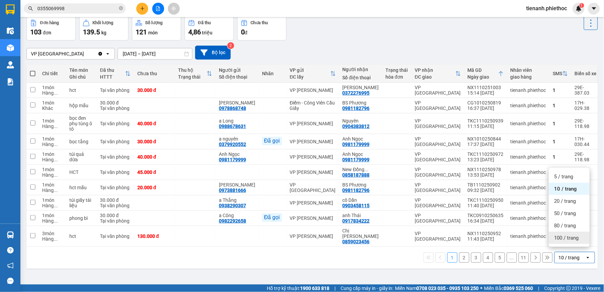
click at [572, 242] on div "100 / trang" at bounding box center [569, 238] width 41 height 12
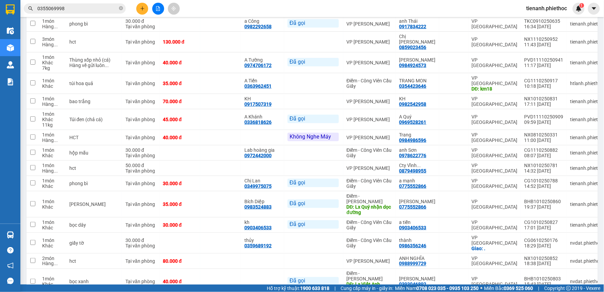
scroll to position [0, 0]
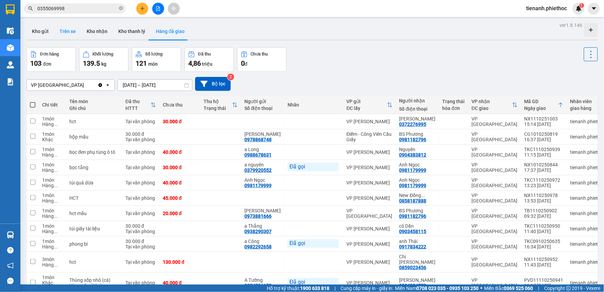
click at [76, 30] on button "Trên xe" at bounding box center [67, 31] width 27 height 16
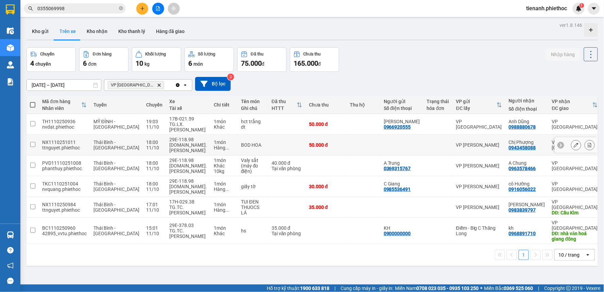
click at [246, 147] on td "BOD HOA" at bounding box center [253, 145] width 31 height 21
checkbox input "true"
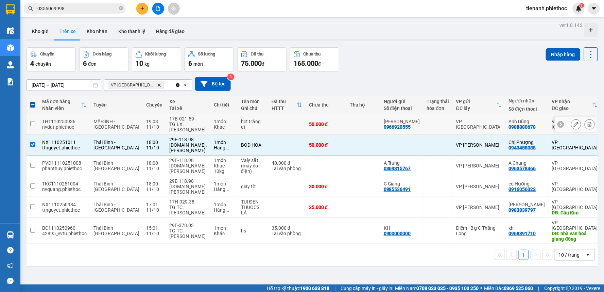
click at [246, 124] on td "hct trắng dt" at bounding box center [253, 124] width 31 height 21
checkbox input "true"
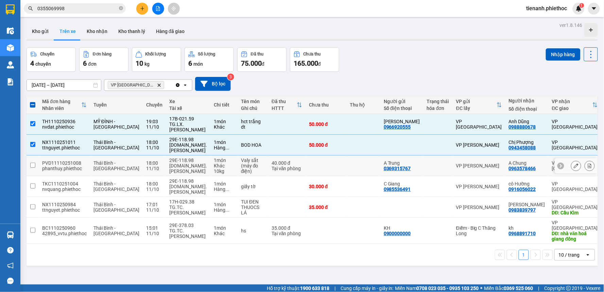
click at [247, 169] on td "Valy sắt (máy đo điện)" at bounding box center [253, 165] width 31 height 21
checkbox input "true"
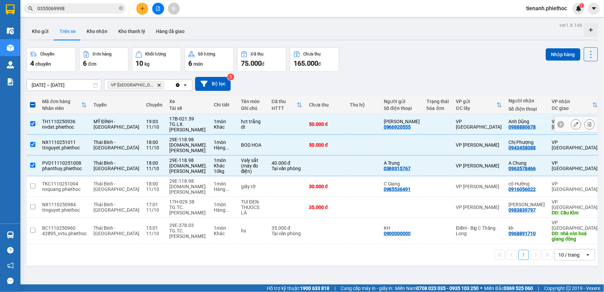
click at [306, 119] on td "50.000 đ" at bounding box center [326, 124] width 41 height 21
checkbox input "false"
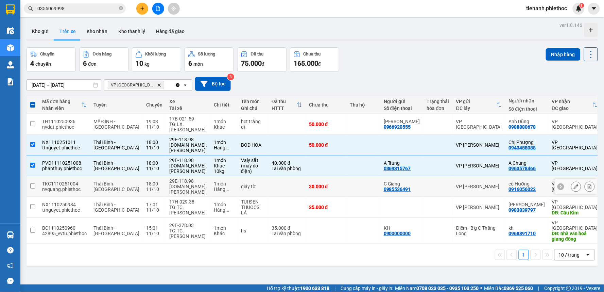
click at [309, 187] on div "30.000 đ" at bounding box center [326, 186] width 34 height 5
checkbox input "true"
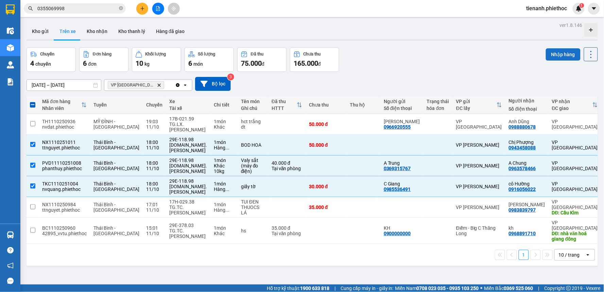
click at [553, 54] on button "Nhập hàng" at bounding box center [563, 54] width 35 height 12
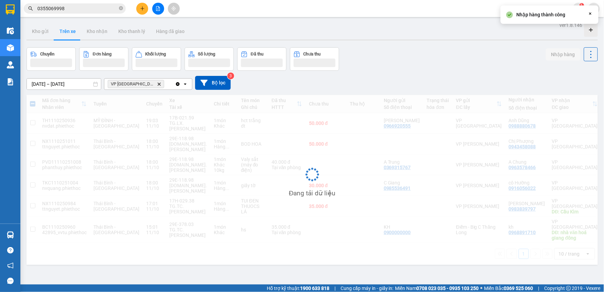
checkbox input "false"
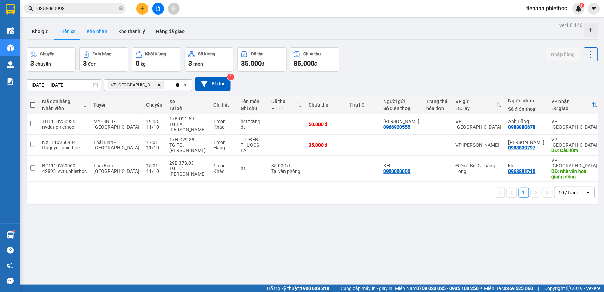
click at [96, 31] on button "Kho nhận" at bounding box center [97, 31] width 32 height 16
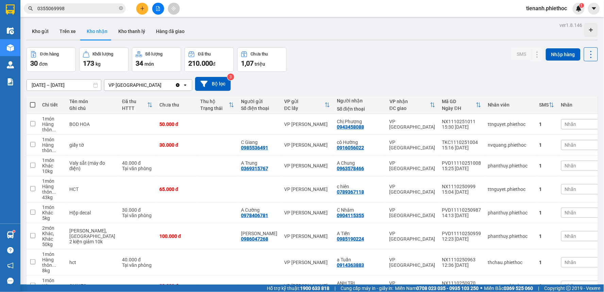
click at [66, 84] on input "[DATE] – [DATE]" at bounding box center [64, 85] width 74 height 11
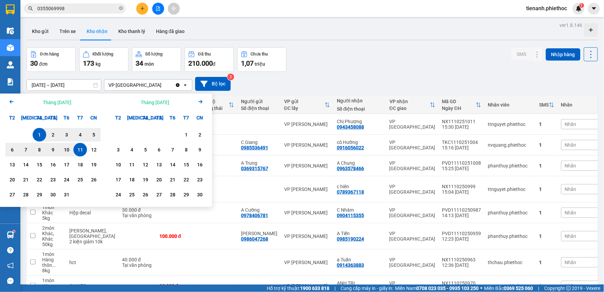
click at [81, 151] on div "11" at bounding box center [80, 149] width 10 height 8
type input "[DATE] – [DATE]"
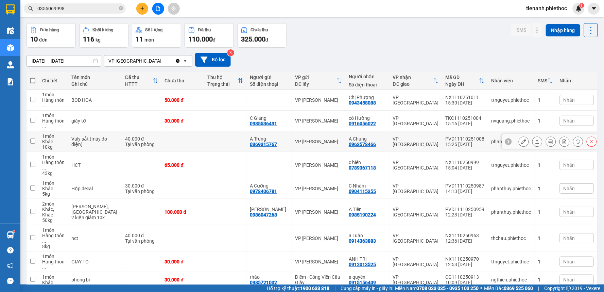
scroll to position [43, 0]
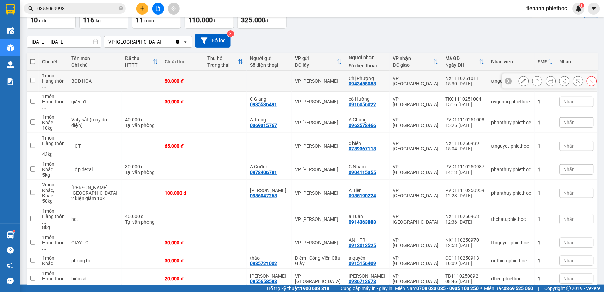
click at [568, 81] on div at bounding box center [558, 81] width 78 height 10
click at [567, 80] on span "Nhãn" at bounding box center [570, 80] width 12 height 5
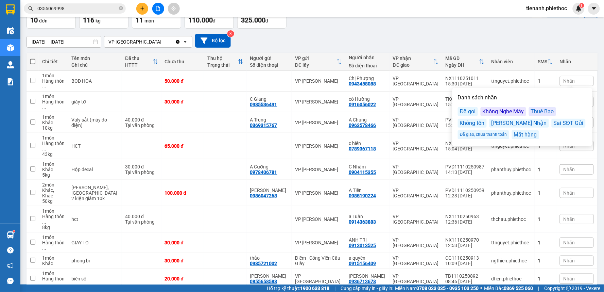
click at [474, 114] on div "Đã gọi" at bounding box center [468, 111] width 20 height 9
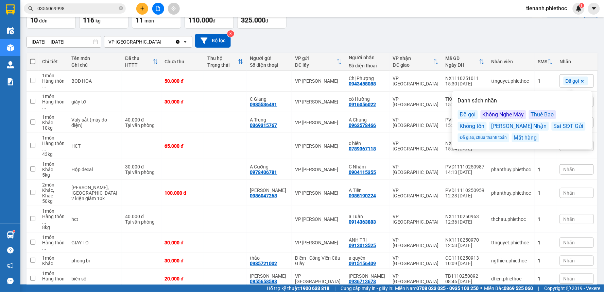
click at [488, 47] on div "[DATE] – [DATE] Press the down arrow key to interact with the calendar and sele…" at bounding box center [312, 41] width 571 height 14
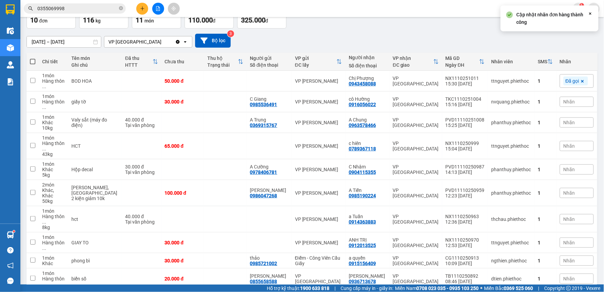
click at [389, 36] on div "[DATE] – [DATE] Press the down arrow key to interact with the calendar and sele…" at bounding box center [312, 41] width 571 height 14
click at [577, 97] on div "Nhãn" at bounding box center [577, 102] width 34 height 10
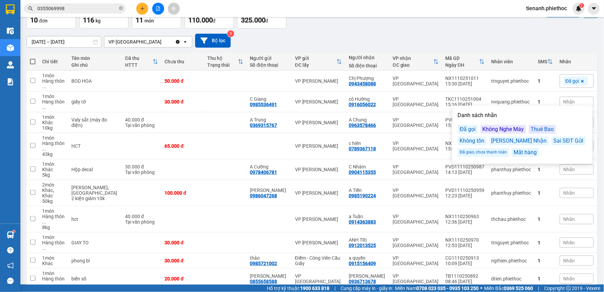
click at [470, 131] on div "Đã gọi" at bounding box center [468, 129] width 20 height 9
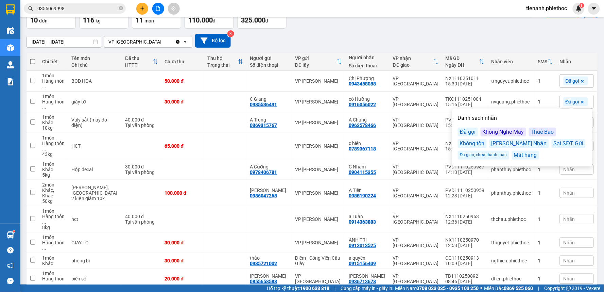
click at [492, 39] on div "[DATE] – [DATE] Press the down arrow key to interact with the calendar and sele…" at bounding box center [312, 41] width 571 height 14
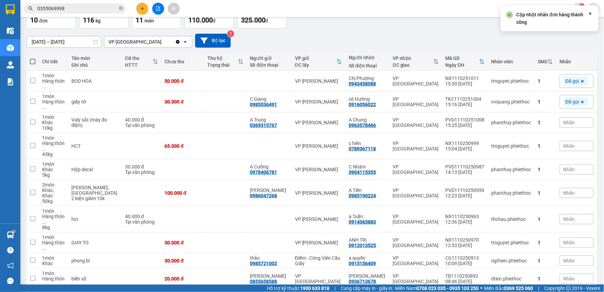
click at [421, 29] on div "[DATE] – [DATE] Press the down arrow key to interact with the calendar and sele…" at bounding box center [312, 41] width 571 height 24
click at [568, 120] on span "Nhãn" at bounding box center [570, 122] width 12 height 5
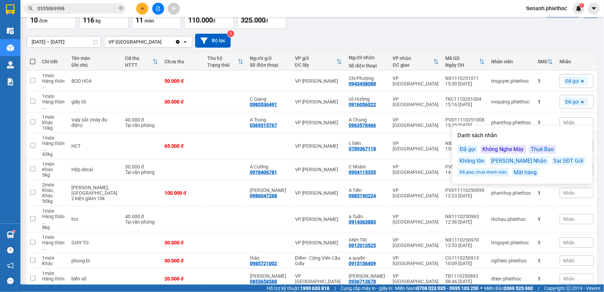
click at [468, 147] on div "Đã gọi" at bounding box center [468, 149] width 20 height 9
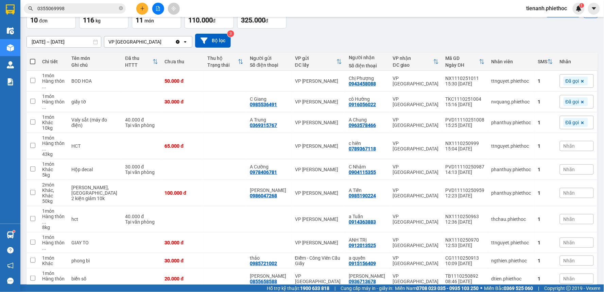
click at [480, 41] on div "[DATE] – [DATE] Press the down arrow key to interact with the calendar and sele…" at bounding box center [312, 41] width 571 height 14
click at [120, 8] on icon "close-circle" at bounding box center [121, 8] width 4 height 4
click at [99, 7] on input "text" at bounding box center [77, 8] width 80 height 7
click at [87, 7] on input "text" at bounding box center [77, 8] width 80 height 7
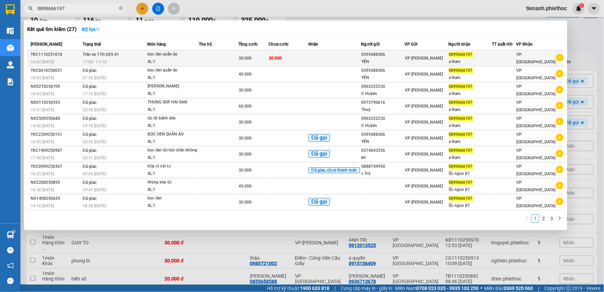
type input "0899666197"
click at [195, 59] on div "SL: 1" at bounding box center [173, 61] width 51 height 7
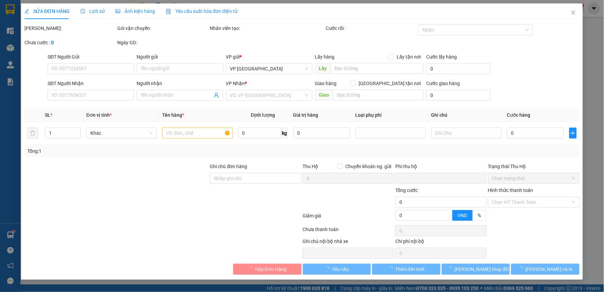
type input "0395488506"
type input "YẾN"
type input "0899666197"
type input "a Nam"
type input "0"
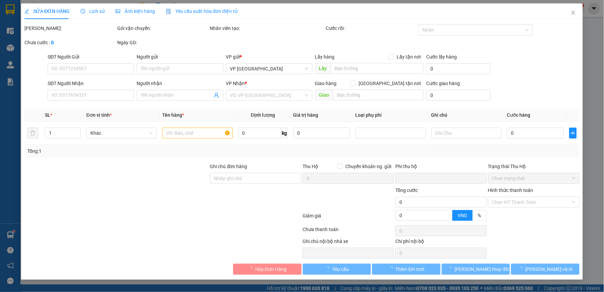
type input "30.000"
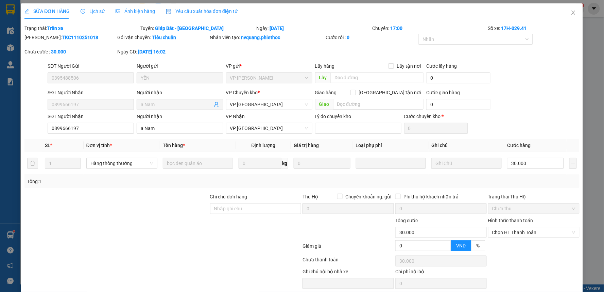
click at [89, 9] on span "Lịch sử" at bounding box center [93, 10] width 24 height 5
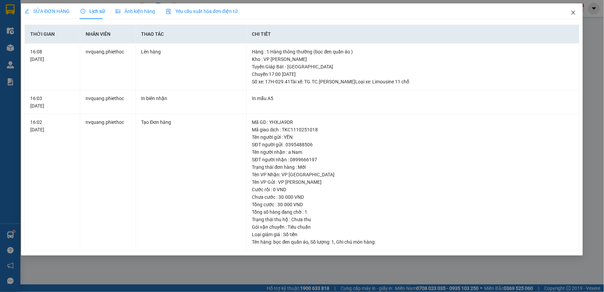
click at [570, 11] on span "Close" at bounding box center [573, 12] width 19 height 19
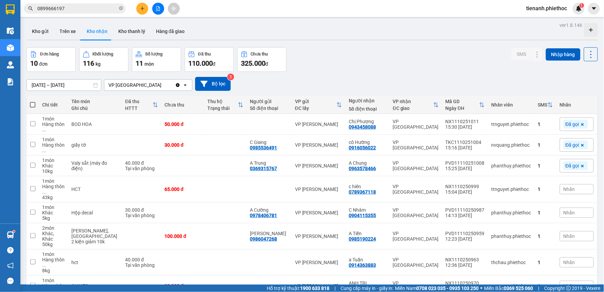
click at [376, 52] on div "Đơn hàng 10 đơn Khối lượng 116 kg Số lượng 11 món Đã thu 110.000 đ Chưa thu 325…" at bounding box center [312, 59] width 571 height 24
click at [565, 186] on span "Nhãn" at bounding box center [570, 188] width 12 height 5
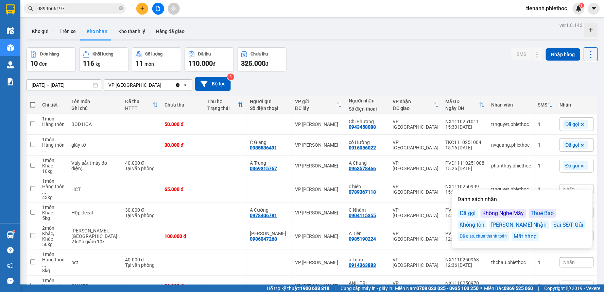
click at [463, 215] on div "Đã gọi" at bounding box center [468, 213] width 20 height 9
click at [488, 39] on div at bounding box center [312, 39] width 571 height 1
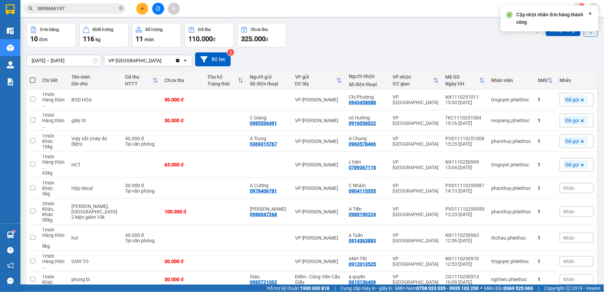
scroll to position [38, 0]
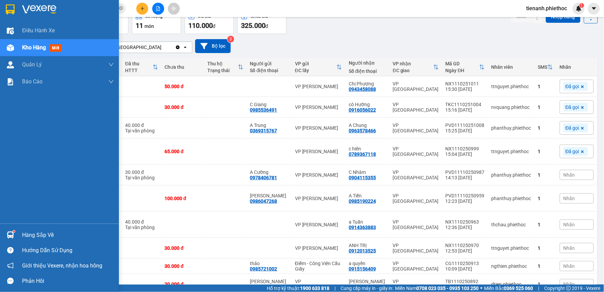
click at [36, 236] on div "Hàng sắp về" at bounding box center [68, 235] width 92 height 10
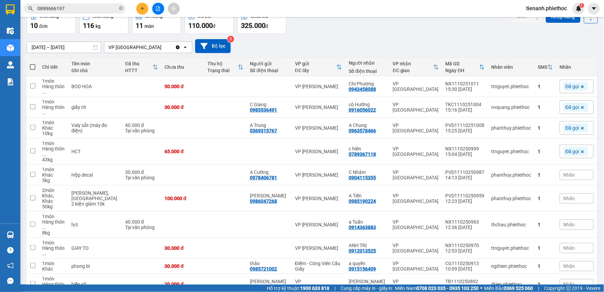
click at [357, 29] on section "Kết quả tìm kiếm ( 27 ) Bộ lọc Mã ĐH Trạng thái Món hàng Thu hộ Tổng cước Chưa …" at bounding box center [302, 146] width 604 height 292
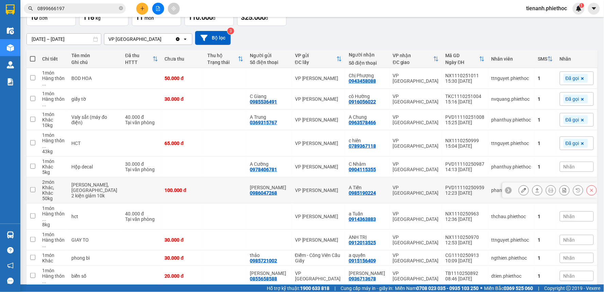
scroll to position [48, 0]
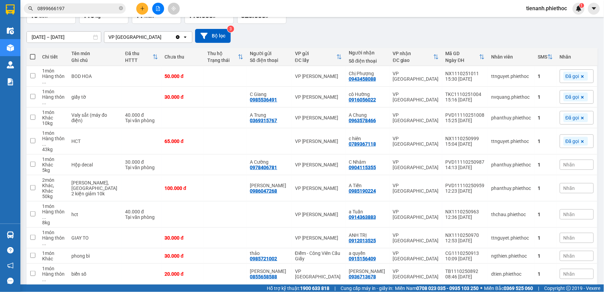
click at [429, 289] on div "1 100 / trang open" at bounding box center [312, 295] width 566 height 12
click at [575, 159] on div "Nhãn" at bounding box center [577, 164] width 34 height 10
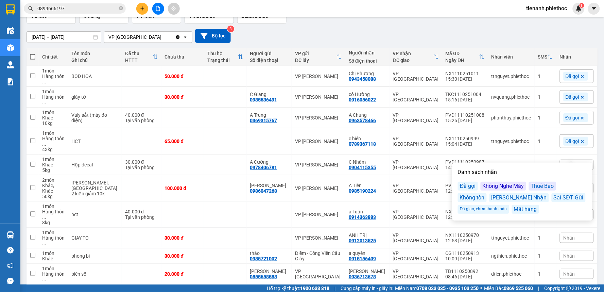
click at [469, 185] on div "Đã gọi" at bounding box center [468, 186] width 20 height 9
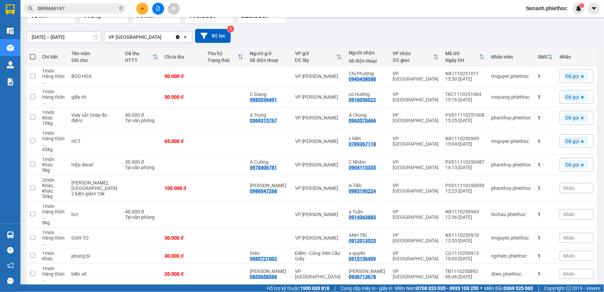
click at [478, 32] on div "[DATE] – [DATE] Press the down arrow key to interact with the calendar and sele…" at bounding box center [312, 36] width 571 height 14
click at [575, 183] on div "Nhãn" at bounding box center [577, 188] width 34 height 10
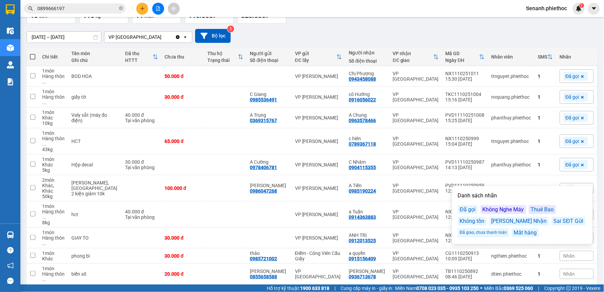
click at [467, 209] on div "Đã gọi" at bounding box center [468, 209] width 20 height 9
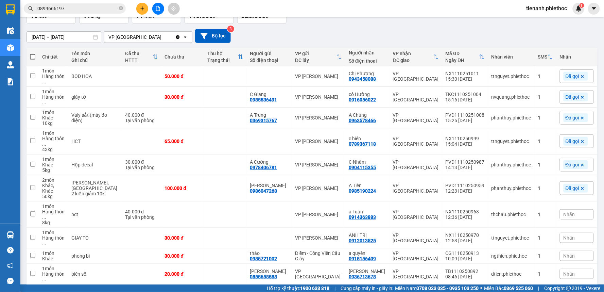
click at [465, 289] on div "1 100 / trang open" at bounding box center [312, 295] width 566 height 12
click at [569, 211] on span "Nhãn" at bounding box center [570, 213] width 12 height 5
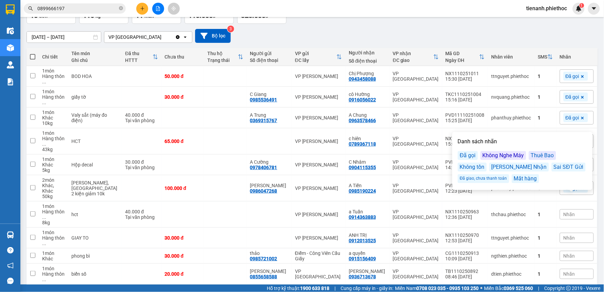
click at [472, 155] on div "Đã gọi" at bounding box center [468, 155] width 20 height 9
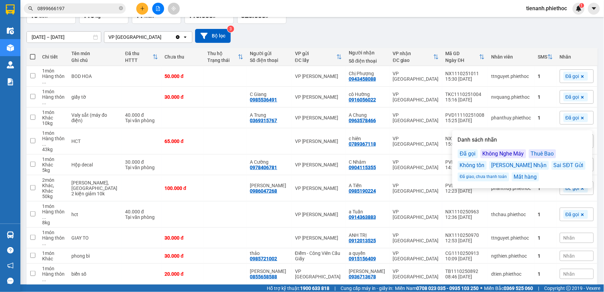
click at [501, 21] on div "Đơn hàng 10 đơn Khối lượng 116 kg Số lượng 11 món Đã thu 110.000 đ Chưa thu 325…" at bounding box center [312, 11] width 571 height 24
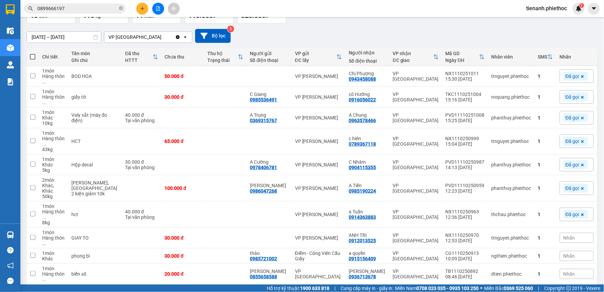
click at [560, 233] on div "Nhãn" at bounding box center [577, 238] width 34 height 10
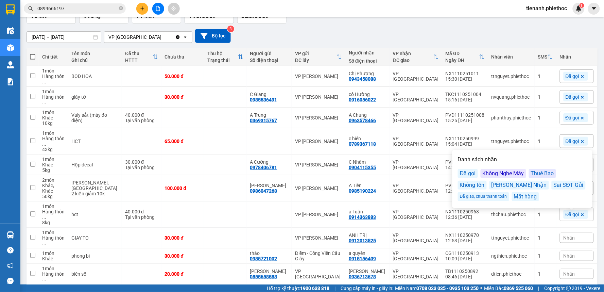
click at [467, 170] on div "Đã gọi" at bounding box center [468, 173] width 20 height 9
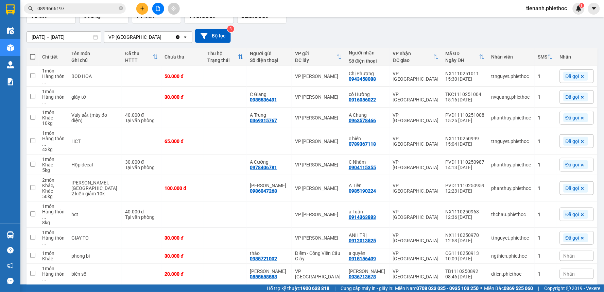
click at [459, 36] on div "[DATE] – [DATE] Press the down arrow key to interact with the calendar and sele…" at bounding box center [312, 36] width 571 height 14
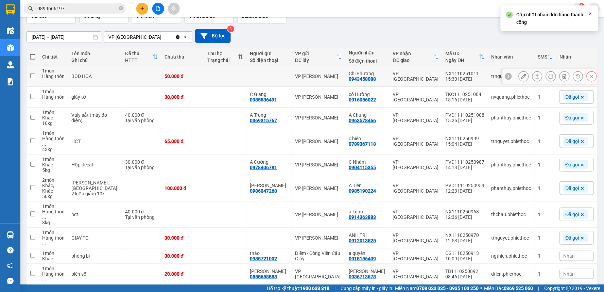
scroll to position [50, 0]
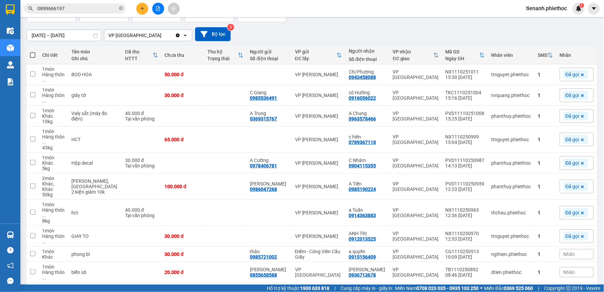
click at [568, 251] on span "Nhãn" at bounding box center [570, 253] width 12 height 5
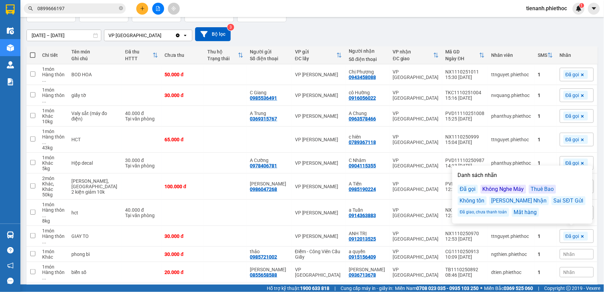
click at [474, 191] on div "Đã gọi" at bounding box center [468, 189] width 20 height 9
click at [467, 186] on div "Đã gọi" at bounding box center [468, 188] width 20 height 9
click at [404, 32] on div "[DATE] – [DATE] Press the down arrow key to interact with the calendar and sele…" at bounding box center [312, 34] width 571 height 14
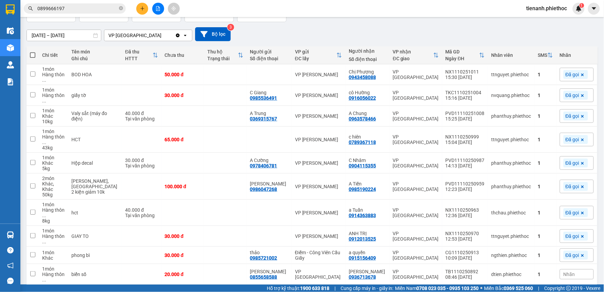
click at [430, 36] on div "[DATE] – [DATE] Press the down arrow key to interact with the calendar and sele…" at bounding box center [312, 34] width 571 height 14
click at [564, 269] on div "Nhãn" at bounding box center [577, 274] width 34 height 10
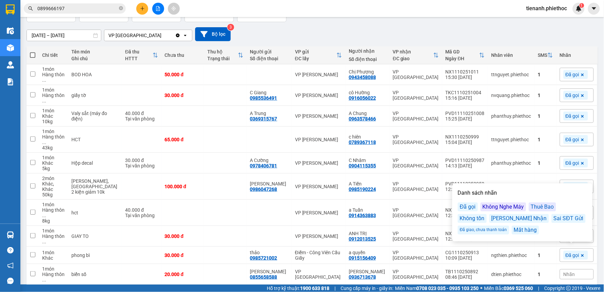
click at [469, 208] on div "Đã gọi" at bounding box center [468, 206] width 20 height 9
click at [440, 37] on div "[DATE] – [DATE] Press the down arrow key to interact with the calendar and sele…" at bounding box center [312, 34] width 571 height 14
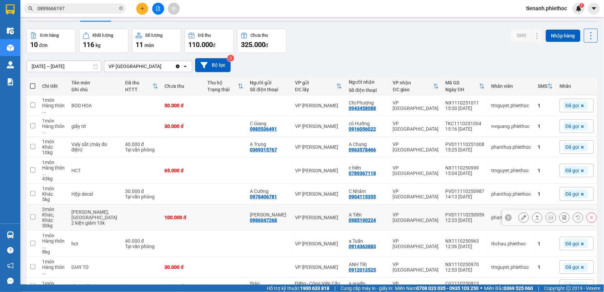
scroll to position [0, 0]
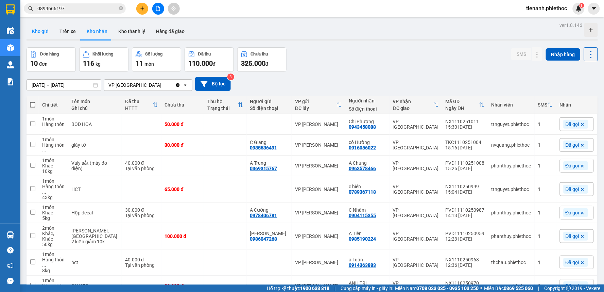
click at [53, 31] on button "Kho gửi" at bounding box center [41, 31] width 28 height 16
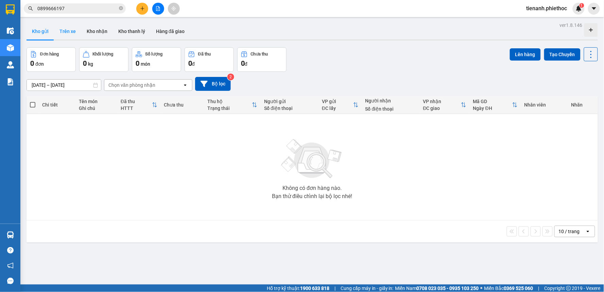
click at [65, 37] on button "Trên xe" at bounding box center [67, 31] width 27 height 16
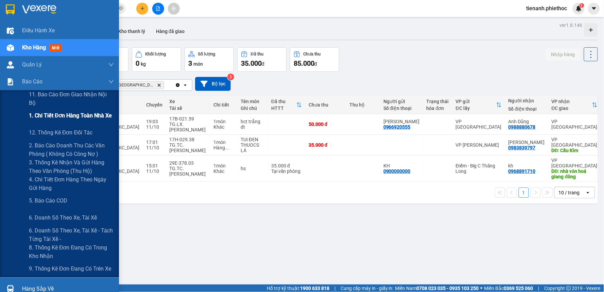
click at [65, 114] on span "1. Chi tiết đơn hàng toàn nhà xe" at bounding box center [70, 115] width 83 height 8
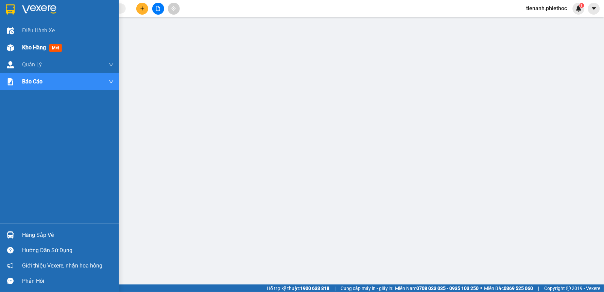
click at [31, 42] on div "Kho hàng mới" at bounding box center [68, 47] width 92 height 17
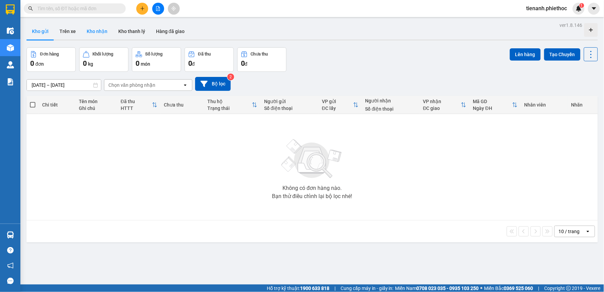
click at [106, 34] on button "Kho nhận" at bounding box center [97, 31] width 32 height 16
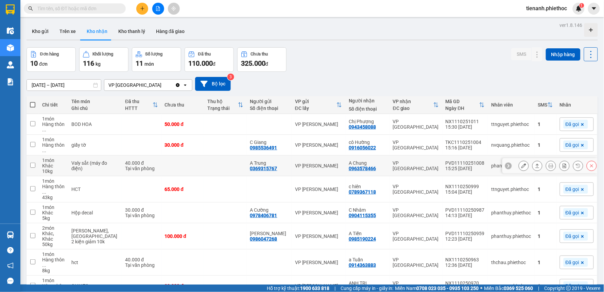
click at [533, 160] on button at bounding box center [538, 166] width 10 height 12
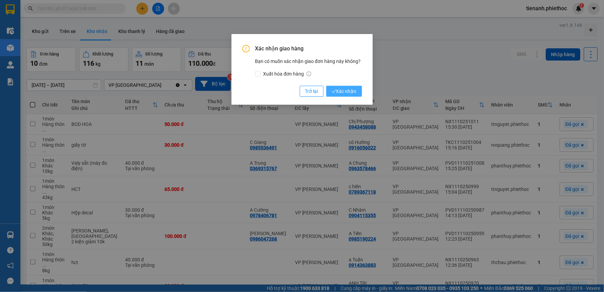
click at [344, 93] on span "Xác nhận" at bounding box center [344, 90] width 25 height 7
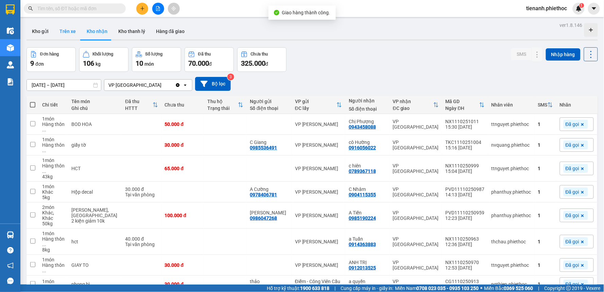
click at [70, 35] on button "Trên xe" at bounding box center [67, 31] width 27 height 16
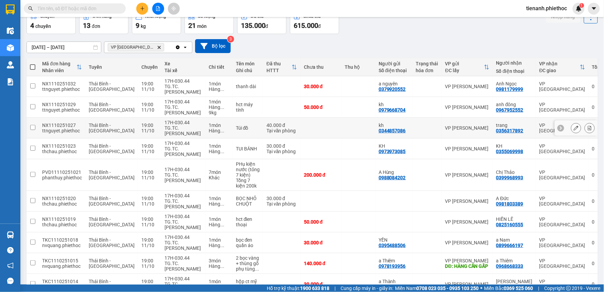
scroll to position [76, 0]
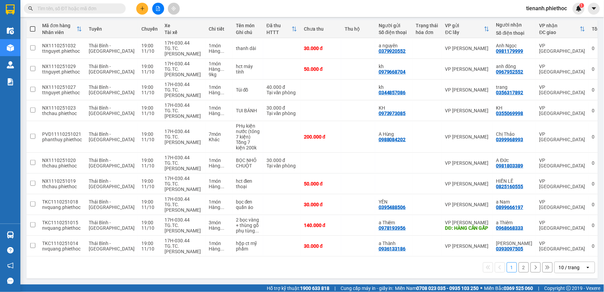
click at [569, 268] on div "10 / trang" at bounding box center [569, 267] width 21 height 7
click at [566, 251] on span "100 / trang" at bounding box center [566, 253] width 24 height 7
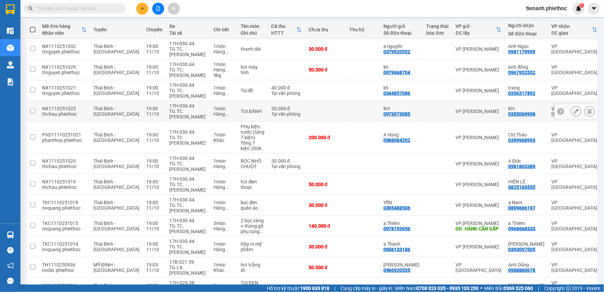
scroll to position [75, 0]
click at [146, 8] on button at bounding box center [142, 9] width 12 height 12
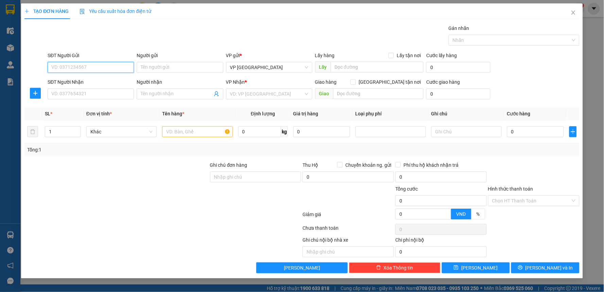
click at [78, 67] on input "SĐT Người Gửi" at bounding box center [91, 67] width 86 height 11
type input "0339541822"
click at [88, 82] on div "0339541822 - [PERSON_NAME]" at bounding box center [91, 80] width 78 height 7
type input "[PERSON_NAME]"
type input "0339541822"
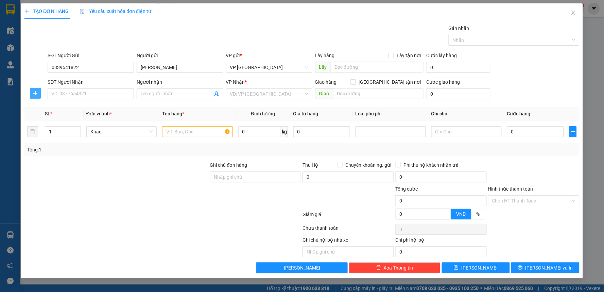
click at [35, 96] on button "button" at bounding box center [35, 93] width 11 height 11
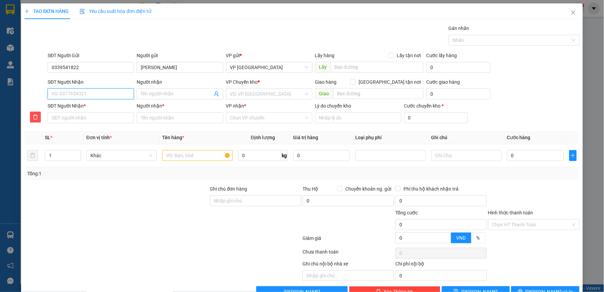
click at [96, 94] on input "SĐT Người Nhận" at bounding box center [91, 93] width 86 height 11
click at [88, 107] on div "0869897222 - Chị Dệt" at bounding box center [90, 107] width 78 height 7
type input "0869897222"
type input "Chị Dệt"
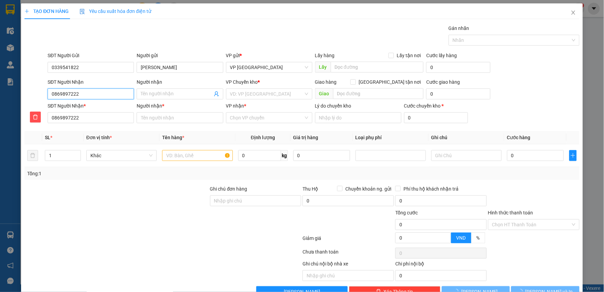
type input "Chị Dệt"
click at [252, 96] on span "VP [PERSON_NAME]" at bounding box center [269, 94] width 78 height 10
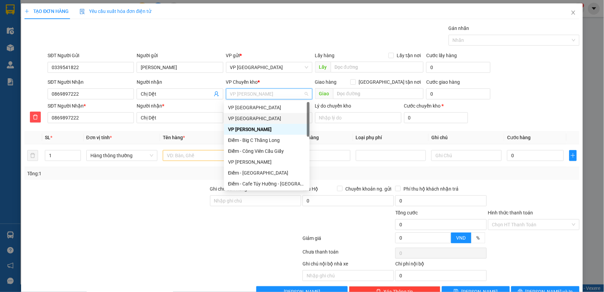
click at [255, 118] on div "VP [GEOGRAPHIC_DATA]" at bounding box center [267, 118] width 78 height 7
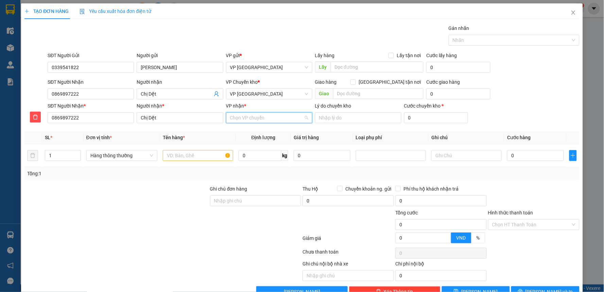
click at [253, 120] on input "VP nhận *" at bounding box center [266, 118] width 73 height 10
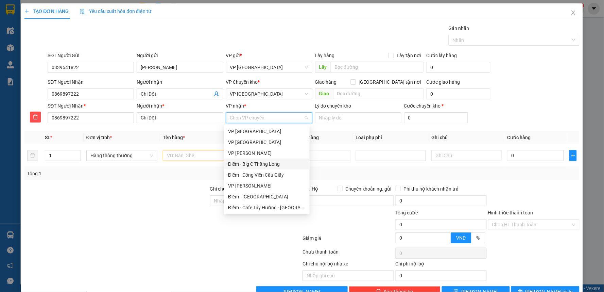
click at [245, 164] on div "Điểm - Big C Thăng Long" at bounding box center [267, 163] width 78 height 7
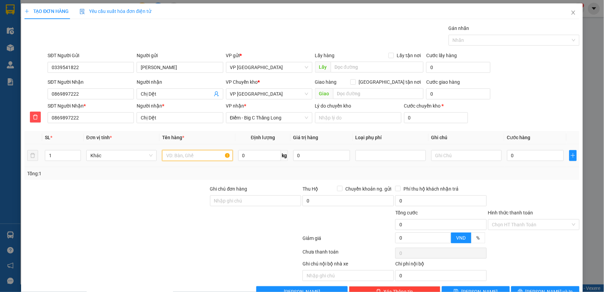
click at [191, 155] on input "text" at bounding box center [197, 155] width 70 height 11
type input "mẫu xét nghiệm"
click at [513, 155] on input "0" at bounding box center [535, 155] width 57 height 11
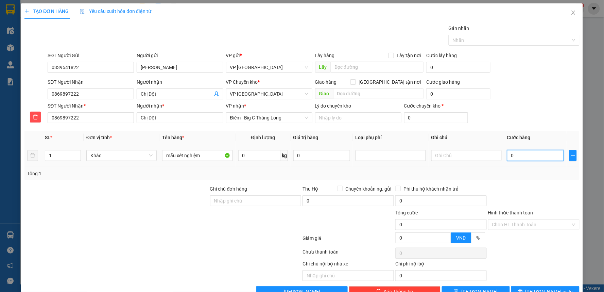
type input "3"
type input "30"
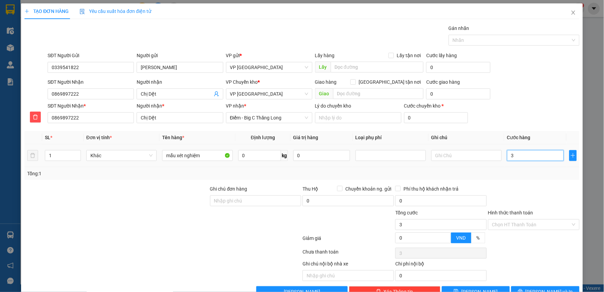
type input "30"
type input "30.000"
click at [563, 100] on div "SĐT Người Nhận 0869897222 Người nhận Chị Dệt VP Chuyển kho * VP Thái Bình Giao …" at bounding box center [313, 90] width 534 height 24
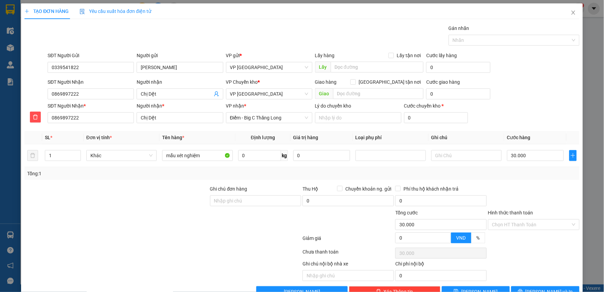
scroll to position [18, 0]
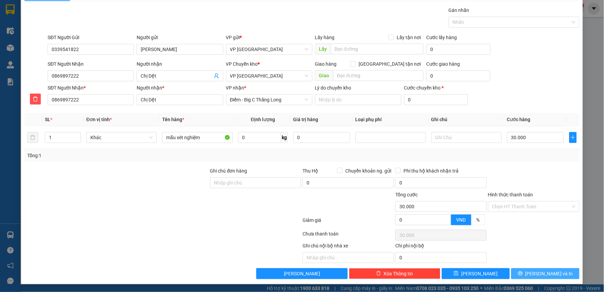
click at [554, 270] on button "[PERSON_NAME] và In" at bounding box center [545, 273] width 68 height 11
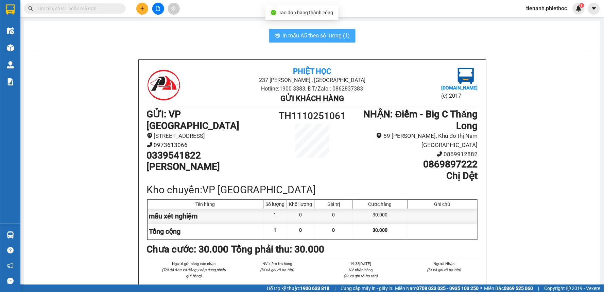
click at [304, 32] on span "In mẫu A5 theo số lượng (1)" at bounding box center [316, 35] width 67 height 8
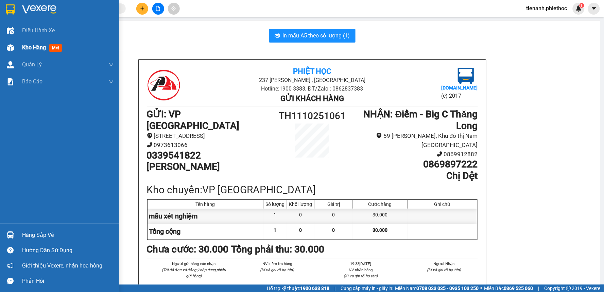
click at [33, 49] on span "Kho hàng" at bounding box center [34, 47] width 24 height 6
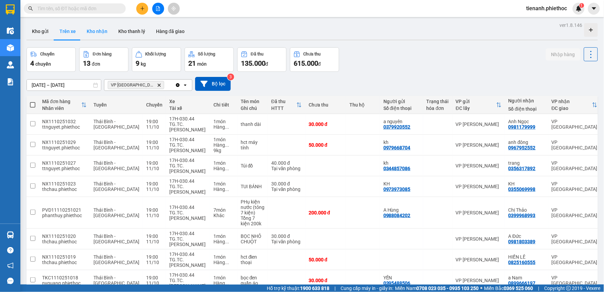
click at [105, 30] on button "Kho nhận" at bounding box center [97, 31] width 32 height 16
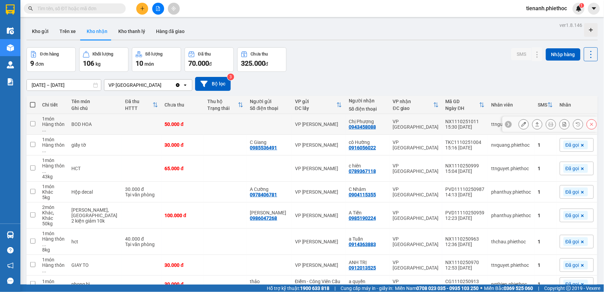
click at [535, 124] on icon at bounding box center [537, 124] width 5 height 5
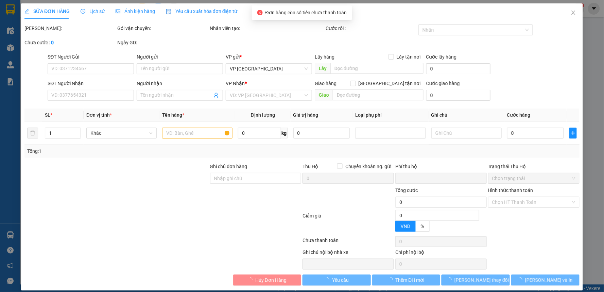
type input "0943458088"
type input "Chị Phượng"
type input "0"
type input "50.000"
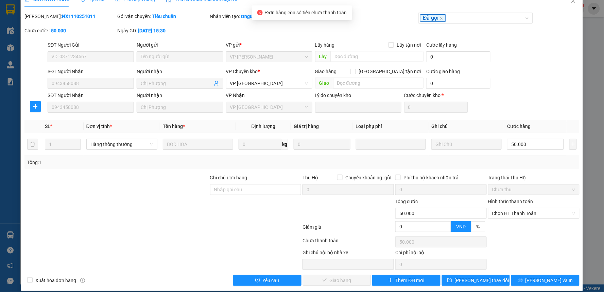
scroll to position [19, 0]
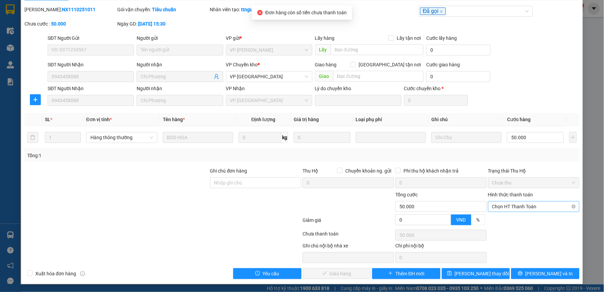
click at [519, 203] on span "Chọn HT Thanh Toán" at bounding box center [533, 206] width 83 height 10
click at [512, 220] on div "Tại văn phòng" at bounding box center [529, 219] width 82 height 7
type input "0"
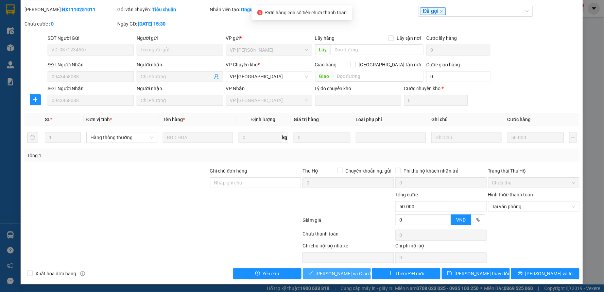
click at [349, 274] on span "[PERSON_NAME] và Giao hàng" at bounding box center [348, 273] width 65 height 7
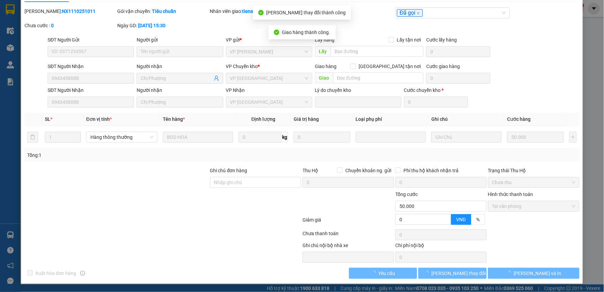
scroll to position [0, 0]
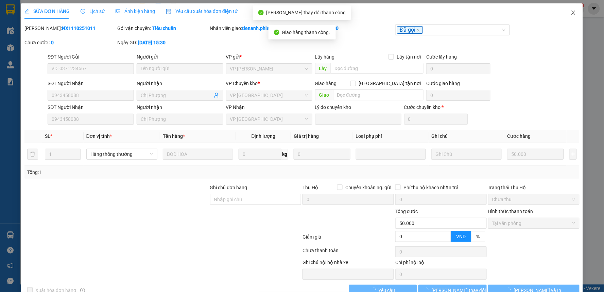
click at [571, 14] on span "Close" at bounding box center [573, 12] width 19 height 19
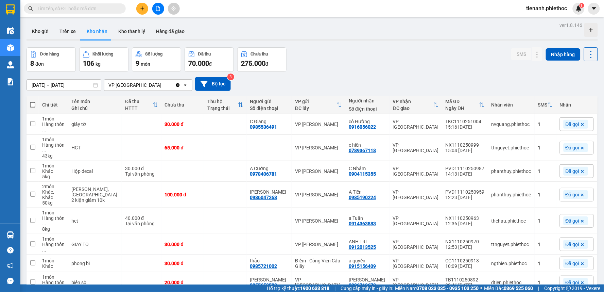
click at [480, 79] on div "[DATE] – [DATE] Press the down arrow key to interact with the calendar and sele…" at bounding box center [312, 84] width 571 height 14
click at [70, 31] on button "Trên xe" at bounding box center [67, 31] width 27 height 16
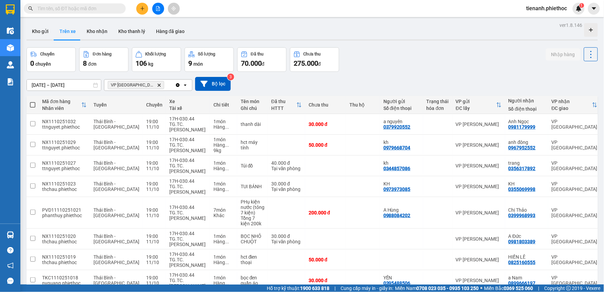
click at [424, 65] on div "Chuyến 0 chuyến Đơn hàng 8 đơn Khối lượng 106 kg Số lượng 9 món Đã thu 70.000 đ…" at bounding box center [312, 59] width 571 height 24
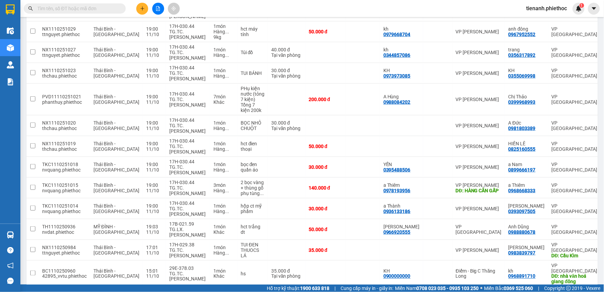
scroll to position [38, 0]
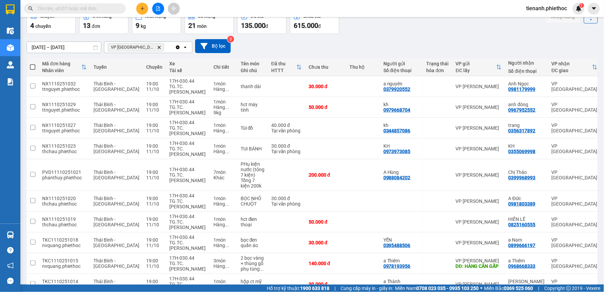
click at [82, 11] on input "text" at bounding box center [77, 8] width 80 height 7
click at [90, 10] on input "text" at bounding box center [77, 8] width 80 height 7
click at [65, 4] on span at bounding box center [75, 8] width 102 height 10
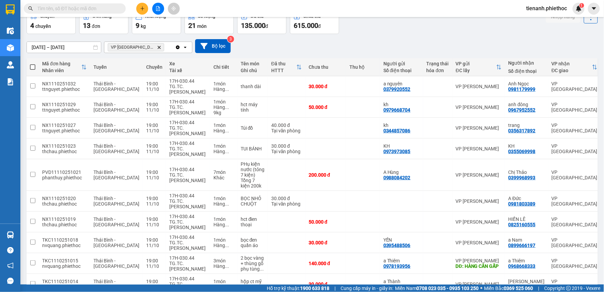
click at [64, 8] on input "text" at bounding box center [77, 8] width 80 height 7
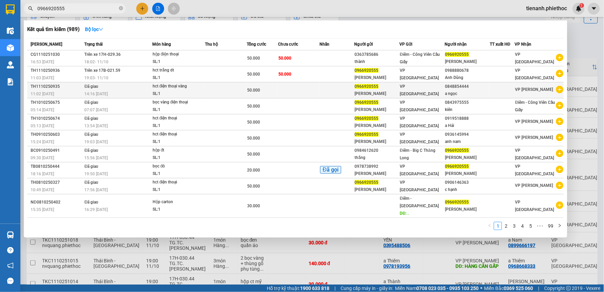
type input "0966920555"
click at [191, 83] on div "hct điện thoại vàng" at bounding box center [178, 86] width 51 height 7
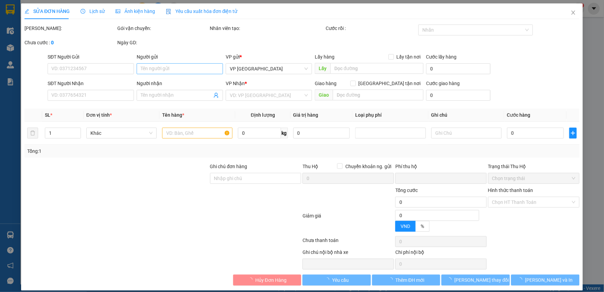
type input "0966920555"
type input "[PERSON_NAME]"
type input "0848854444"
type input "a ngọc"
type input "0"
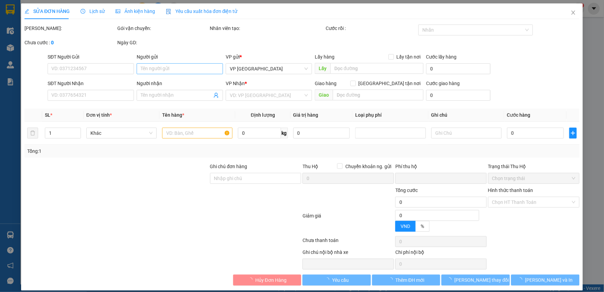
type input "50.000"
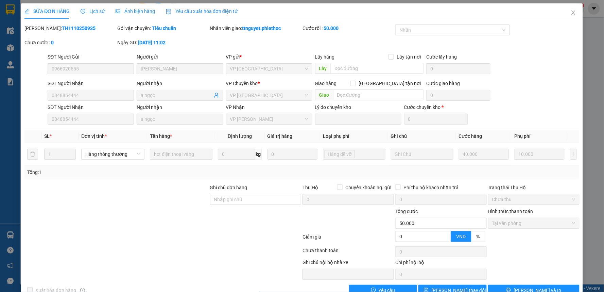
click at [96, 12] on span "Lịch sử" at bounding box center [93, 10] width 24 height 5
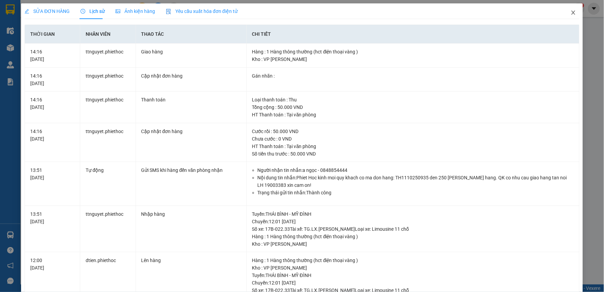
click at [570, 10] on span "Close" at bounding box center [573, 12] width 19 height 19
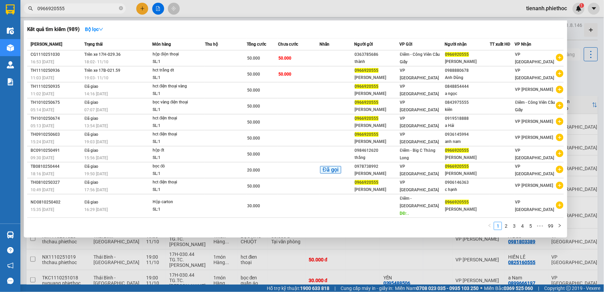
click at [72, 8] on input "0966920555" at bounding box center [77, 8] width 80 height 7
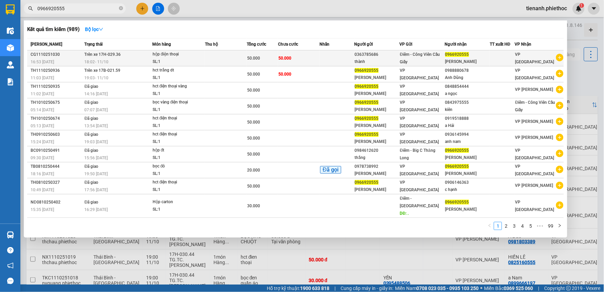
click at [296, 59] on td "50.000" at bounding box center [299, 58] width 42 height 16
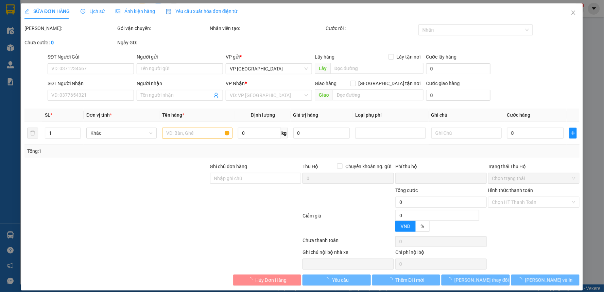
type input "0363785686"
type input "thành"
type input "0966920555"
type input "[PERSON_NAME]"
type input "0"
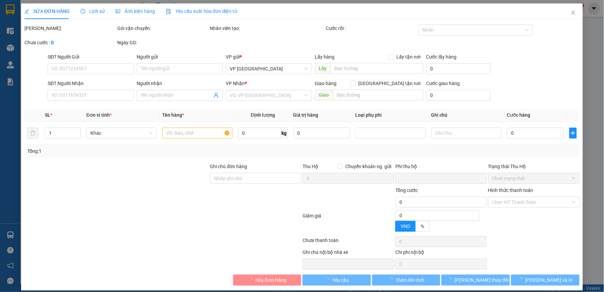
type input "50.000"
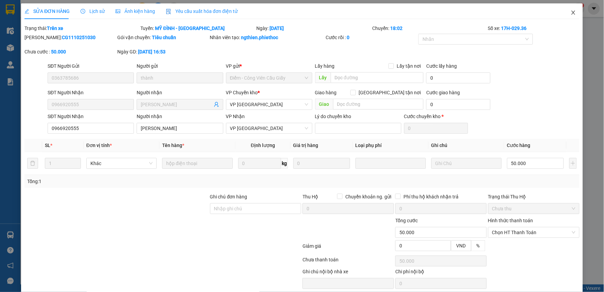
click at [571, 11] on icon "close" at bounding box center [573, 13] width 4 height 4
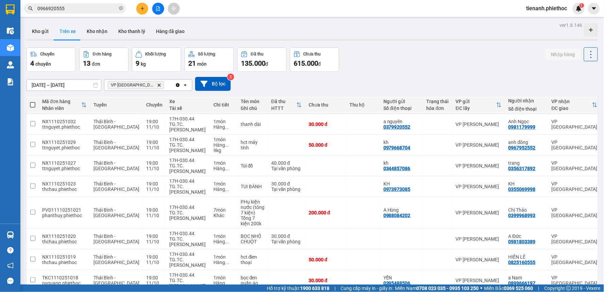
click at [83, 13] on div "Kết quả tìm kiếm ( 989 ) Bộ lọc Mã ĐH Trạng thái Món hàng Thu hộ Tổng cước Chưa…" at bounding box center [66, 9] width 133 height 12
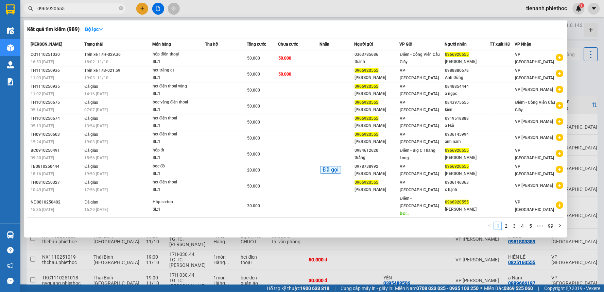
click at [87, 10] on input "0966920555" at bounding box center [77, 8] width 80 height 7
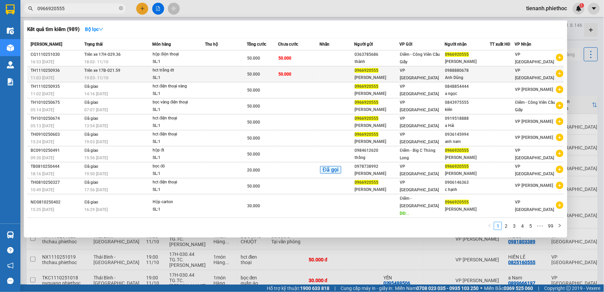
click at [195, 69] on div "hct trắng dt" at bounding box center [178, 70] width 51 height 7
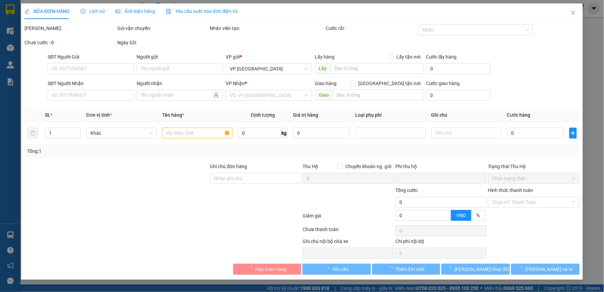
type input "0966920555"
type input "[PERSON_NAME]"
type input "0988880678"
type input "Anh Dũng"
type input "0"
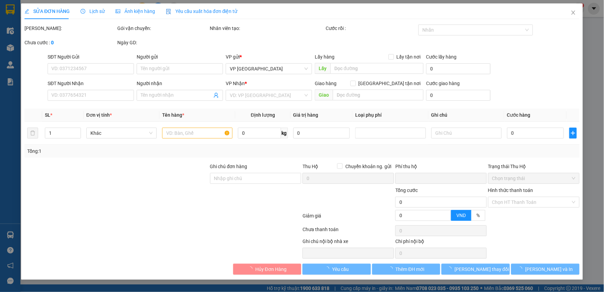
type input "50.000"
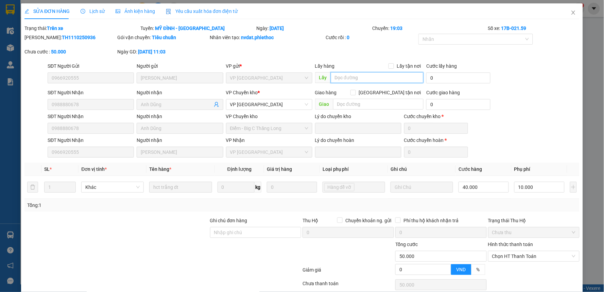
click at [358, 76] on input "text" at bounding box center [377, 77] width 93 height 11
click at [354, 101] on input "text" at bounding box center [378, 104] width 91 height 11
click at [95, 12] on span "Lịch sử" at bounding box center [93, 10] width 24 height 5
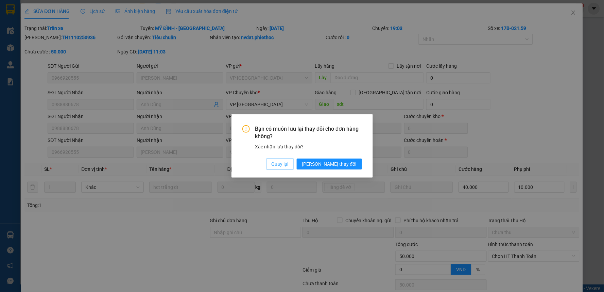
click at [289, 163] on span "Quay lại" at bounding box center [280, 163] width 17 height 7
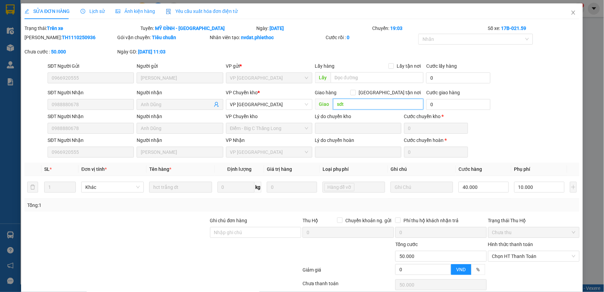
click at [362, 106] on input "sdt" at bounding box center [378, 104] width 91 height 11
click at [394, 106] on input "sdt người nhận" at bounding box center [378, 104] width 91 height 11
type input "sdt người nhận 0946166888"
click at [371, 79] on input "text" at bounding box center [377, 77] width 93 height 11
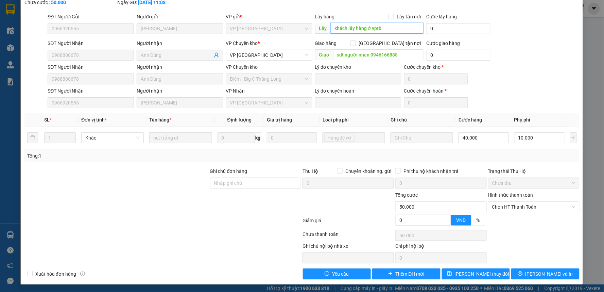
scroll to position [50, 0]
type input "khách lấy hàng ở vptb"
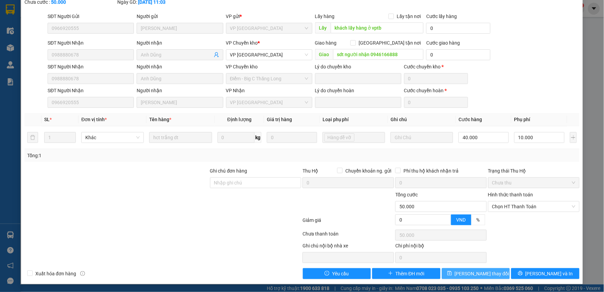
click at [484, 277] on span "[PERSON_NAME] thay đổi" at bounding box center [482, 273] width 54 height 7
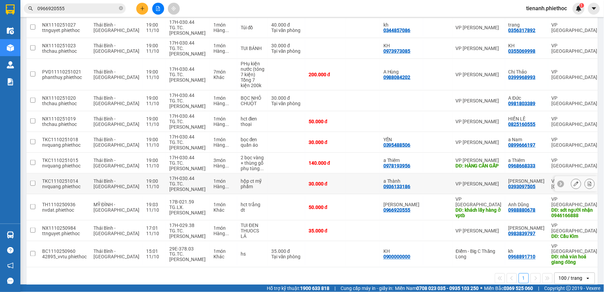
scroll to position [138, 0]
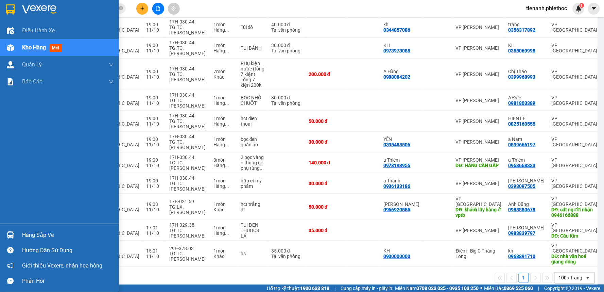
click at [28, 51] on span "Kho hàng" at bounding box center [34, 47] width 24 height 6
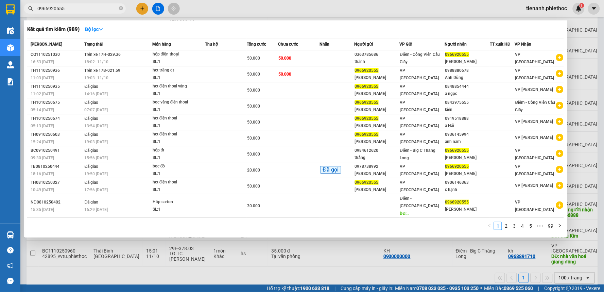
click at [88, 7] on input "0966920555" at bounding box center [77, 8] width 80 height 7
click at [121, 7] on icon "close-circle" at bounding box center [121, 8] width 4 height 4
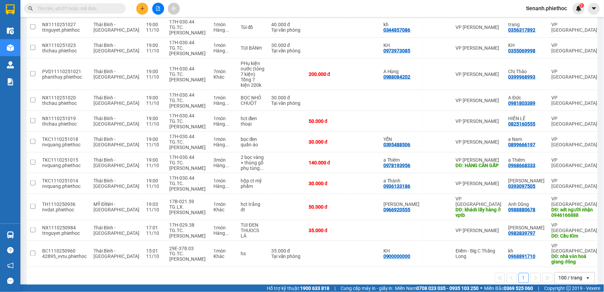
click at [104, 8] on input "text" at bounding box center [77, 8] width 80 height 7
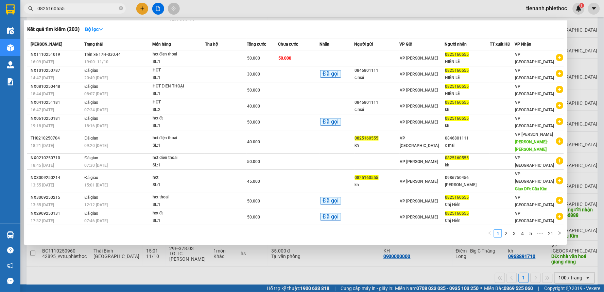
type input "0825160555"
click at [215, 262] on div at bounding box center [302, 146] width 604 height 292
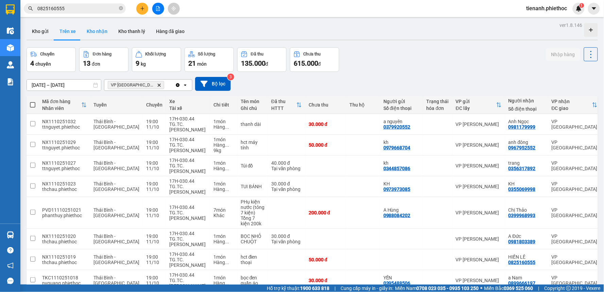
click at [107, 38] on button "Kho nhận" at bounding box center [97, 31] width 32 height 16
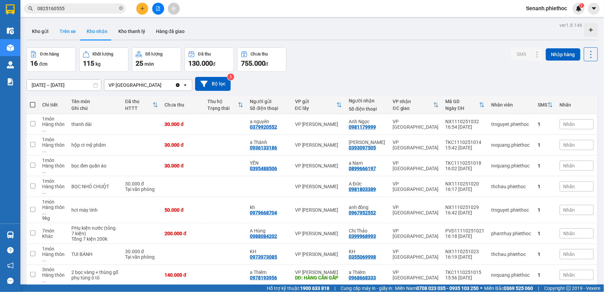
click at [72, 34] on button "Trên xe" at bounding box center [67, 31] width 27 height 16
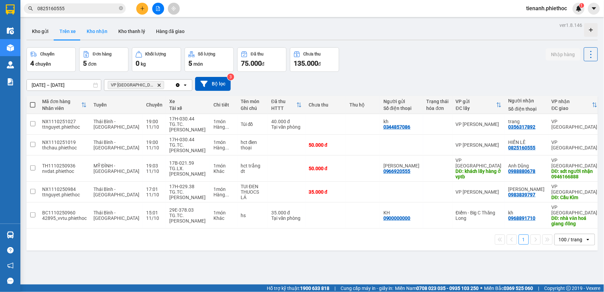
click at [104, 31] on button "Kho nhận" at bounding box center [97, 31] width 32 height 16
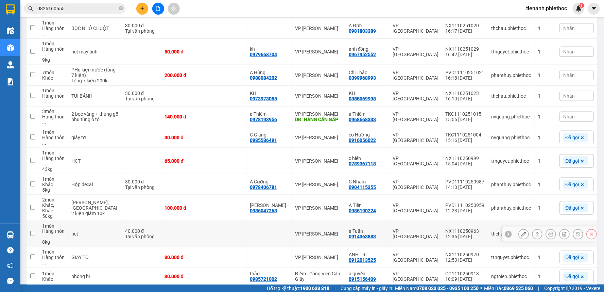
scroll to position [160, 0]
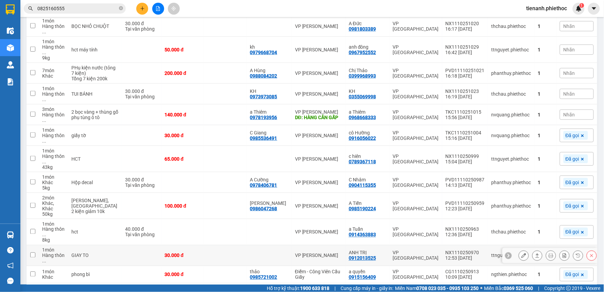
click at [535, 250] on button at bounding box center [538, 256] width 10 height 12
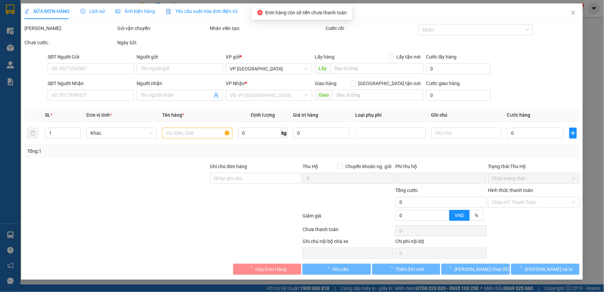
type input "0912013525"
type input "ANH TRỊ"
type input "0"
type input "30.000"
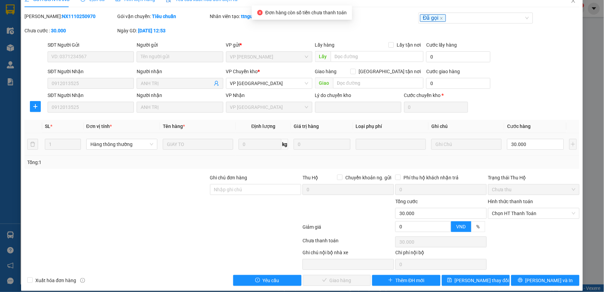
scroll to position [19, 0]
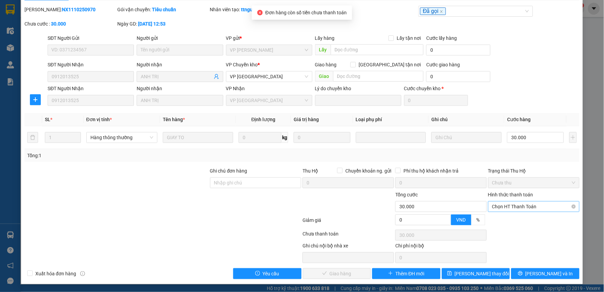
click at [502, 201] on div "Chọn HT Thanh Toán" at bounding box center [533, 206] width 91 height 11
click at [496, 220] on div "Tại văn phòng" at bounding box center [529, 219] width 82 height 7
type input "0"
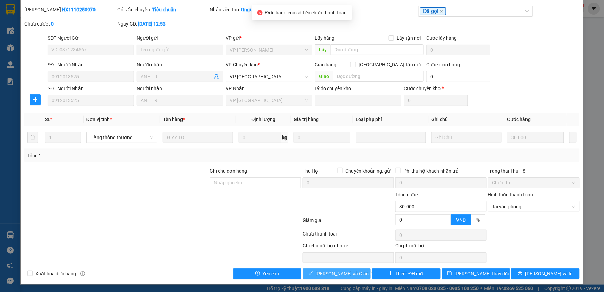
click at [351, 275] on span "[PERSON_NAME] và Giao hàng" at bounding box center [348, 273] width 65 height 7
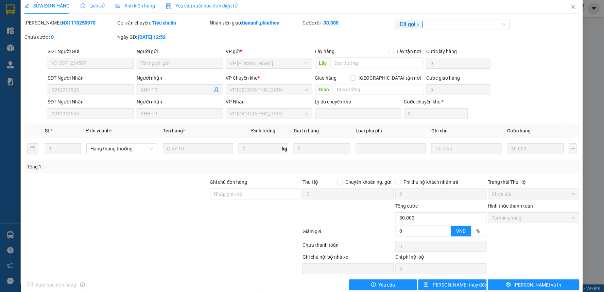
scroll to position [0, 0]
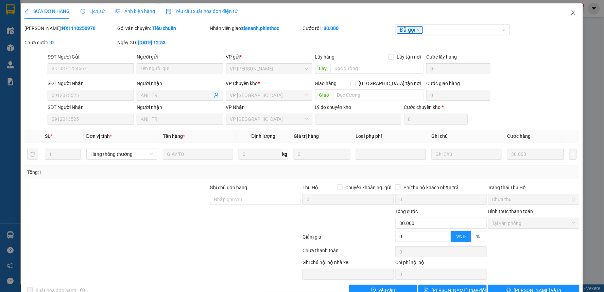
click at [571, 10] on icon "close" at bounding box center [573, 12] width 5 height 5
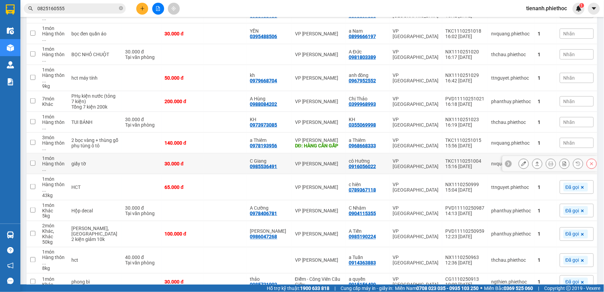
scroll to position [135, 0]
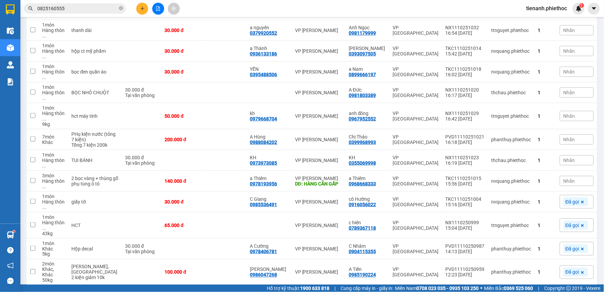
click at [564, 178] on span "Nhãn" at bounding box center [570, 180] width 12 height 5
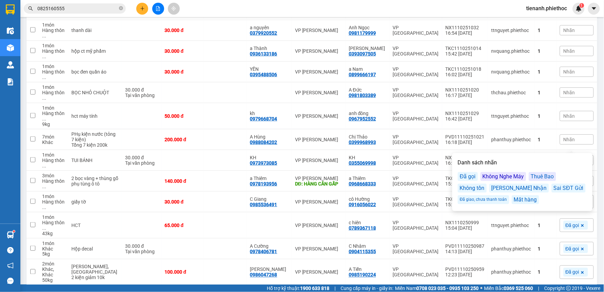
click at [465, 176] on div "Đã gọi" at bounding box center [468, 176] width 20 height 9
click at [323, 12] on div "Kết quả tìm kiếm ( 203 ) Bộ lọc Mã ĐH Trạng thái Món hàng Thu hộ Tổng cước Chưa…" at bounding box center [302, 8] width 604 height 17
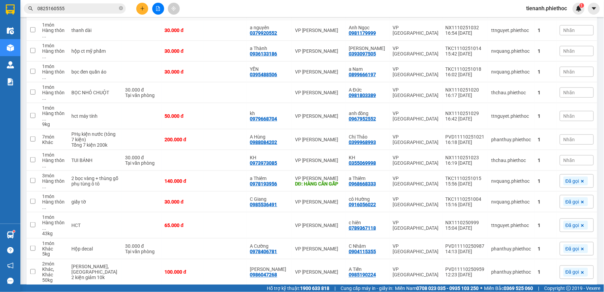
click at [564, 157] on span "Nhãn" at bounding box center [570, 159] width 12 height 5
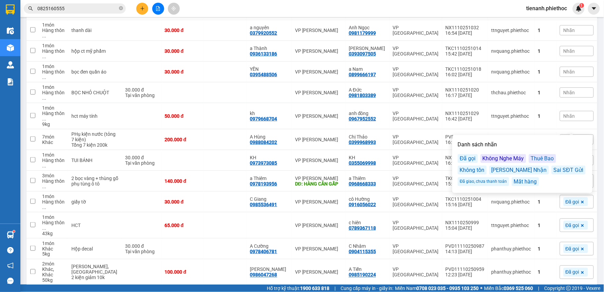
click at [474, 160] on div "Đã gọi" at bounding box center [468, 158] width 20 height 9
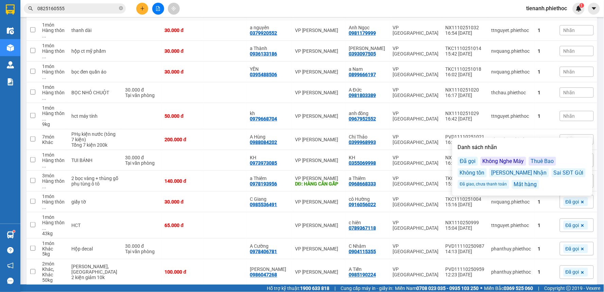
click at [593, 121] on div "ver 1.8.146 Kho gửi Trên xe Kho nhận Kho thanh lý Hàng đã giao Đơn hàng 17 đơn …" at bounding box center [312, 129] width 577 height 489
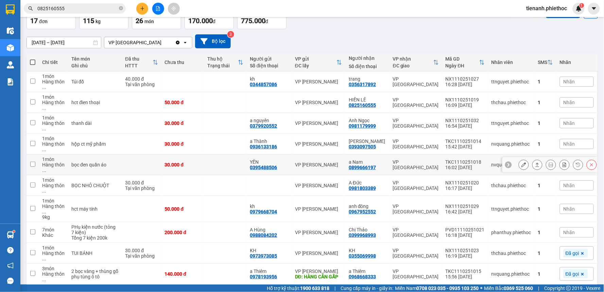
scroll to position [60, 0]
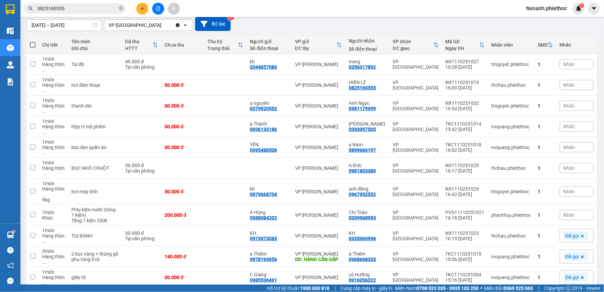
click at [570, 210] on div "Nhãn" at bounding box center [577, 215] width 34 height 10
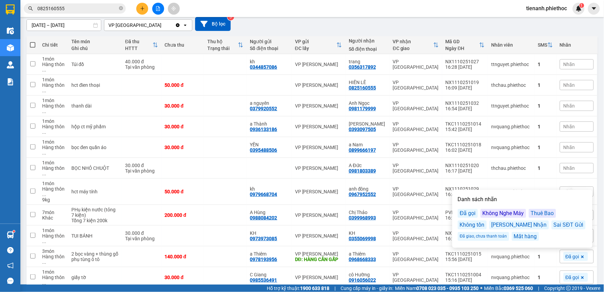
click at [467, 212] on div "Đã gọi" at bounding box center [468, 213] width 20 height 9
click at [593, 167] on div "ver 1.8.146 Kho gửi Trên xe Kho nhận Kho thanh lý Hàng đã giao Đơn hàng 17 đơn …" at bounding box center [312, 205] width 577 height 489
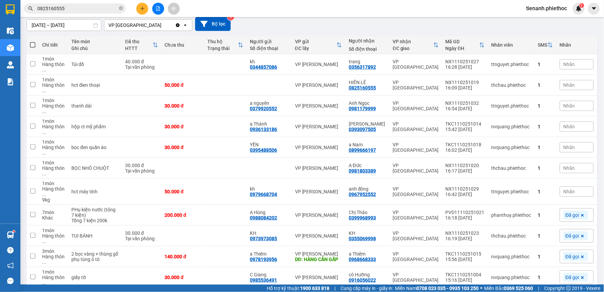
click at [568, 189] on span "Nhãn" at bounding box center [570, 191] width 12 height 5
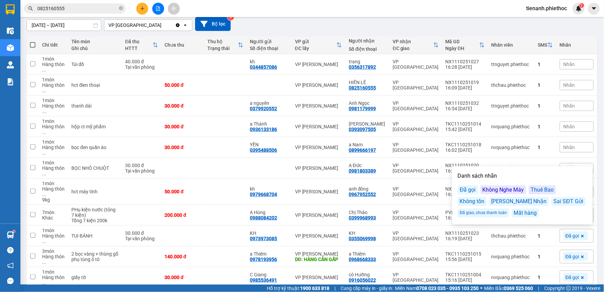
click at [472, 189] on div "Đã gọi" at bounding box center [468, 189] width 20 height 9
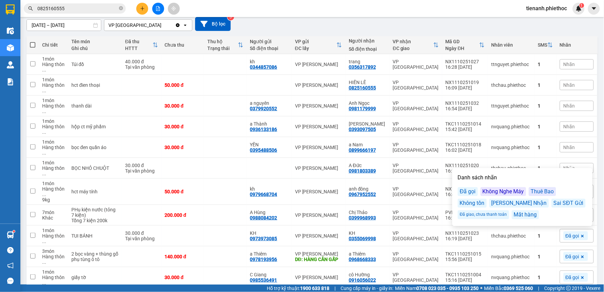
click at [491, 26] on div "11/10/2025 – 11/10/2025 Press the down arrow key to interact with the calendar …" at bounding box center [312, 24] width 571 height 14
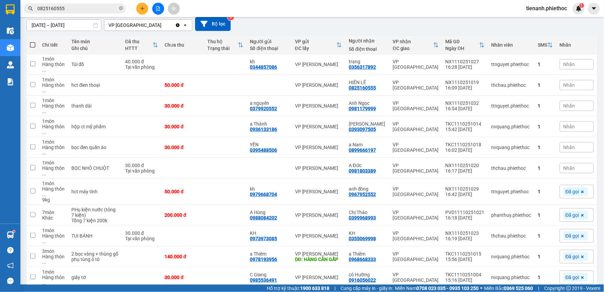
click at [564, 165] on span "Nhãn" at bounding box center [570, 167] width 12 height 5
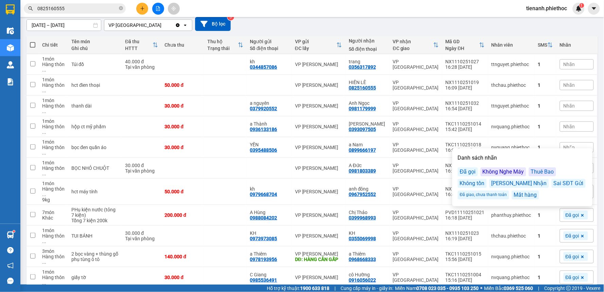
click at [473, 170] on div "Đã gọi" at bounding box center [468, 171] width 20 height 9
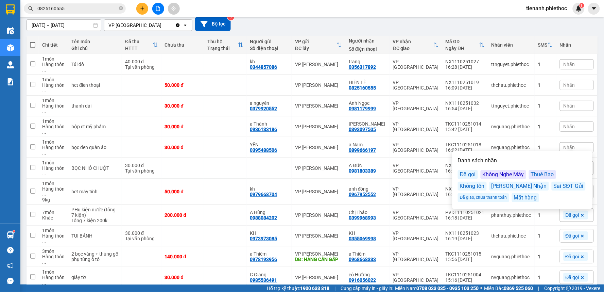
click at [497, 25] on div "11/10/2025 – 11/10/2025 Press the down arrow key to interact with the calendar …" at bounding box center [312, 24] width 571 height 14
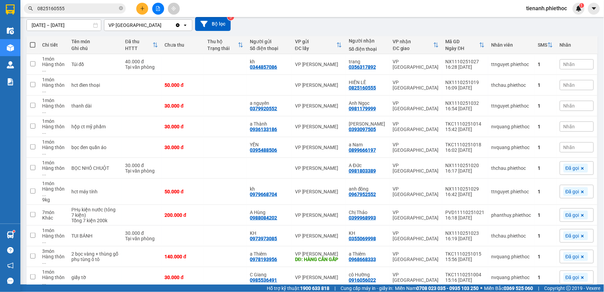
click at [118, 8] on span "0825160555" at bounding box center [75, 8] width 102 height 10
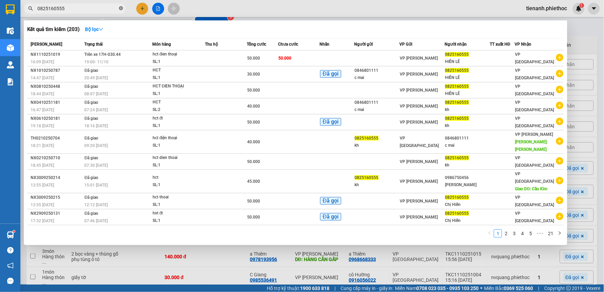
click at [120, 8] on icon "close-circle" at bounding box center [121, 8] width 4 height 4
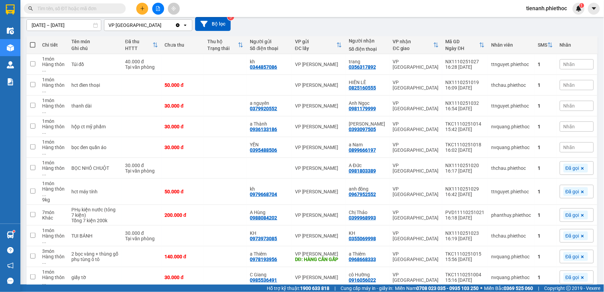
click at [100, 7] on input "text" at bounding box center [77, 8] width 80 height 7
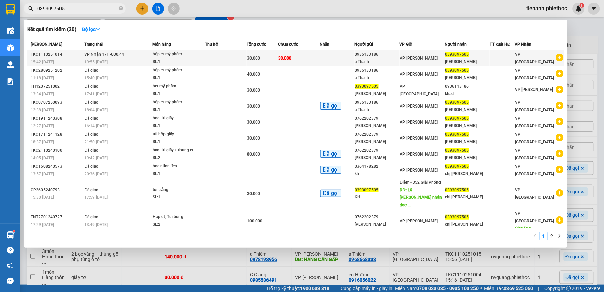
type input "0393097505"
click at [212, 61] on td at bounding box center [226, 58] width 42 height 16
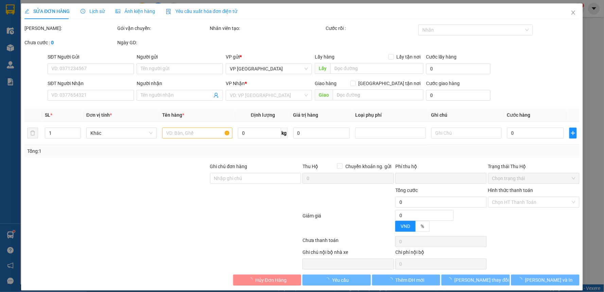
click at [97, 14] on span "Lịch sử" at bounding box center [93, 10] width 24 height 5
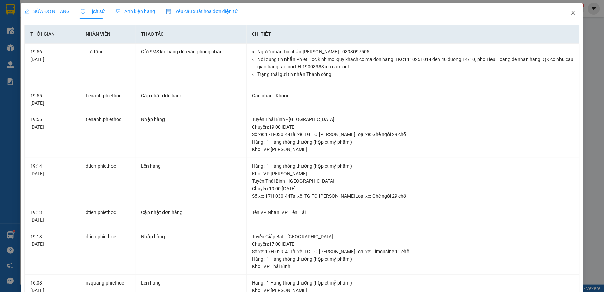
click at [571, 12] on icon "close" at bounding box center [573, 12] width 5 height 5
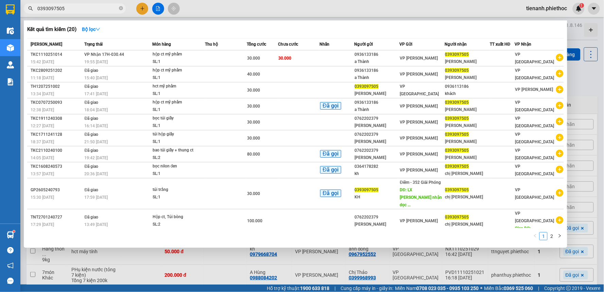
click at [101, 9] on input "0393097505" at bounding box center [77, 8] width 80 height 7
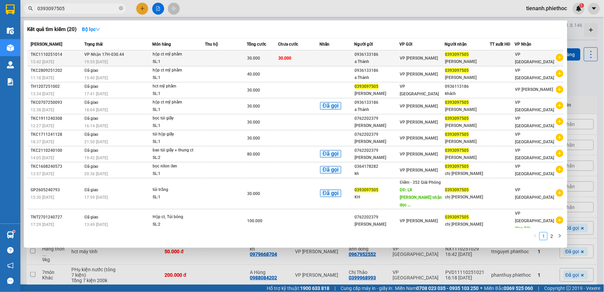
click at [314, 55] on td "30.000" at bounding box center [299, 58] width 42 height 16
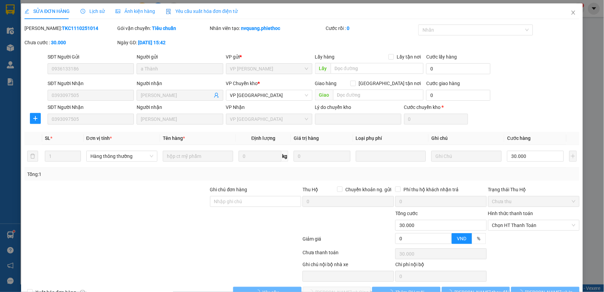
type input "0936133186"
type input "a Thành"
type input "0393097505"
type input "c Thanh"
type input "0"
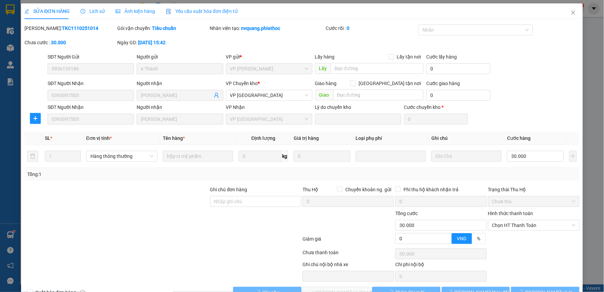
type input "30.000"
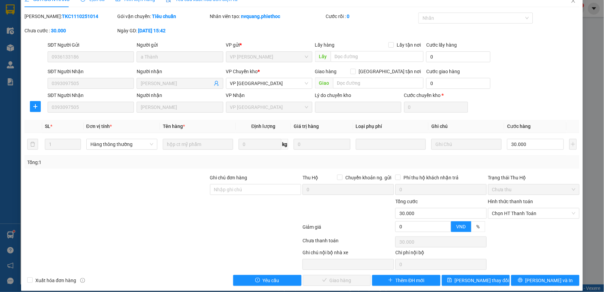
scroll to position [19, 0]
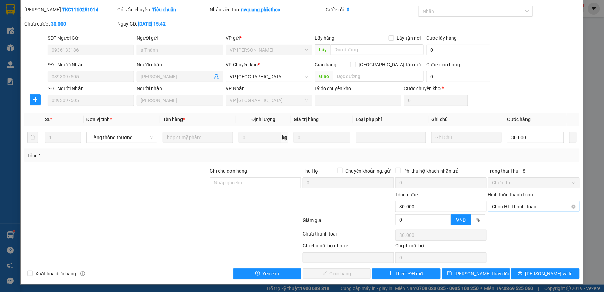
click at [501, 207] on span "Chọn HT Thanh Toán" at bounding box center [533, 206] width 83 height 10
click at [495, 221] on div "Tại văn phòng" at bounding box center [529, 219] width 82 height 7
type input "0"
click at [339, 271] on span "[PERSON_NAME] và Giao hàng" at bounding box center [348, 273] width 65 height 7
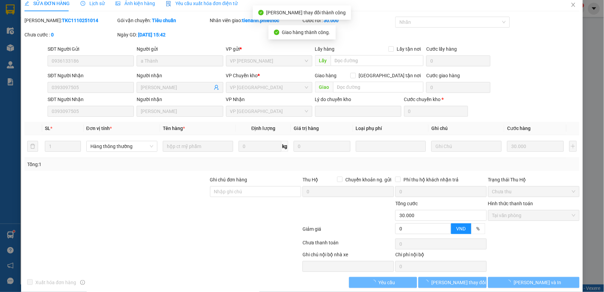
scroll to position [0, 0]
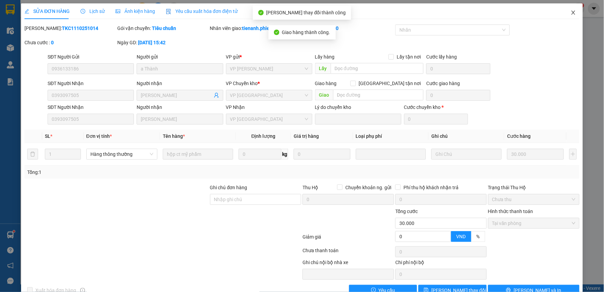
click at [565, 13] on span "Close" at bounding box center [573, 12] width 19 height 19
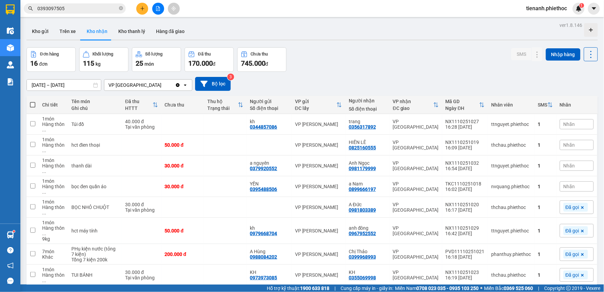
click at [564, 184] on span "Nhãn" at bounding box center [570, 186] width 12 height 5
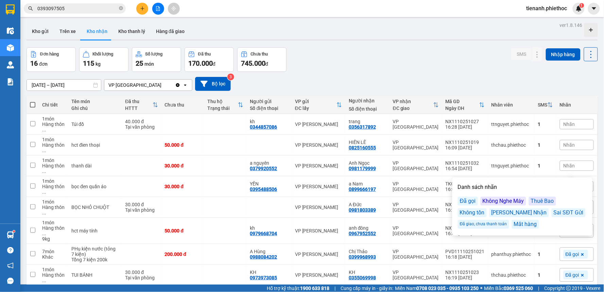
click at [463, 201] on div "Đã gọi" at bounding box center [468, 200] width 20 height 9
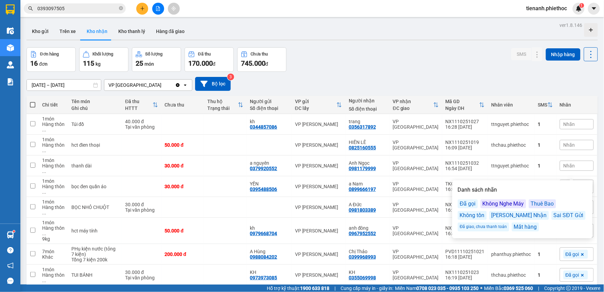
click at [452, 55] on div "Đơn hàng 16 đơn Khối lượng 115 kg Số lượng 25 món Đã thu 170.000 đ Chưa thu 745…" at bounding box center [312, 59] width 571 height 24
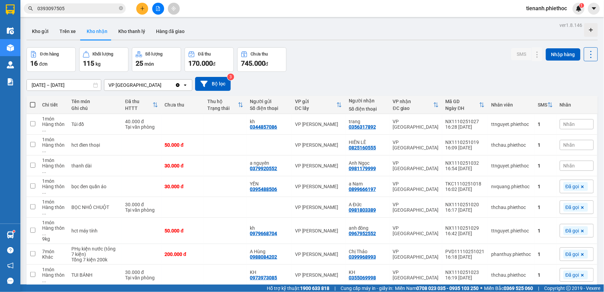
click at [570, 140] on div "Nhãn" at bounding box center [577, 145] width 34 height 10
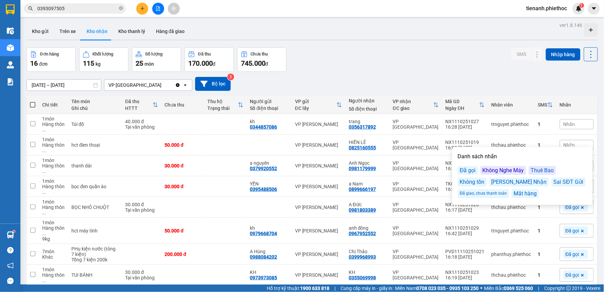
click at [473, 171] on div "Đã gọi" at bounding box center [468, 170] width 20 height 9
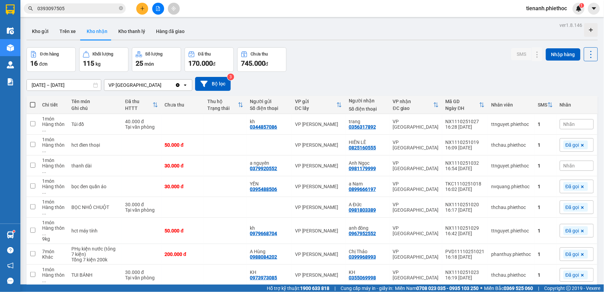
click at [515, 93] on div "11/10/2025 – 11/10/2025 Press the down arrow key to interact with the calendar …" at bounding box center [312, 84] width 571 height 24
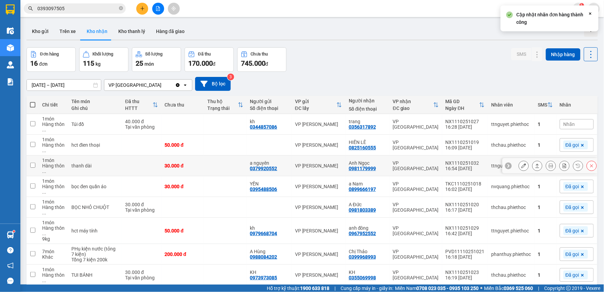
click at [560, 160] on button at bounding box center [565, 166] width 10 height 12
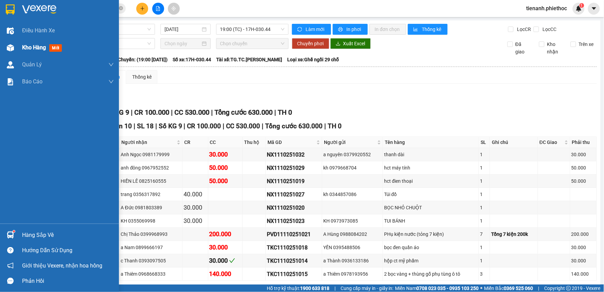
click at [32, 50] on span "Kho hàng" at bounding box center [34, 47] width 24 height 6
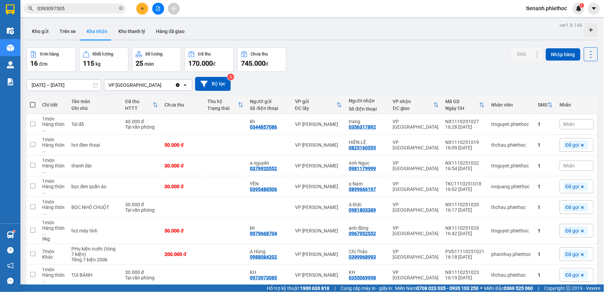
click at [569, 163] on span "Nhãn" at bounding box center [570, 165] width 12 height 5
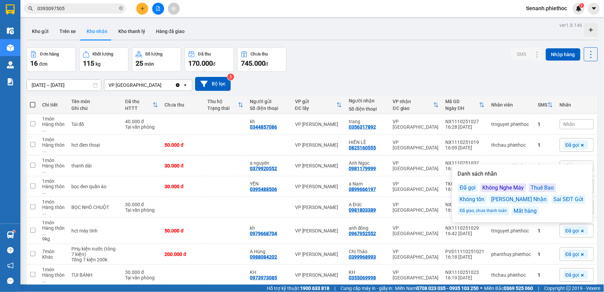
click at [473, 186] on div "Đã gọi" at bounding box center [468, 187] width 20 height 9
drag, startPoint x: 481, startPoint y: 31, endPoint x: 502, endPoint y: 50, distance: 28.9
click at [481, 31] on div "Kho gửi Trên xe Kho nhận Kho thanh lý Hàng đã giao" at bounding box center [312, 32] width 571 height 18
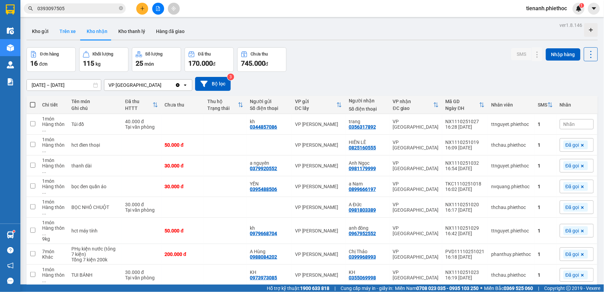
click at [74, 37] on button "Trên xe" at bounding box center [67, 31] width 27 height 16
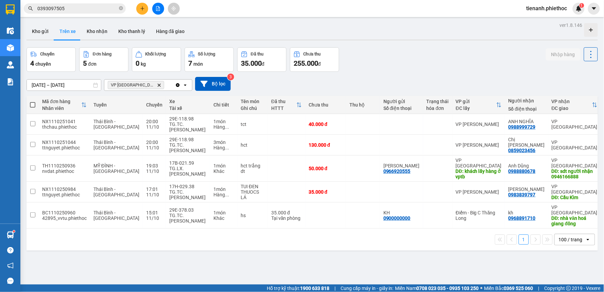
click at [74, 24] on button "Trên xe" at bounding box center [67, 31] width 27 height 16
click at [92, 30] on button "Kho nhận" at bounding box center [97, 31] width 32 height 16
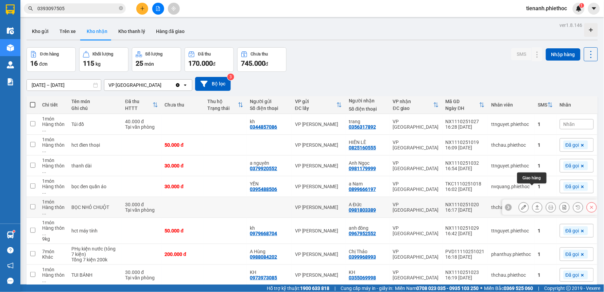
click at [533, 201] on button at bounding box center [538, 207] width 10 height 12
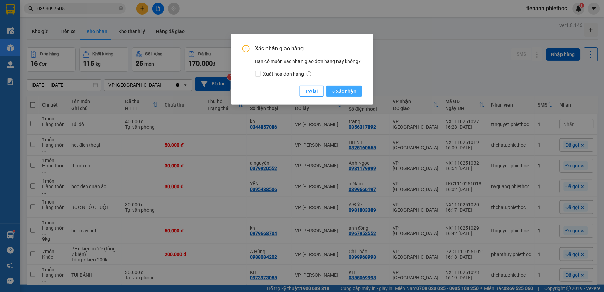
click at [346, 91] on span "Xác nhận" at bounding box center [344, 90] width 25 height 7
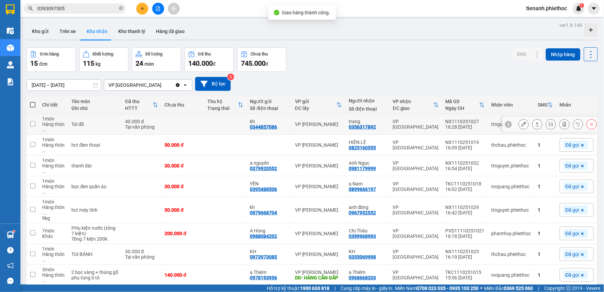
click at [536, 122] on icon at bounding box center [538, 124] width 4 height 4
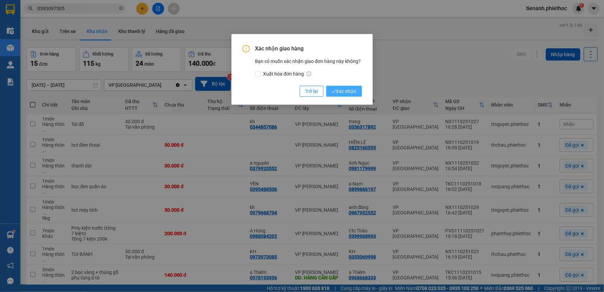
click at [342, 91] on span "Xác nhận" at bounding box center [344, 90] width 25 height 7
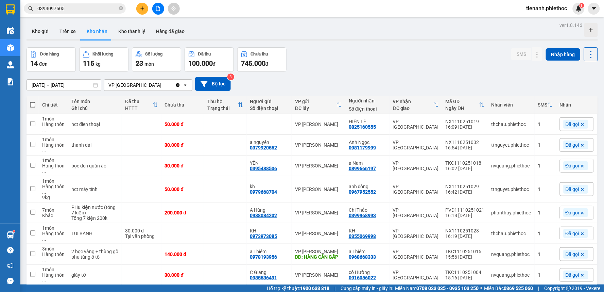
drag, startPoint x: 65, startPoint y: 33, endPoint x: 73, endPoint y: 51, distance: 20.1
click at [65, 33] on button "Trên xe" at bounding box center [67, 31] width 27 height 16
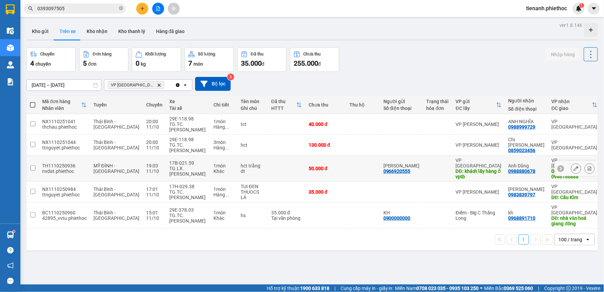
click at [574, 166] on icon at bounding box center [576, 168] width 5 height 5
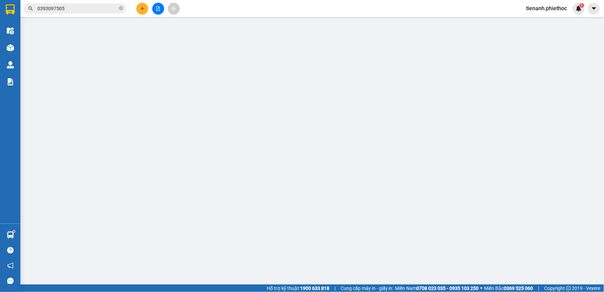
type input "0966920555"
type input "[PERSON_NAME]"
type input "khách lấy hàng ở vptb"
type input "0988880678"
type input "Anh Dũng"
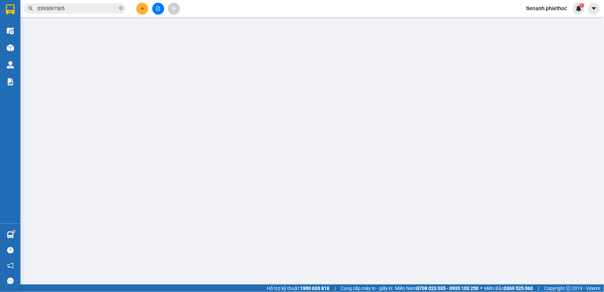
type input "sdt người nhận 0946166888"
type input "0"
type input "50.000"
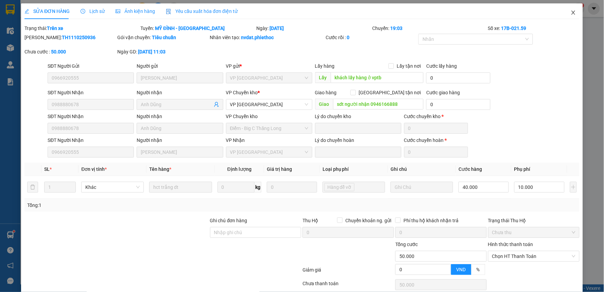
click at [568, 10] on span "Close" at bounding box center [573, 12] width 19 height 19
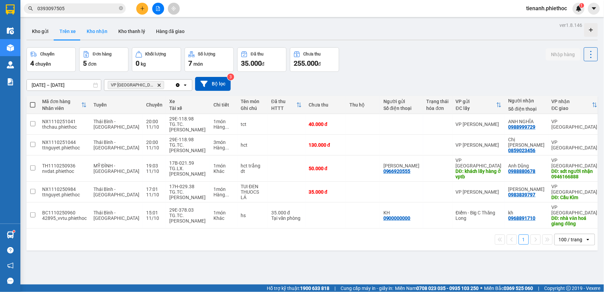
click at [97, 26] on button "Kho nhận" at bounding box center [97, 31] width 32 height 16
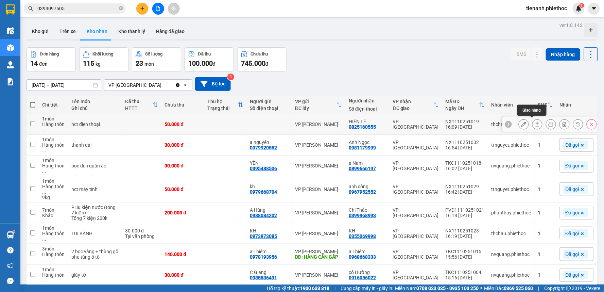
click at [536, 124] on icon at bounding box center [538, 124] width 4 height 4
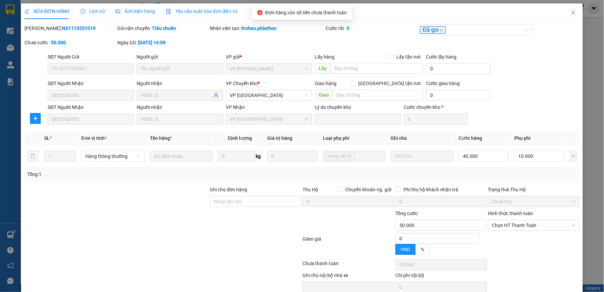
type input "0825160555"
type input "HIỀN LÊ"
type input "0"
type input "50.000"
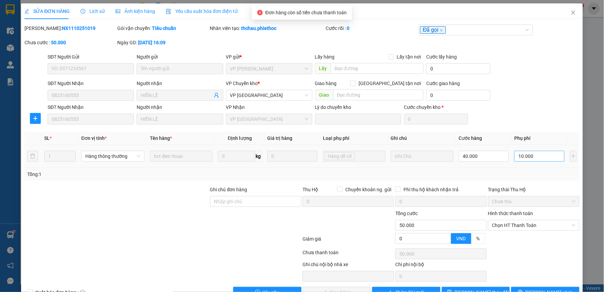
scroll to position [19, 0]
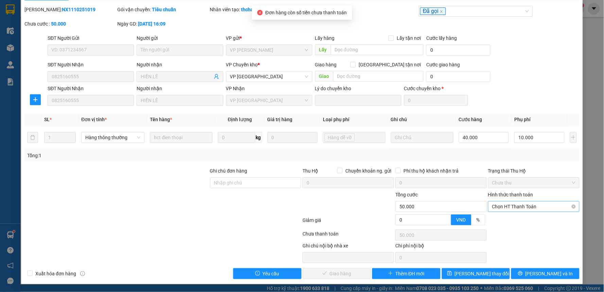
click at [510, 201] on span "Chọn HT Thanh Toán" at bounding box center [533, 206] width 83 height 10
click at [511, 218] on div "Tại văn phòng" at bounding box center [529, 219] width 82 height 7
type input "0"
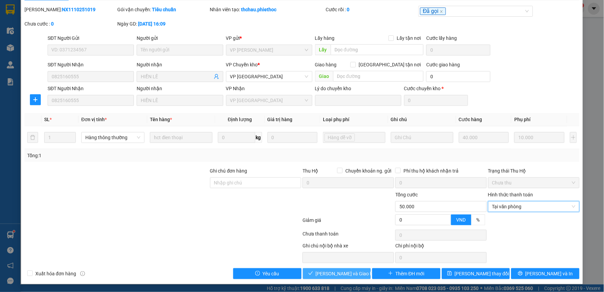
click at [334, 276] on span "[PERSON_NAME] và Giao hàng" at bounding box center [348, 273] width 65 height 7
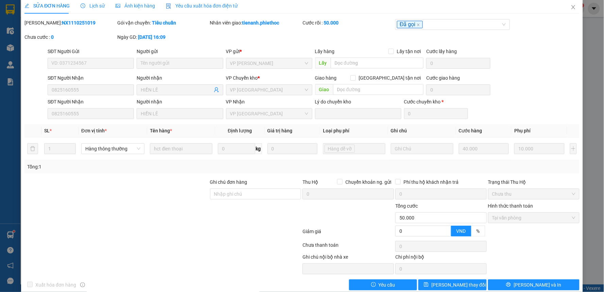
scroll to position [0, 0]
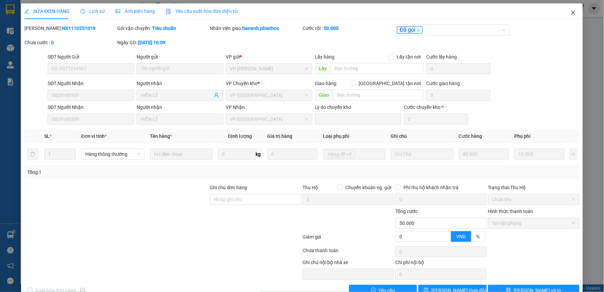
click at [571, 12] on icon "close" at bounding box center [573, 12] width 5 height 5
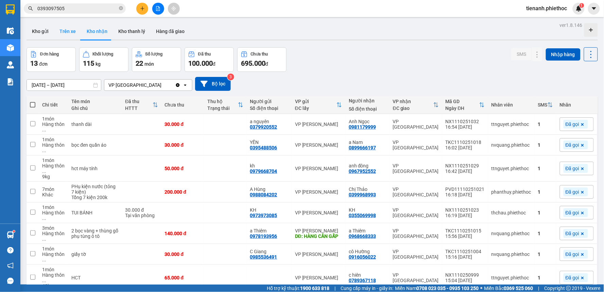
click at [71, 28] on button "Trên xe" at bounding box center [67, 31] width 27 height 16
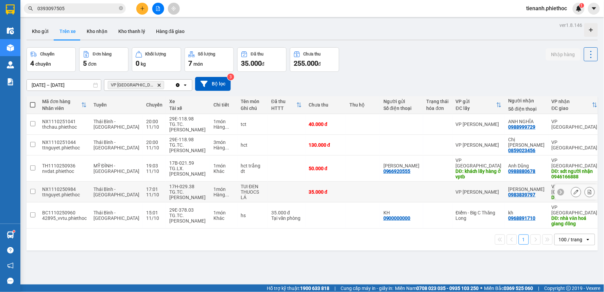
scroll to position [31, 0]
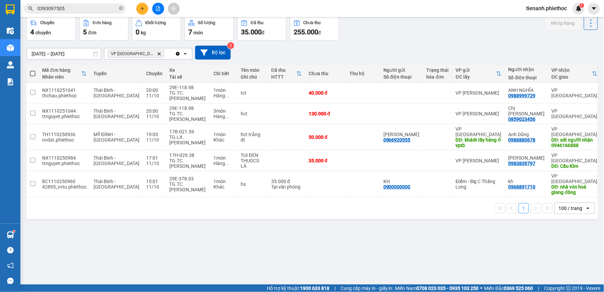
click at [122, 8] on icon "close-circle" at bounding box center [121, 8] width 4 height 4
click at [101, 8] on input "text" at bounding box center [77, 8] width 80 height 7
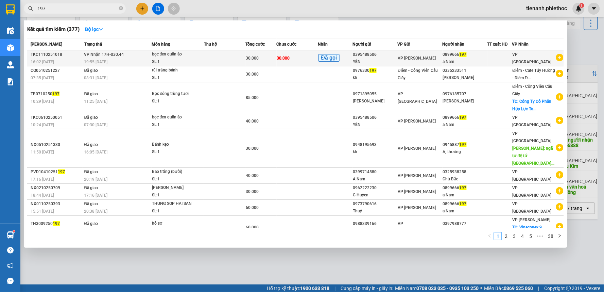
type input "197"
click at [217, 62] on td at bounding box center [224, 58] width 41 height 16
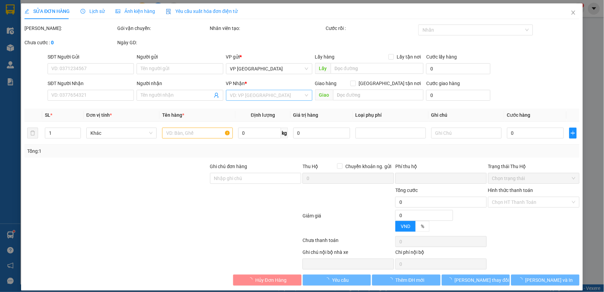
type input "0395488506"
type input "YẾN"
type input "0899666197"
type input "a Nam"
type input "0"
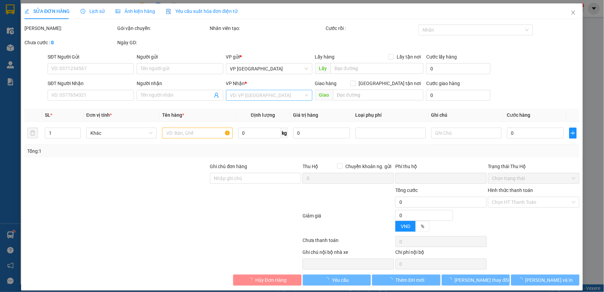
type input "30.000"
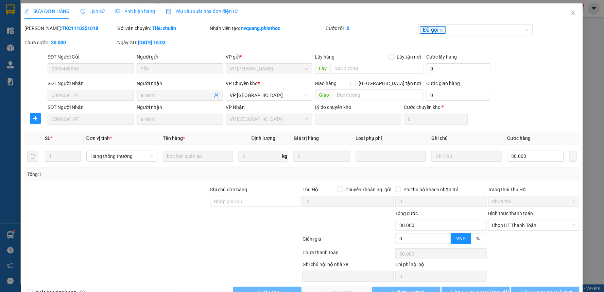
scroll to position [19, 0]
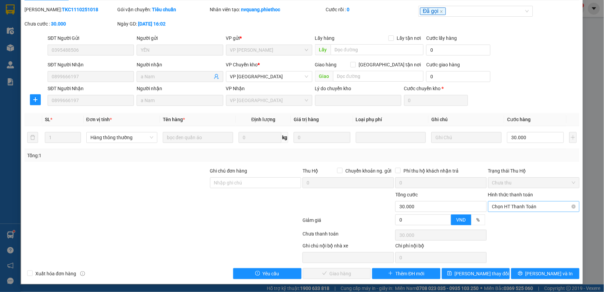
drag, startPoint x: 494, startPoint y: 207, endPoint x: 496, endPoint y: 211, distance: 4.3
click at [495, 207] on span "Chọn HT Thanh Toán" at bounding box center [533, 206] width 83 height 10
click at [494, 218] on div "Tại văn phòng" at bounding box center [529, 219] width 82 height 7
type input "0"
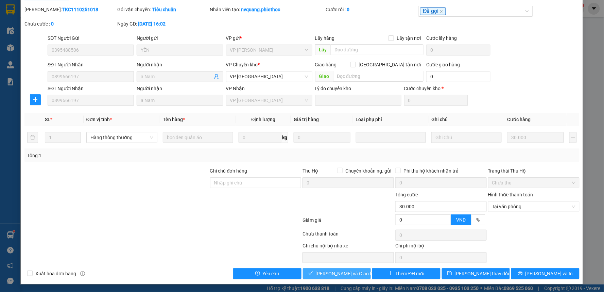
click at [336, 270] on span "[PERSON_NAME] và Giao hàng" at bounding box center [348, 273] width 65 height 7
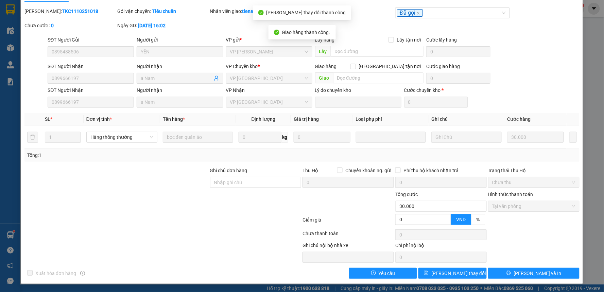
scroll to position [0, 0]
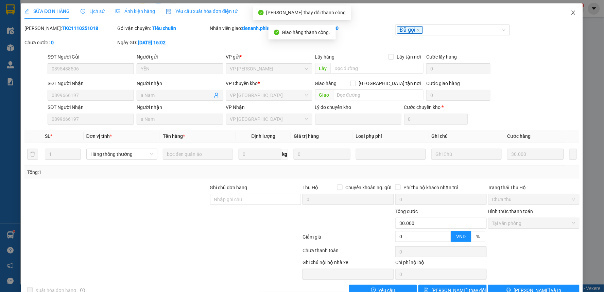
click at [571, 14] on icon "close" at bounding box center [573, 12] width 5 height 5
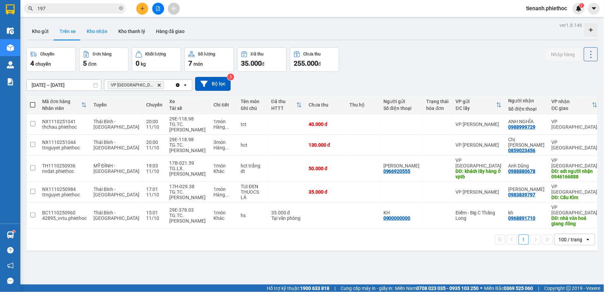
click at [97, 36] on button "Kho nhận" at bounding box center [97, 31] width 32 height 16
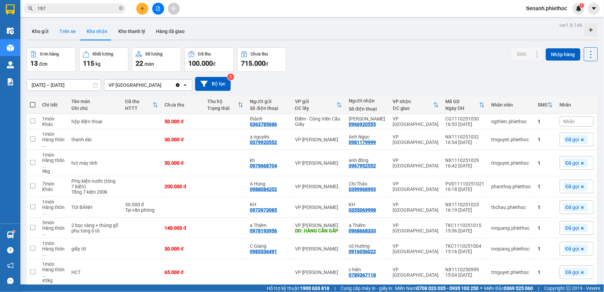
click at [66, 36] on button "Trên xe" at bounding box center [67, 31] width 27 height 16
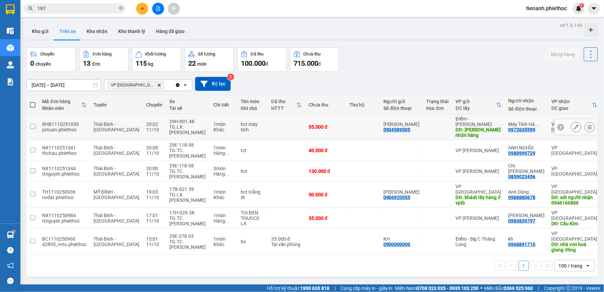
click at [241, 122] on div "hct máy tính" at bounding box center [253, 126] width 24 height 11
checkbox input "true"
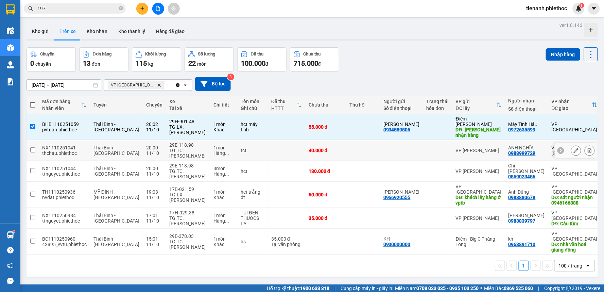
click at [242, 148] on div "tct" at bounding box center [253, 150] width 24 height 5
checkbox input "true"
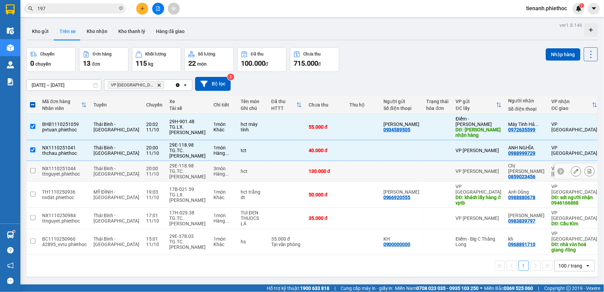
click at [244, 168] on div "hct" at bounding box center [253, 170] width 24 height 5
checkbox input "true"
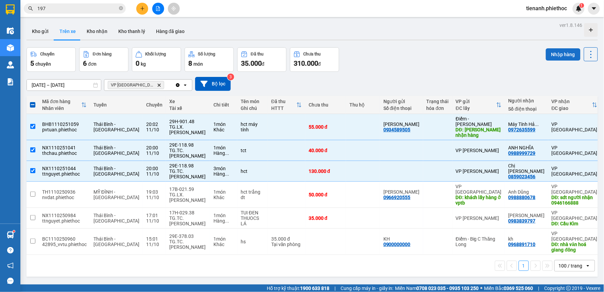
click at [551, 58] on button "Nhập hàng" at bounding box center [563, 54] width 35 height 12
checkbox input "false"
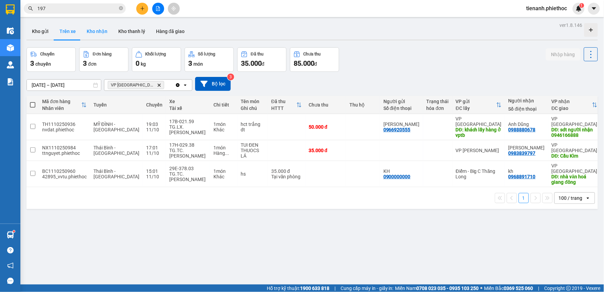
click at [96, 32] on button "Kho nhận" at bounding box center [97, 31] width 32 height 16
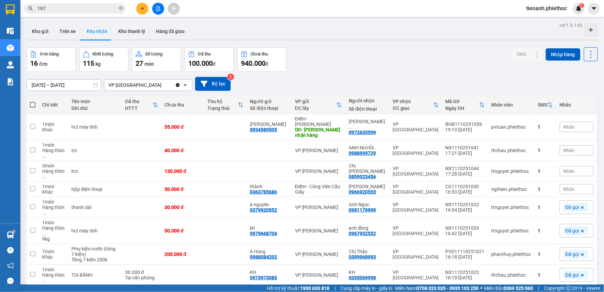
click at [576, 184] on div "Nhãn" at bounding box center [577, 189] width 34 height 10
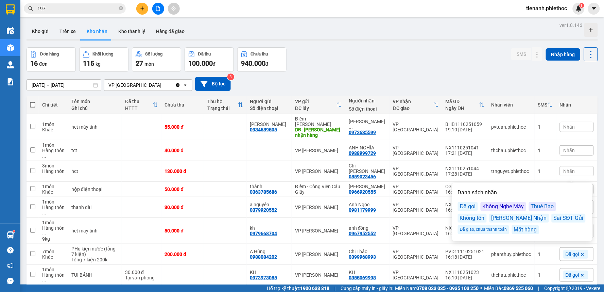
click at [465, 208] on div "Đã gọi" at bounding box center [468, 206] width 20 height 9
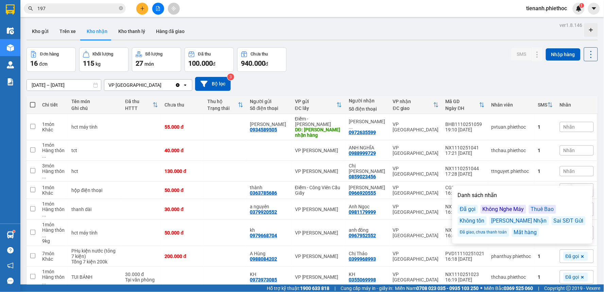
click at [572, 166] on div "Nhãn" at bounding box center [577, 171] width 34 height 10
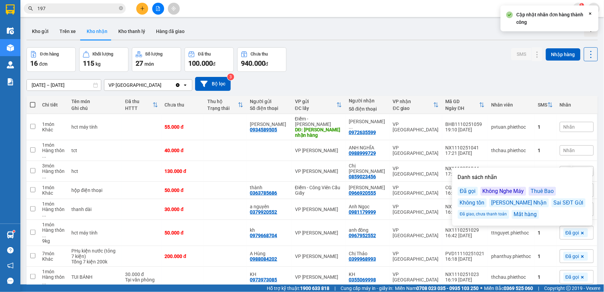
click at [466, 189] on div "Đã gọi" at bounding box center [468, 191] width 20 height 9
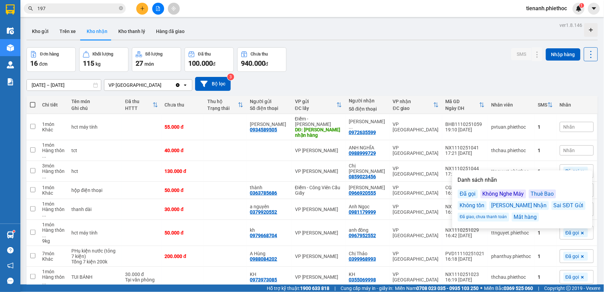
click at [566, 124] on span "Nhãn" at bounding box center [570, 126] width 12 height 5
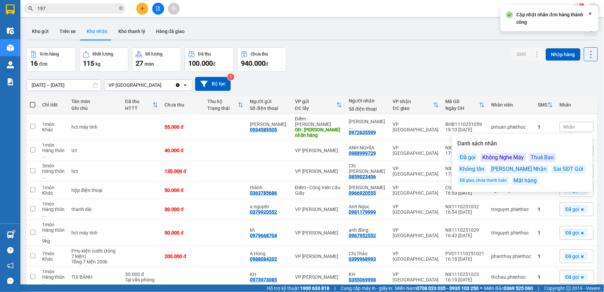
click at [471, 157] on div "Đã gọi" at bounding box center [468, 157] width 20 height 9
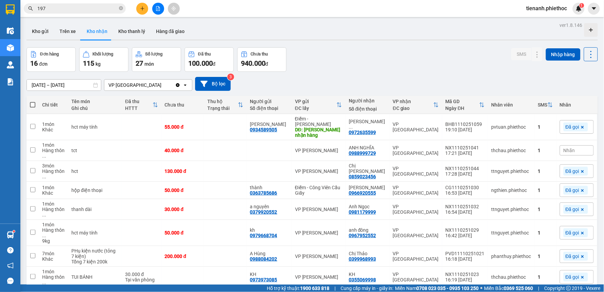
click at [455, 67] on div "Đơn hàng 16 đơn Khối lượng 115 kg Số lượng 27 món Đã thu 100.000 đ Chưa thu 940…" at bounding box center [312, 59] width 571 height 24
click at [578, 145] on div "Nhãn" at bounding box center [577, 150] width 34 height 10
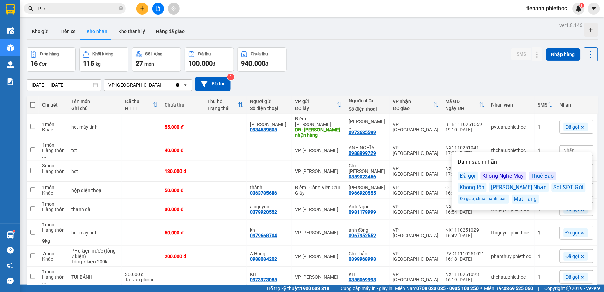
click at [497, 179] on div "Không Nghe Máy" at bounding box center [504, 175] width 46 height 9
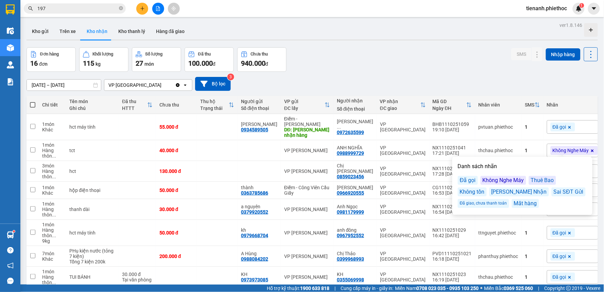
click at [438, 51] on div "Đơn hàng 16 đơn Khối lượng 115 kg Số lượng 27 món Đã thu 100.000 đ Chưa thu 940…" at bounding box center [312, 59] width 571 height 24
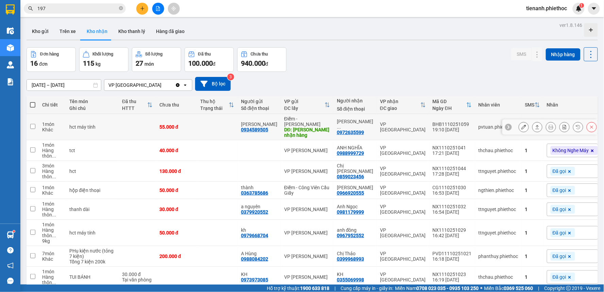
click at [535, 125] on icon at bounding box center [537, 126] width 5 height 5
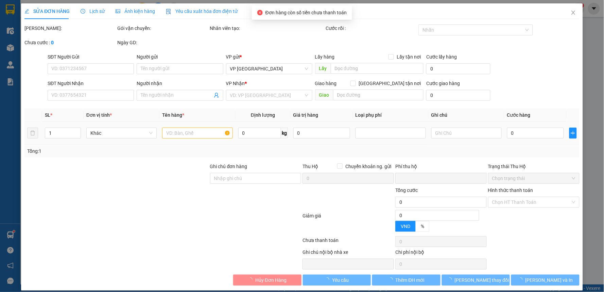
type input "0934589505"
type input "Anh Đức"
type input "lxe huy nhận hàng"
type input "5.000"
type input "0972635599"
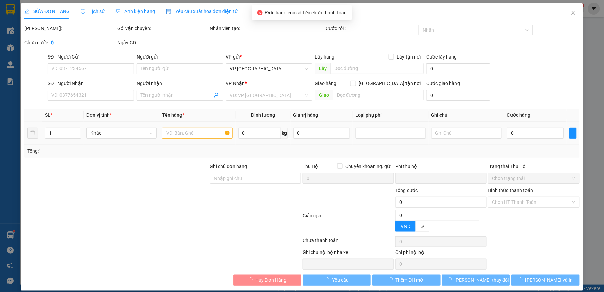
type input "Máy Tính Hải Đăng"
type input "0"
type input "55.000"
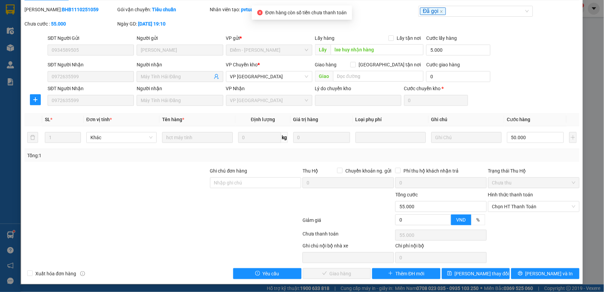
scroll to position [19, 0]
click at [508, 208] on span "Chọn HT Thanh Toán" at bounding box center [533, 206] width 83 height 10
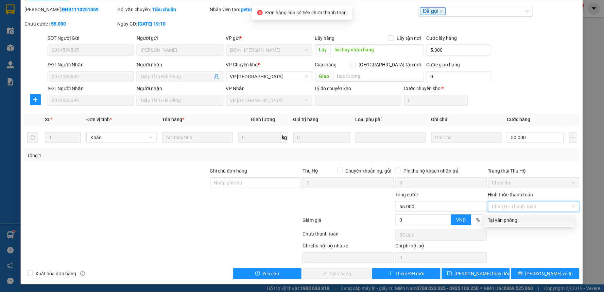
click at [498, 224] on div "Tại văn phòng" at bounding box center [529, 220] width 90 height 11
type input "0"
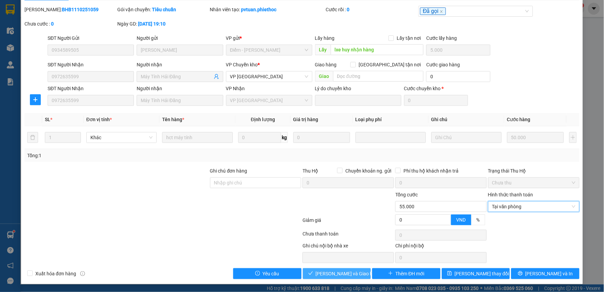
click at [352, 274] on span "[PERSON_NAME] và Giao hàng" at bounding box center [348, 273] width 65 height 7
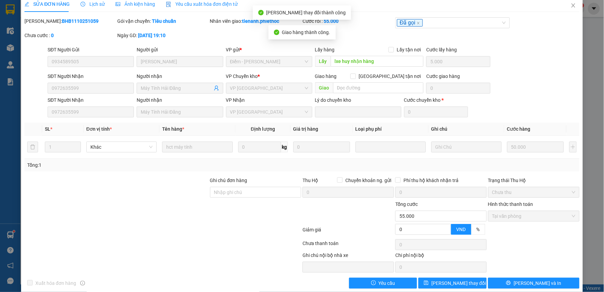
scroll to position [0, 0]
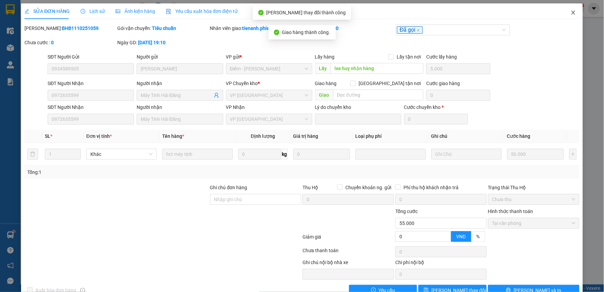
click at [564, 11] on span "Close" at bounding box center [573, 12] width 19 height 19
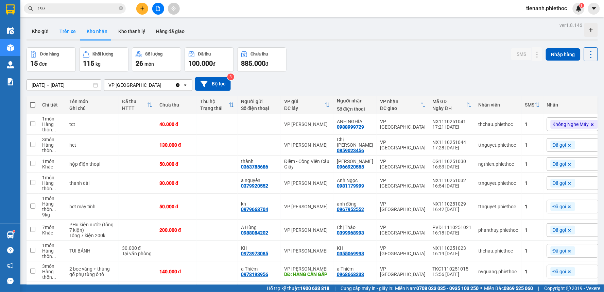
click at [66, 31] on button "Trên xe" at bounding box center [67, 31] width 27 height 16
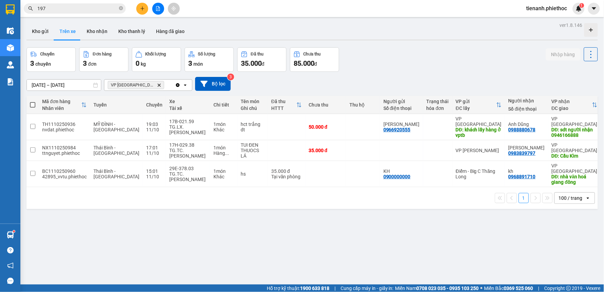
click at [44, 33] on button "Kho gửi" at bounding box center [41, 31] width 28 height 16
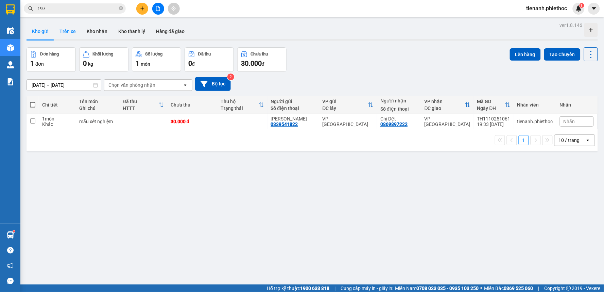
click at [63, 34] on button "Trên xe" at bounding box center [67, 31] width 27 height 16
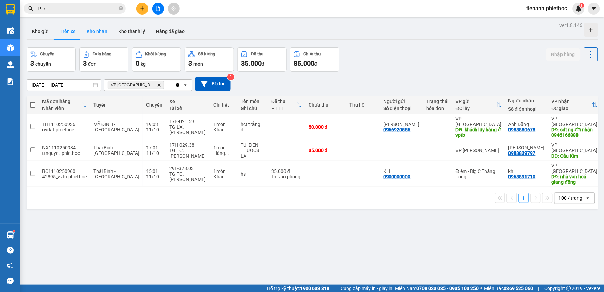
click at [90, 35] on button "Kho nhận" at bounding box center [97, 31] width 32 height 16
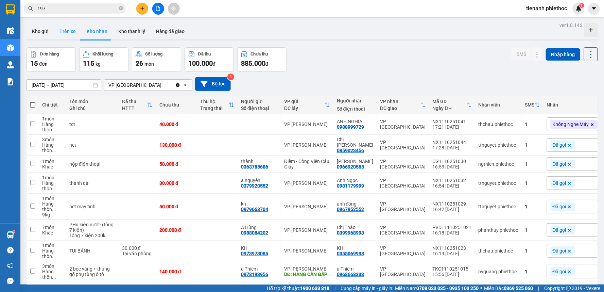
click at [68, 34] on button "Trên xe" at bounding box center [67, 31] width 27 height 16
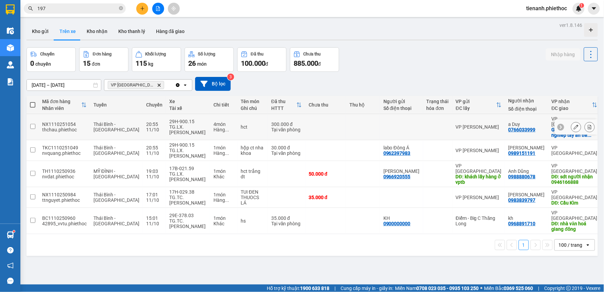
click at [571, 121] on button at bounding box center [576, 127] width 10 height 12
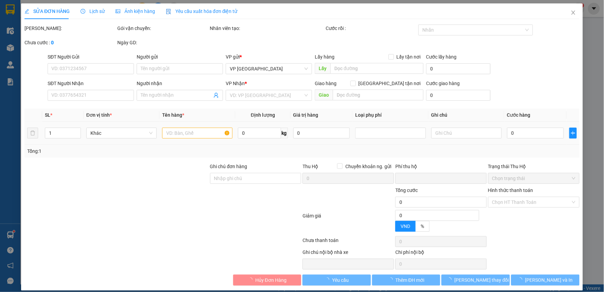
type input "0766033999"
type input "a Duy"
checkbox input "true"
type input "khu cong nghiep tay an tiền an"
type input "0"
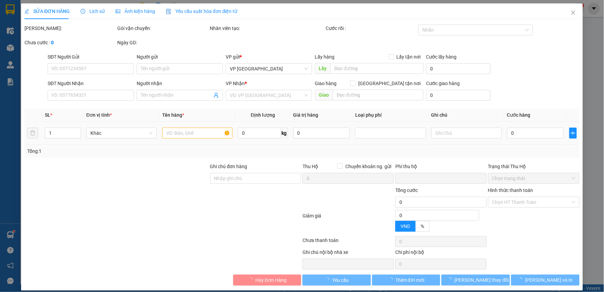
type input "300.000"
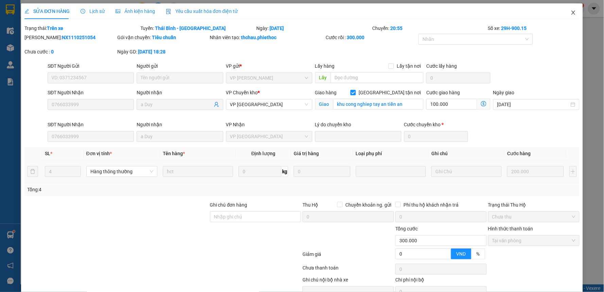
click at [565, 14] on span "Close" at bounding box center [573, 12] width 19 height 19
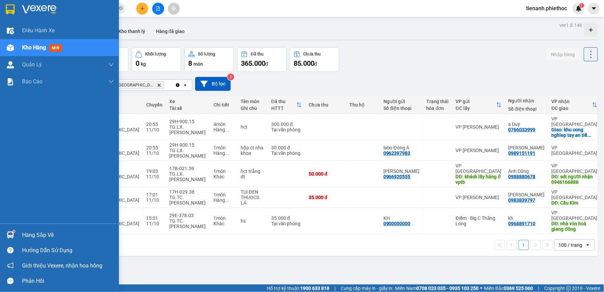
click at [47, 239] on div "Hàng sắp về" at bounding box center [68, 235] width 92 height 10
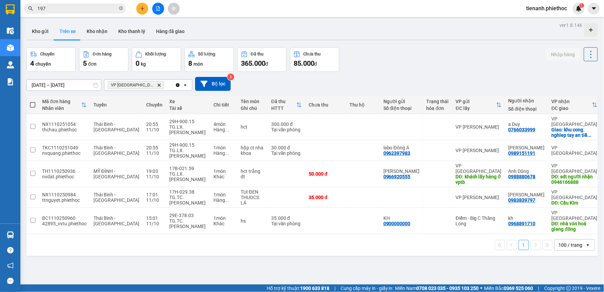
click at [372, 273] on section "Kết quả tìm kiếm ( 377 ) Bộ lọc Mã ĐH Trạng thái Món hàng Thu hộ Tổng cước Chưa…" at bounding box center [302, 146] width 604 height 292
click at [72, 9] on input "197" at bounding box center [77, 8] width 80 height 7
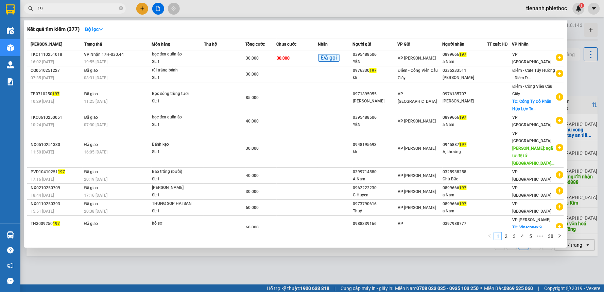
type input "1"
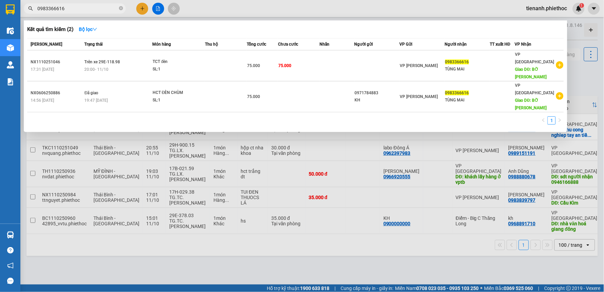
type input "0983366616"
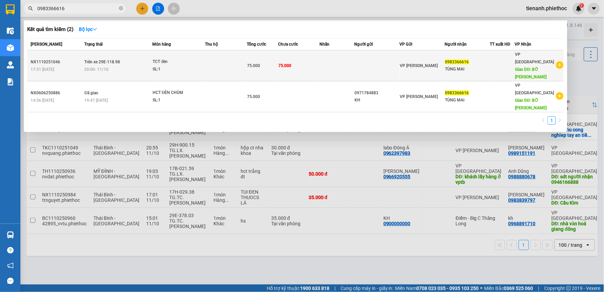
click at [222, 69] on td at bounding box center [226, 65] width 42 height 31
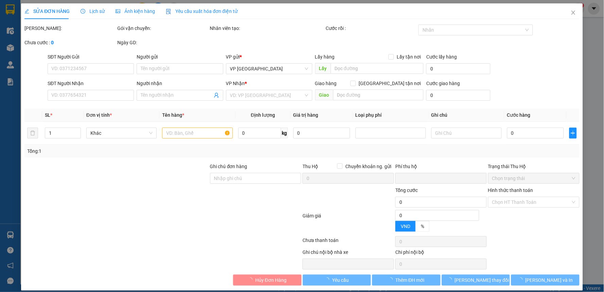
type input "0983366616"
type input "TÙNG MAI"
type input "BỜ [PERSON_NAME]"
type input "10.000"
type input "0"
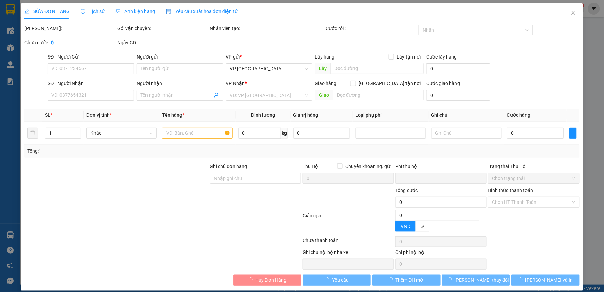
type input "75.000"
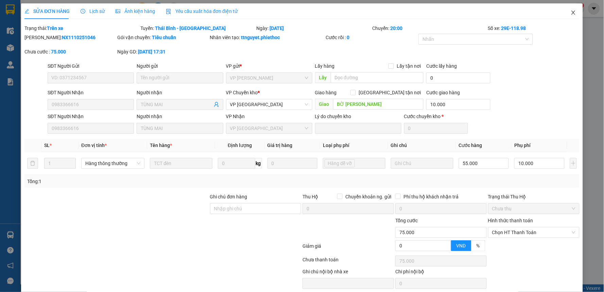
click at [571, 11] on icon "close" at bounding box center [573, 12] width 5 height 5
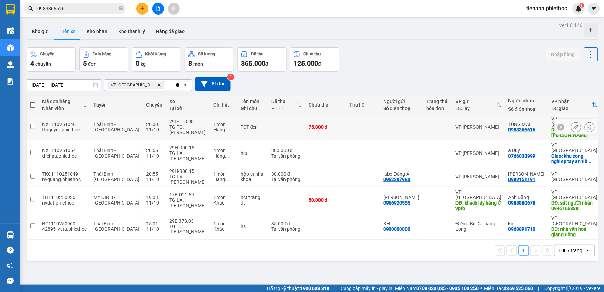
click at [268, 122] on td at bounding box center [286, 127] width 37 height 26
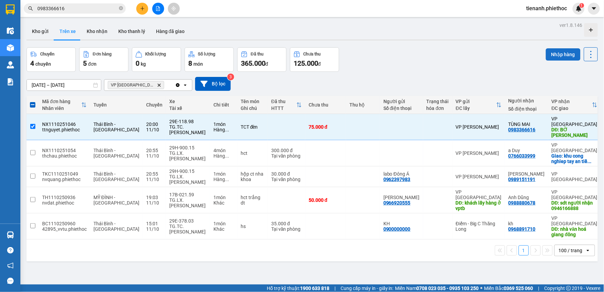
click at [553, 56] on button "Nhập hàng" at bounding box center [563, 54] width 35 height 12
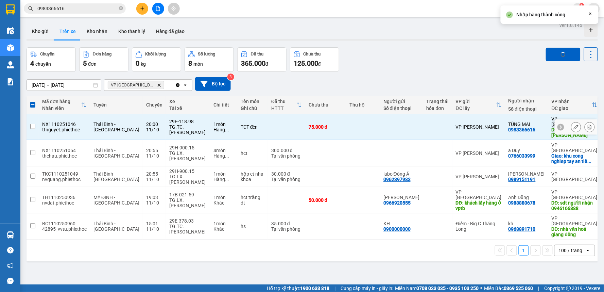
checkbox input "false"
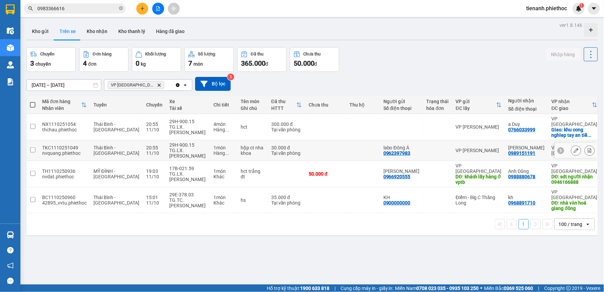
click at [348, 150] on td at bounding box center [363, 150] width 34 height 21
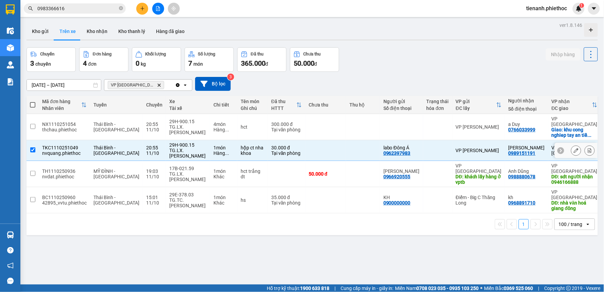
checkbox input "true"
click at [356, 122] on td at bounding box center [363, 127] width 34 height 26
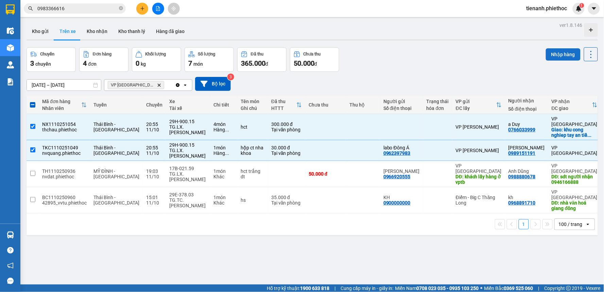
click at [559, 53] on button "Nhập hàng" at bounding box center [563, 54] width 35 height 12
checkbox input "false"
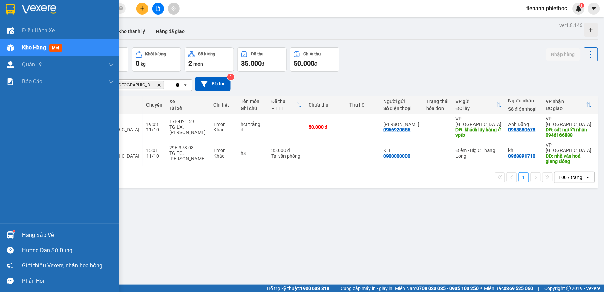
click at [36, 232] on div "Hàng sắp về" at bounding box center [68, 235] width 92 height 10
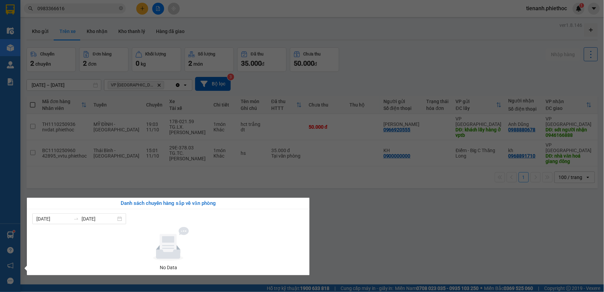
click at [335, 200] on section "Kết quả tìm kiếm ( 2 ) Bộ lọc Mã ĐH Trạng thái Món hàng Thu hộ Tổng cước Chưa c…" at bounding box center [302, 146] width 604 height 292
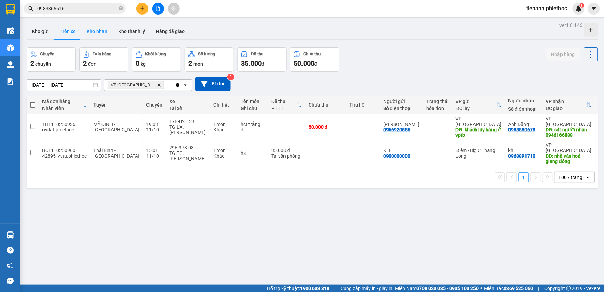
drag, startPoint x: 73, startPoint y: 30, endPoint x: 90, endPoint y: 28, distance: 16.5
click at [76, 30] on button "Trên xe" at bounding box center [67, 31] width 27 height 16
click at [89, 31] on button "Kho nhận" at bounding box center [97, 31] width 32 height 16
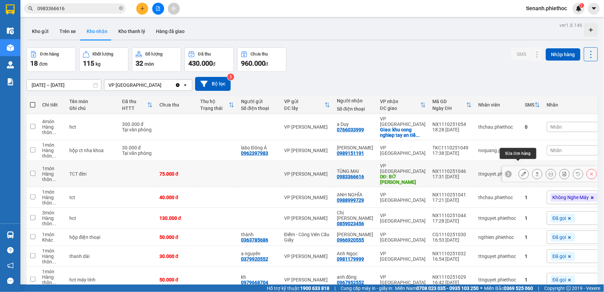
click at [521, 171] on icon at bounding box center [523, 173] width 5 height 5
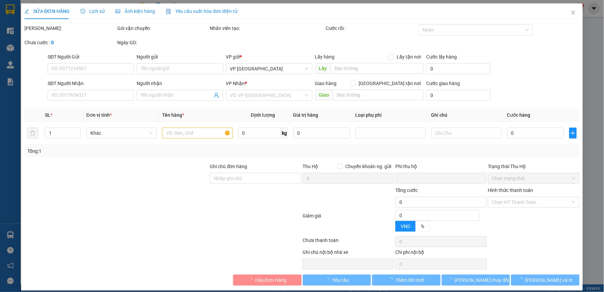
type input "0983366616"
type input "TÙNG MAI"
type input "BỜ [PERSON_NAME]"
type input "10.000"
type input "0"
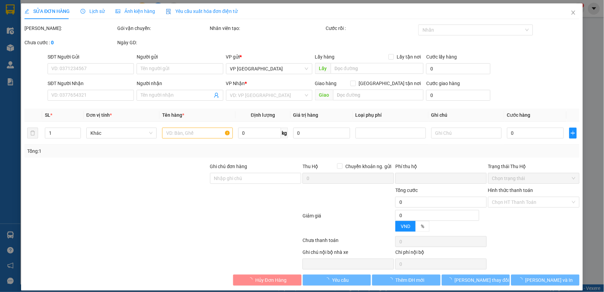
type input "75.000"
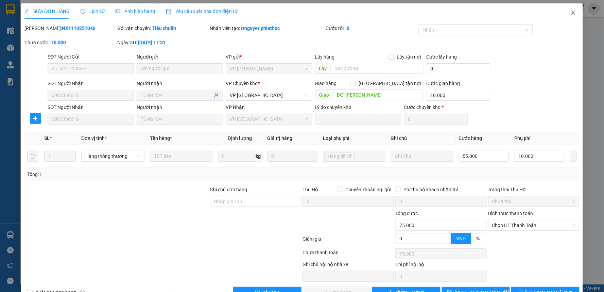
click at [564, 14] on span "Close" at bounding box center [573, 12] width 19 height 19
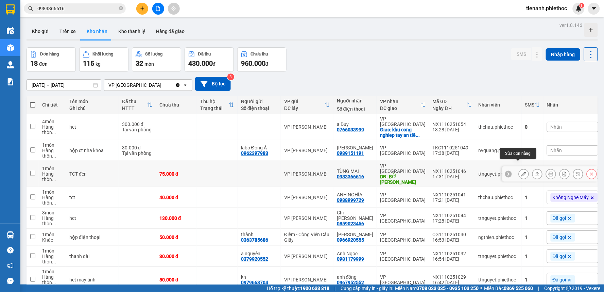
click at [522, 168] on button at bounding box center [524, 174] width 10 height 12
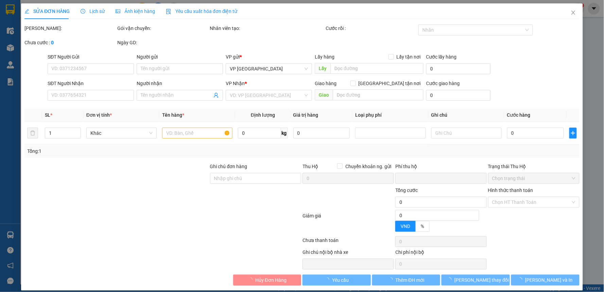
type input "0983366616"
type input "TÙNG MAI"
type input "BỜ [PERSON_NAME]"
type input "10.000"
type input "0"
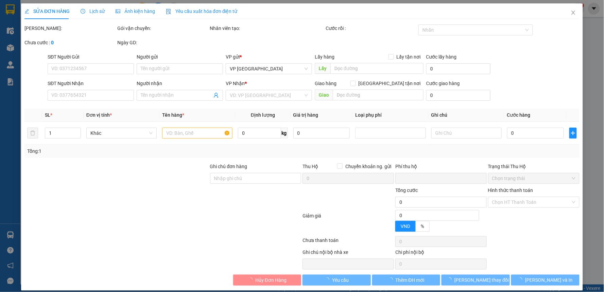
type input "75.000"
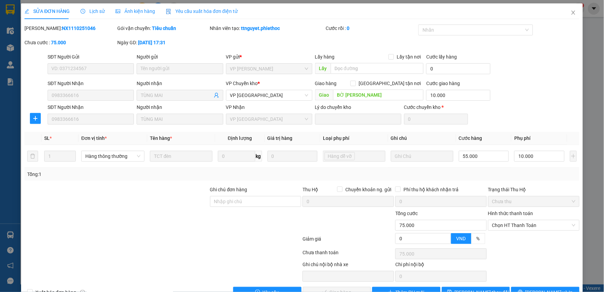
click at [88, 12] on span "Lịch sử" at bounding box center [93, 10] width 24 height 5
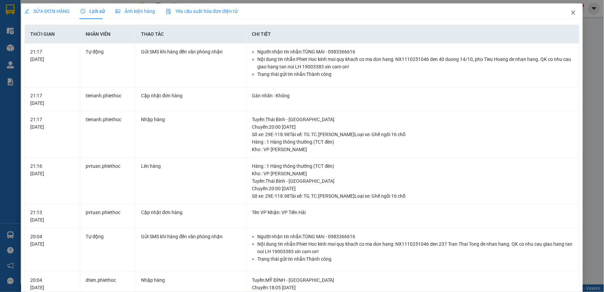
click at [571, 11] on icon "close" at bounding box center [573, 12] width 5 height 5
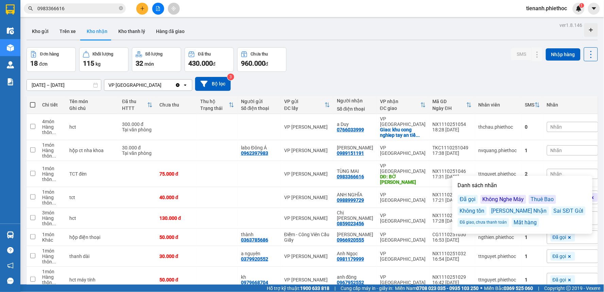
click at [477, 212] on div "Không tồn" at bounding box center [472, 210] width 29 height 9
click at [464, 57] on div "Đơn hàng 18 đơn Khối lượng 115 kg Số lượng 32 món Đã thu 430.000 đ Chưa thu 960…" at bounding box center [312, 59] width 571 height 24
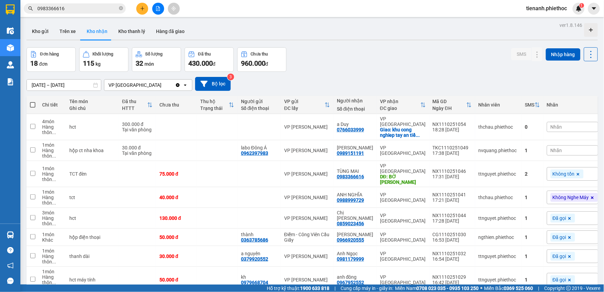
click at [352, 61] on div "Đơn hàng 18 đơn Khối lượng 115 kg Số lượng 32 món Đã thu 430.000 đ Chưa thu 960…" at bounding box center [312, 59] width 571 height 24
click at [521, 171] on icon at bounding box center [523, 173] width 5 height 5
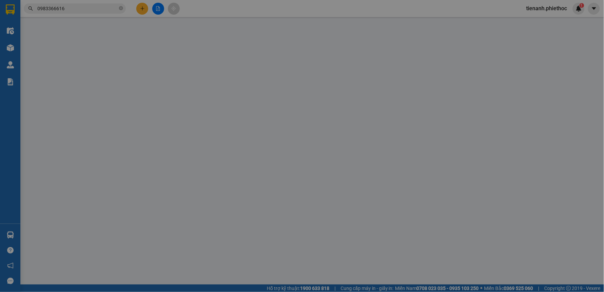
type input "0983366616"
type input "TÙNG MAI"
type input "BỜ [PERSON_NAME]"
type input "10.000"
type input "0"
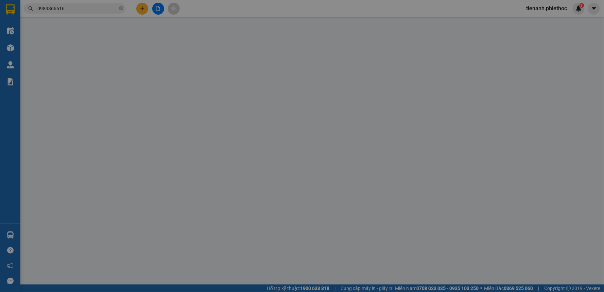
type input "75.000"
